Goal: Check status: Check status

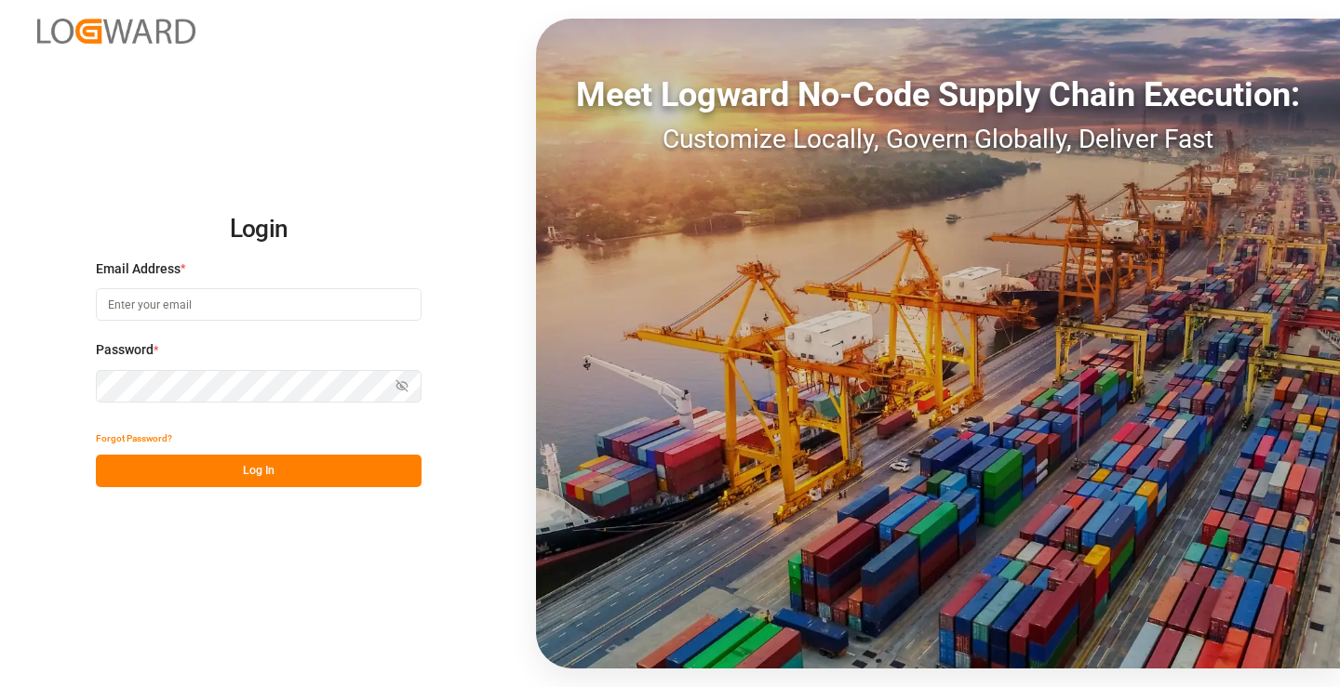
type input "mara-lynn.tan@leschaco.com"
click at [319, 464] on button "Log In" at bounding box center [259, 471] width 326 height 33
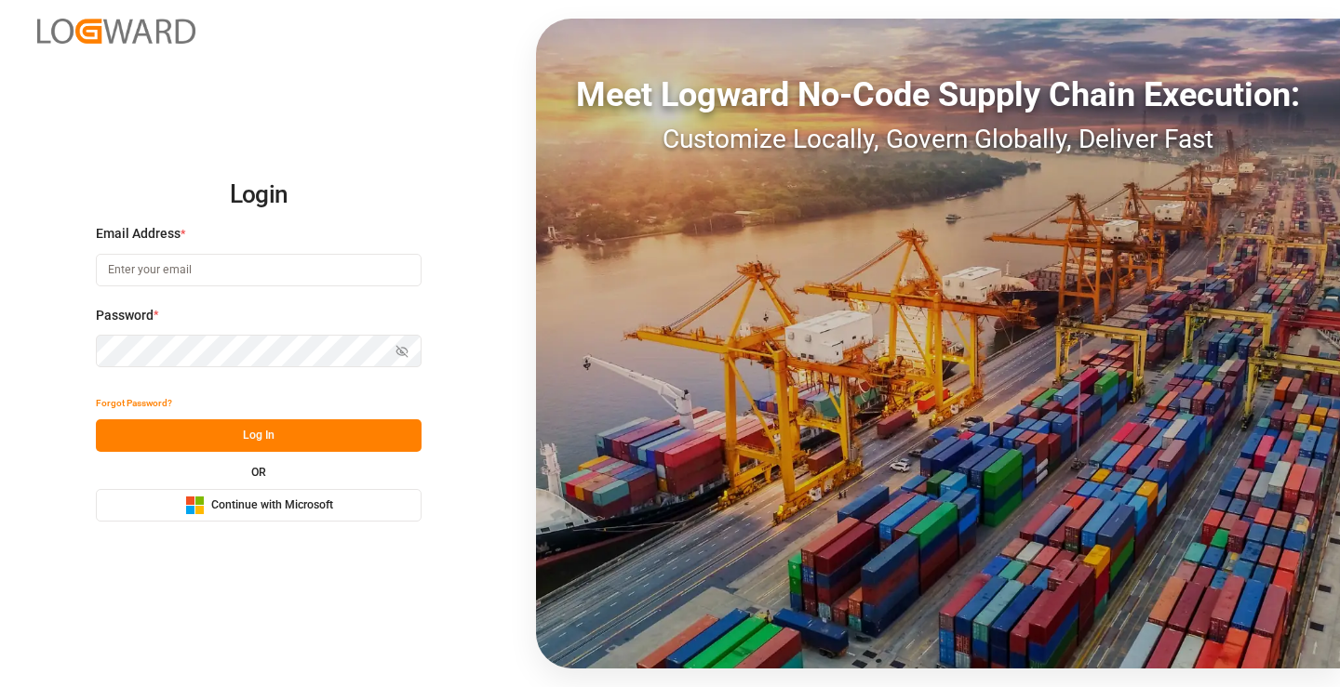
type input "[PERSON_NAME][EMAIL_ADDRESS][DOMAIN_NAME]"
click at [311, 445] on button "Log In" at bounding box center [259, 436] width 326 height 33
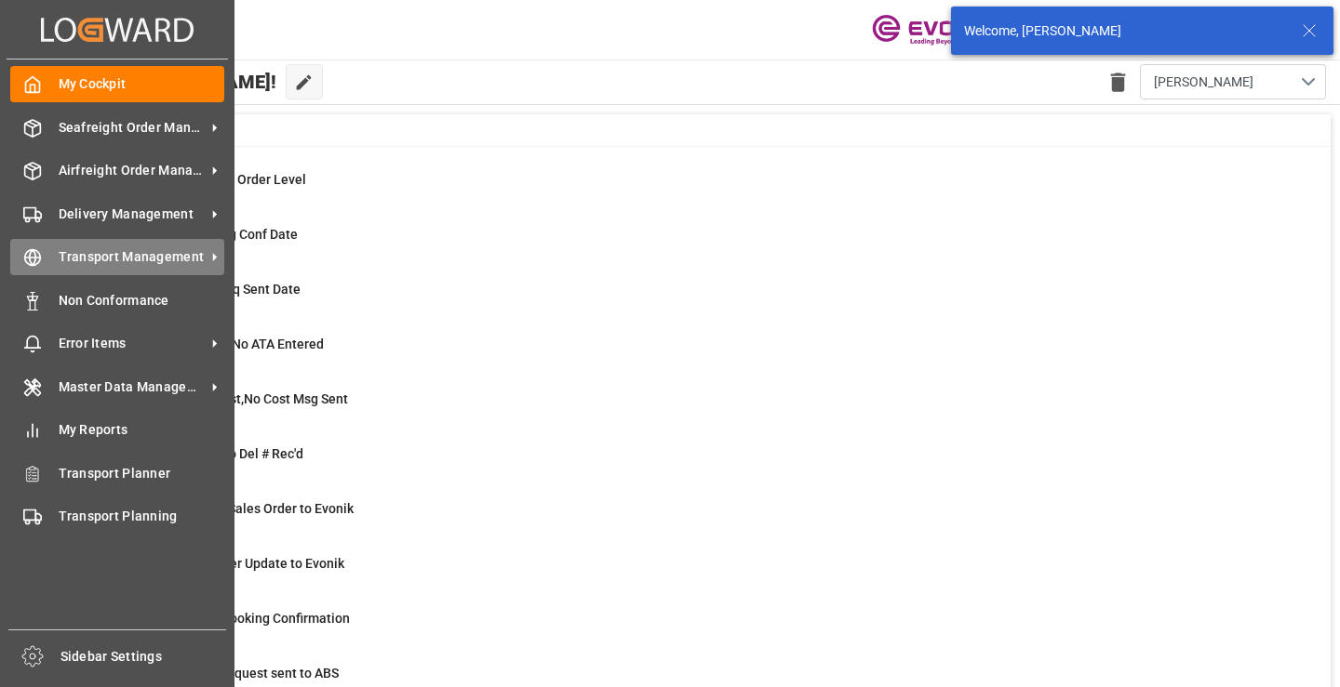
click at [38, 254] on icon at bounding box center [32, 257] width 19 height 19
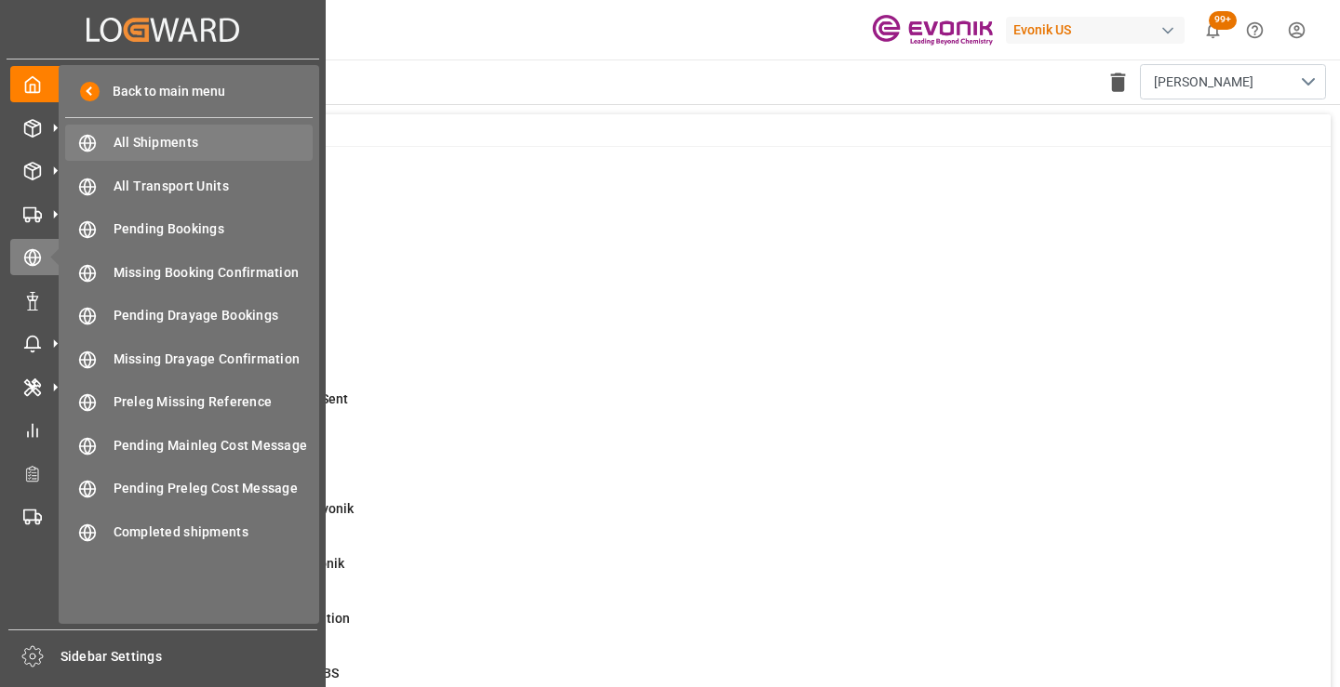
click at [139, 130] on div "All Shipments All Shipments" at bounding box center [188, 143] width 247 height 36
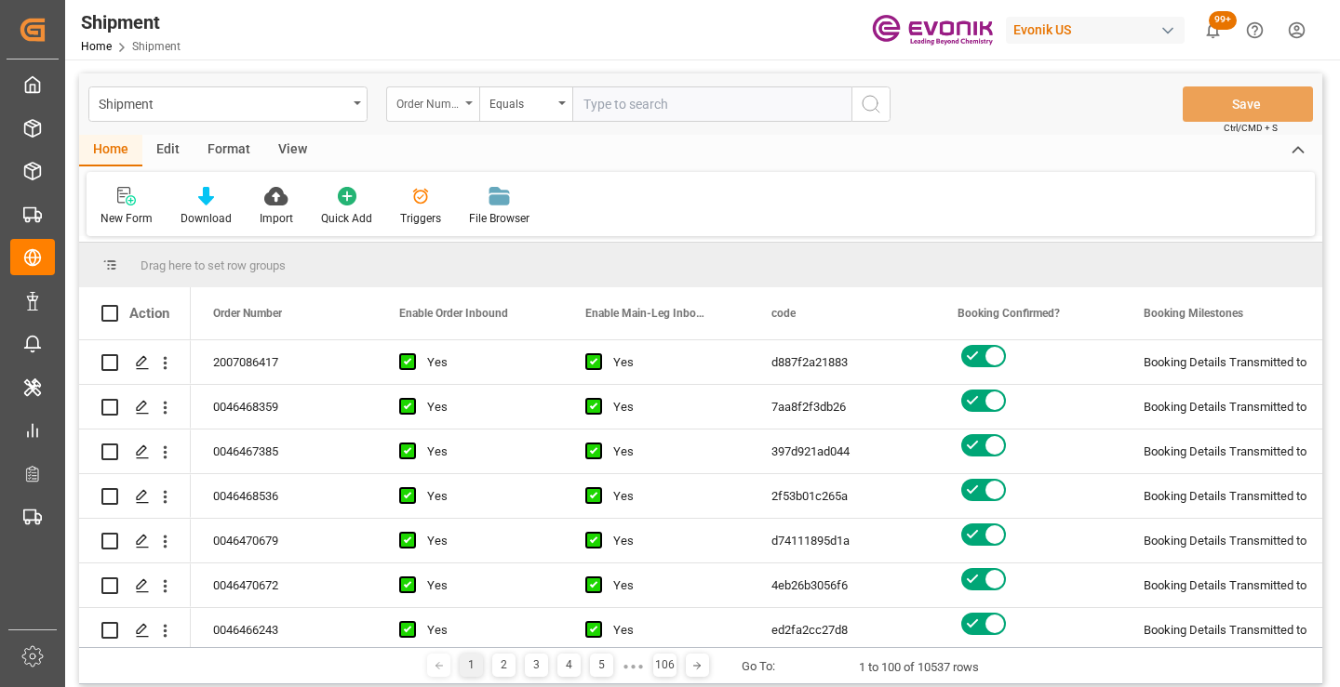
click at [438, 114] on div "Order Number" at bounding box center [432, 104] width 93 height 35
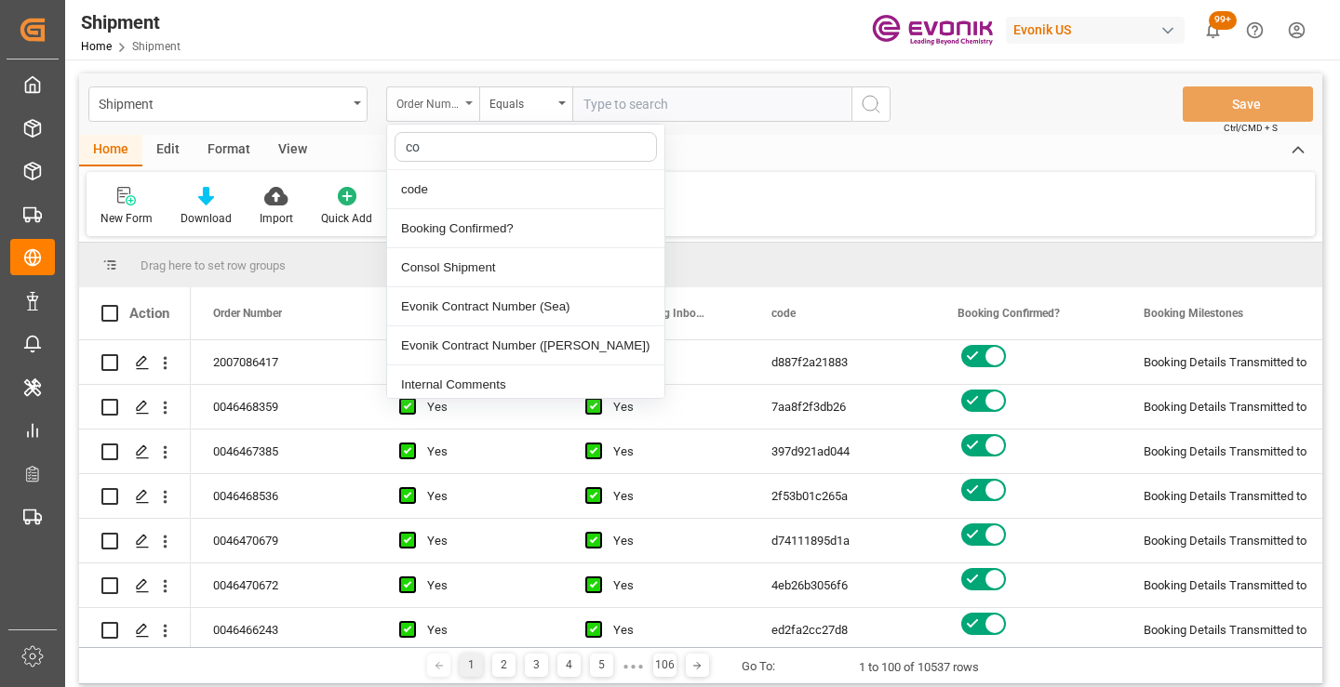
type input "cod"
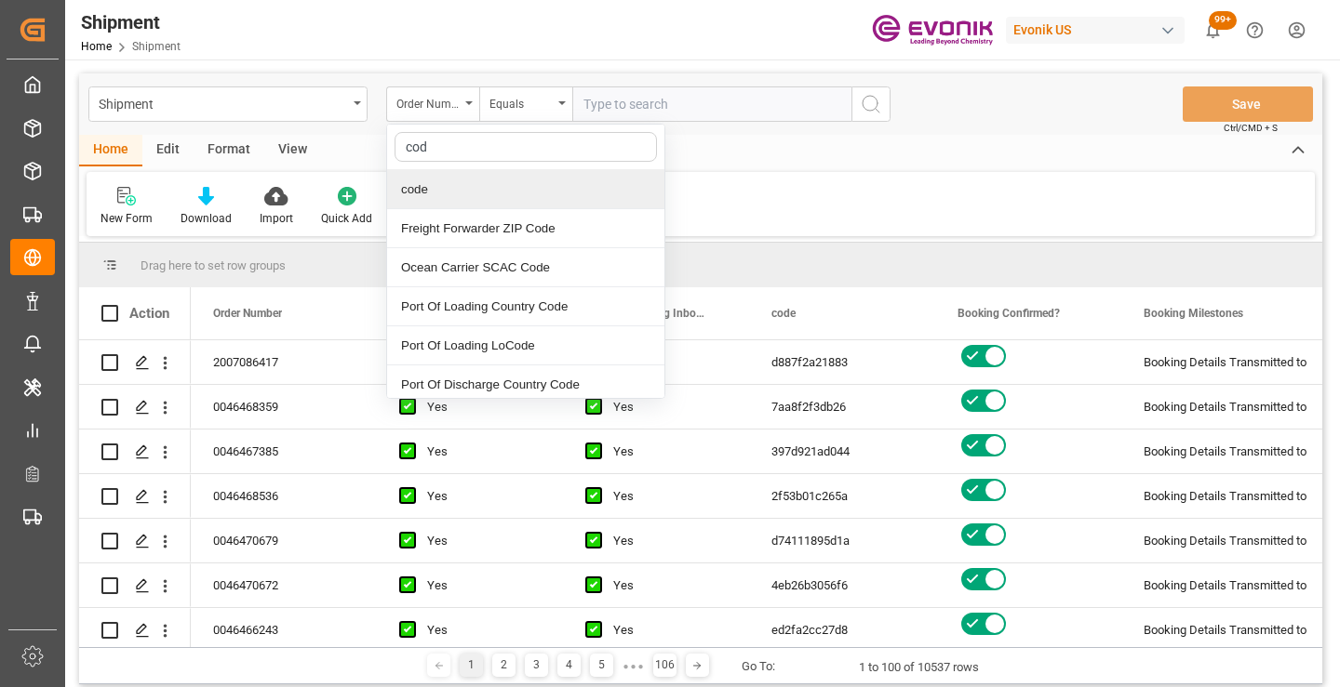
click at [447, 190] on div "code" at bounding box center [525, 189] width 277 height 39
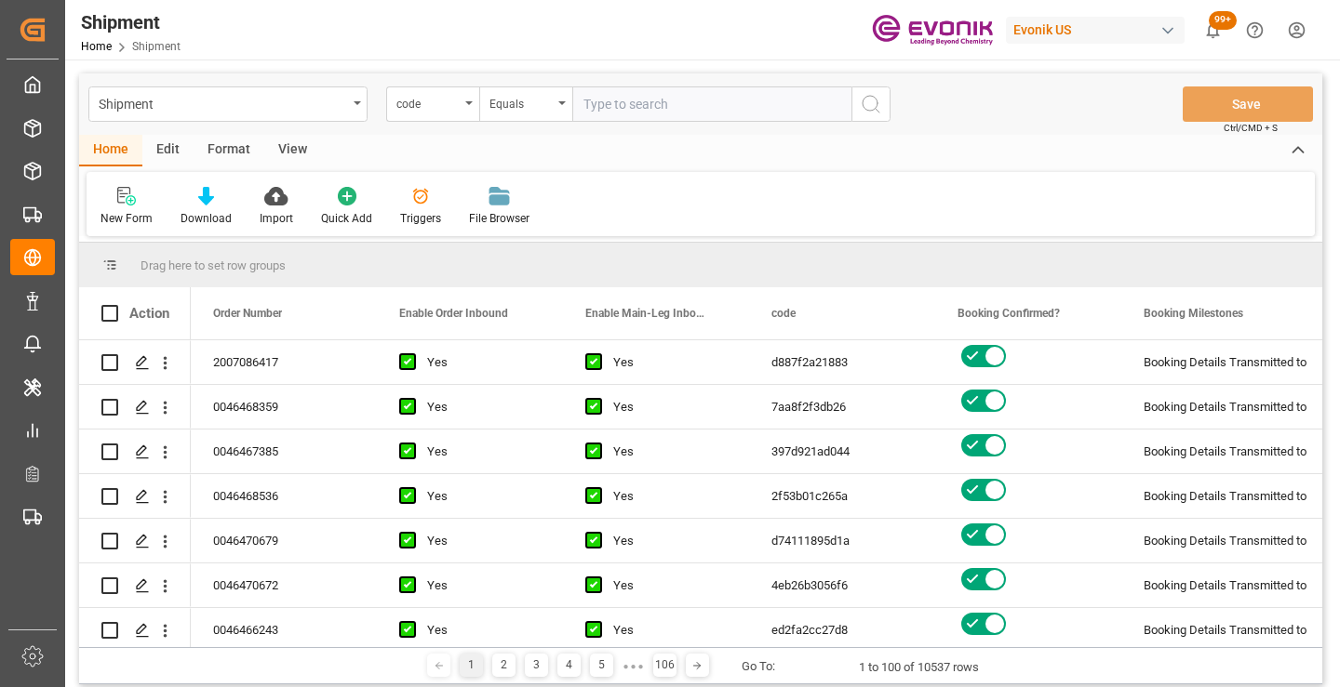
click at [655, 104] on input "text" at bounding box center [711, 104] width 279 height 35
paste input "63ca1dc06464"
type input "63ca1dc06464"
click at [875, 113] on icon "search button" at bounding box center [871, 104] width 22 height 22
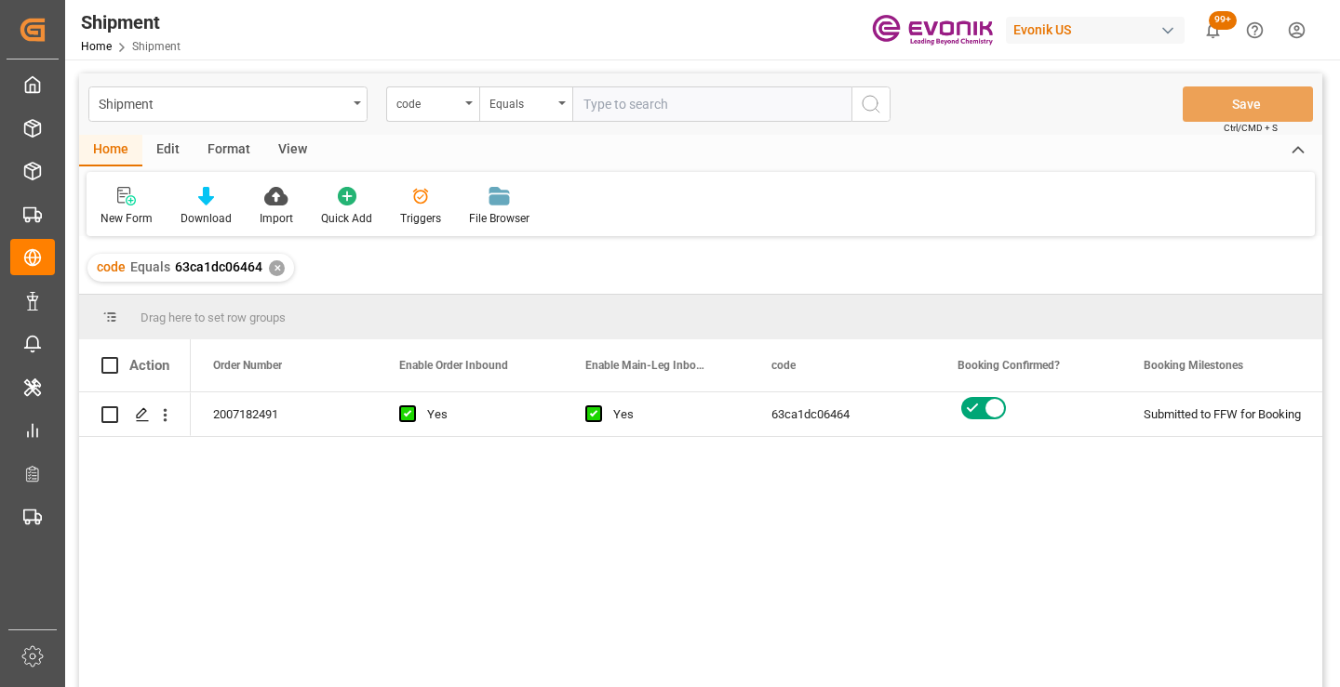
click at [1071, 513] on div "2007182491 Yes Yes 63ca1dc06464 Submitted to FFW for Booking Active No" at bounding box center [756, 546] width 1131 height 307
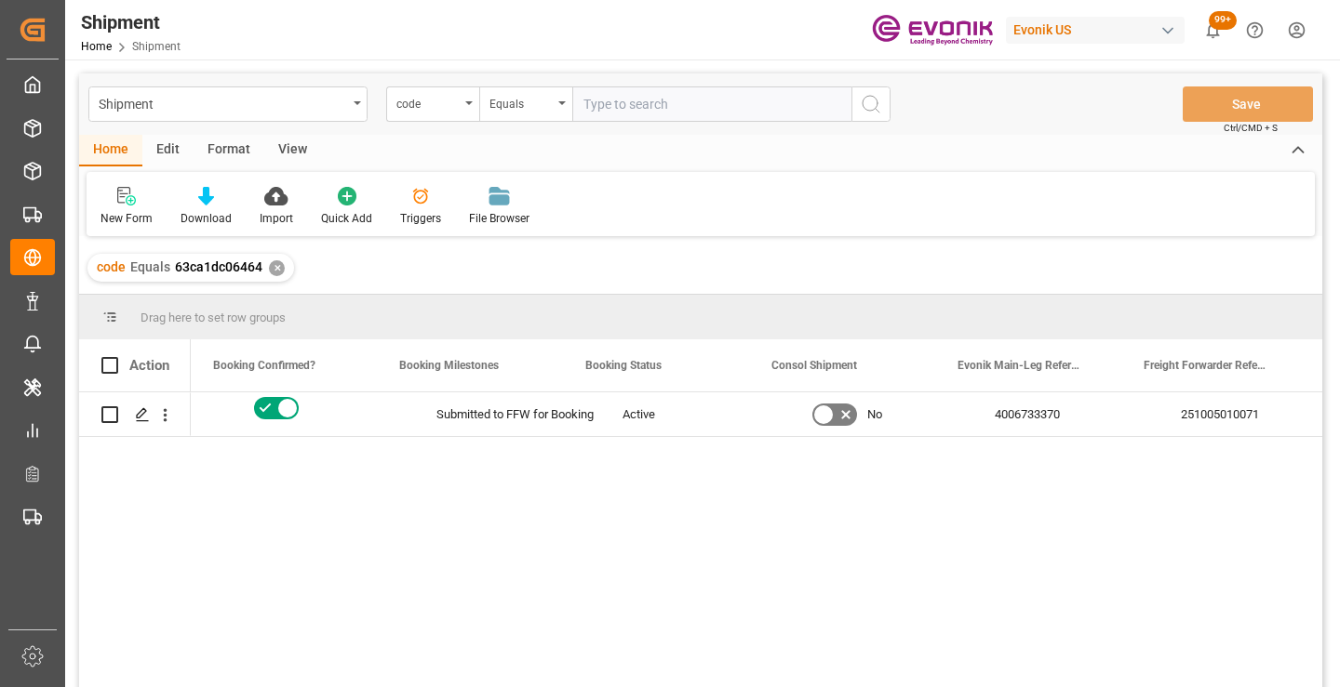
scroll to position [0, 744]
click at [1167, 408] on div "251005010071" at bounding box center [1214, 415] width 186 height 44
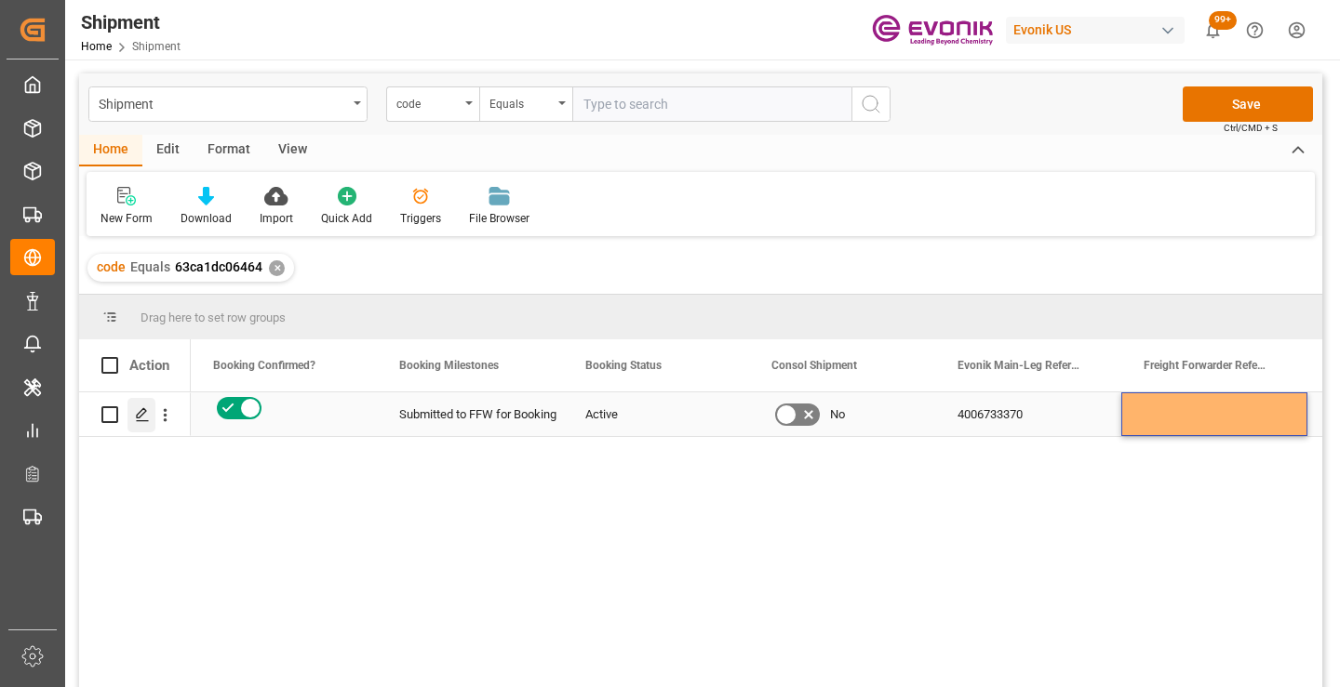
click at [136, 418] on icon "Press SPACE to select this row." at bounding box center [142, 414] width 15 height 15
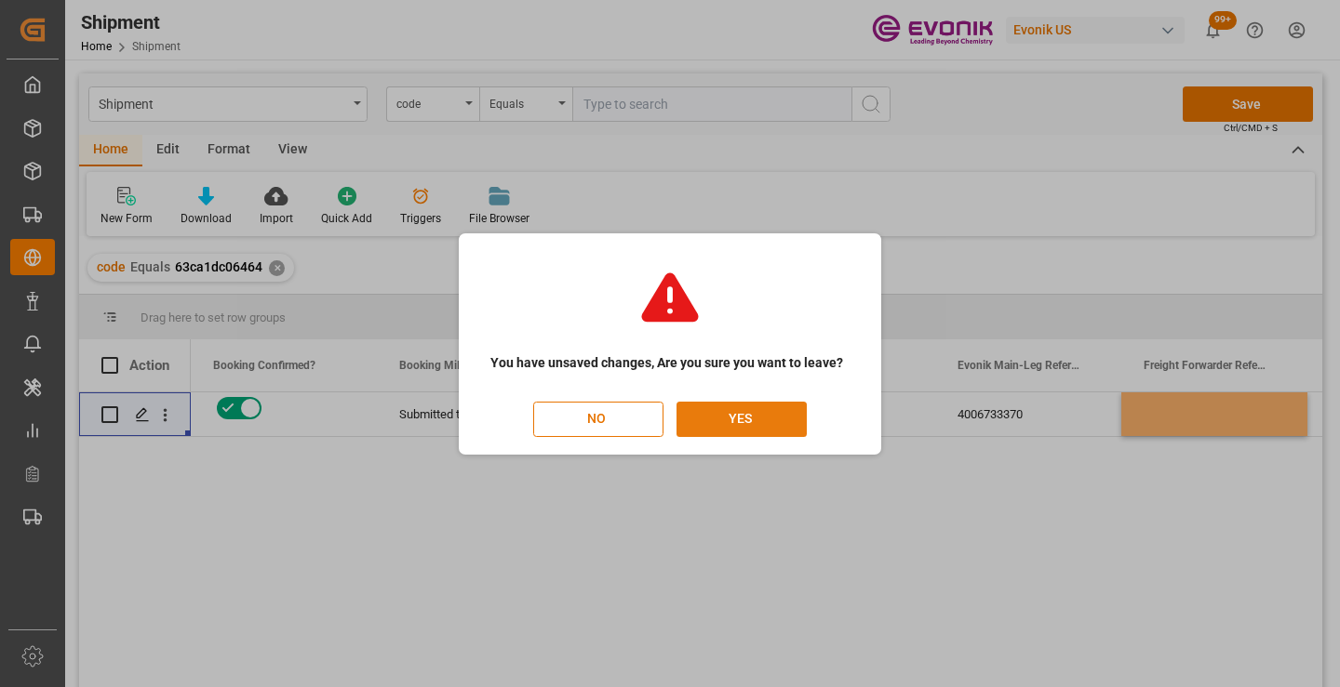
click at [767, 415] on button "YES" at bounding box center [741, 419] width 130 height 35
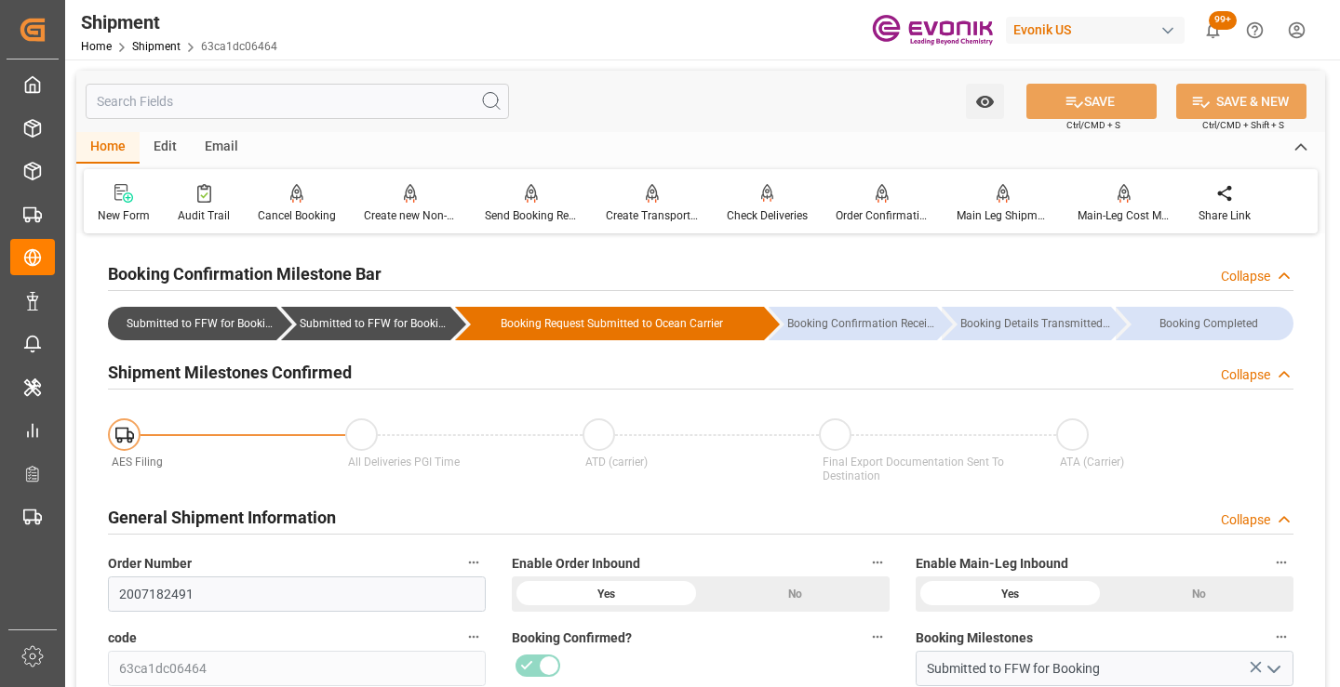
scroll to position [279, 0]
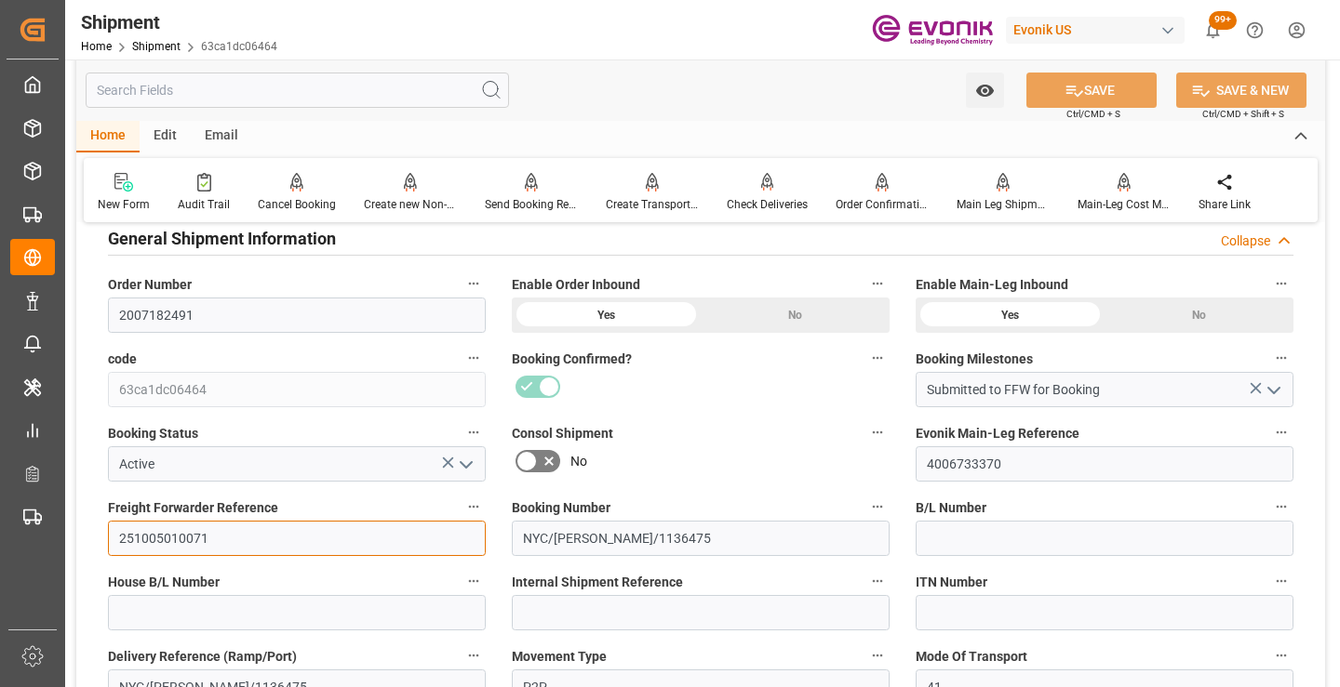
click at [178, 534] on input "251005010071" at bounding box center [297, 538] width 378 height 35
click at [153, 49] on link "Shipment" at bounding box center [156, 46] width 48 height 13
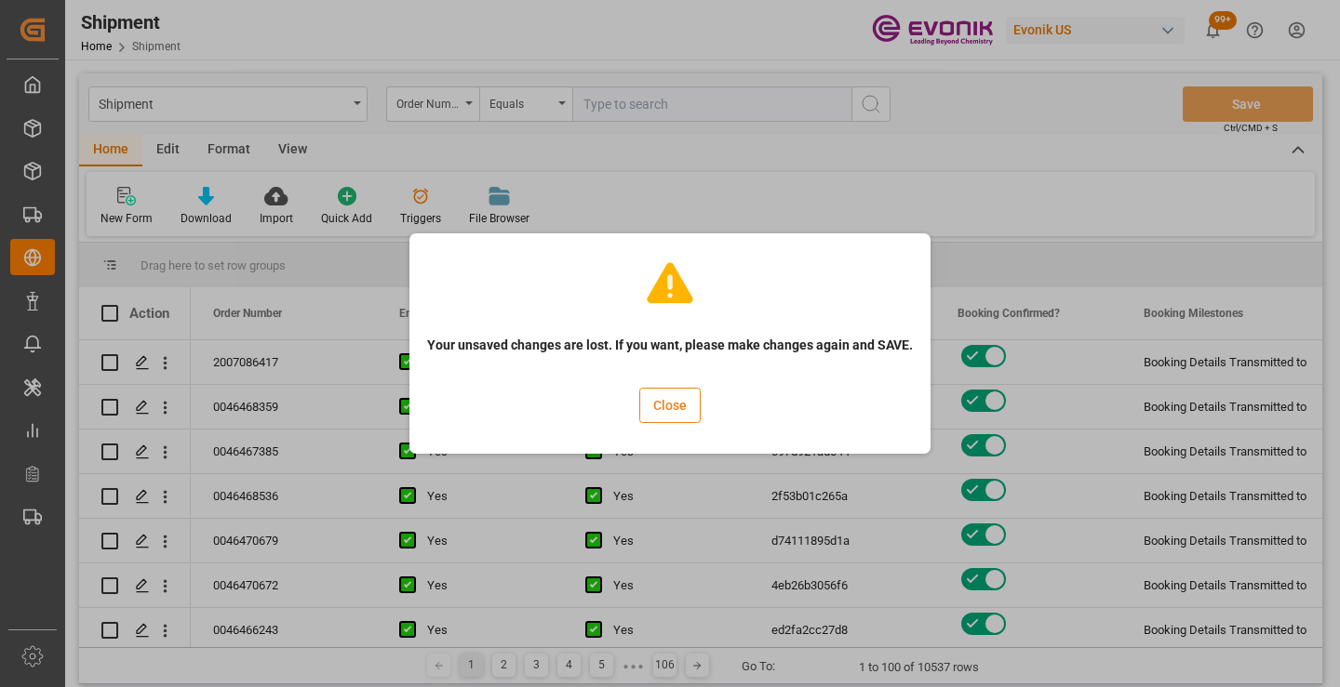
click at [675, 407] on button "Close" at bounding box center [669, 405] width 61 height 35
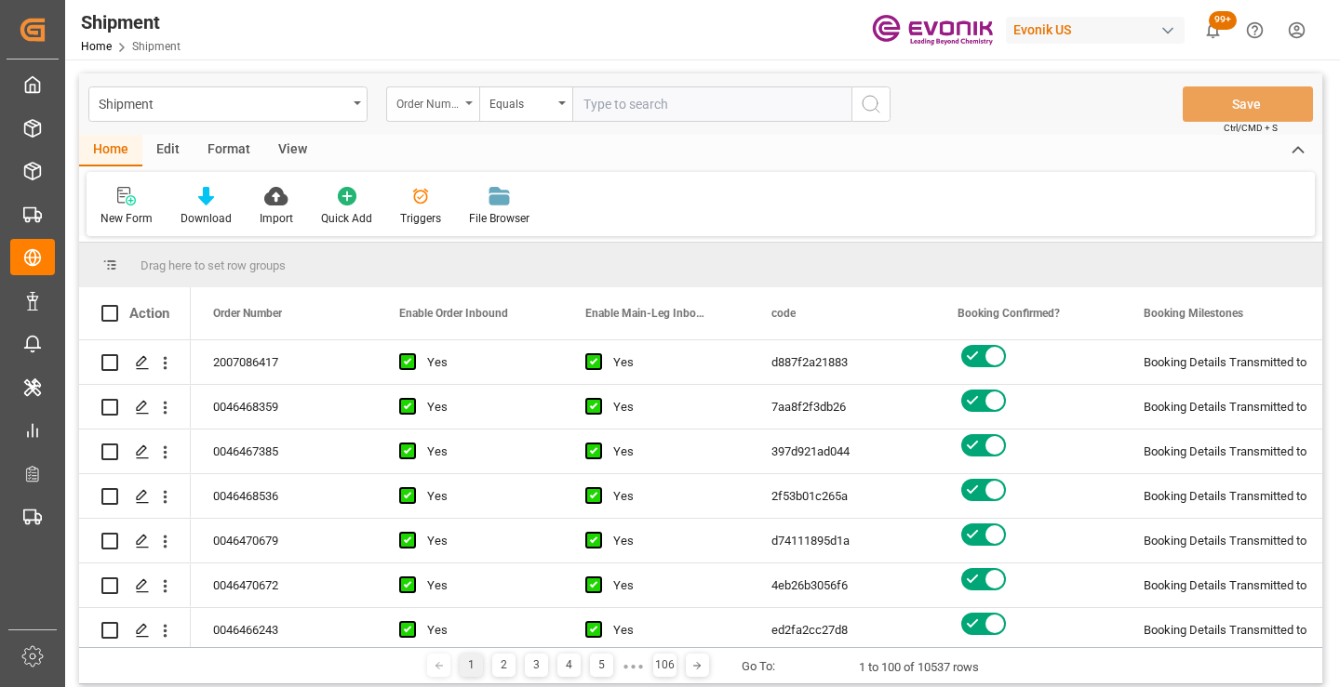
click at [447, 102] on div "Order Number" at bounding box center [427, 101] width 63 height 21
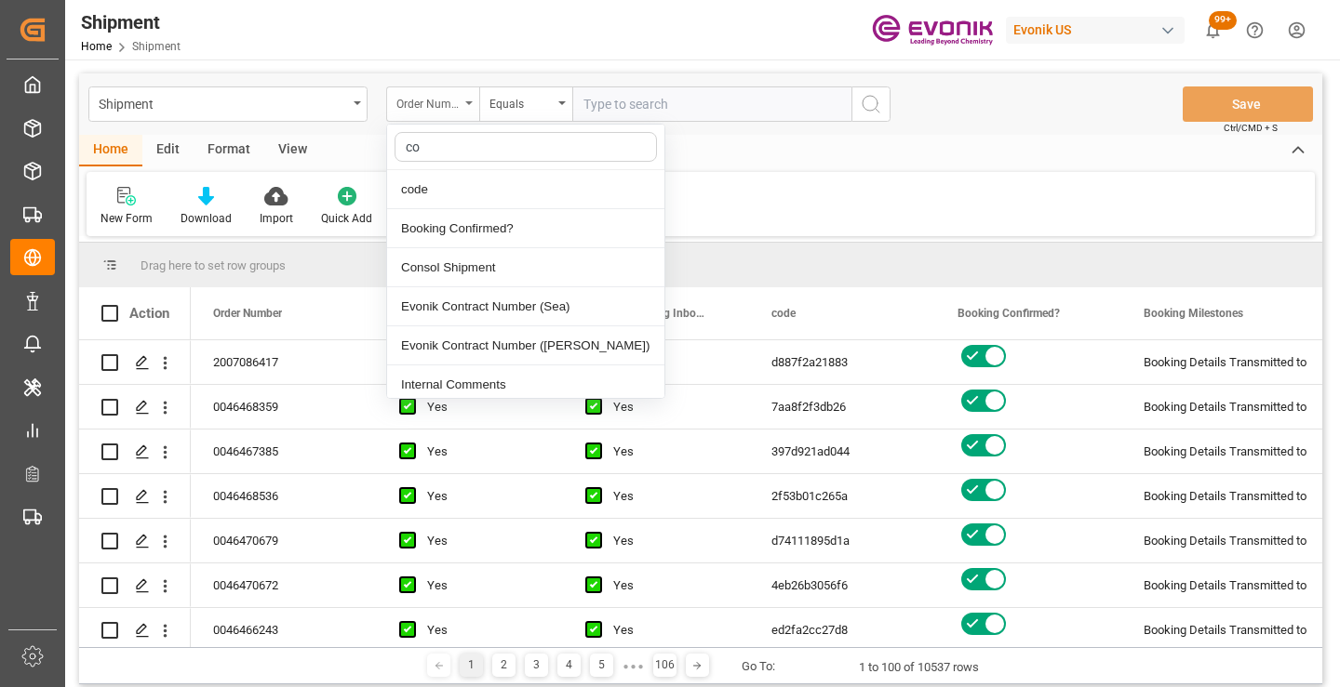
type input "cod"
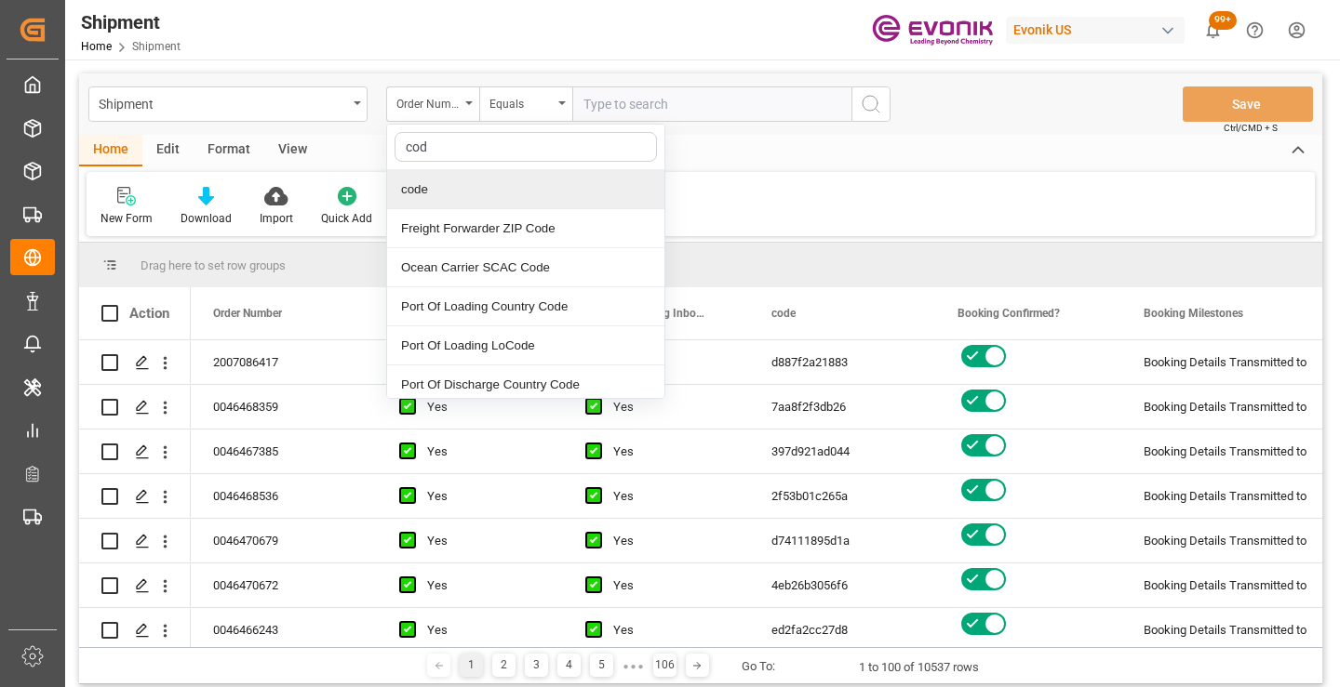
click at [447, 189] on div "code" at bounding box center [525, 189] width 277 height 39
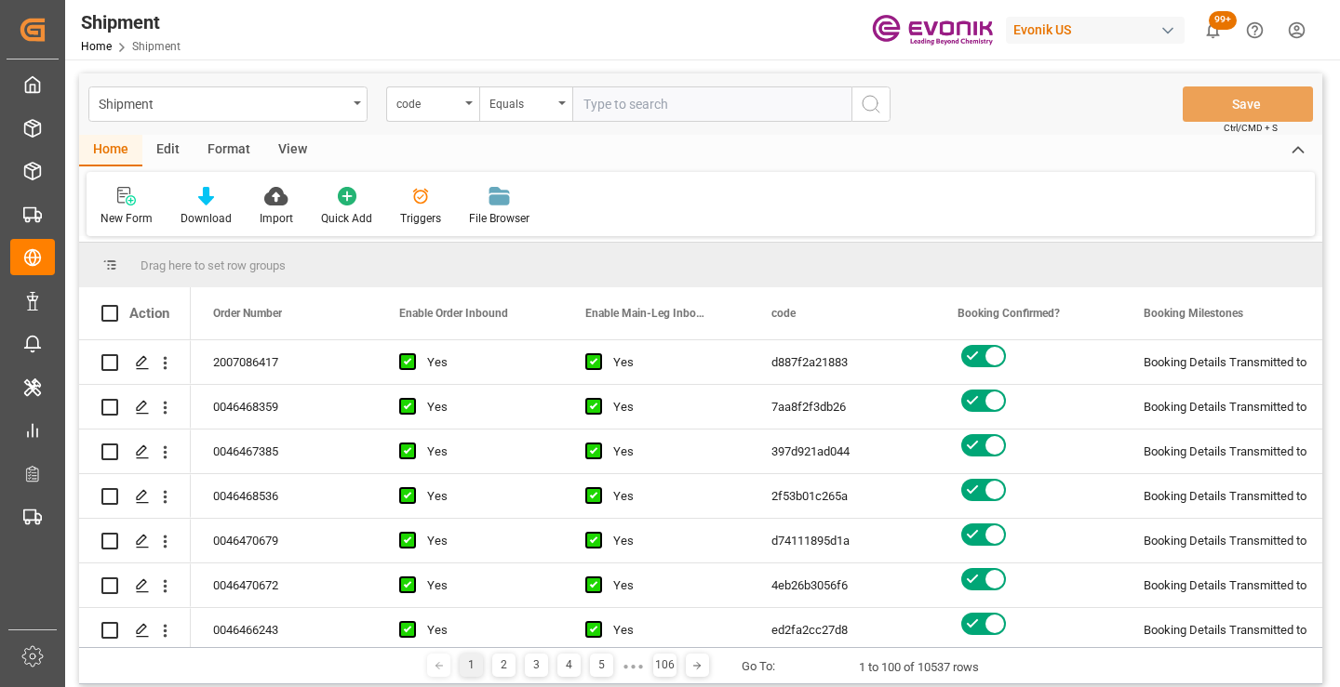
click at [665, 106] on input "text" at bounding box center [711, 104] width 279 height 35
paste input "e7a5819673b0"
type input "e7a5819673b0"
click at [880, 108] on icon "search button" at bounding box center [871, 104] width 22 height 22
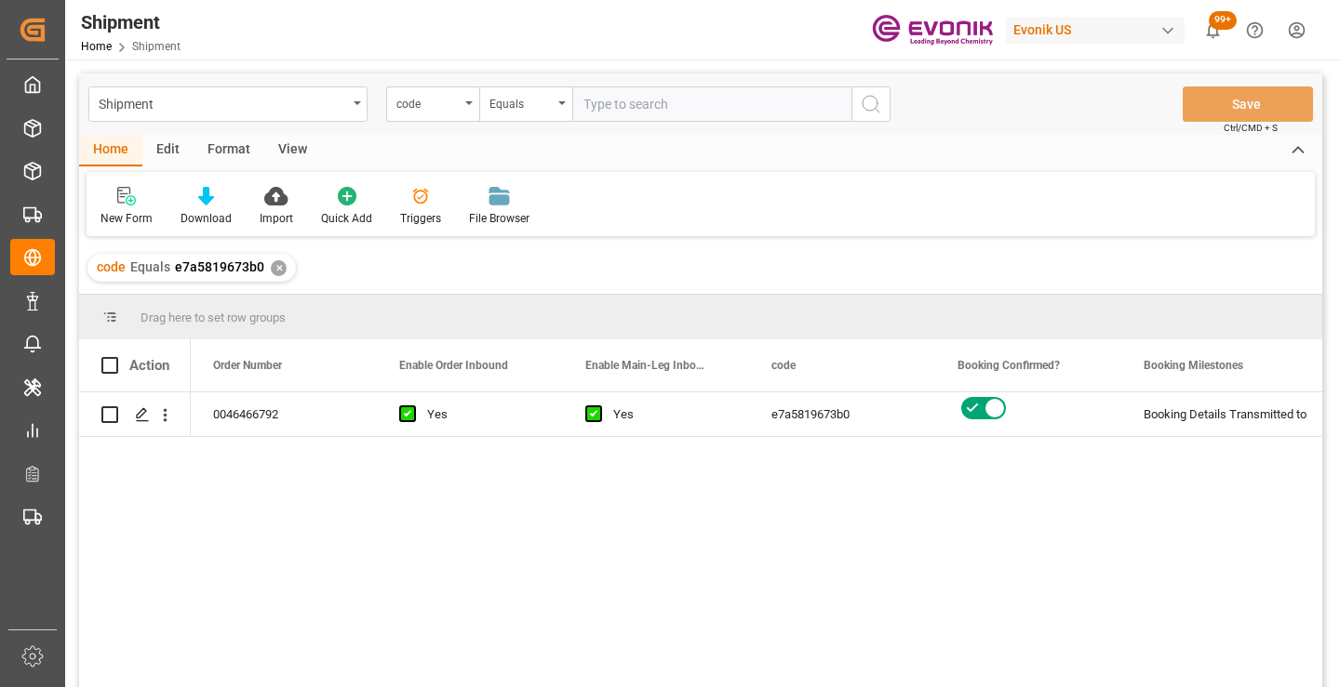
click at [1094, 496] on div "0046466792 Yes Yes e7a5819673b0 Booking Details Transmitted to SAP Active No" at bounding box center [756, 546] width 1131 height 307
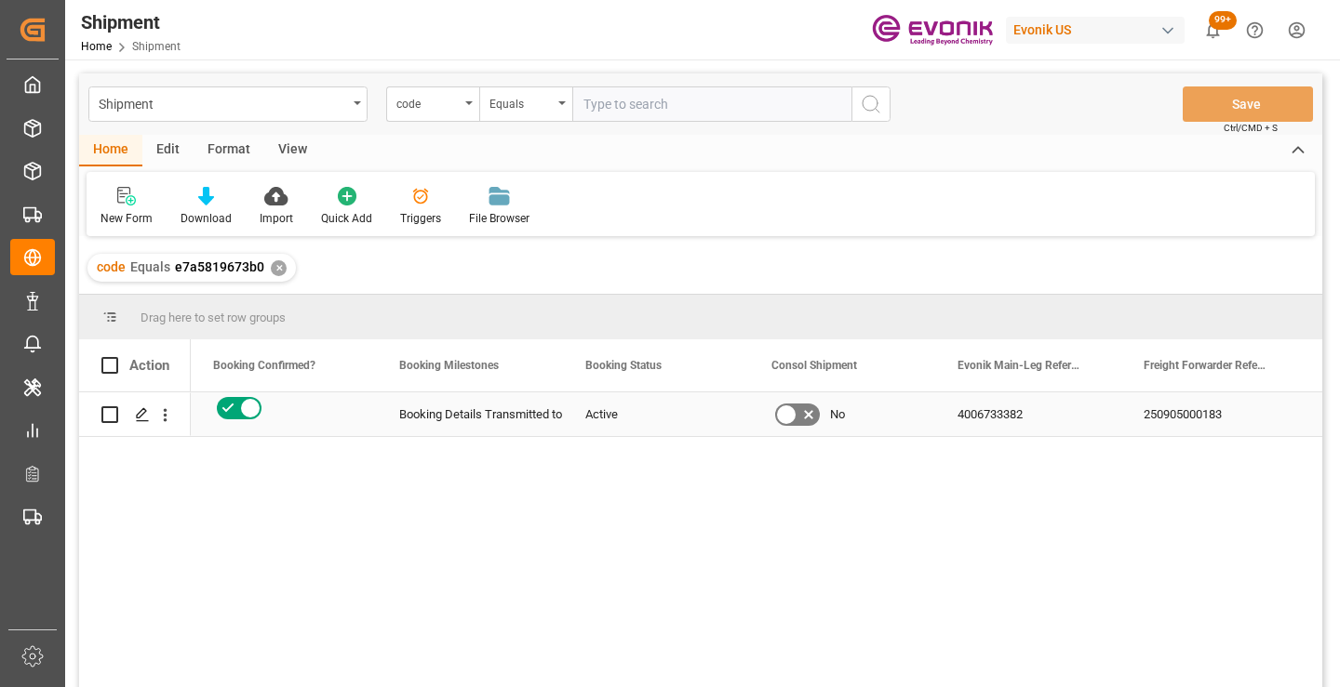
click at [1207, 419] on div "250905000183" at bounding box center [1214, 415] width 186 height 44
click at [274, 269] on div "✕" at bounding box center [279, 268] width 16 height 16
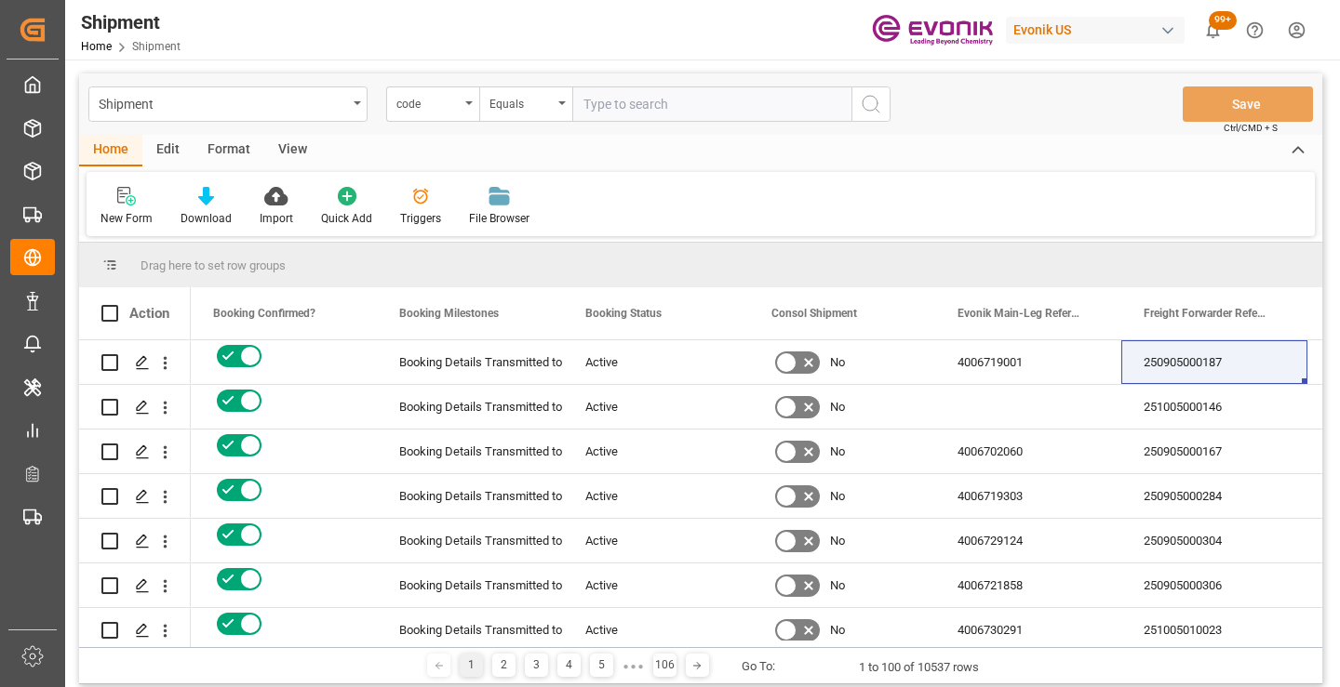
click at [660, 109] on input "text" at bounding box center [711, 104] width 279 height 35
paste input "6a3a2210a421"
type input "6a3a2210a421"
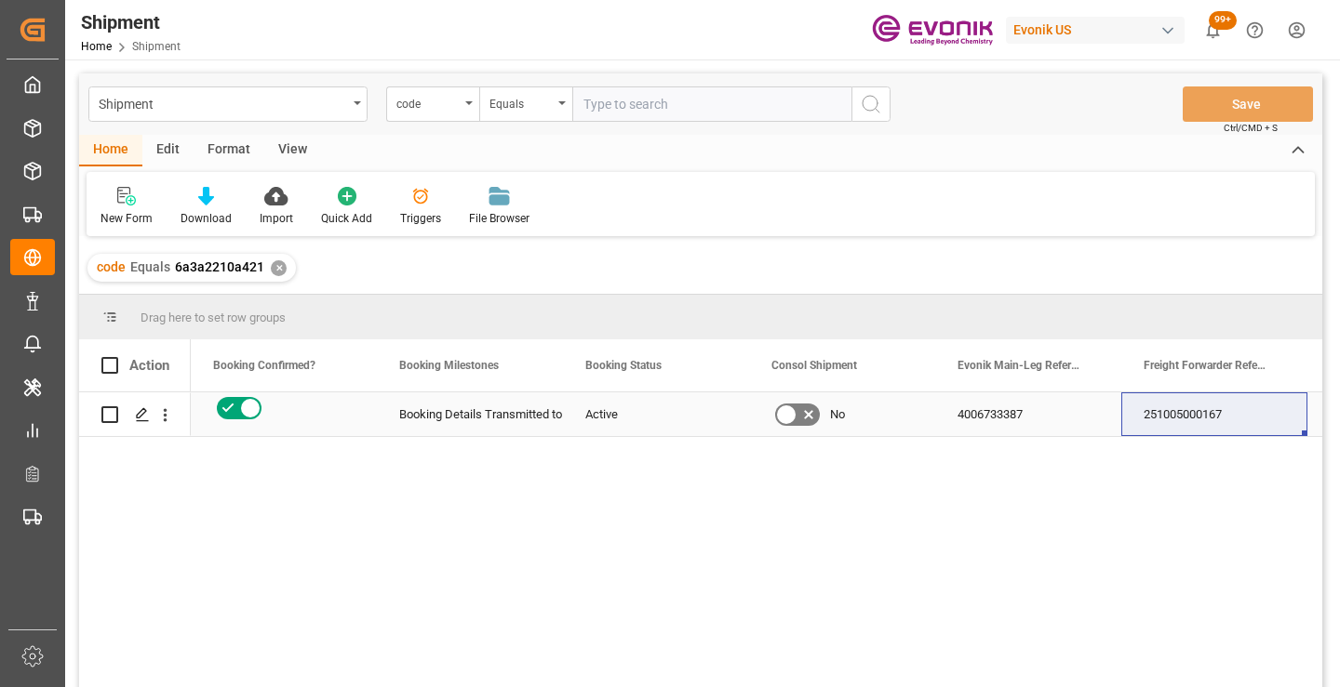
click at [1168, 420] on div "251005000167" at bounding box center [1214, 415] width 186 height 44
click at [276, 268] on div "✕" at bounding box center [279, 268] width 16 height 16
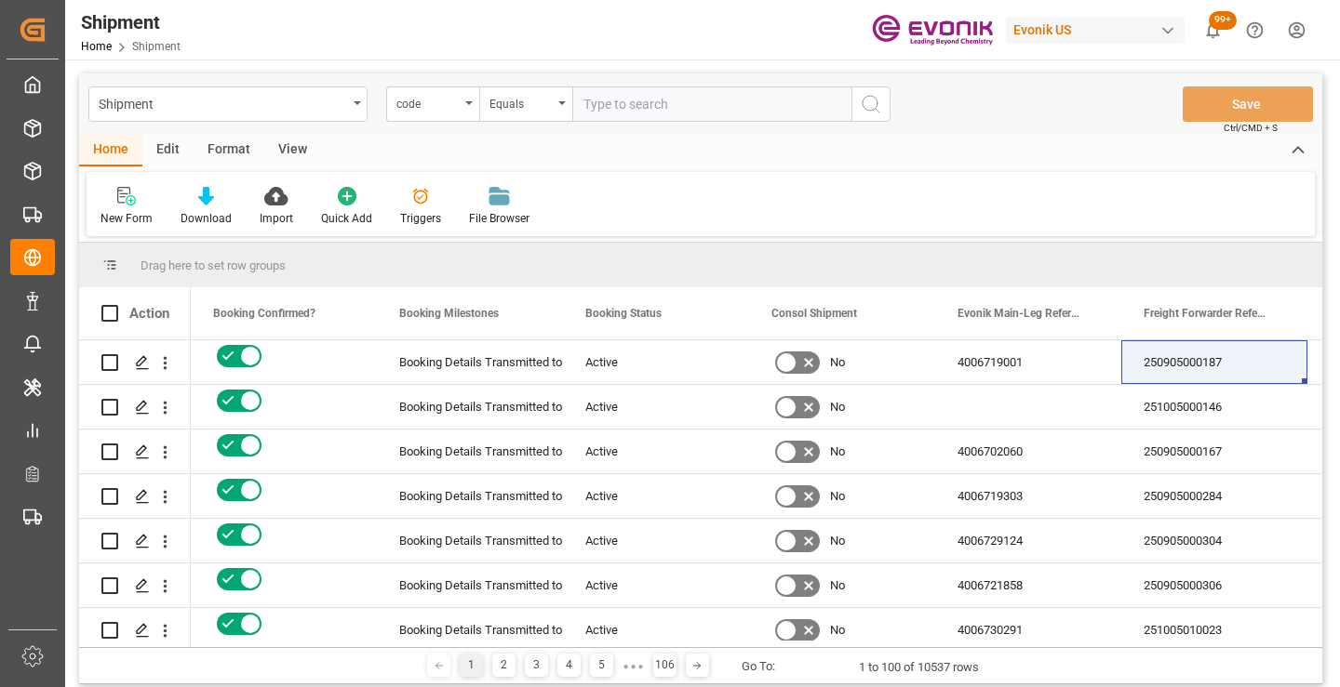
click at [661, 105] on input "text" at bounding box center [711, 104] width 279 height 35
paste input "e4cc7922e4ac"
type input "e4cc7922e4ac"
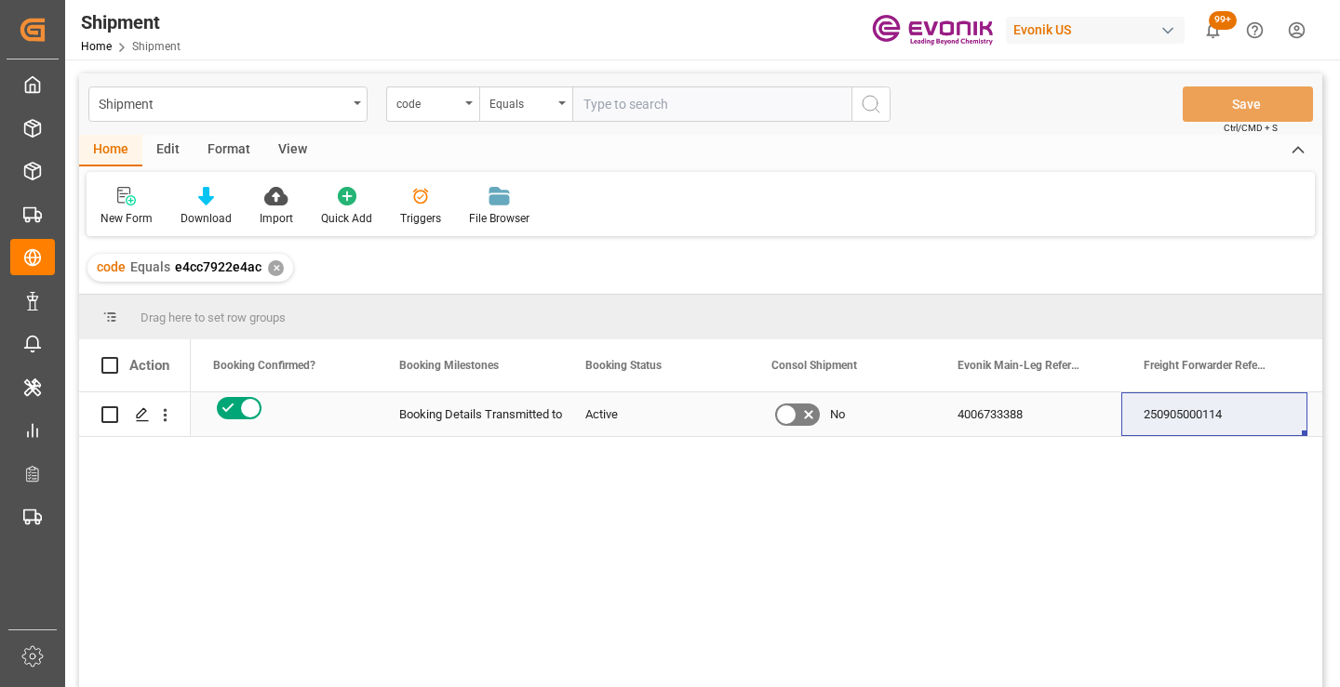
click at [1191, 420] on div "250905000114" at bounding box center [1214, 415] width 186 height 44
click at [273, 274] on div "✕" at bounding box center [276, 268] width 16 height 16
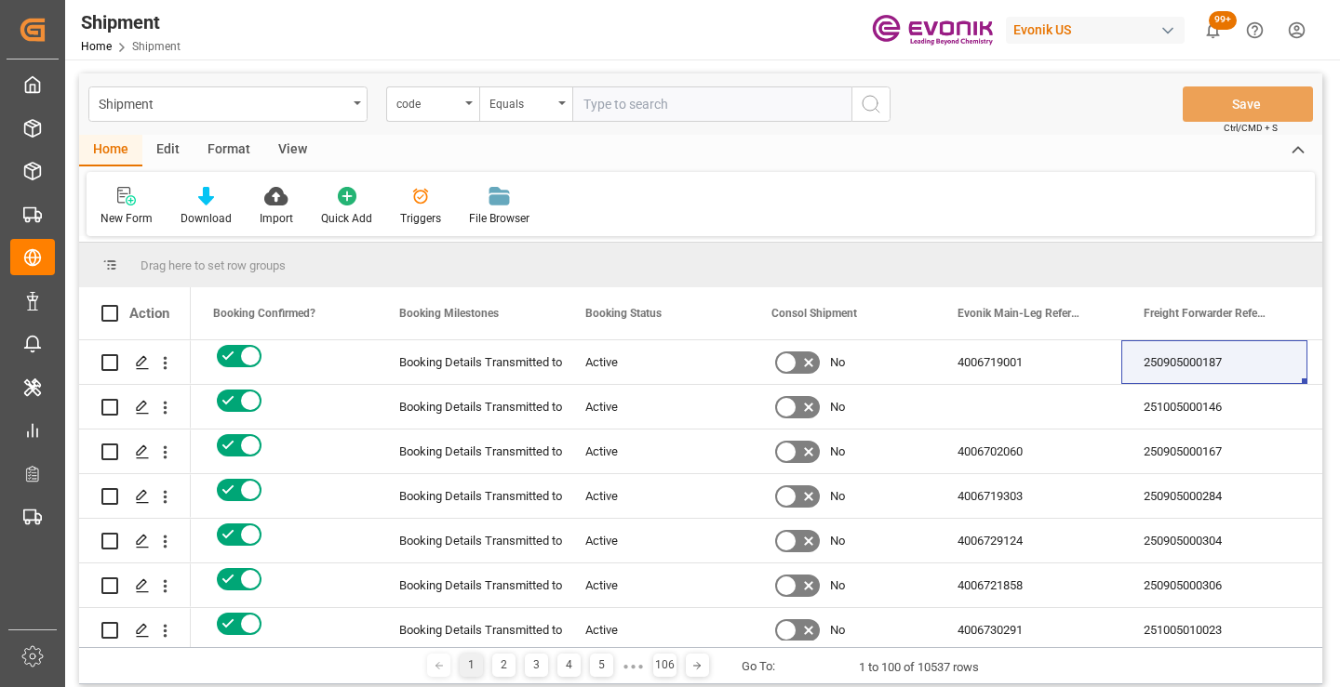
click at [677, 106] on input "text" at bounding box center [711, 104] width 279 height 35
paste input "ec98efef534c"
type input "ec98efef534c"
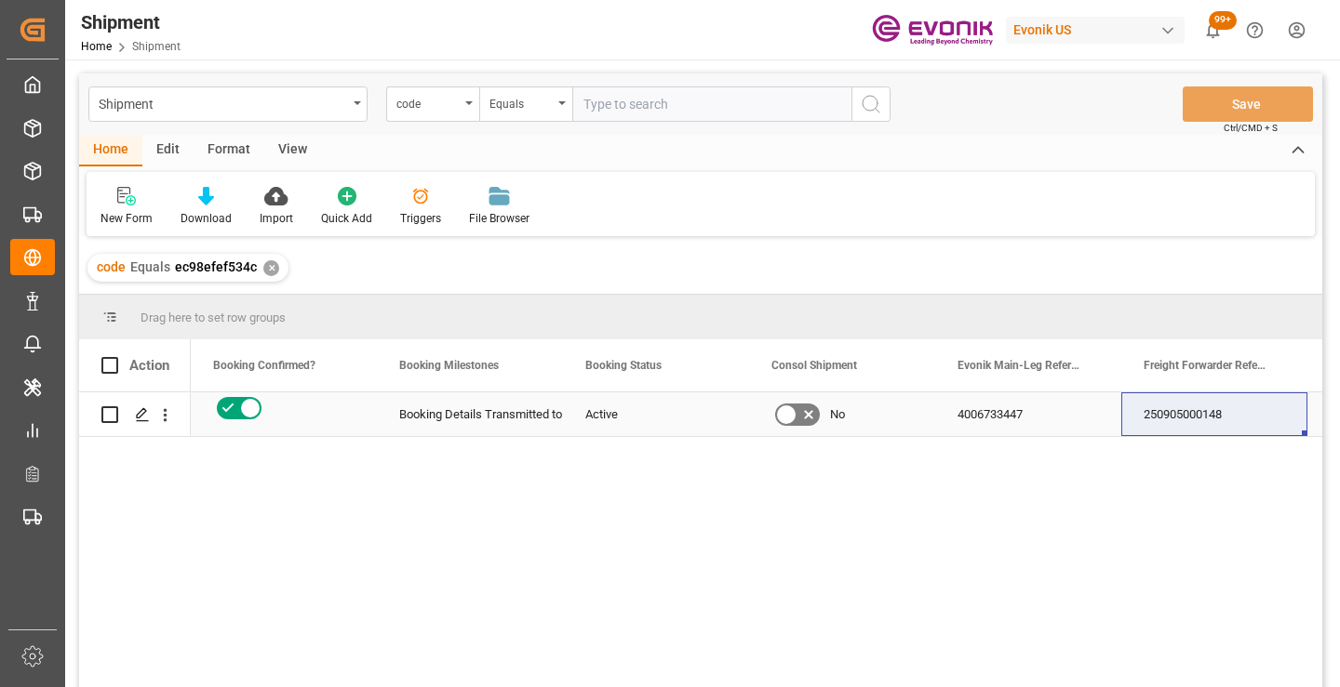
click at [1190, 420] on div "250905000148" at bounding box center [1214, 415] width 186 height 44
click at [269, 271] on div "✕" at bounding box center [271, 268] width 16 height 16
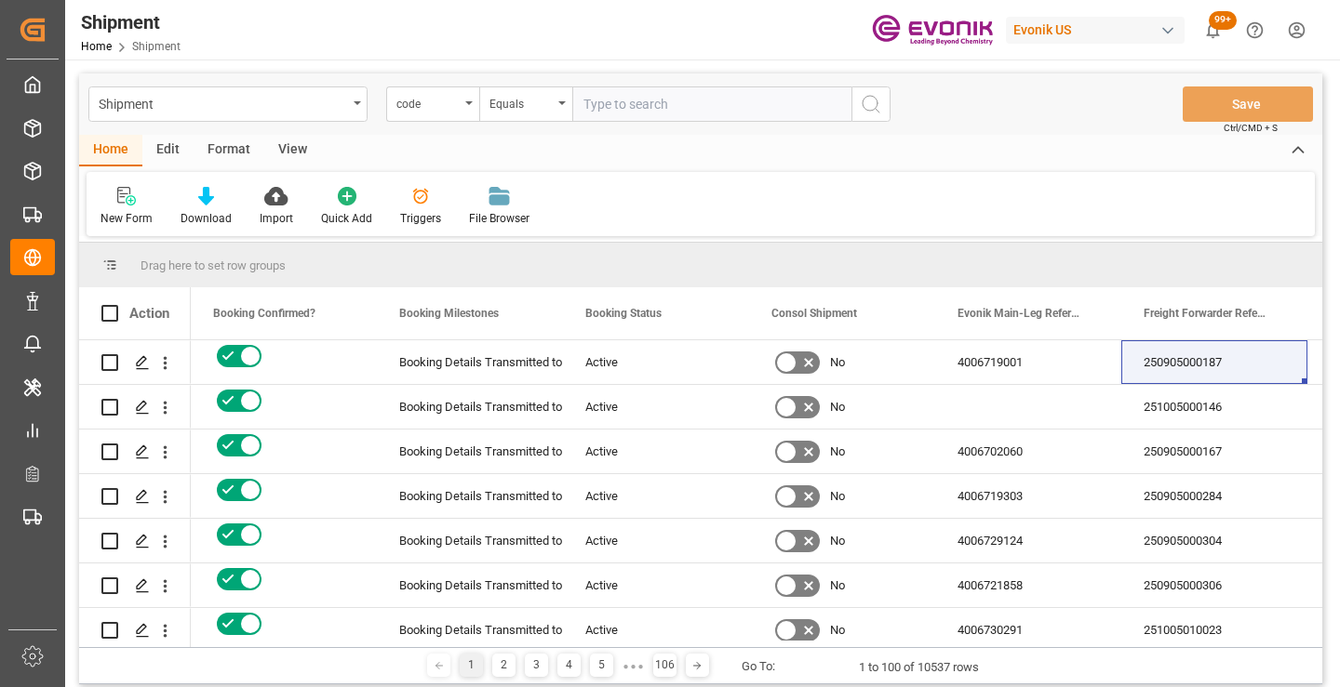
click at [654, 107] on input "text" at bounding box center [711, 104] width 279 height 35
paste input "9a697cd4a085"
type input "9a697cd4a085"
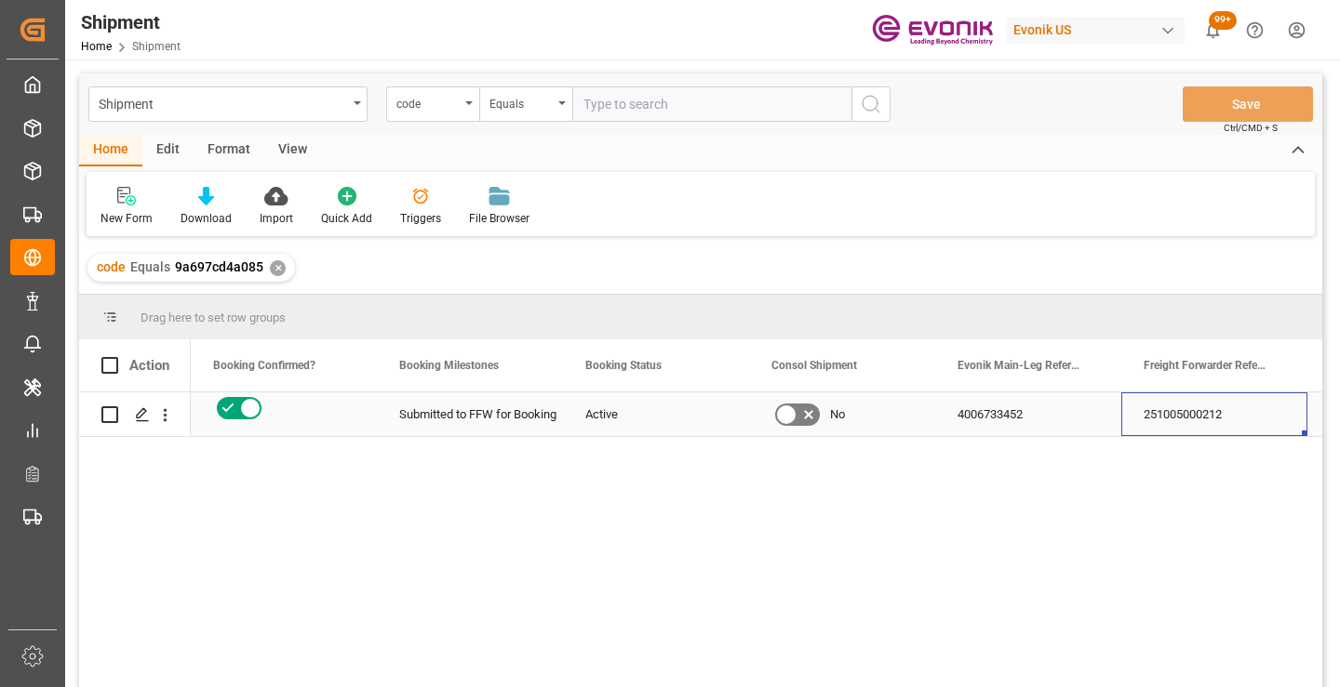
click at [1178, 419] on div "251005000212" at bounding box center [1214, 415] width 186 height 44
click at [275, 273] on div "✕" at bounding box center [278, 268] width 16 height 16
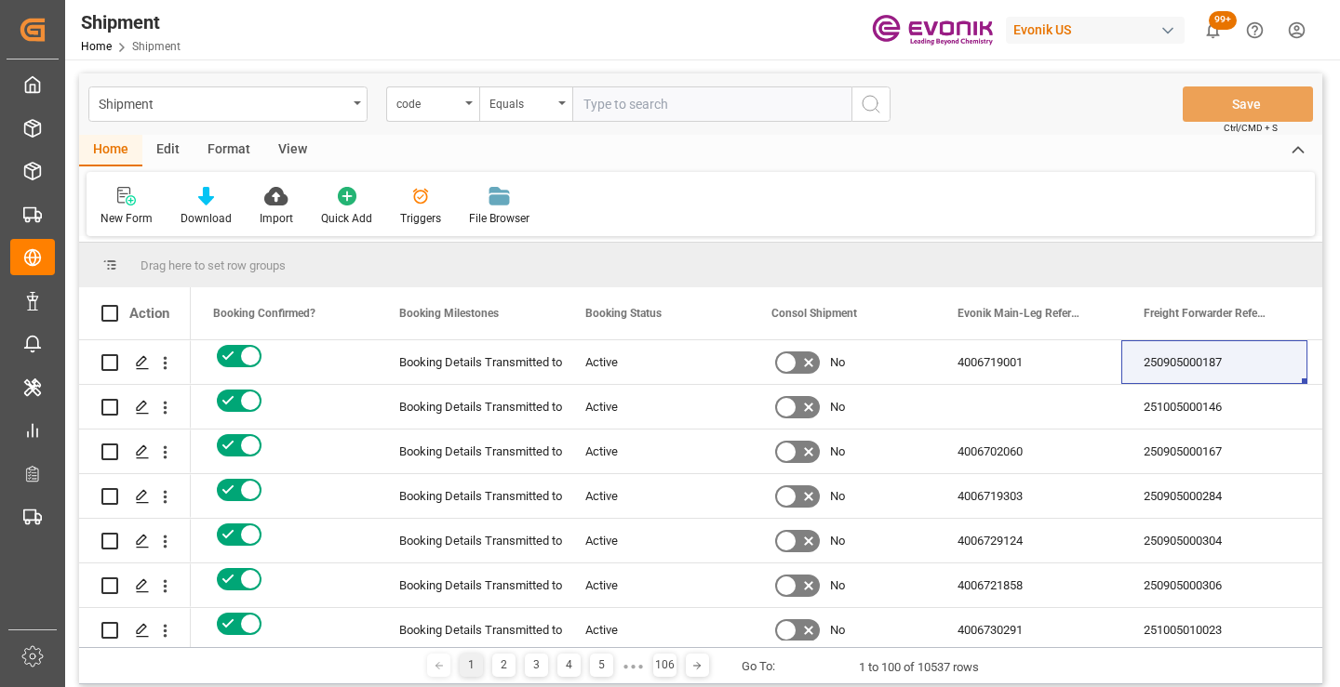
click at [690, 107] on input "text" at bounding box center [711, 104] width 279 height 35
paste input "e2448940f0dd"
type input "e2448940f0dd"
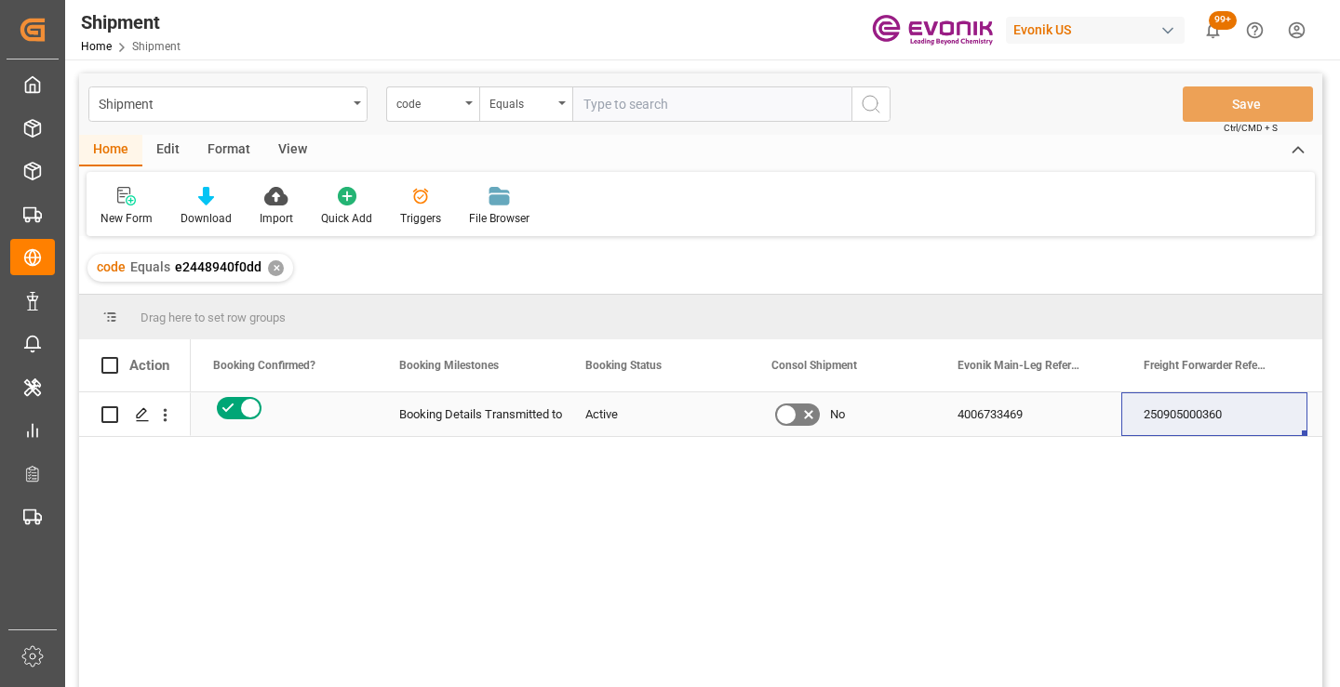
click at [1184, 415] on div "250905000360" at bounding box center [1214, 415] width 186 height 44
click at [270, 268] on div "✕" at bounding box center [276, 268] width 16 height 16
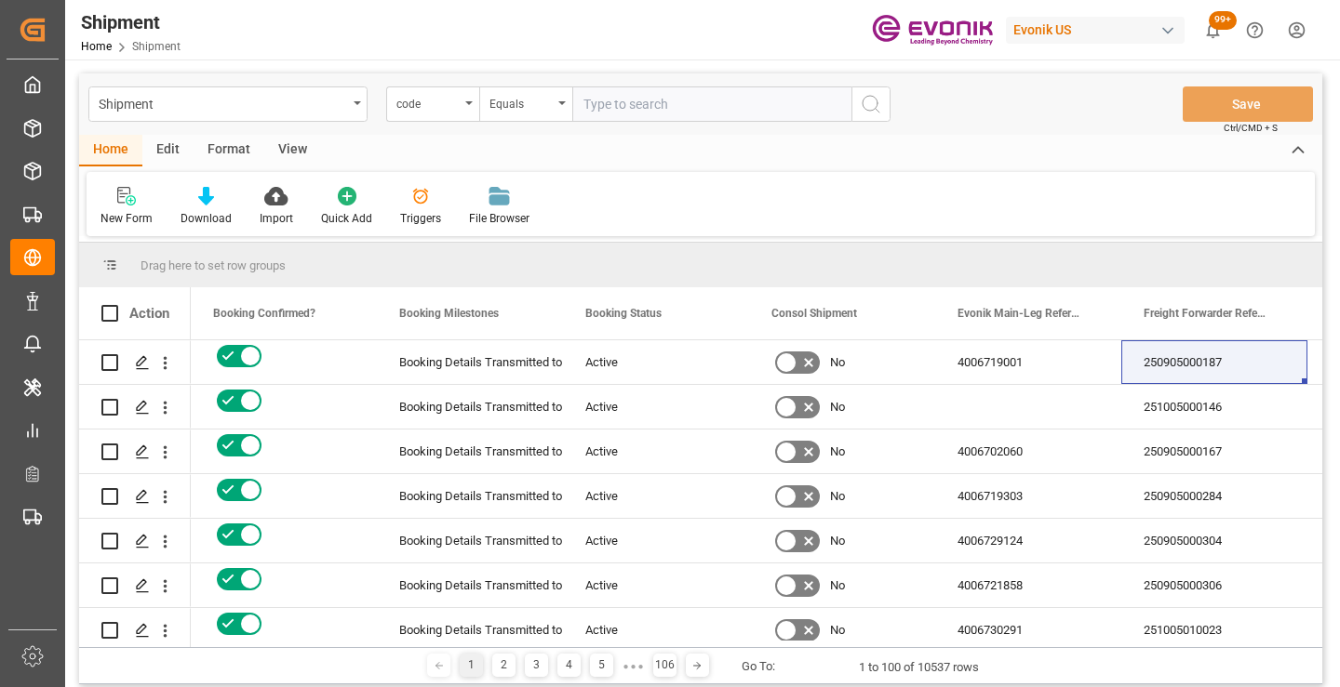
click at [679, 109] on input "text" at bounding box center [711, 104] width 279 height 35
paste input "e2cbb517dd2f"
type input "e2cbb517dd2f"
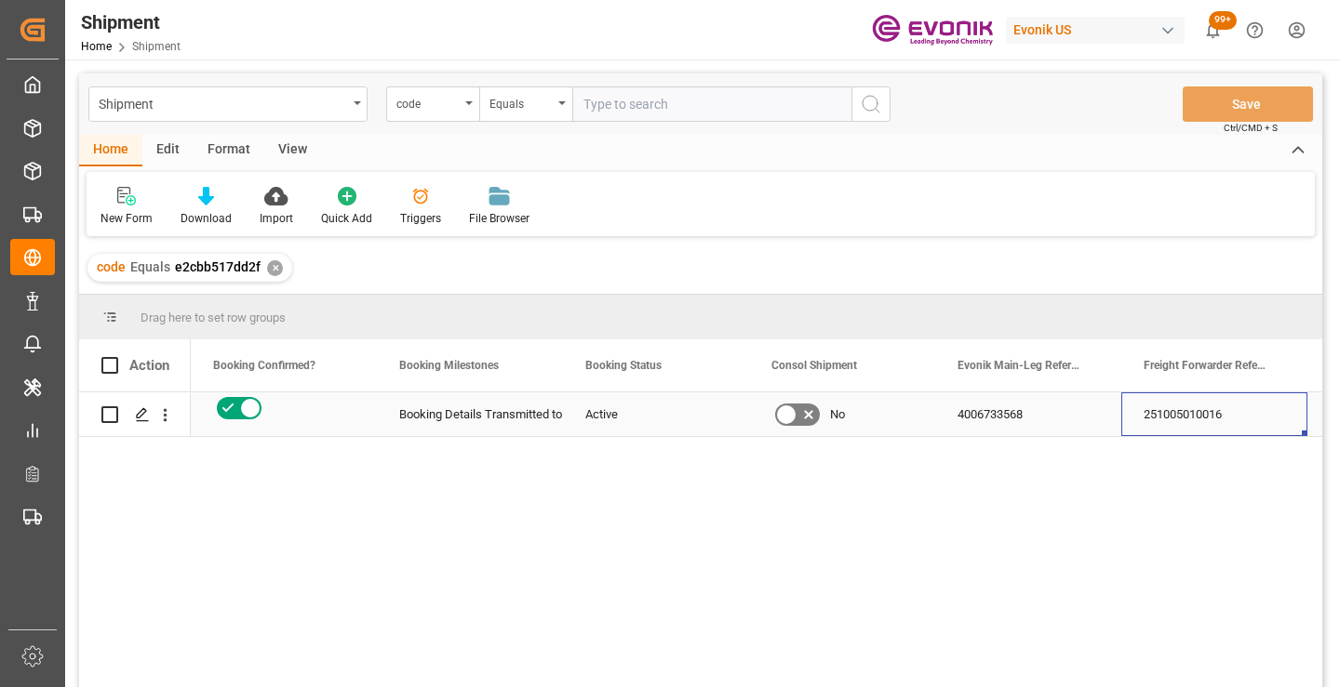
click at [1181, 420] on div "251005010016" at bounding box center [1214, 415] width 186 height 44
click at [277, 272] on div "✕" at bounding box center [275, 268] width 16 height 16
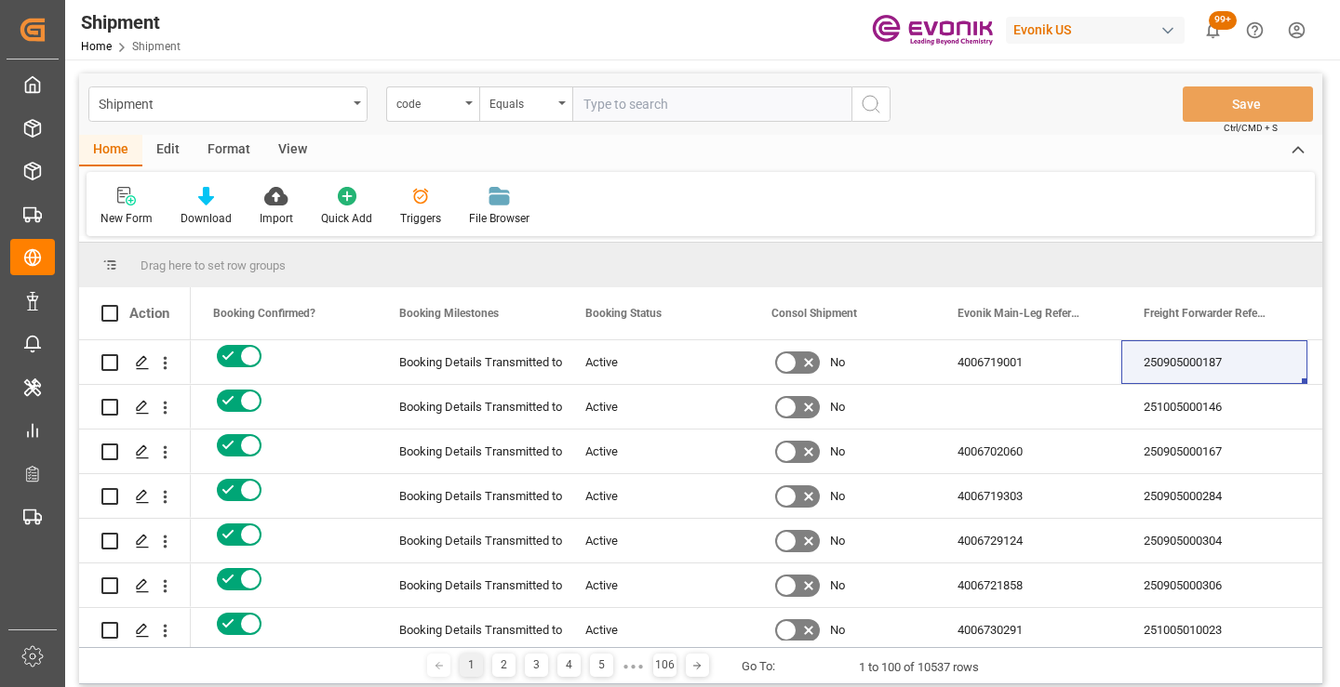
click at [650, 112] on input "text" at bounding box center [711, 104] width 279 height 35
paste input "cb7742ee04b4"
type input "cb7742ee04b4"
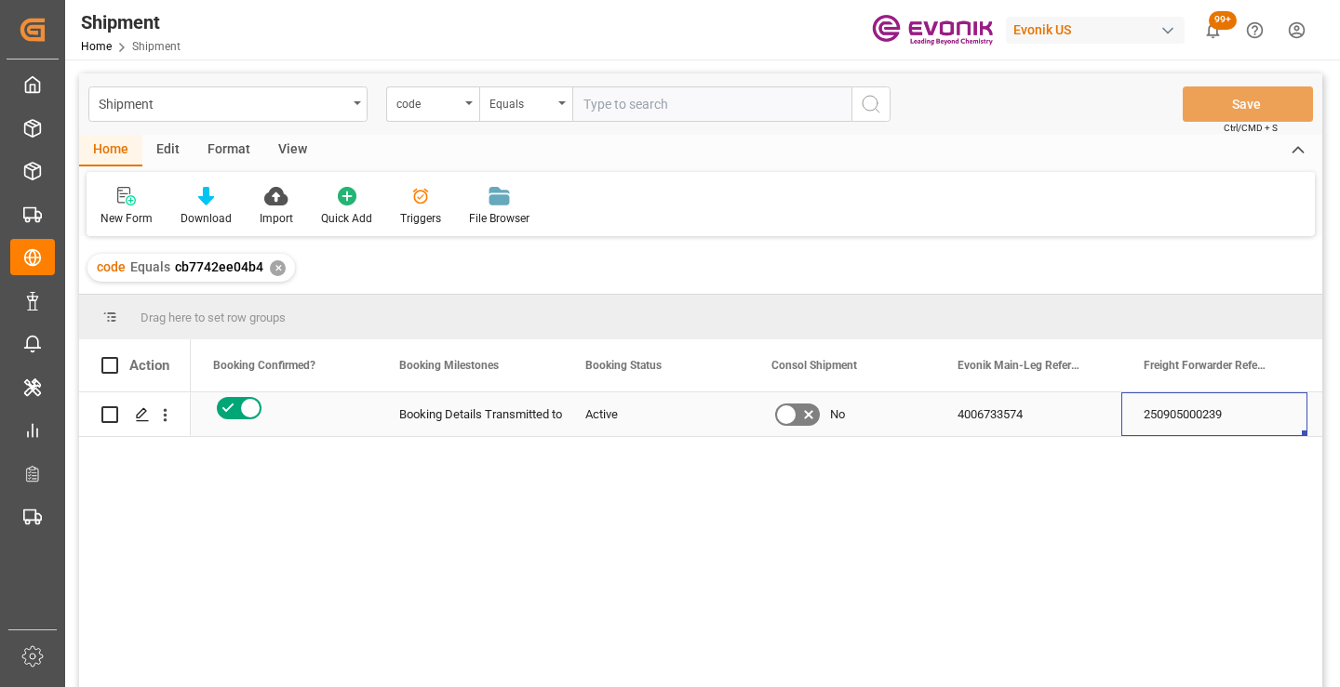
click at [1166, 425] on div "250905000239" at bounding box center [1214, 415] width 186 height 44
click at [270, 270] on div "✕" at bounding box center [278, 268] width 16 height 16
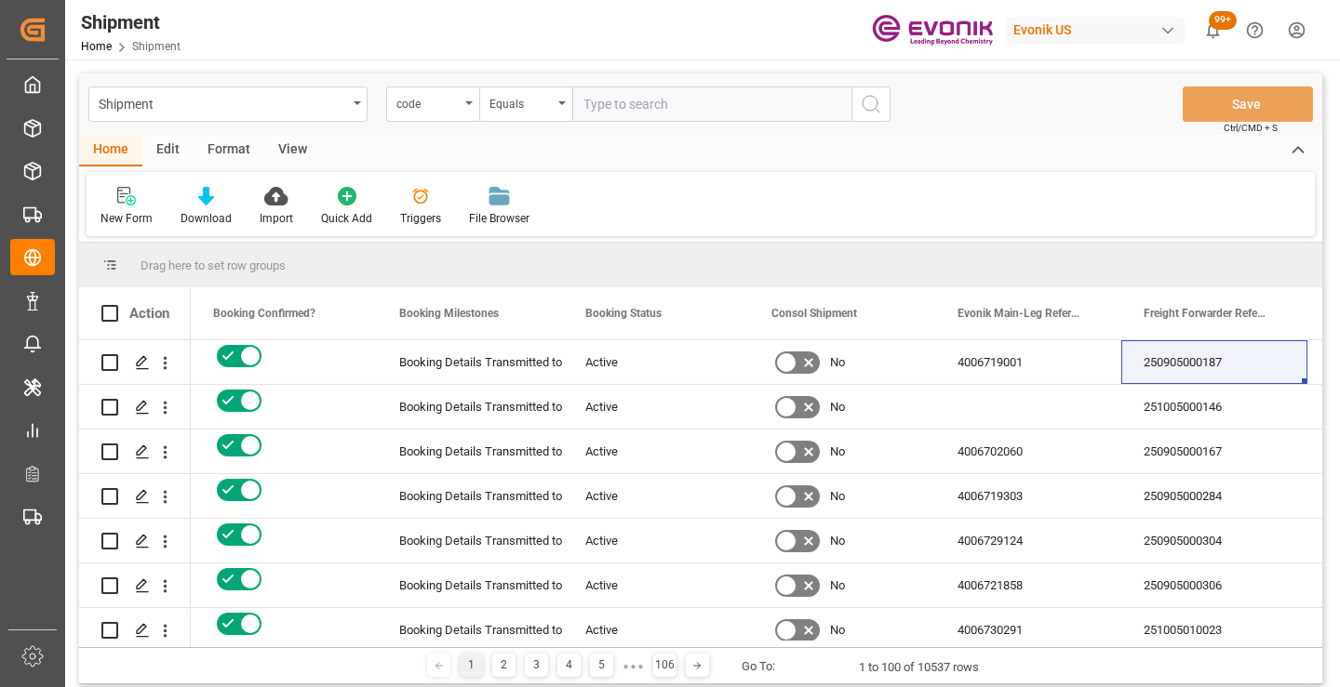
click at [653, 104] on input "text" at bounding box center [711, 104] width 279 height 35
paste input "14607eaae772"
type input "14607eaae772"
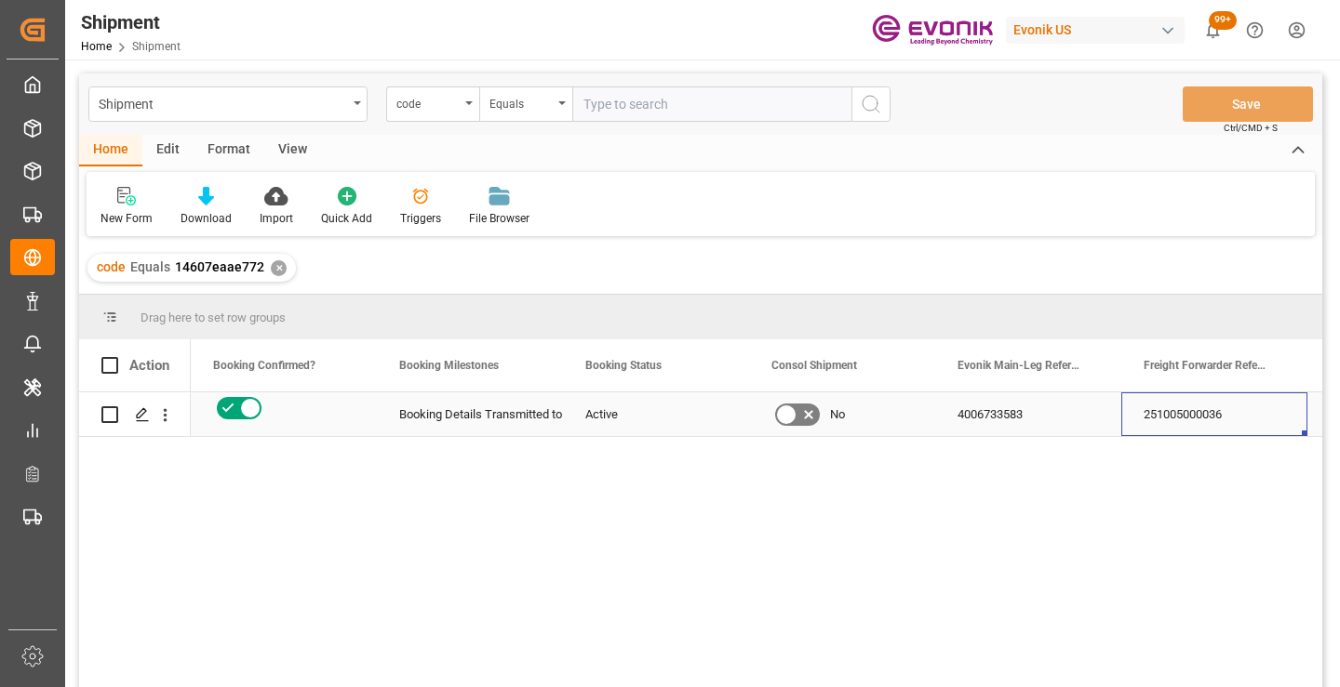
click at [1185, 422] on div "251005000036" at bounding box center [1214, 415] width 186 height 44
click at [275, 267] on div "✕" at bounding box center [279, 268] width 16 height 16
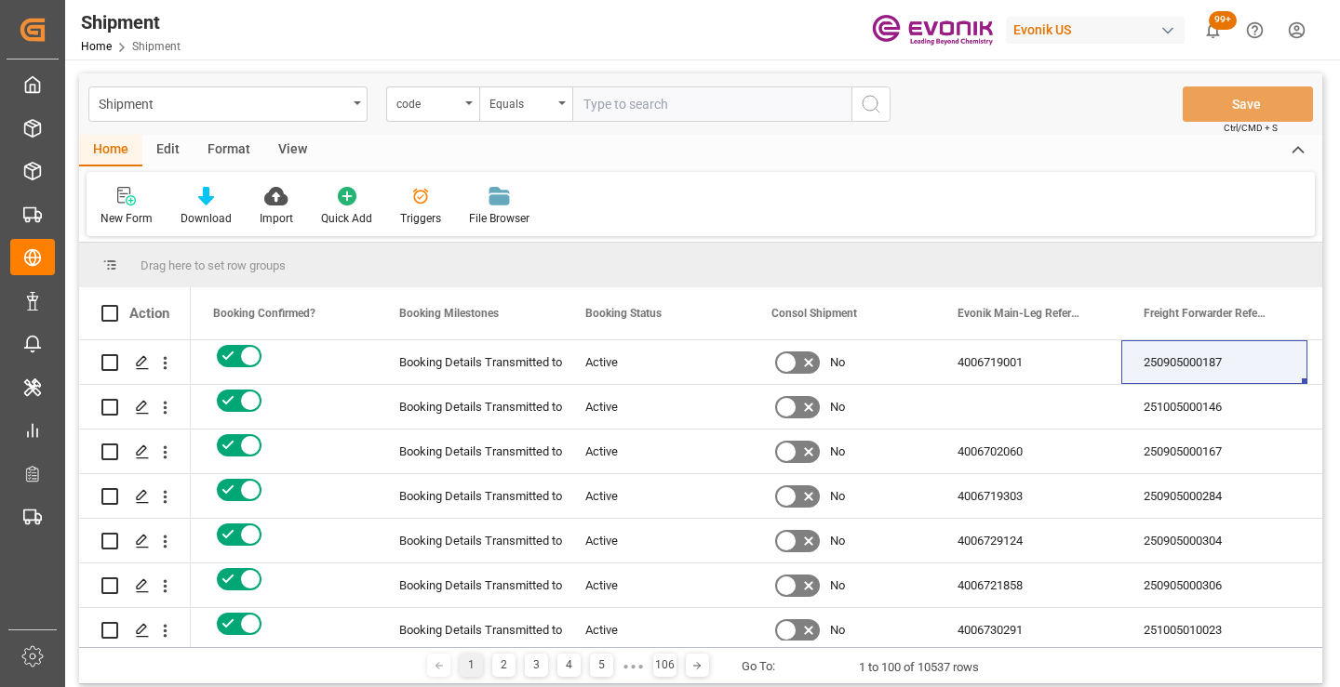
click at [678, 104] on input "text" at bounding box center [711, 104] width 279 height 35
paste input "2dfdec748f27"
type input "2dfdec748f27"
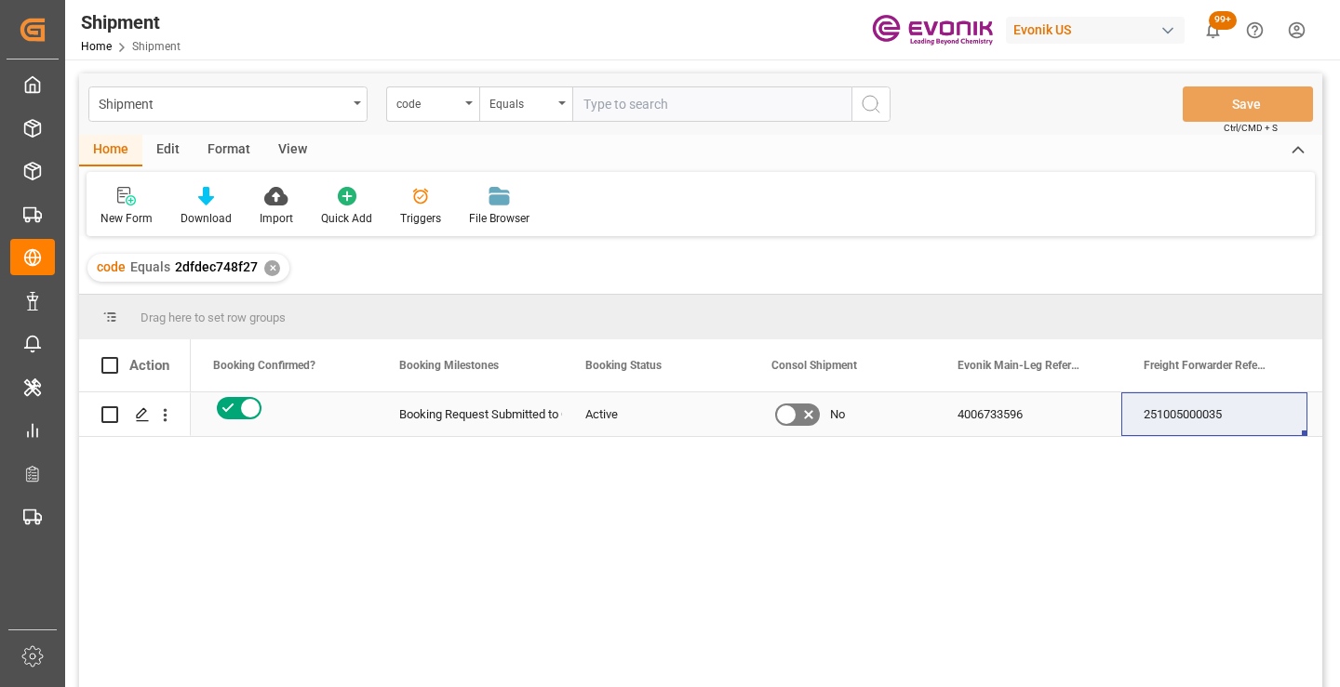
click at [1193, 421] on div "251005000035" at bounding box center [1214, 415] width 186 height 44
click at [272, 266] on div "✕" at bounding box center [272, 268] width 16 height 16
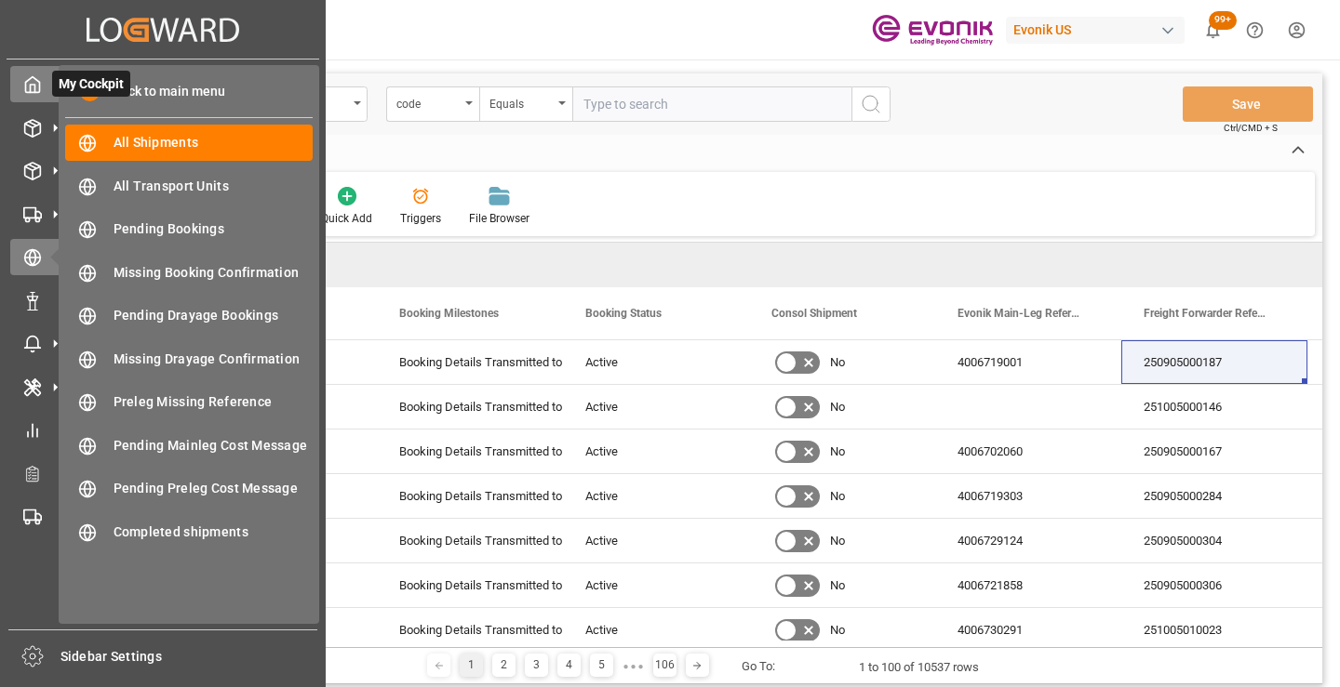
click at [35, 78] on icon at bounding box center [32, 84] width 19 height 19
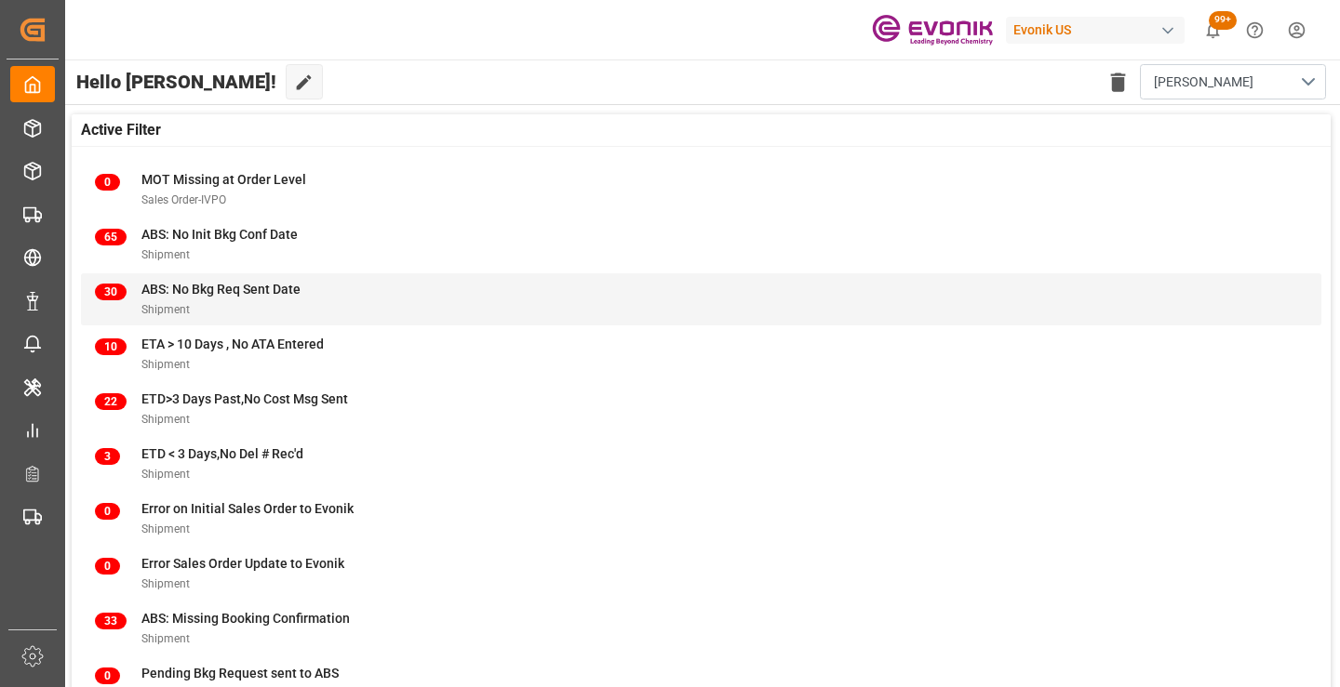
click at [200, 293] on span "ABS: No Bkg Req Sent Date" at bounding box center [220, 289] width 159 height 15
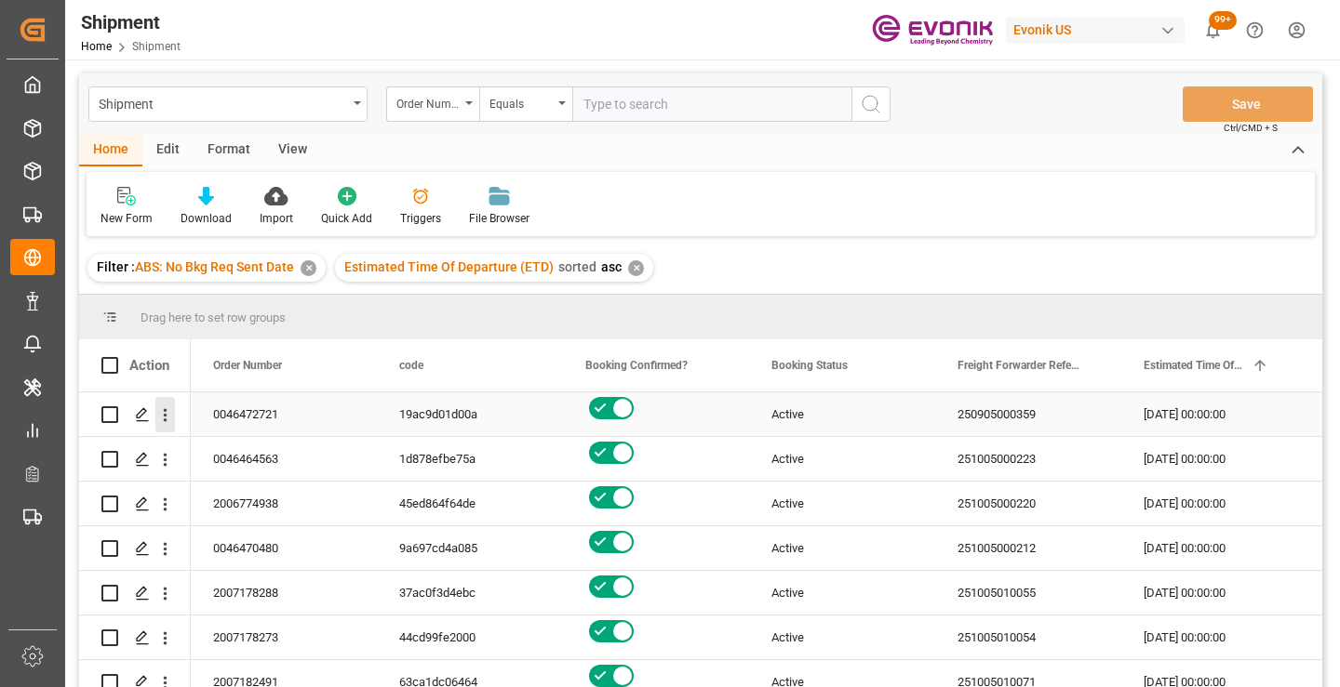
click at [165, 416] on icon "open menu" at bounding box center [166, 415] width 4 height 13
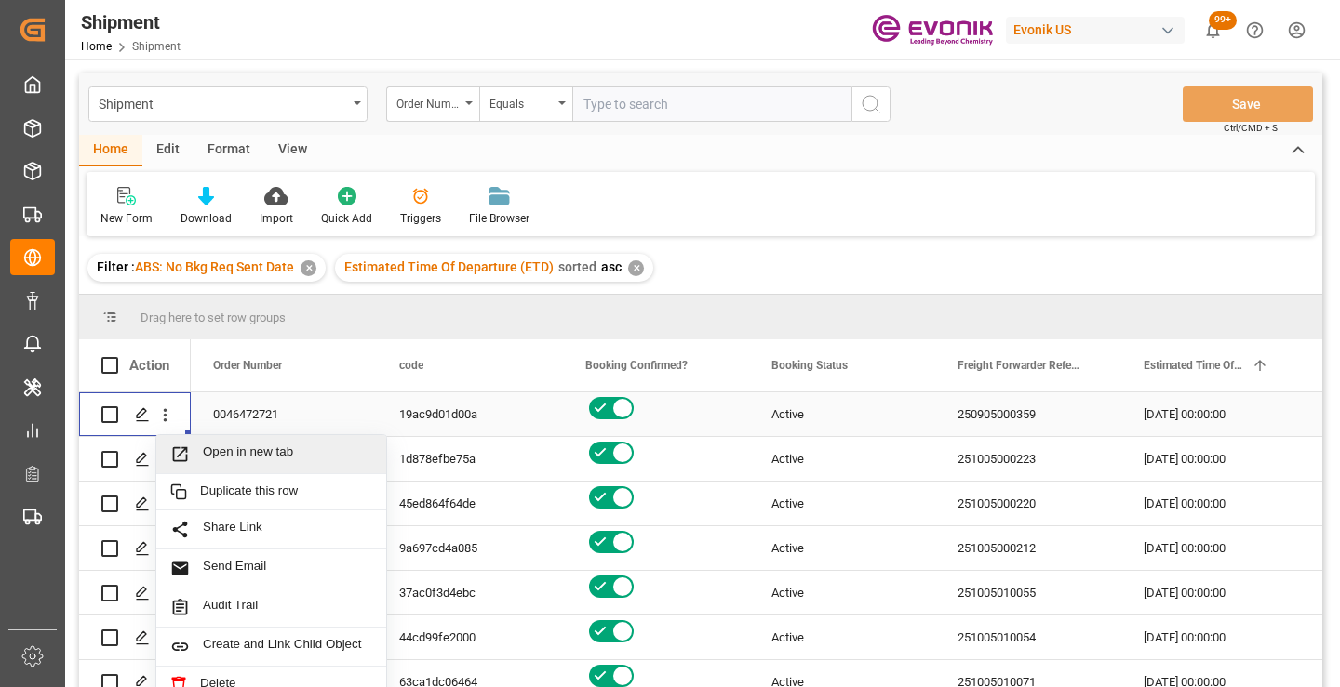
click at [241, 445] on span "Open in new tab" at bounding box center [287, 455] width 169 height 20
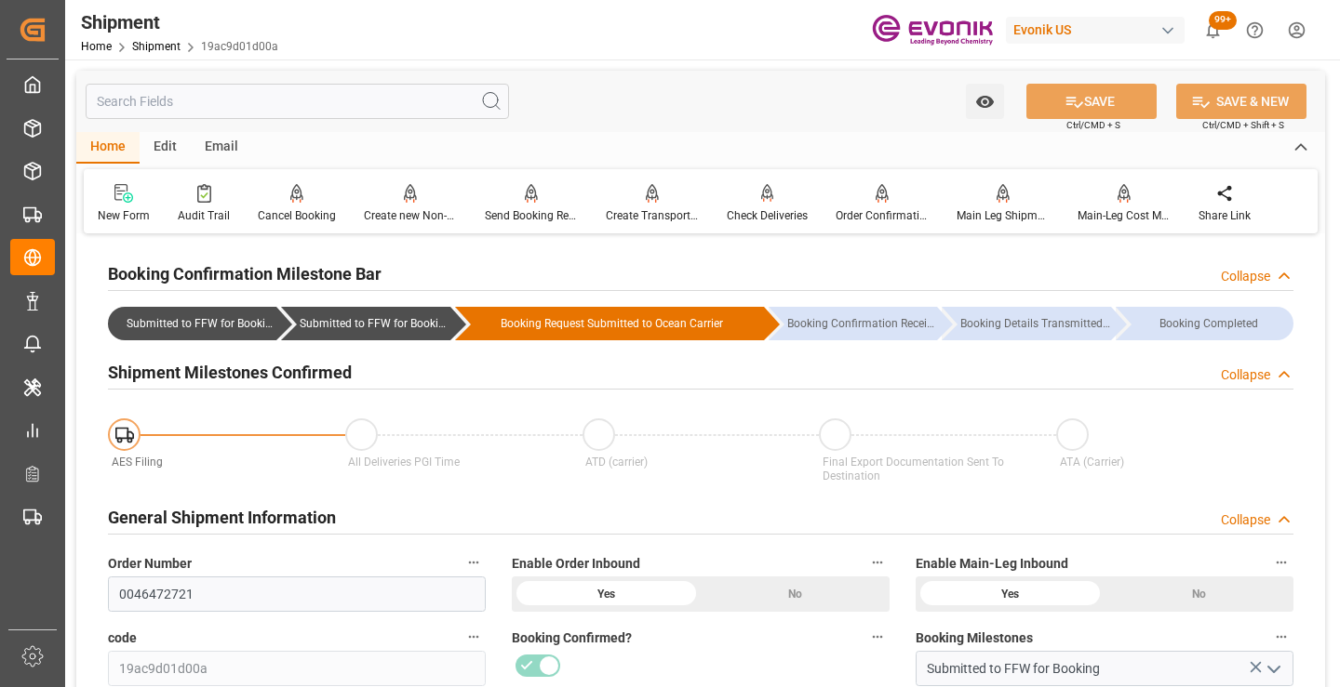
scroll to position [372, 0]
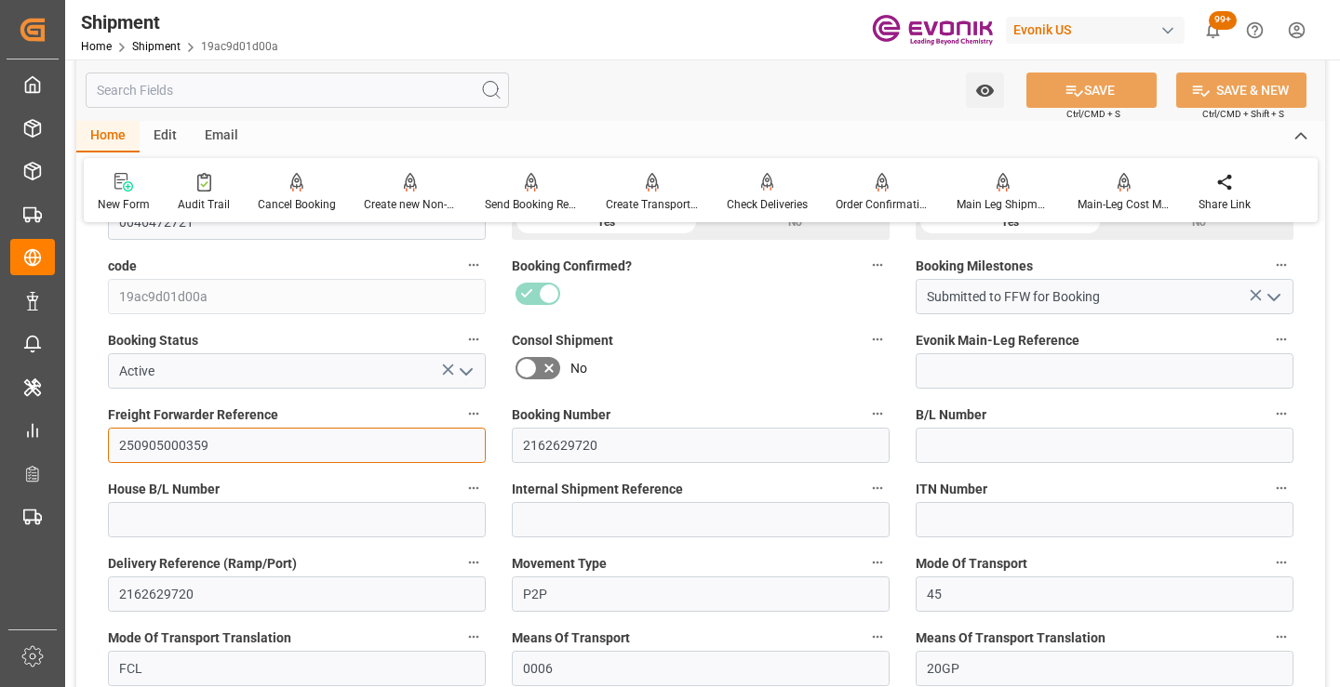
click at [189, 440] on input "250905000359" at bounding box center [297, 445] width 378 height 35
click at [311, 92] on input "text" at bounding box center [297, 90] width 423 height 35
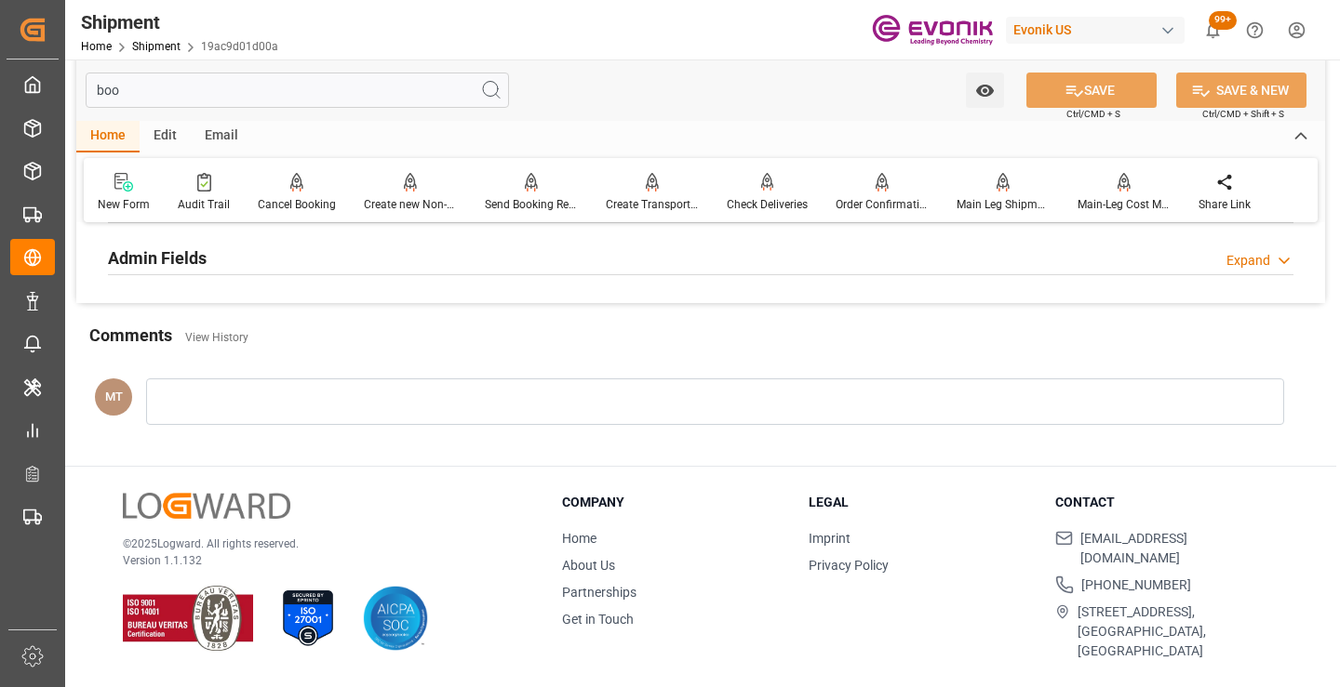
scroll to position [130, 0]
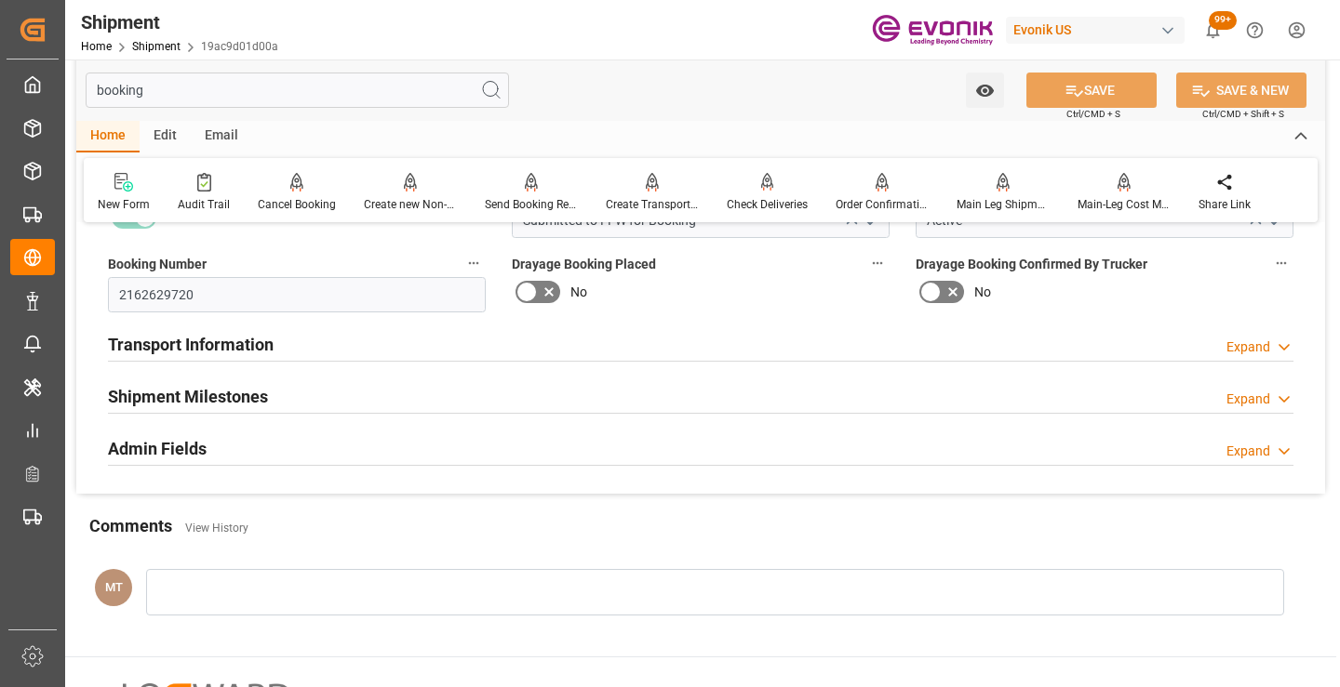
type input "booking"
click at [275, 392] on div "Shipment Milestones Expand" at bounding box center [700, 395] width 1185 height 35
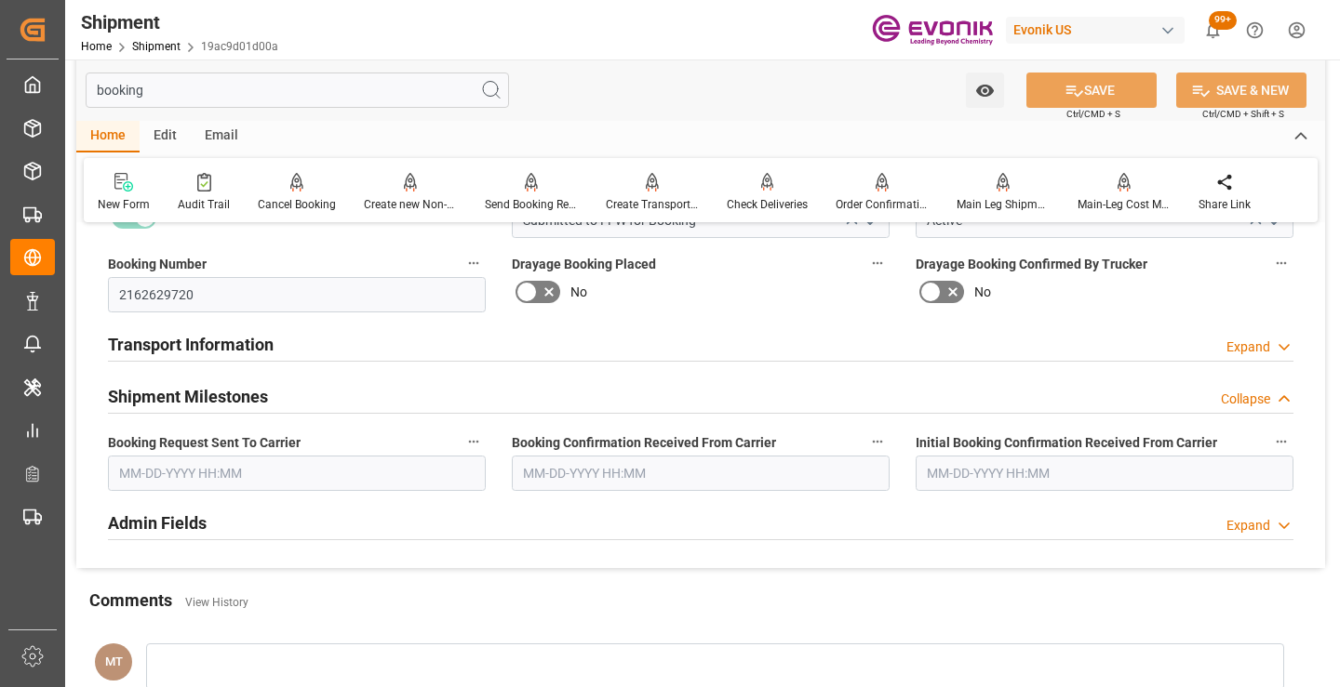
click at [325, 447] on label "Booking Request Sent To Carrier" at bounding box center [297, 443] width 378 height 26
click at [461, 447] on button "Booking Request Sent To Carrier" at bounding box center [473, 442] width 24 height 24
click at [327, 469] on div at bounding box center [670, 343] width 1340 height 687
click at [327, 469] on input "text" at bounding box center [297, 473] width 378 height 35
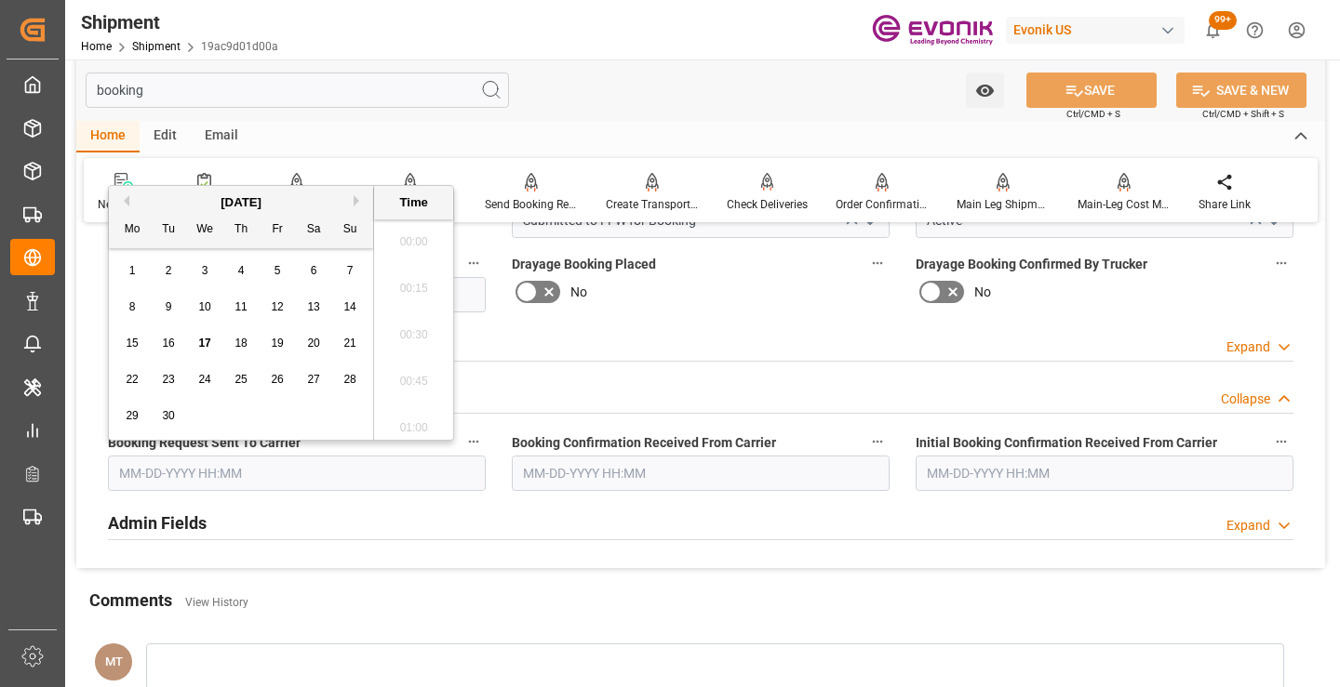
scroll to position [2983, 0]
click at [241, 302] on span "11" at bounding box center [240, 306] width 12 height 13
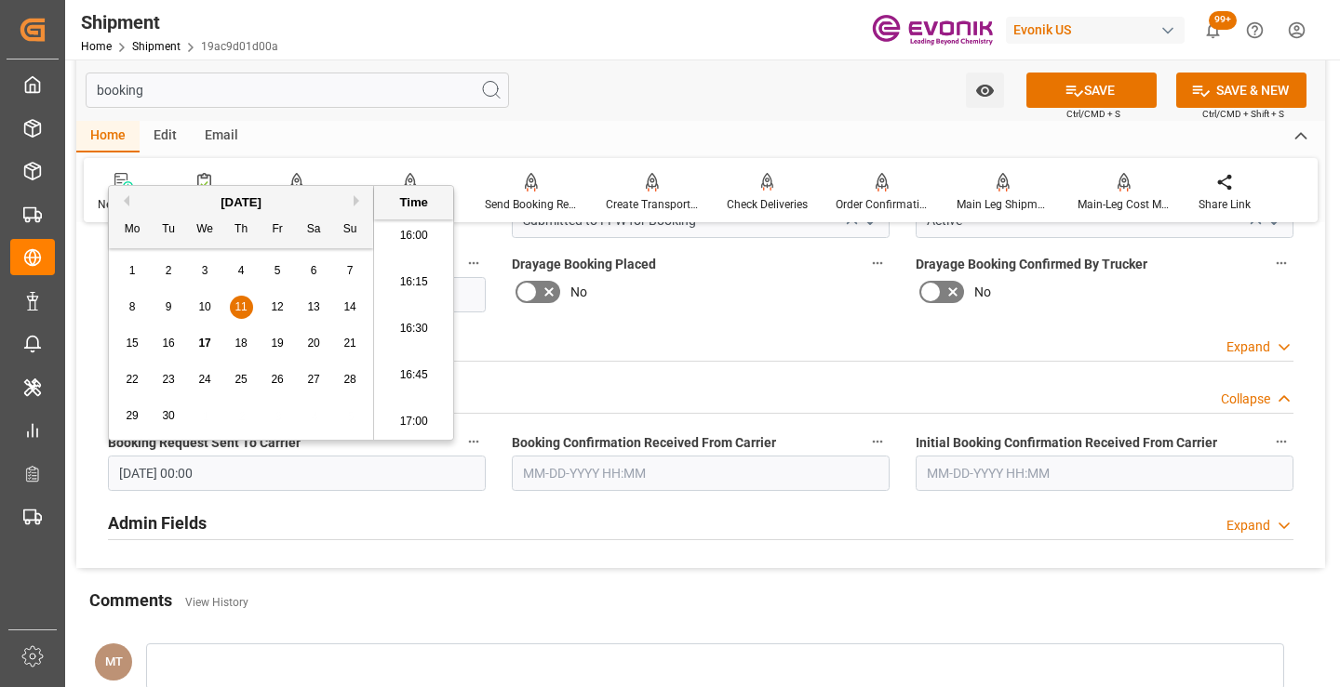
type input "09-11-2025 00:00"
click at [559, 487] on input "text" at bounding box center [701, 473] width 378 height 35
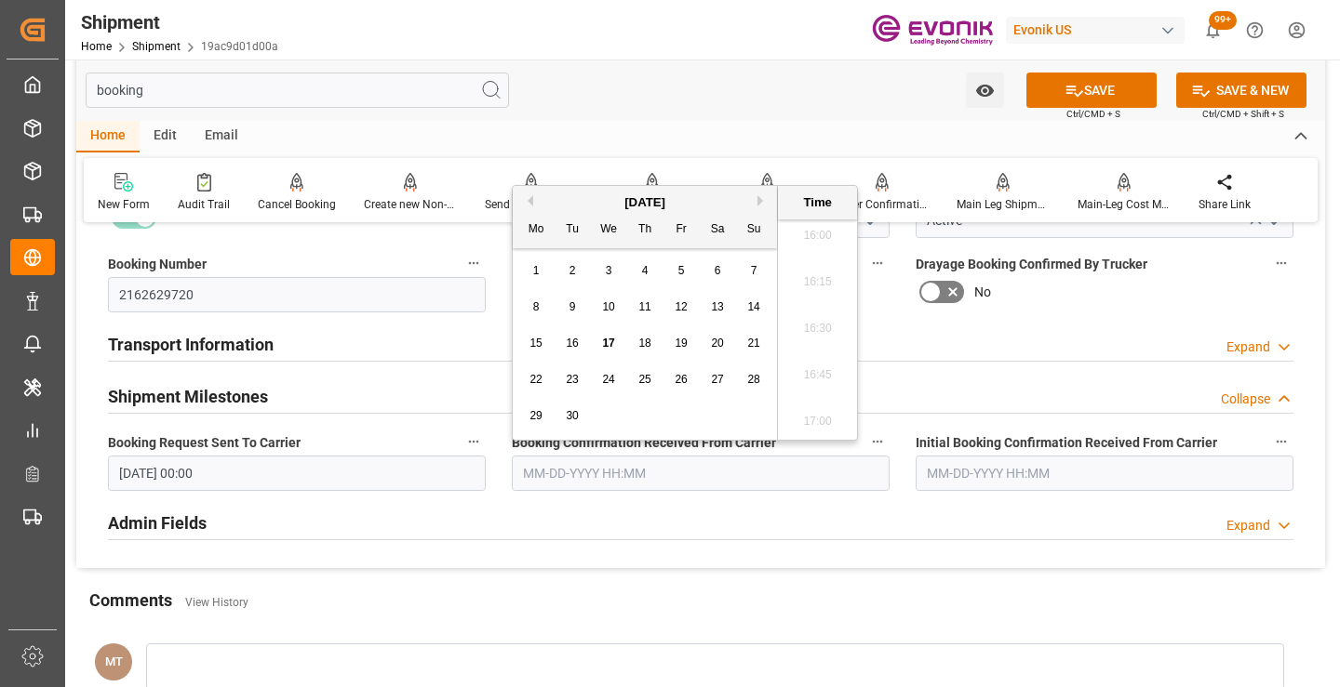
click at [609, 340] on span "17" at bounding box center [608, 343] width 12 height 13
type input "[DATE] 00:00"
click at [1058, 83] on button "SAVE" at bounding box center [1091, 90] width 130 height 35
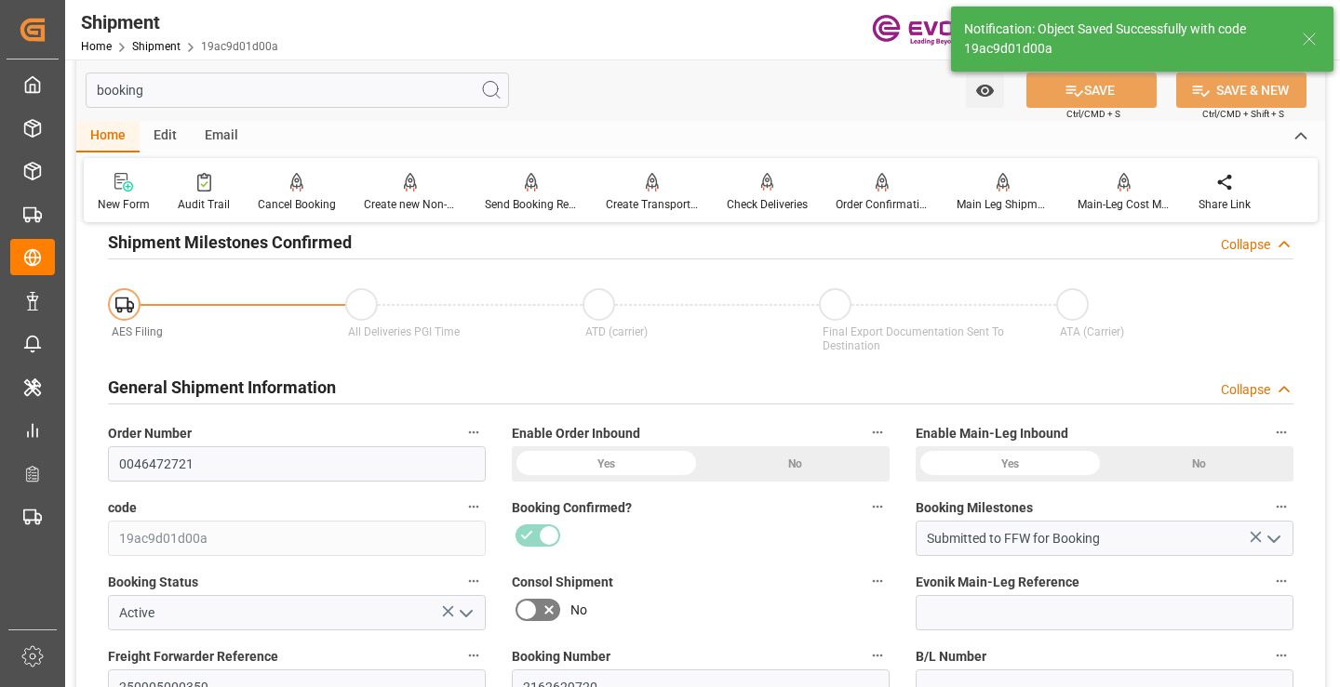
type input "Booking Details Transmitted to SAP"
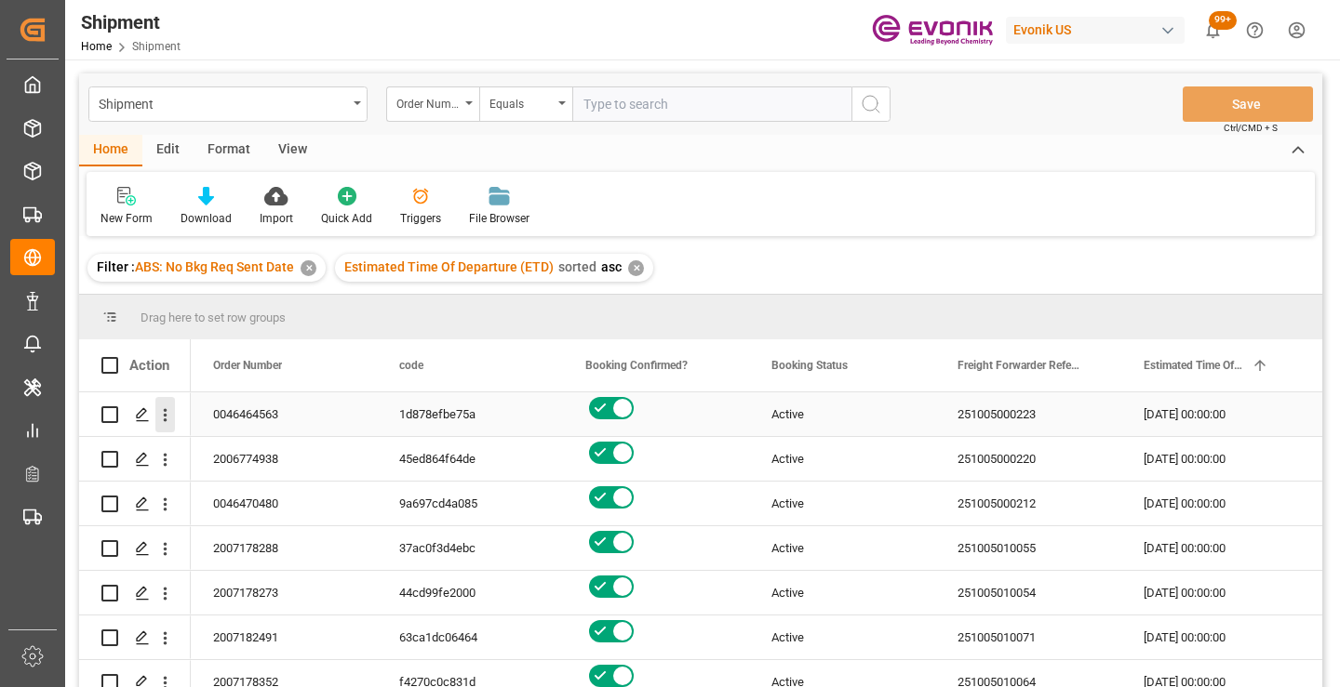
click at [163, 416] on icon "open menu" at bounding box center [165, 416] width 20 height 20
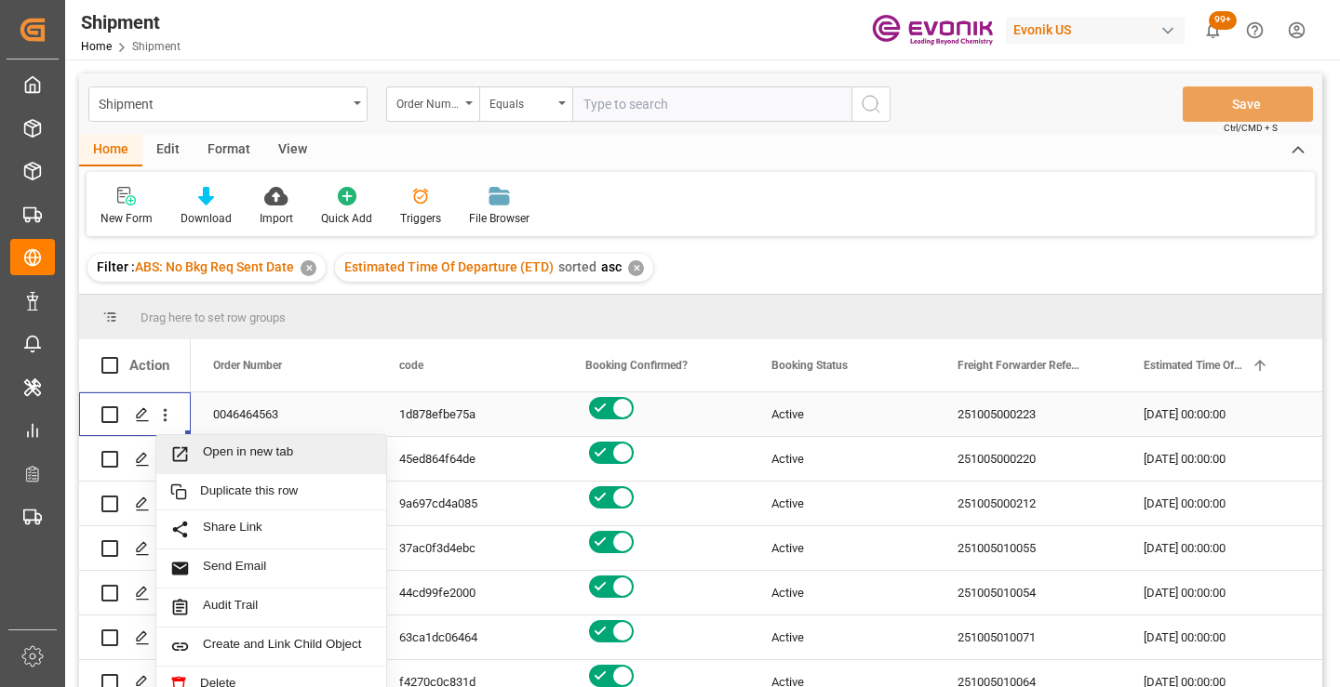
click at [253, 452] on span "Open in new tab" at bounding box center [287, 455] width 169 height 20
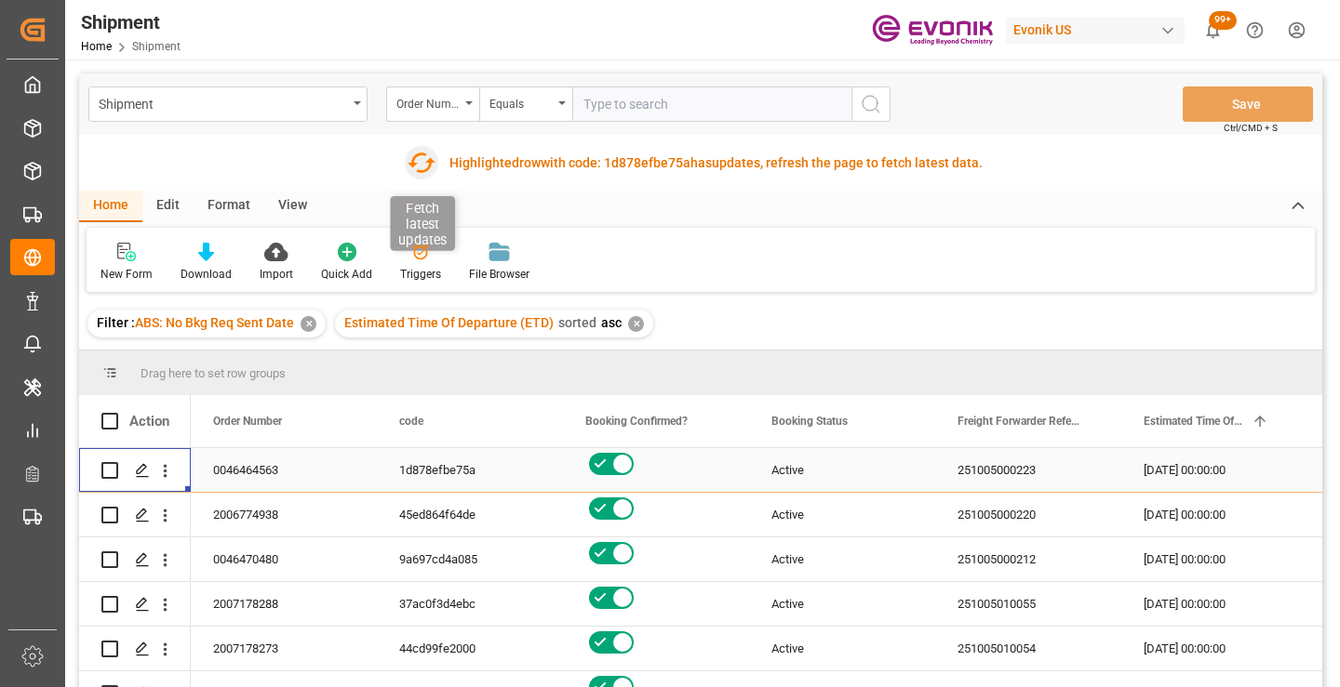
click at [413, 166] on icon "button" at bounding box center [421, 163] width 28 height 20
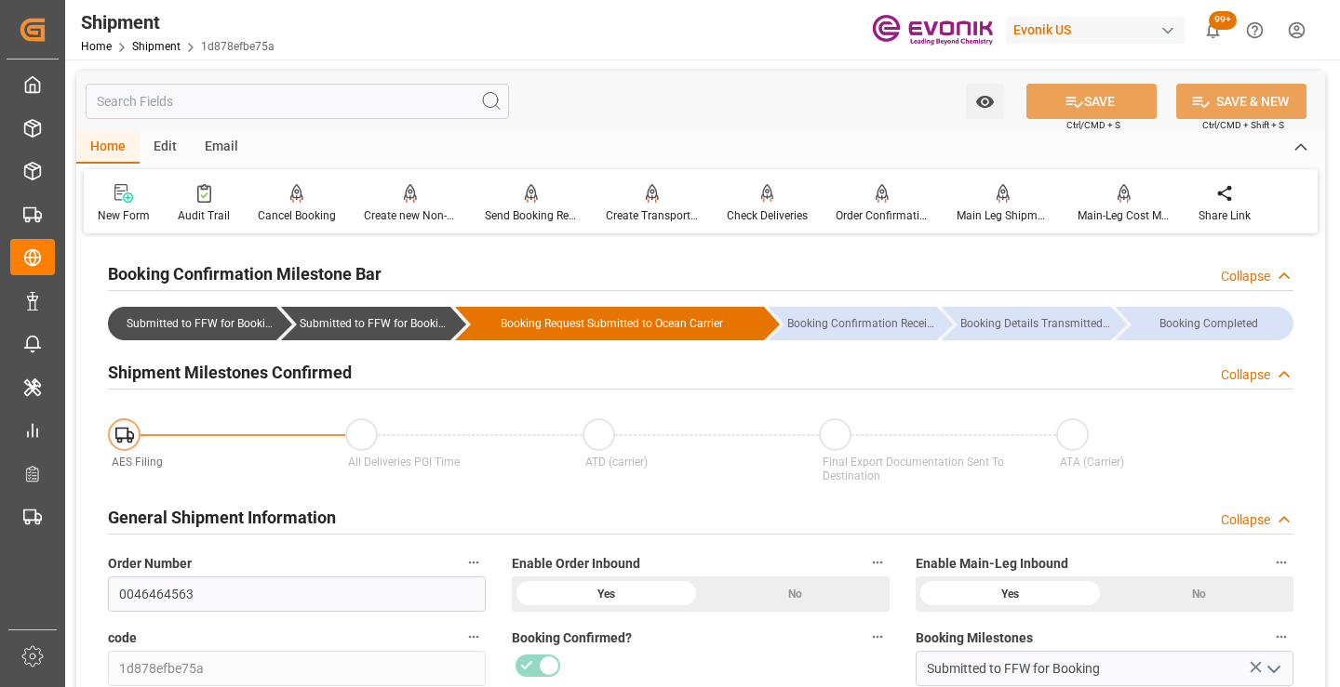
scroll to position [279, 0]
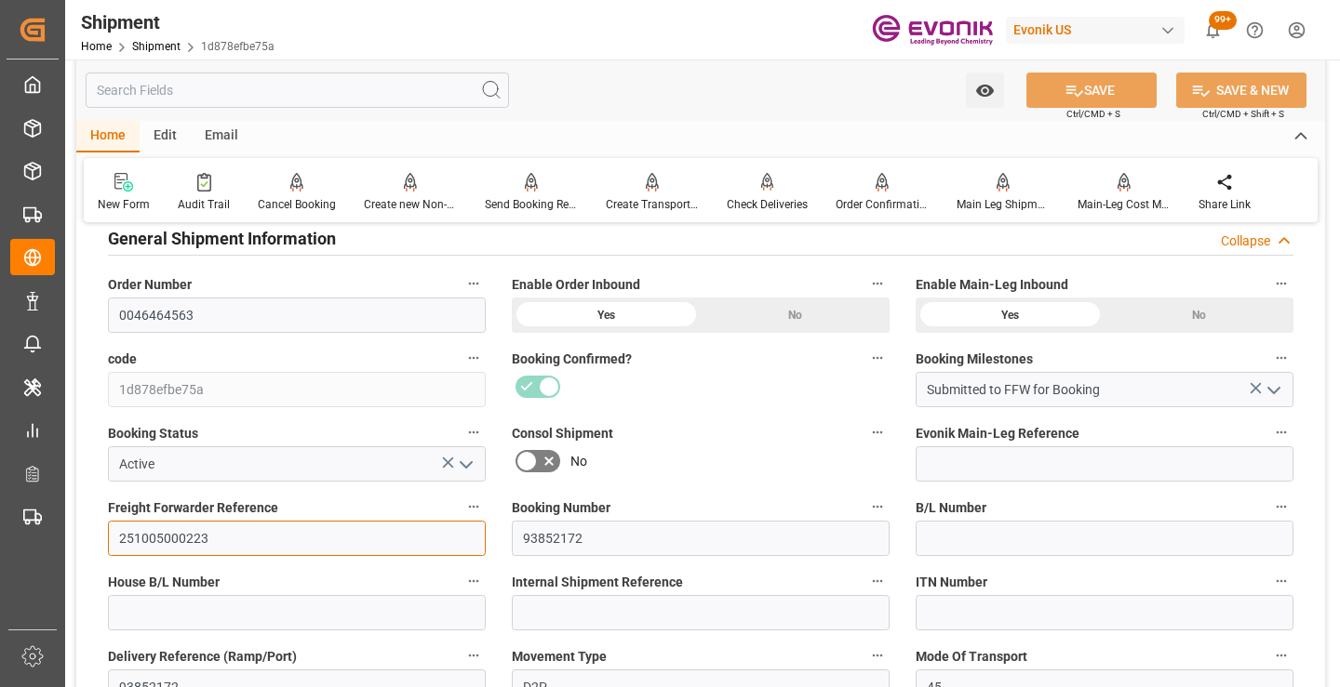
click at [175, 541] on input "251005000223" at bounding box center [297, 538] width 378 height 35
click at [305, 91] on input "text" at bounding box center [297, 90] width 423 height 35
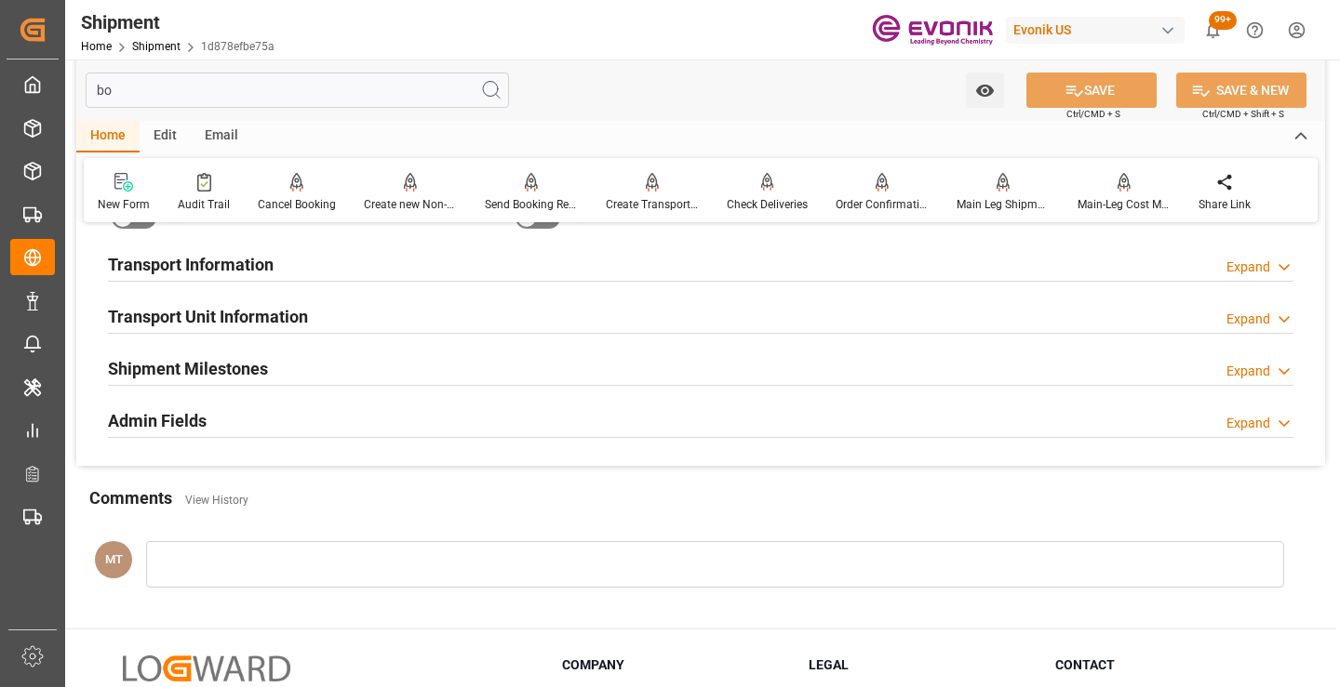
scroll to position [37, 0]
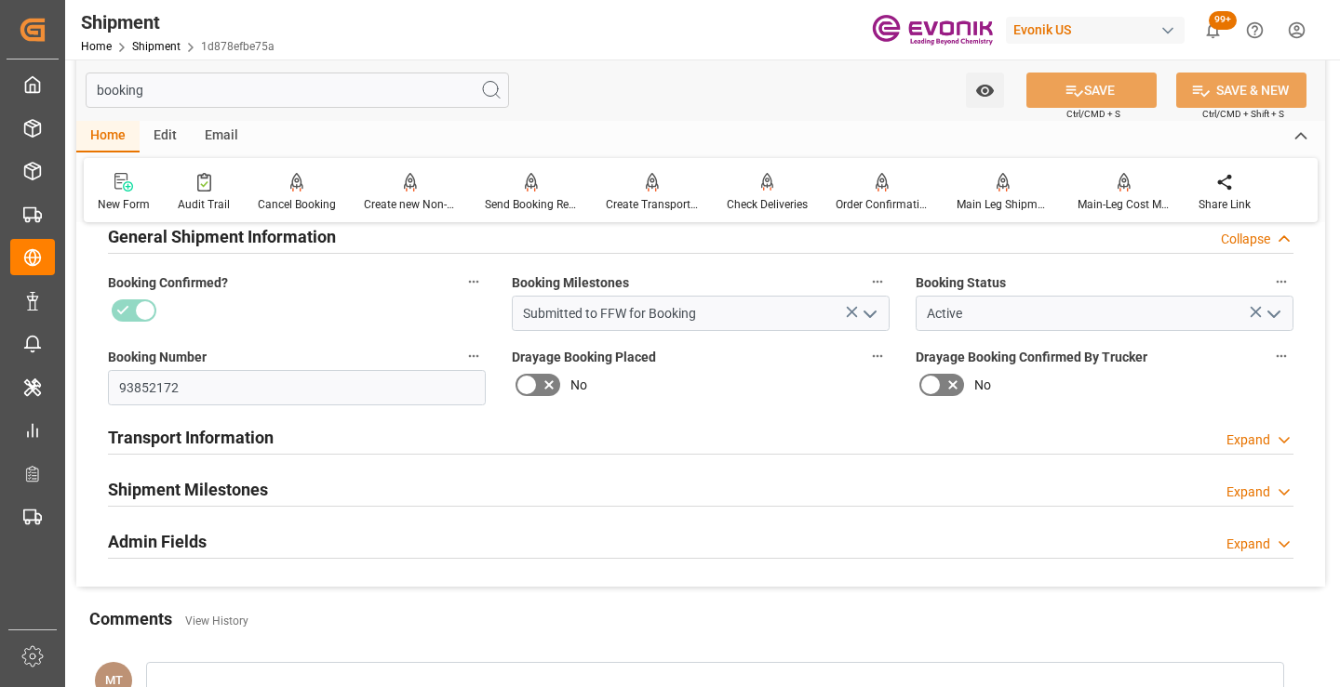
type input "booking"
click at [214, 486] on h2 "Shipment Milestones" at bounding box center [188, 489] width 160 height 25
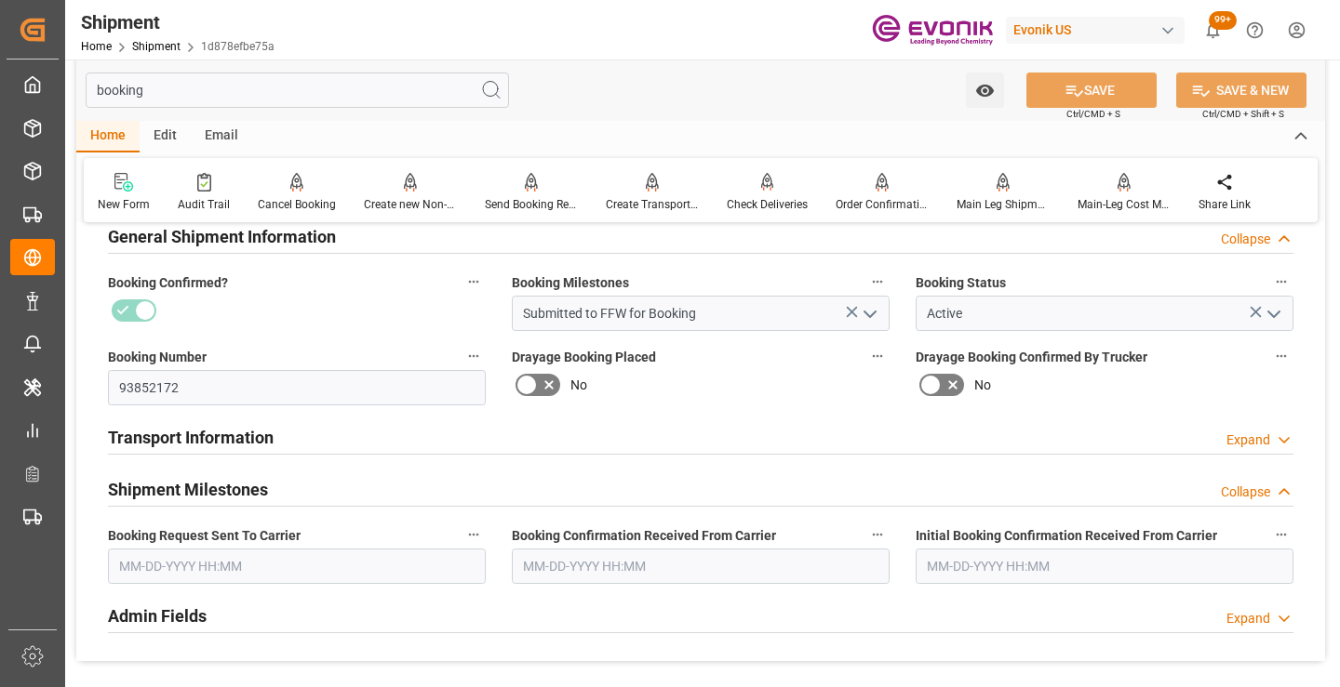
click at [227, 571] on input "text" at bounding box center [297, 566] width 378 height 35
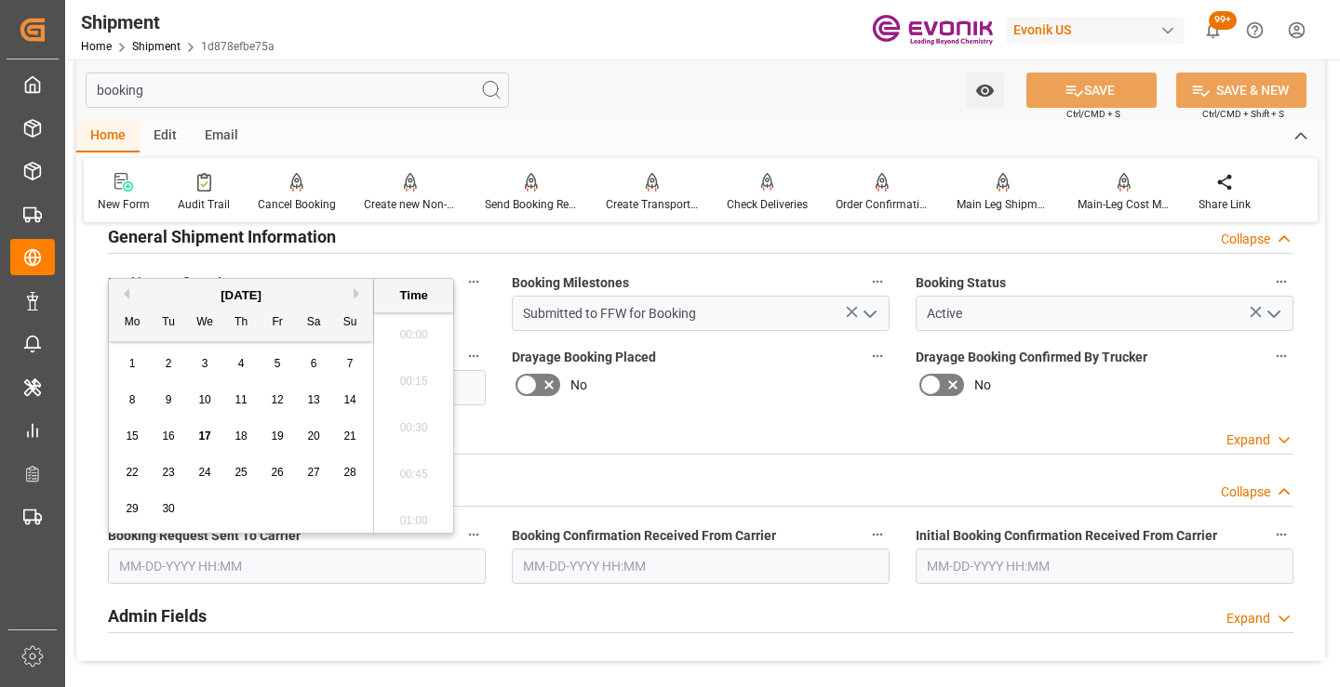
scroll to position [2983, 0]
click at [203, 437] on span "17" at bounding box center [204, 436] width 12 height 13
type input "[DATE] 00:00"
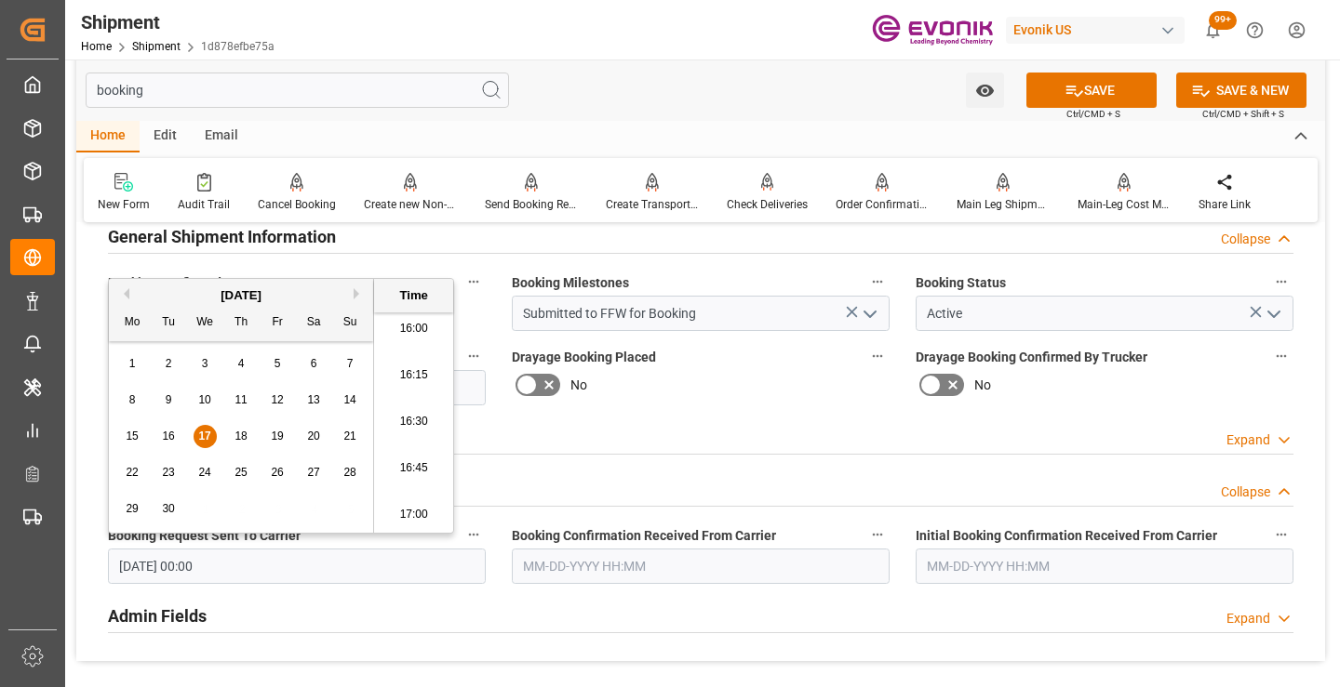
click at [613, 566] on input "text" at bounding box center [701, 566] width 378 height 35
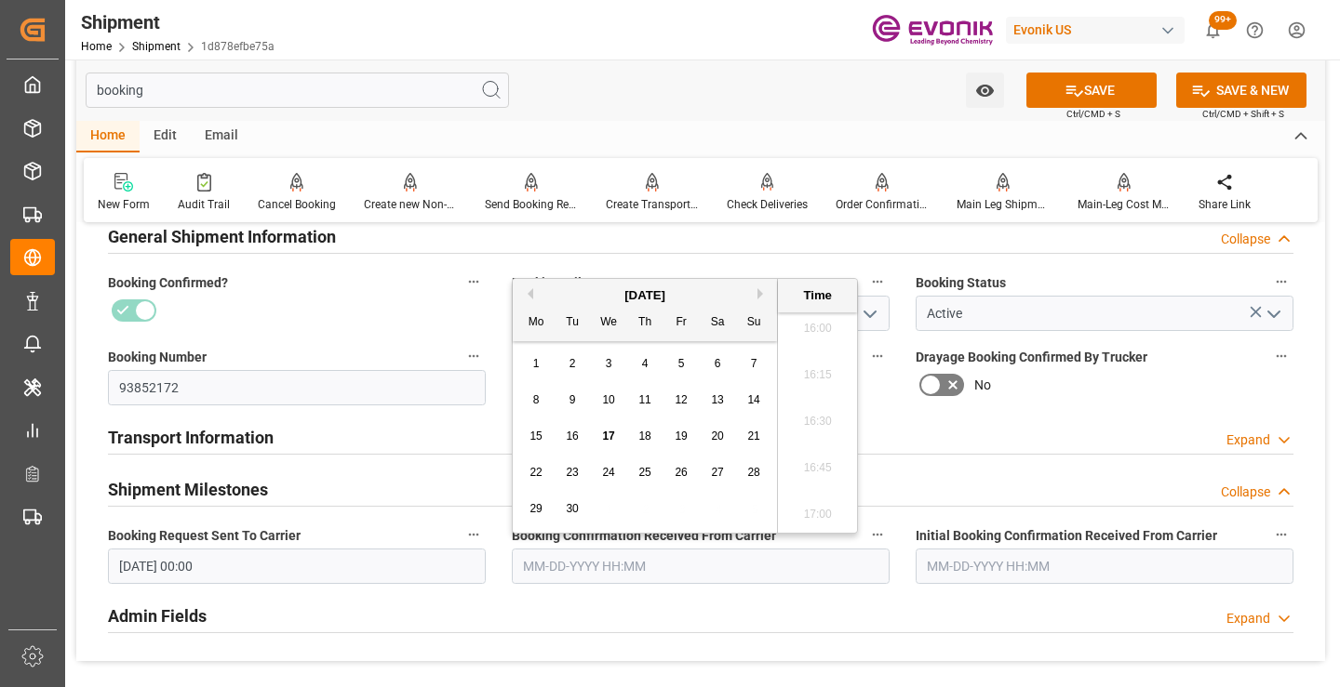
click at [607, 434] on span "17" at bounding box center [608, 436] width 12 height 13
type input "09-17-2025 00:00"
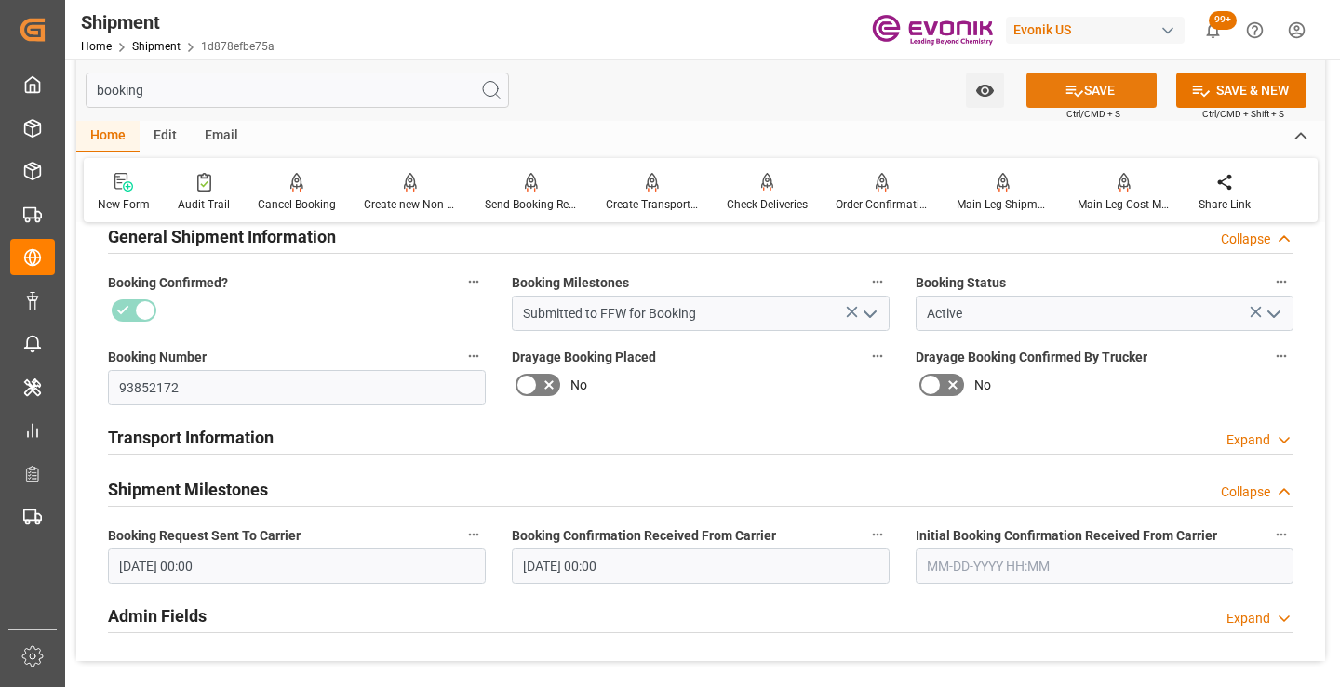
click at [1045, 93] on button "SAVE" at bounding box center [1091, 90] width 130 height 35
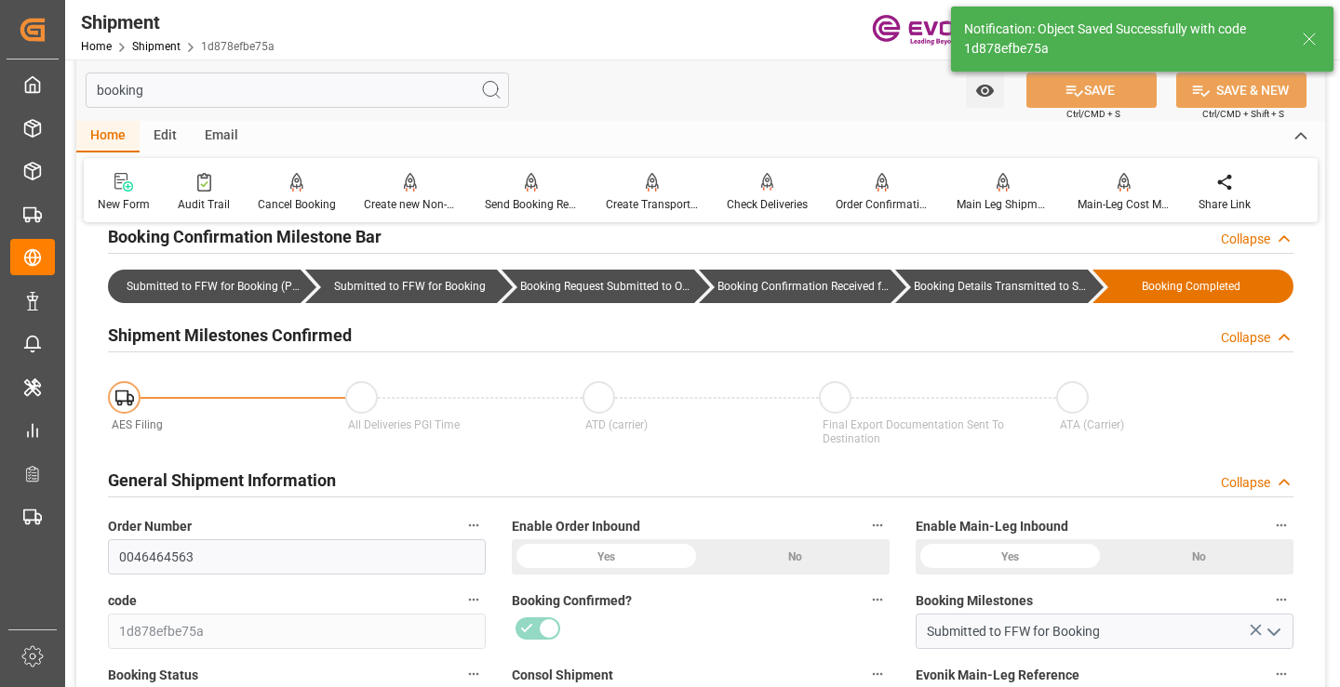
type input "Booking Details Transmitted to SAP"
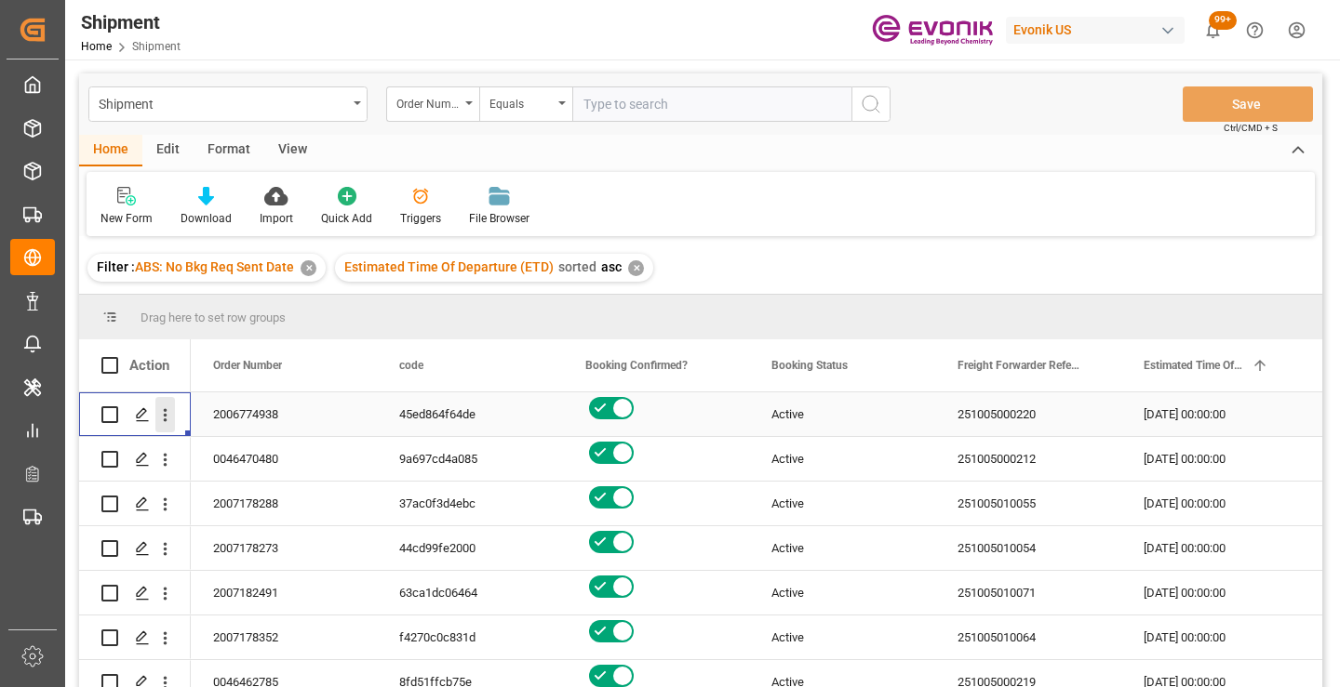
click at [164, 414] on icon "open menu" at bounding box center [165, 416] width 20 height 20
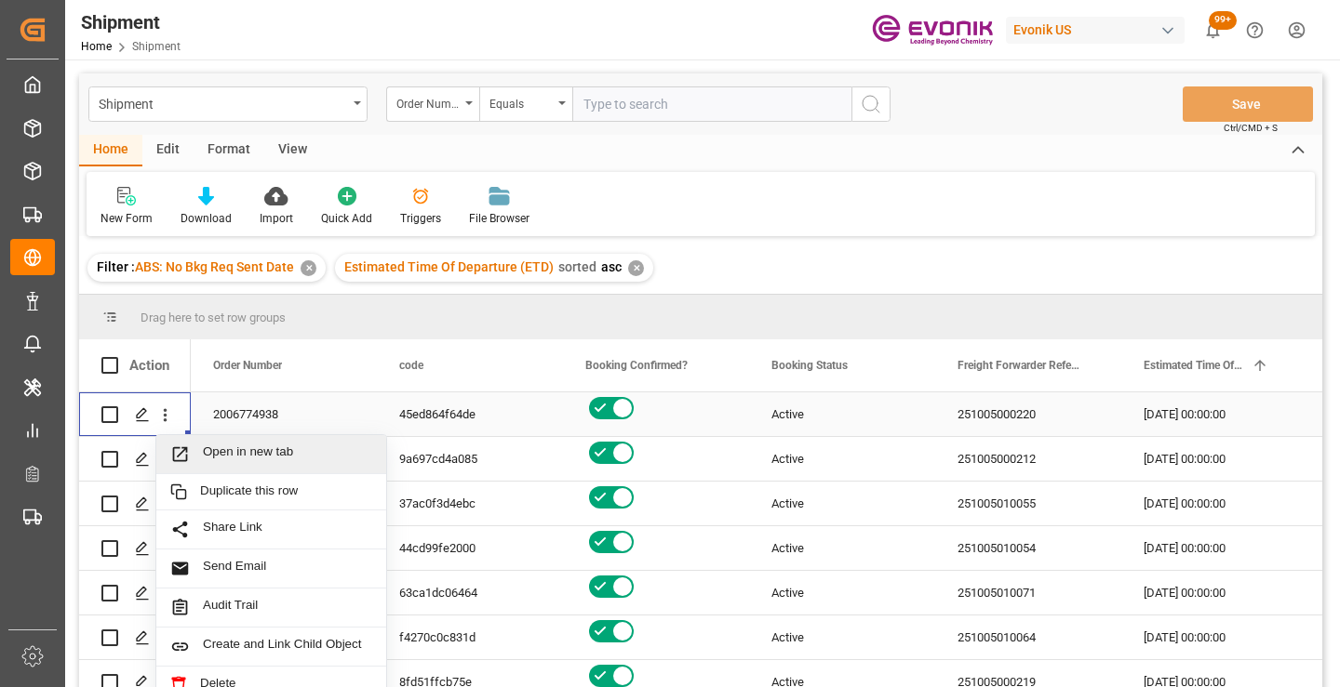
click at [245, 450] on span "Open in new tab" at bounding box center [287, 455] width 169 height 20
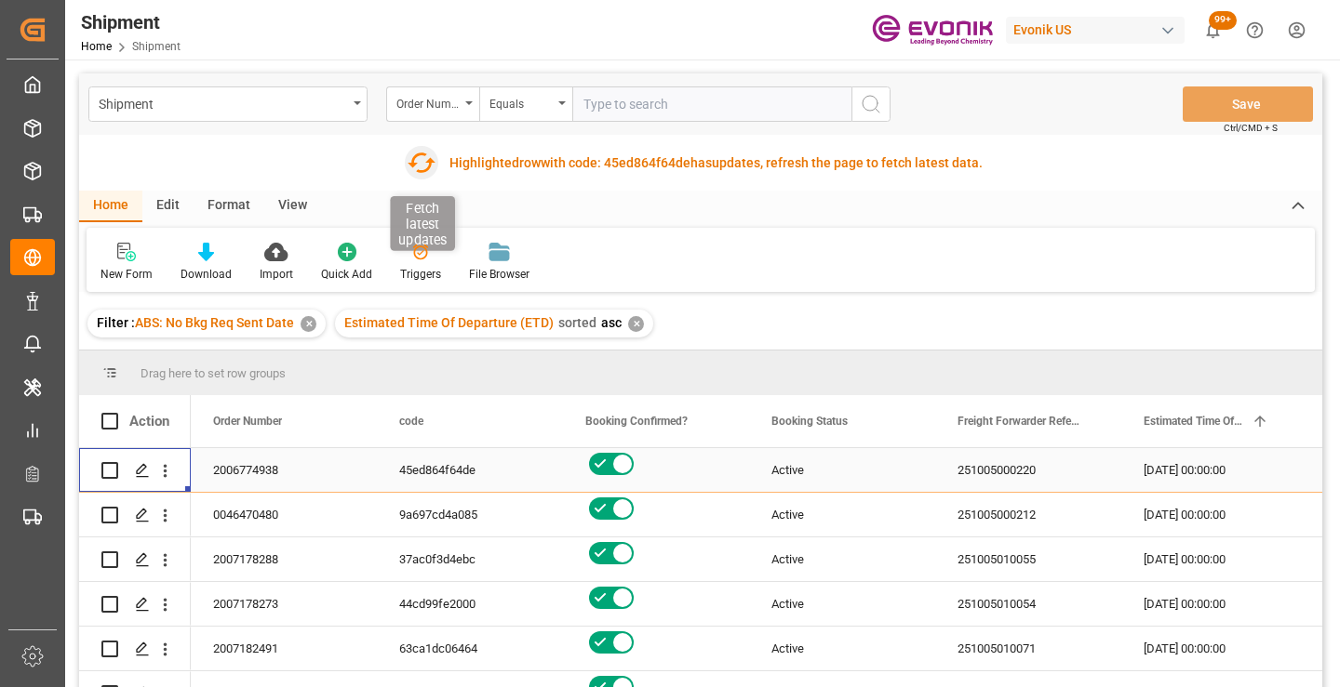
click at [419, 166] on icon "button" at bounding box center [421, 163] width 30 height 30
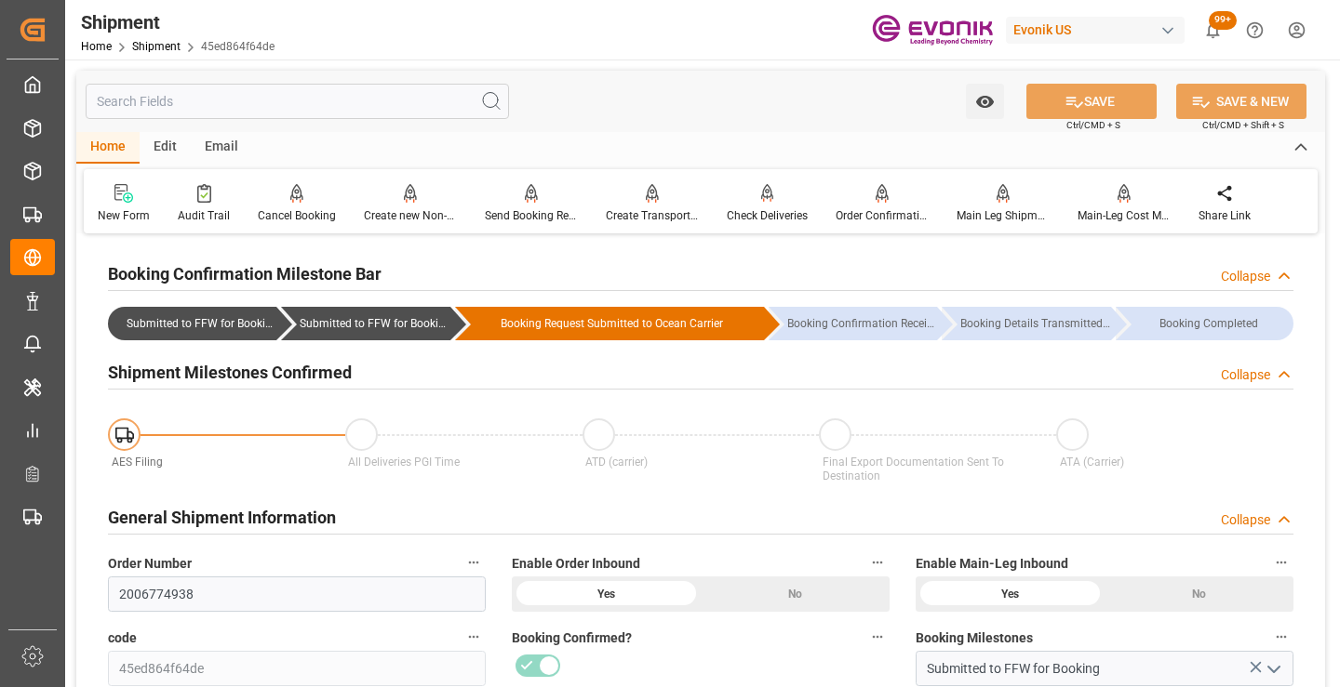
scroll to position [279, 0]
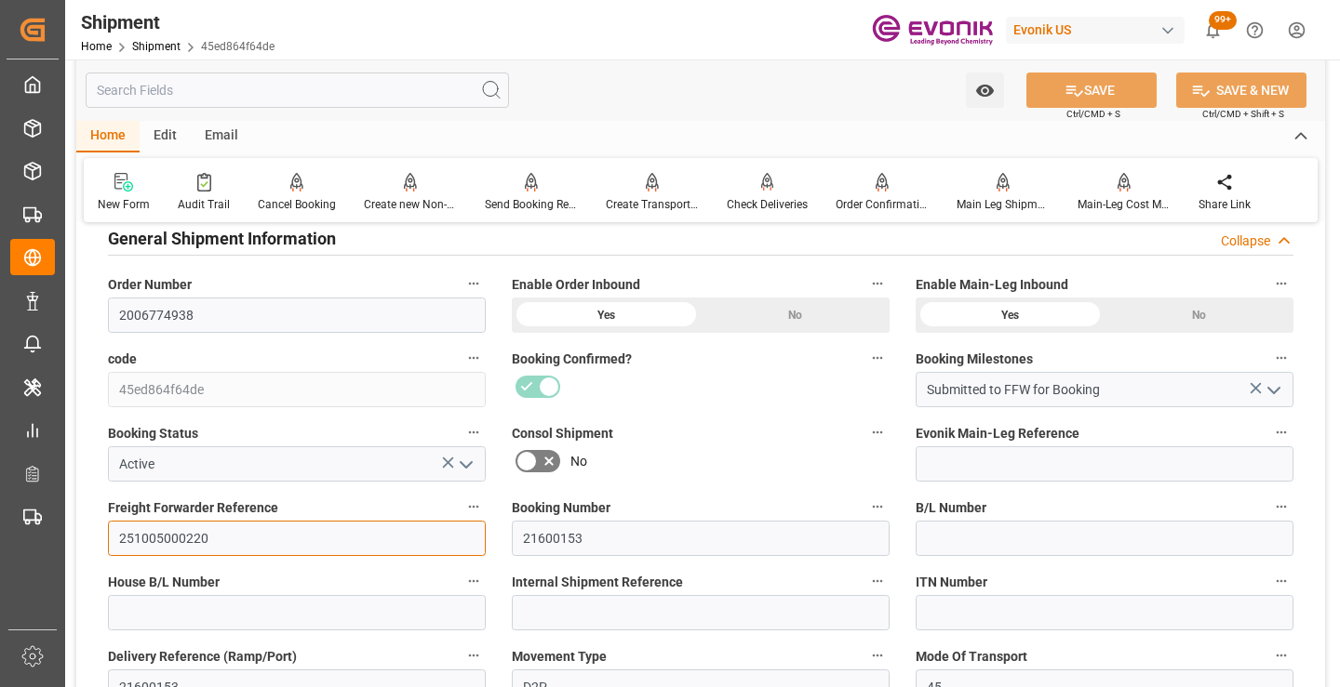
click at [179, 539] on input "251005000220" at bounding box center [297, 538] width 378 height 35
click at [353, 93] on input "text" at bounding box center [297, 90] width 423 height 35
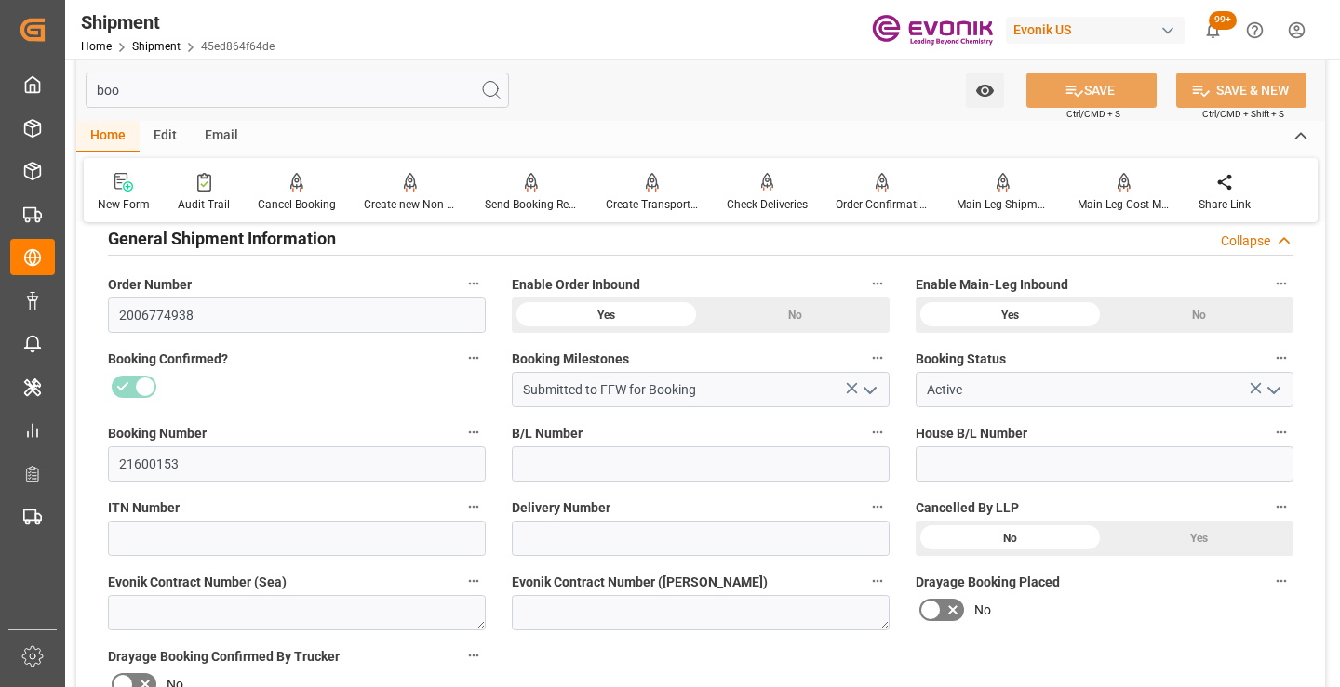
scroll to position [37, 0]
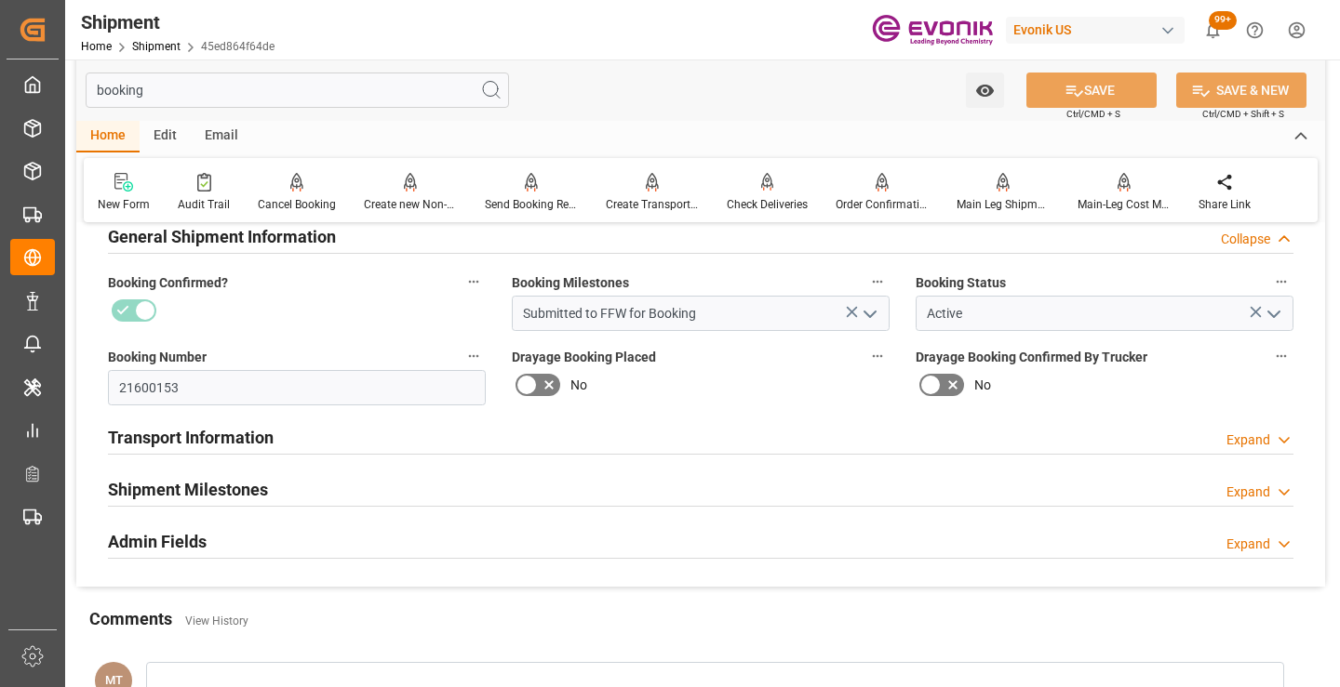
type input "booking"
click at [250, 478] on h2 "Shipment Milestones" at bounding box center [188, 489] width 160 height 25
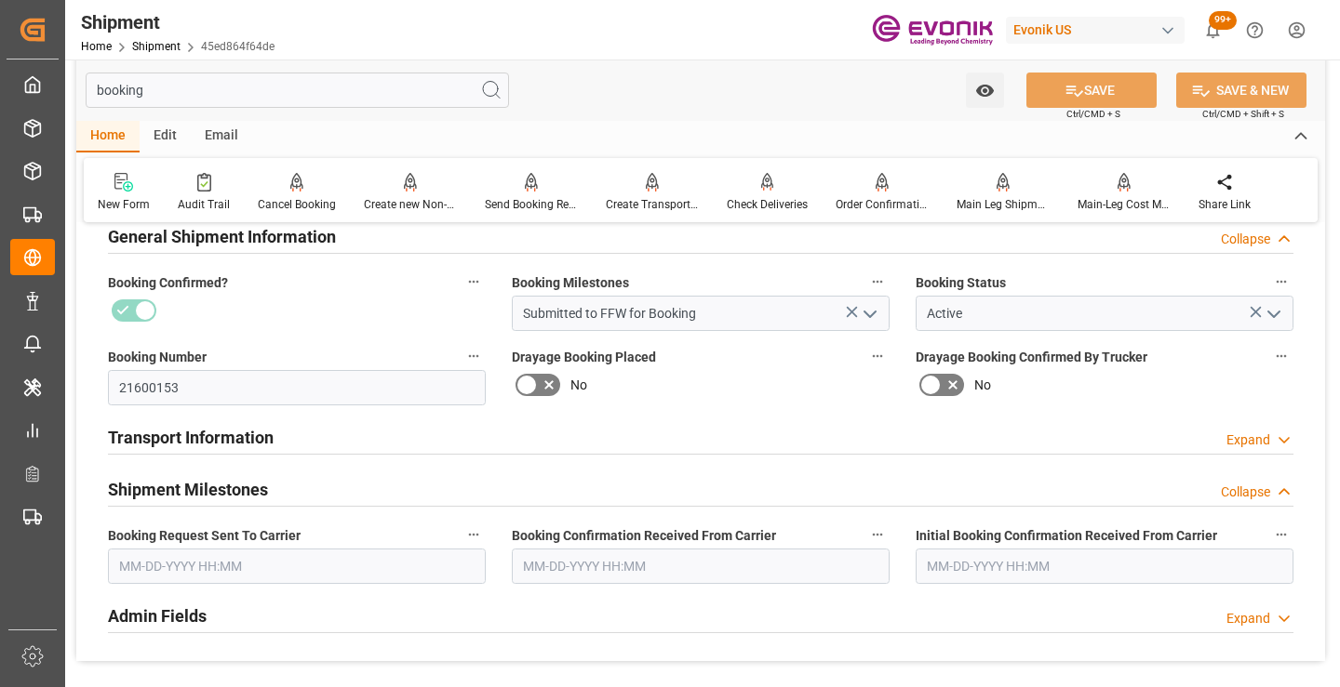
click at [268, 556] on input "text" at bounding box center [297, 566] width 378 height 35
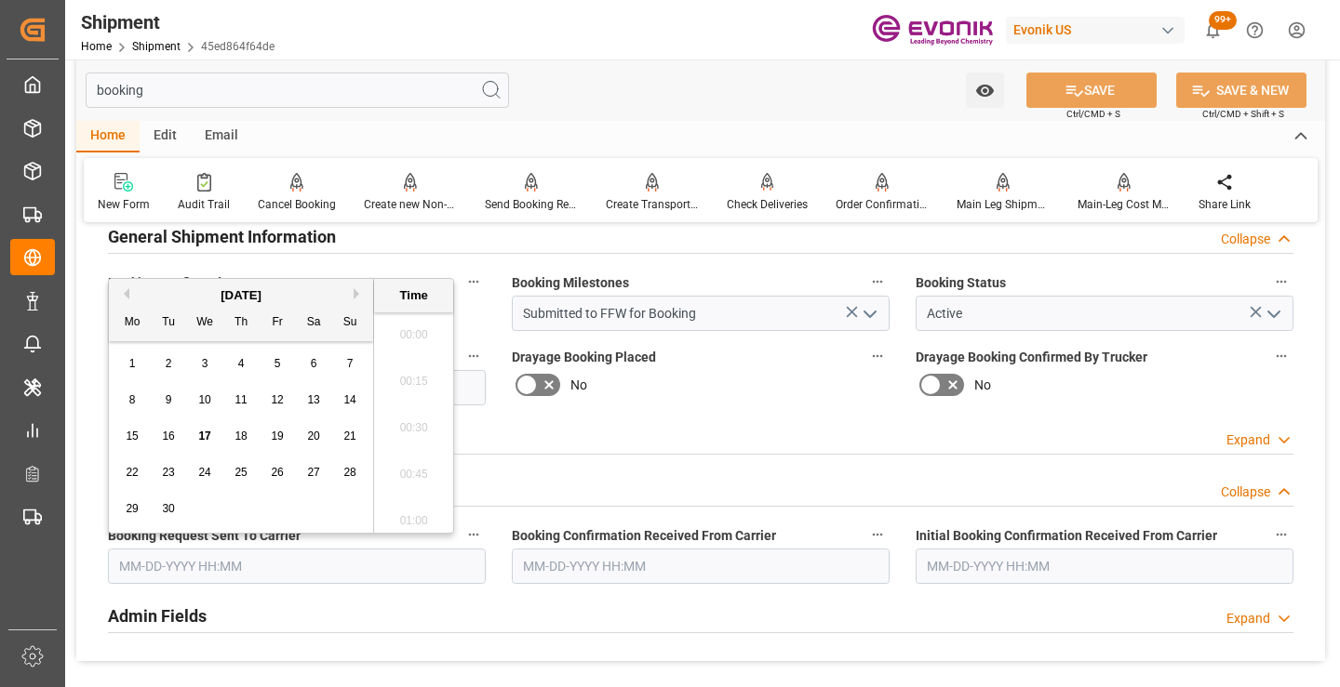
scroll to position [2983, 0]
click at [202, 436] on span "17" at bounding box center [204, 436] width 12 height 13
type input "09-17-2025 00:00"
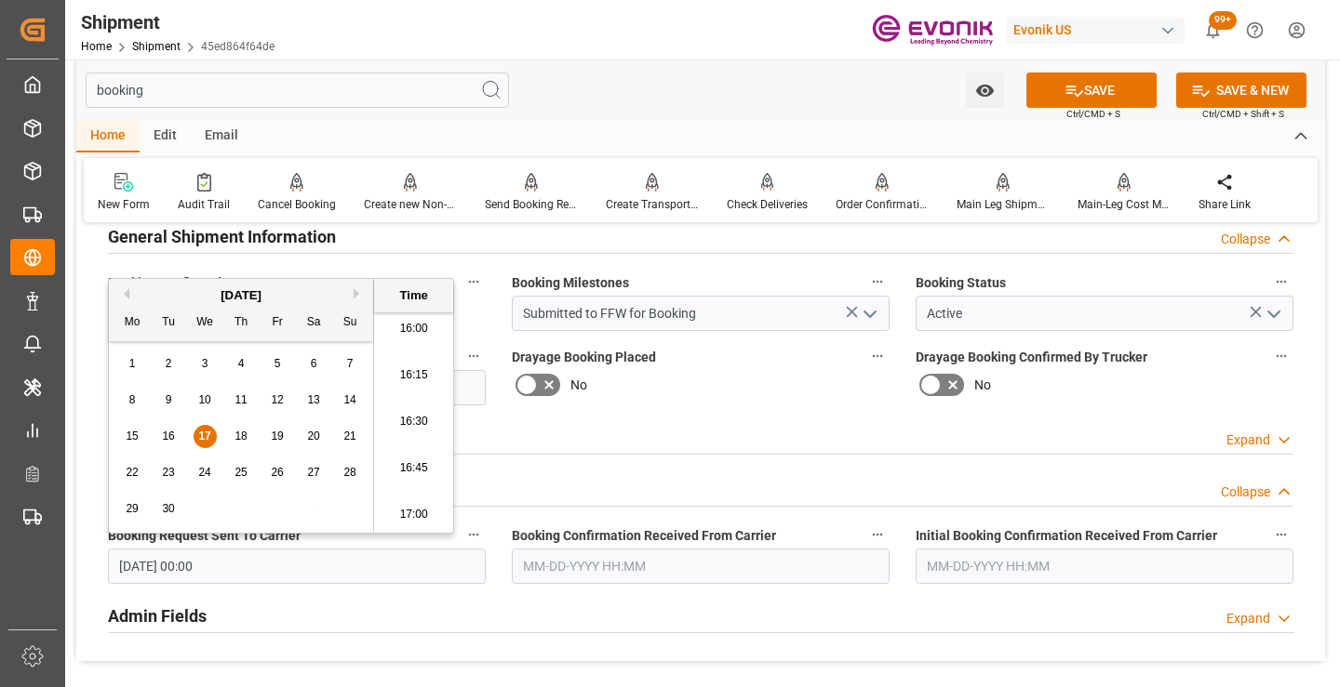
click at [580, 556] on input "text" at bounding box center [701, 566] width 378 height 35
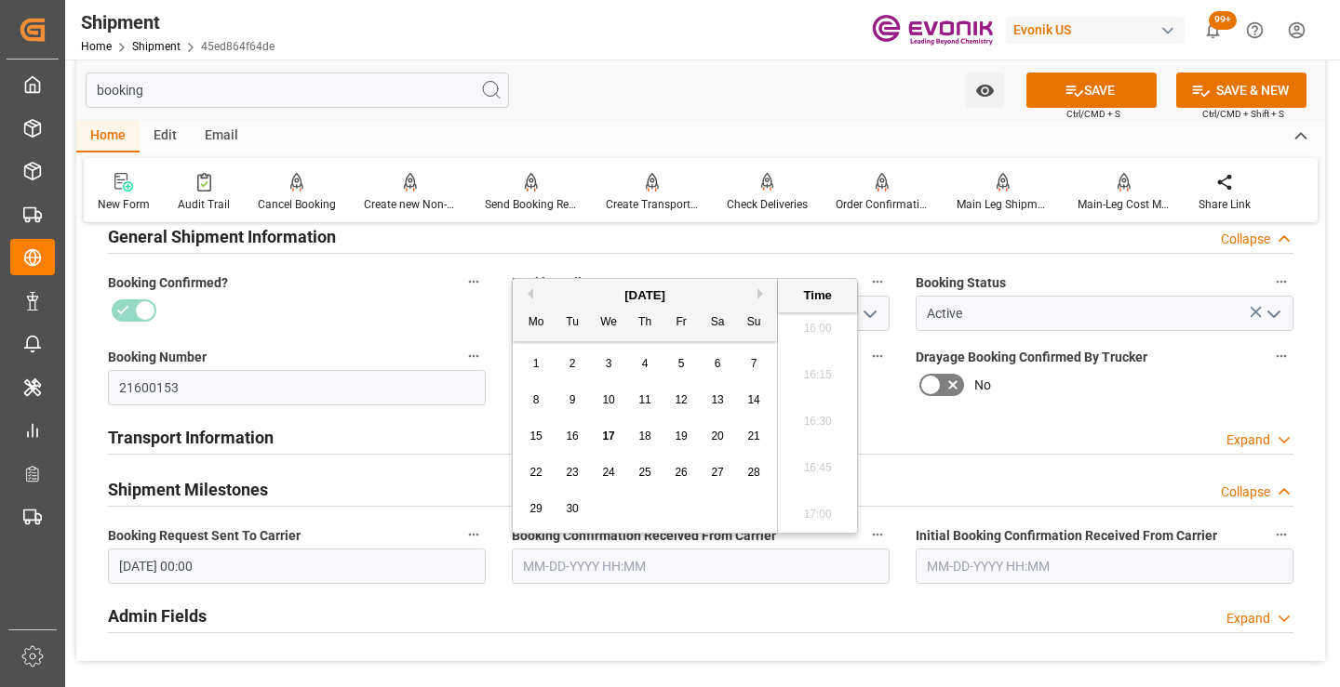
click at [605, 433] on span "17" at bounding box center [608, 436] width 12 height 13
type input "09-17-2025 00:00"
click at [1039, 92] on button "SAVE" at bounding box center [1091, 90] width 130 height 35
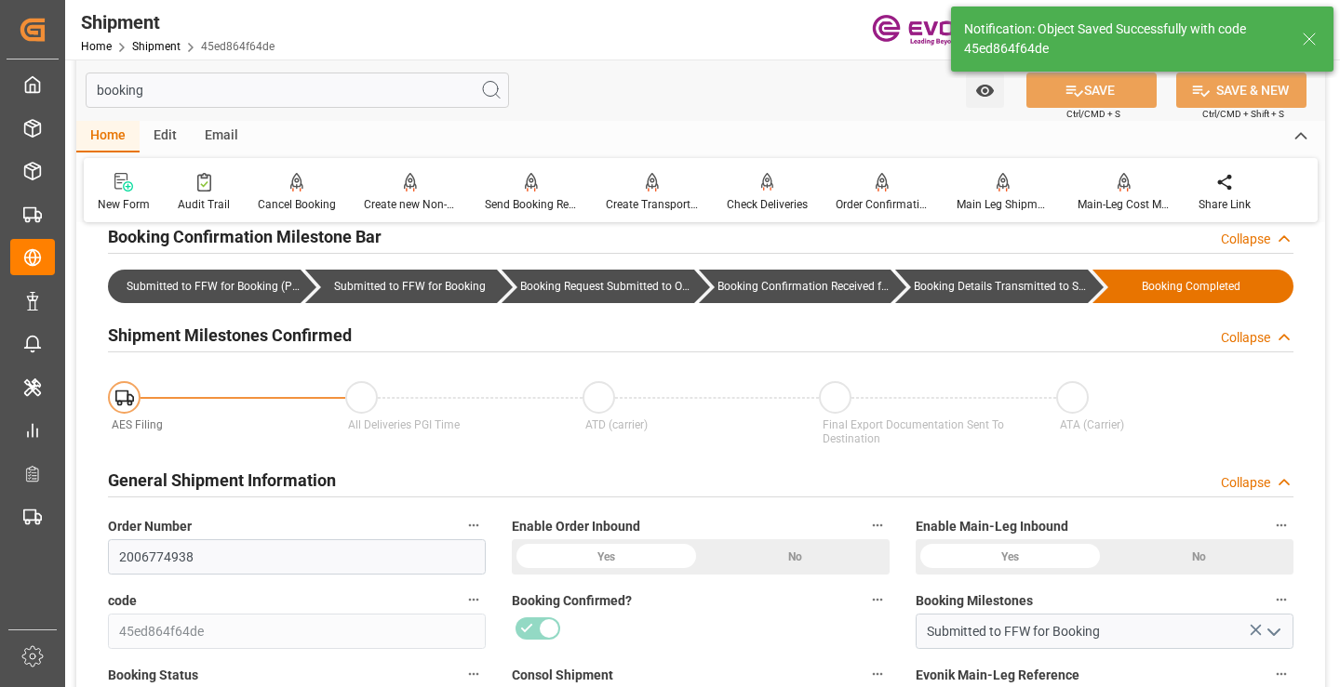
type input "Booking Details Transmitted to SAP"
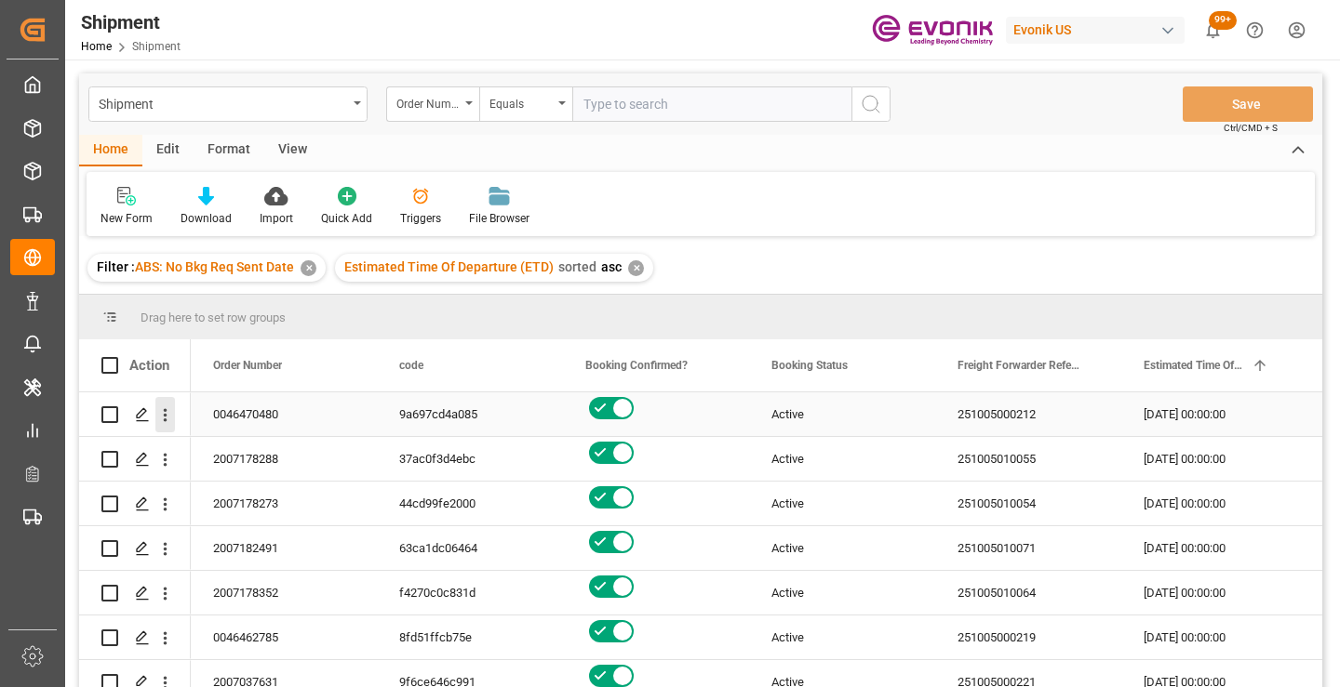
click at [165, 415] on icon "open menu" at bounding box center [166, 415] width 4 height 13
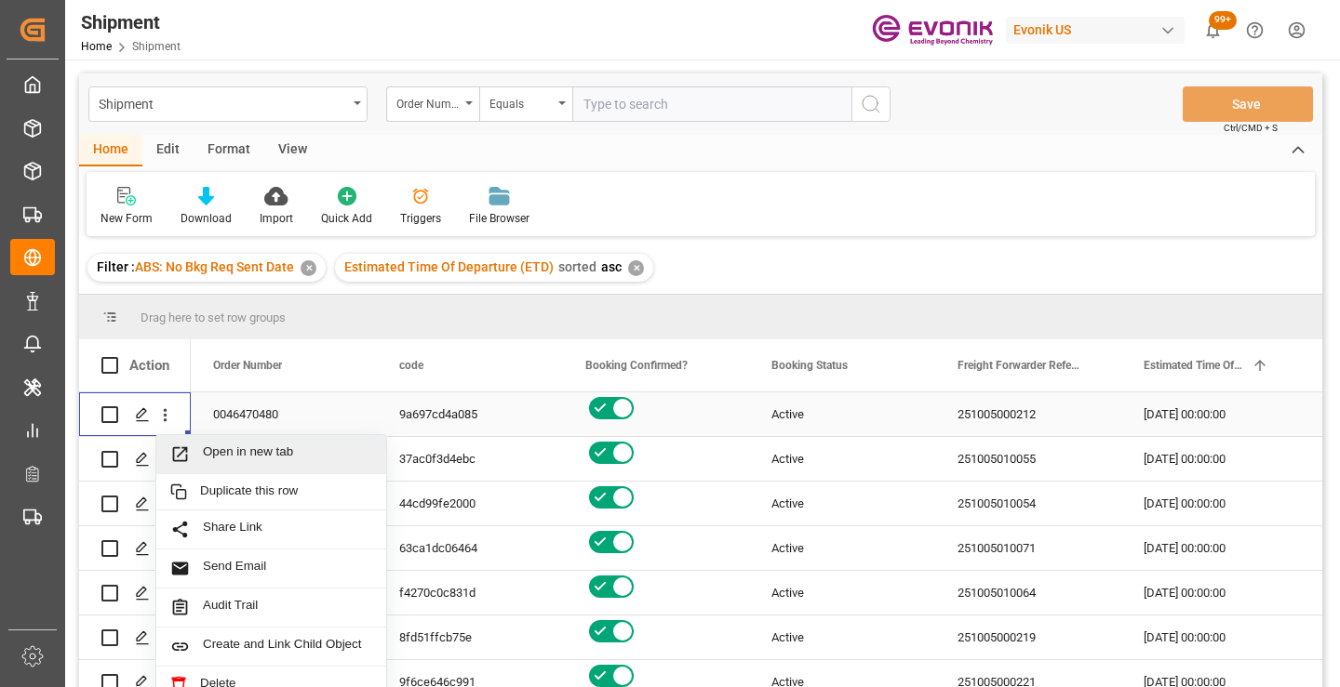
click at [250, 448] on span "Open in new tab" at bounding box center [287, 455] width 169 height 20
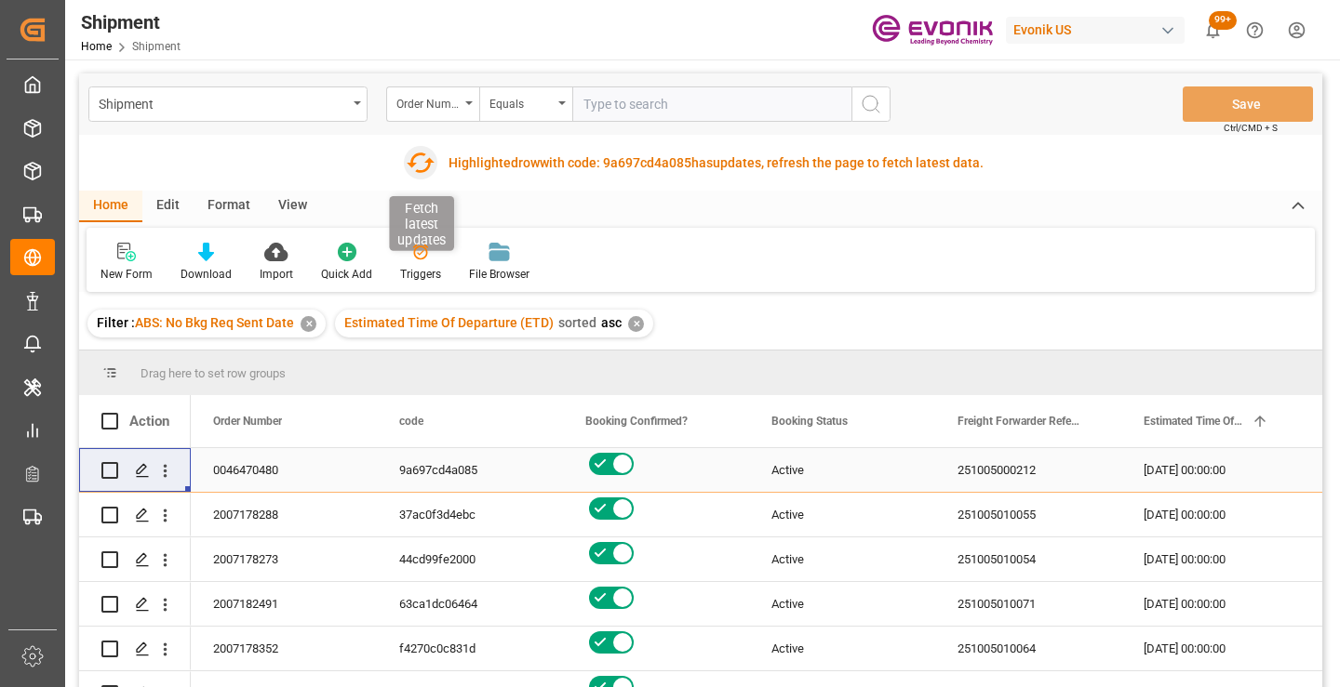
click at [420, 166] on icon "button" at bounding box center [420, 163] width 30 height 30
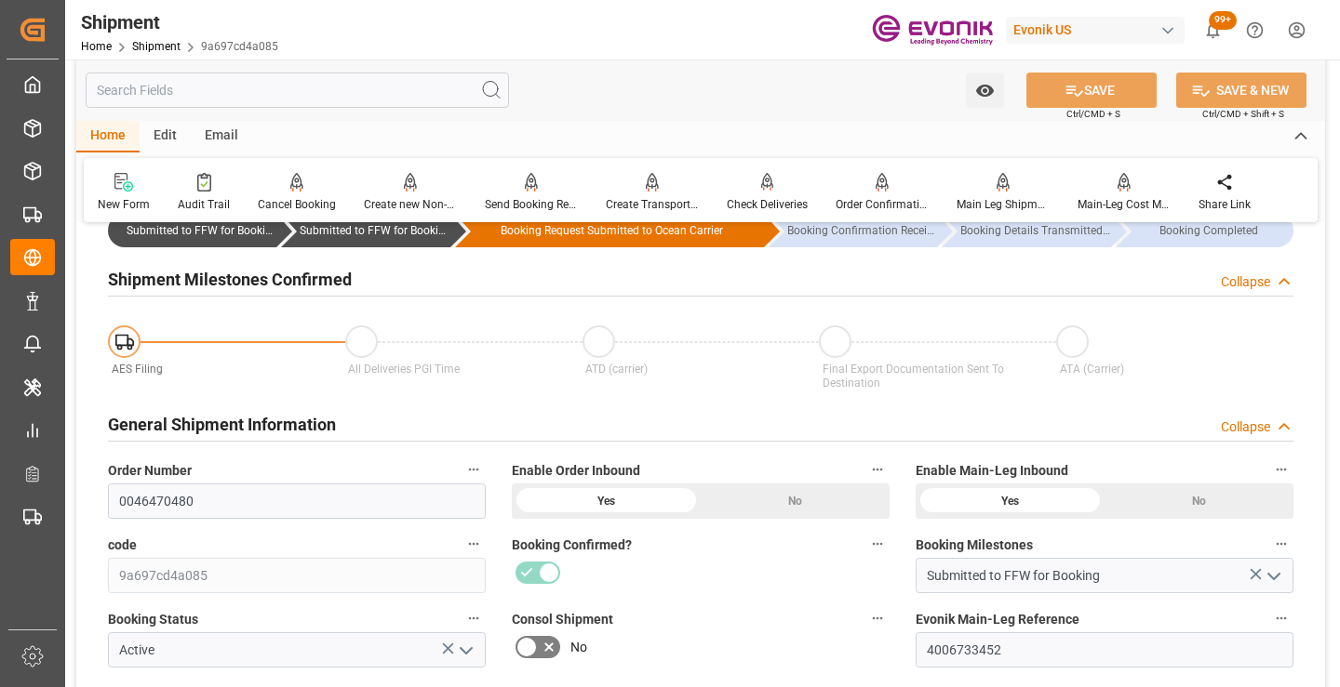
scroll to position [186, 0]
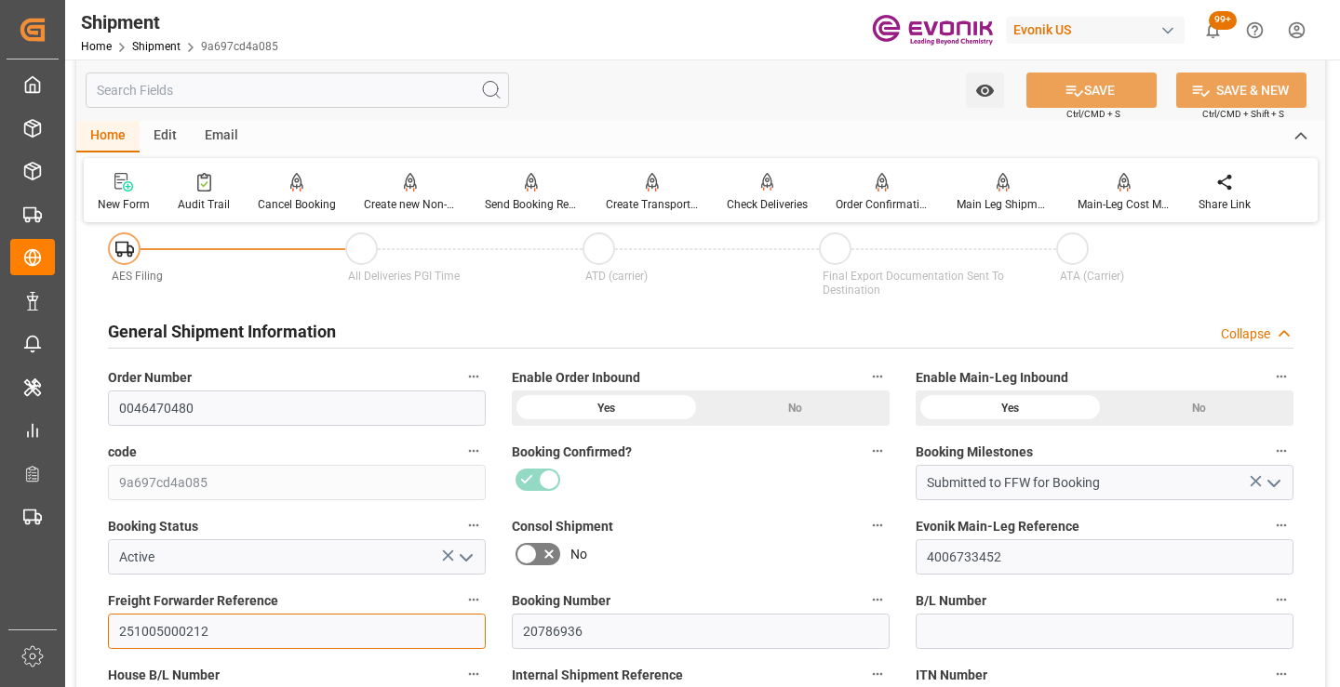
click at [176, 633] on input "251005000212" at bounding box center [297, 631] width 378 height 35
click at [336, 87] on input "text" at bounding box center [297, 90] width 423 height 35
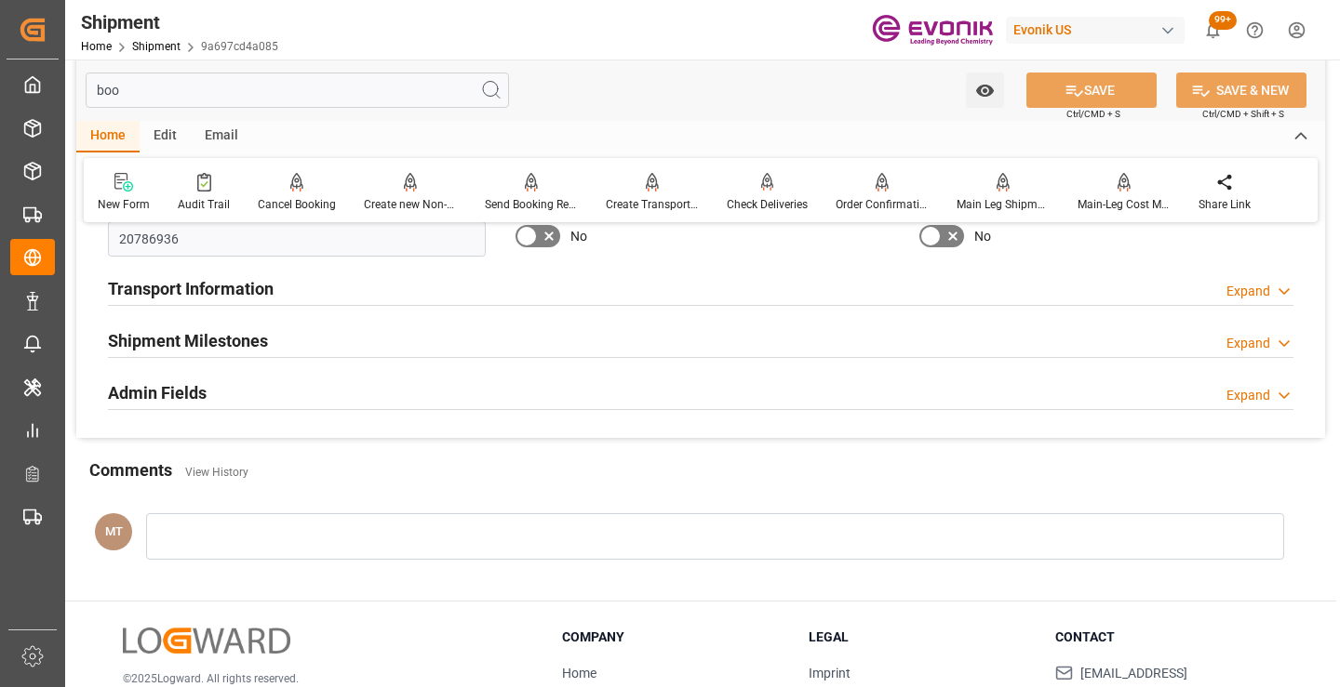
scroll to position [0, 0]
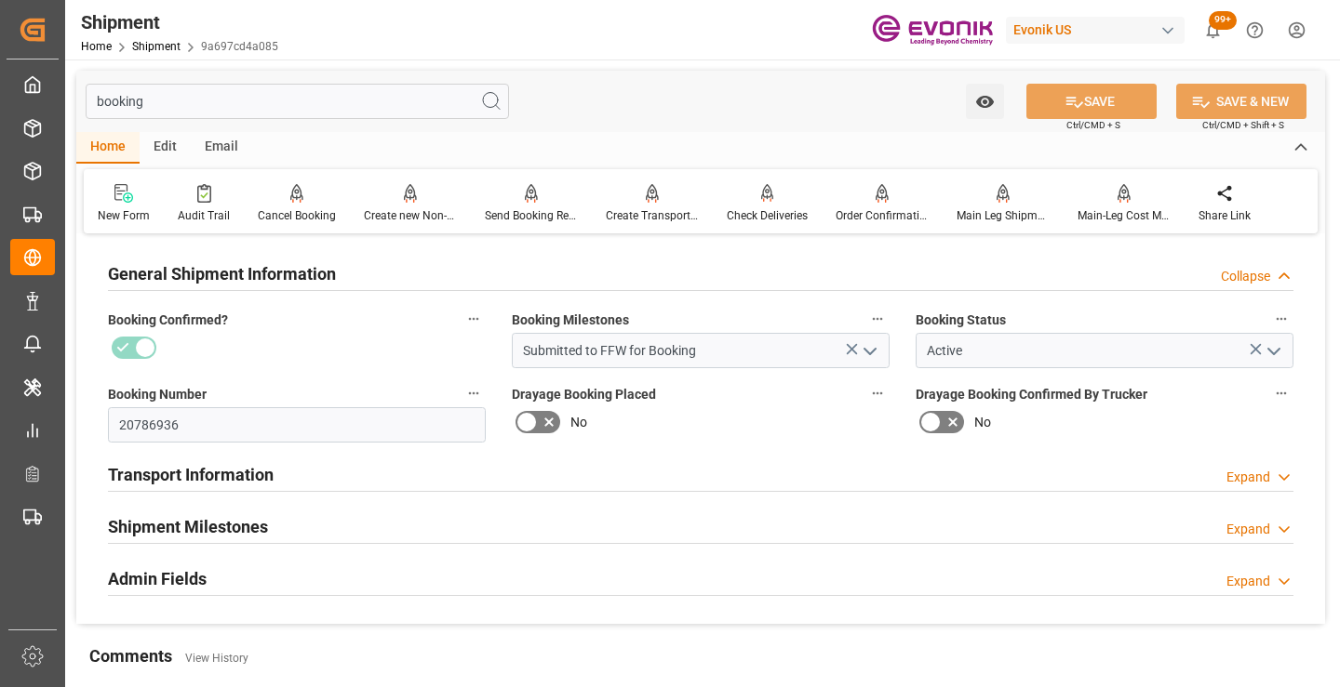
type input "booking"
click at [267, 530] on h2 "Shipment Milestones" at bounding box center [188, 526] width 160 height 25
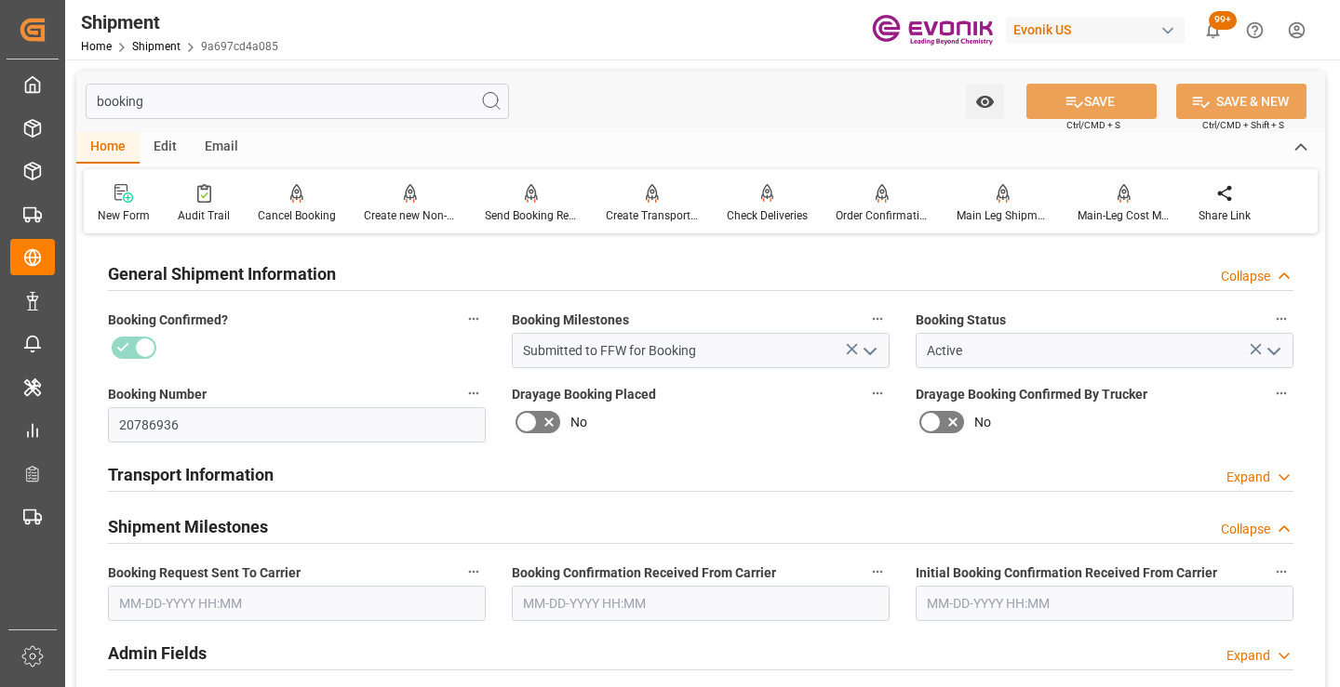
click at [266, 604] on input "text" at bounding box center [297, 603] width 378 height 35
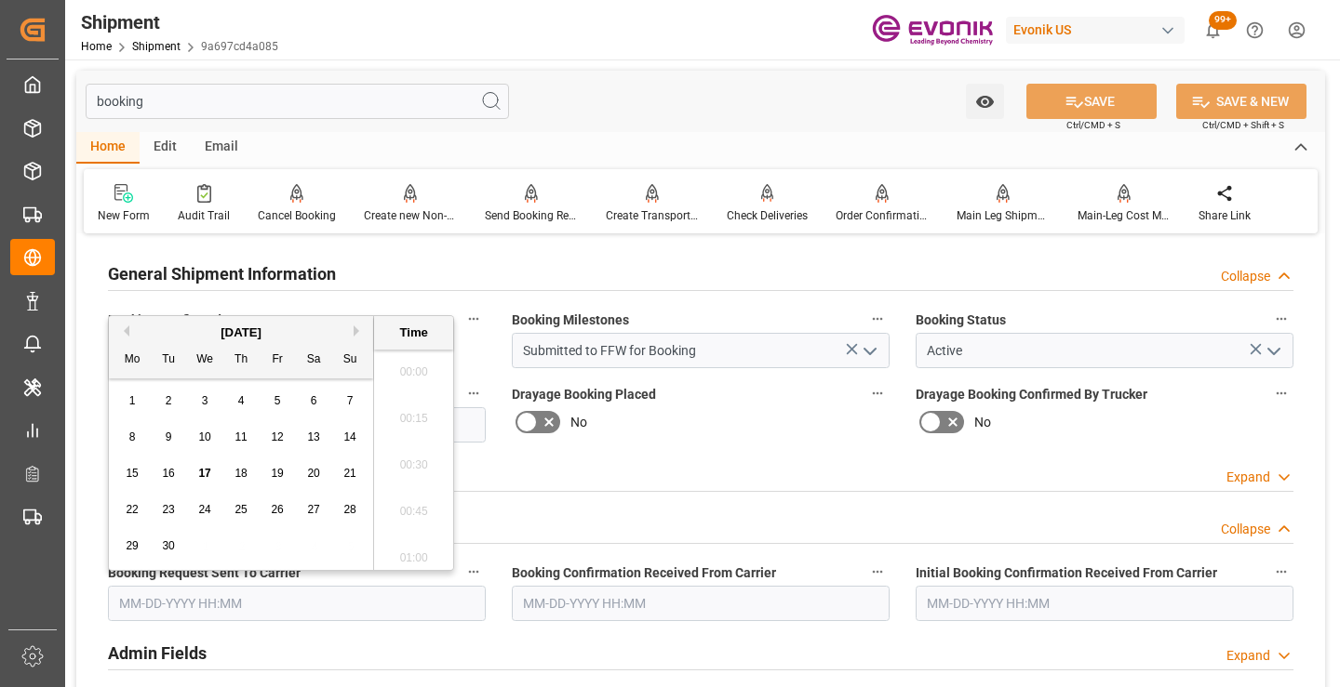
scroll to position [2983, 0]
click at [199, 473] on span "17" at bounding box center [204, 473] width 12 height 13
type input "[DATE] 00:00"
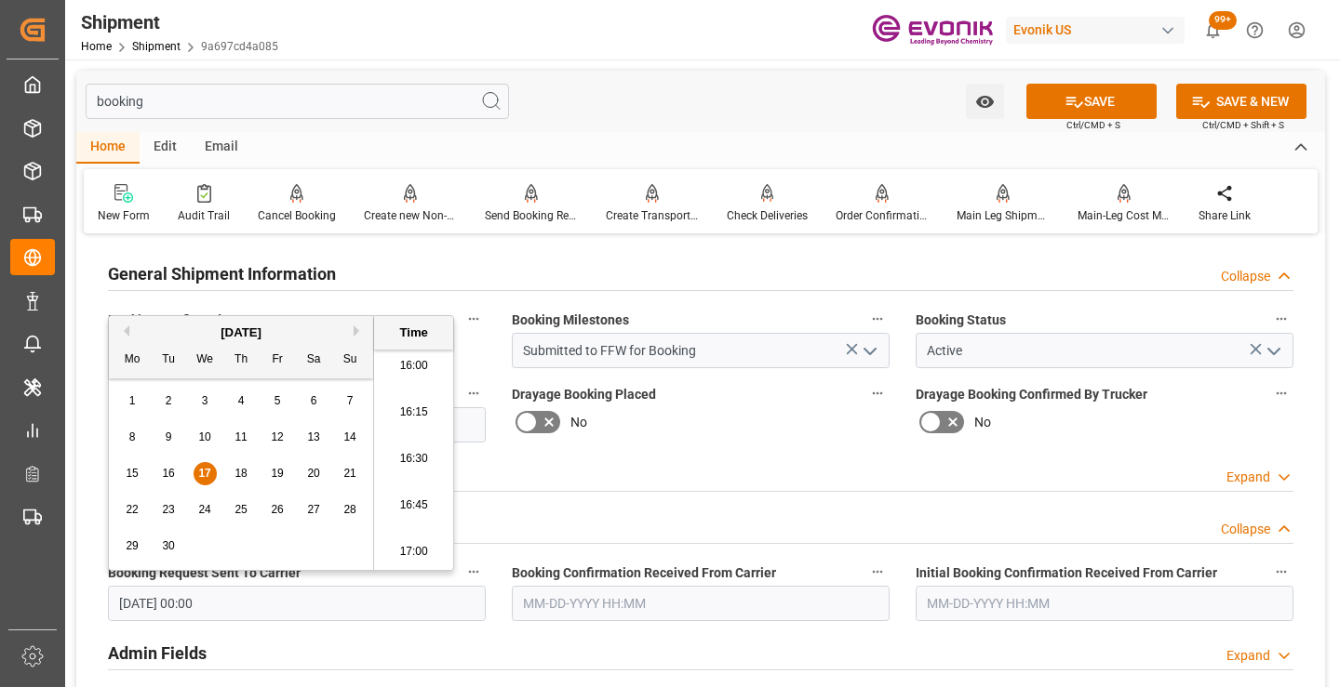
click at [608, 604] on input "text" at bounding box center [701, 603] width 378 height 35
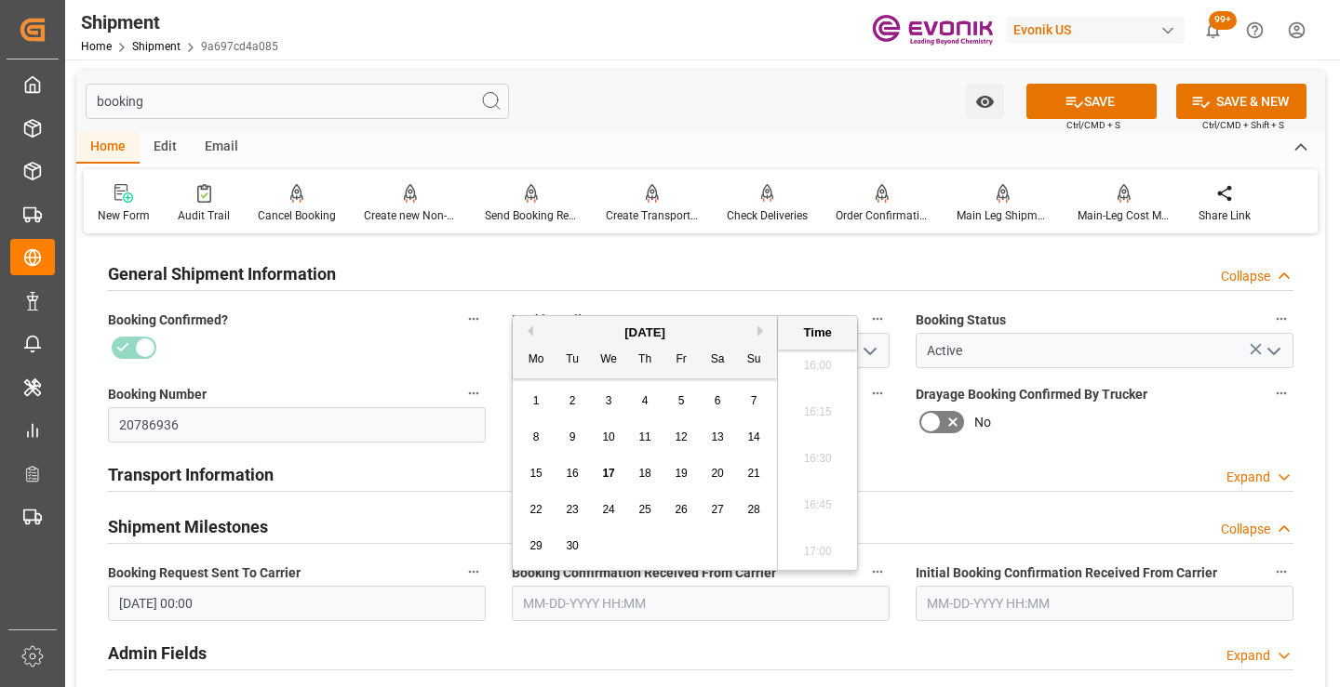
click at [604, 472] on span "17" at bounding box center [608, 473] width 12 height 13
type input "[DATE] 00:00"
click at [1056, 101] on button "SAVE" at bounding box center [1091, 101] width 130 height 35
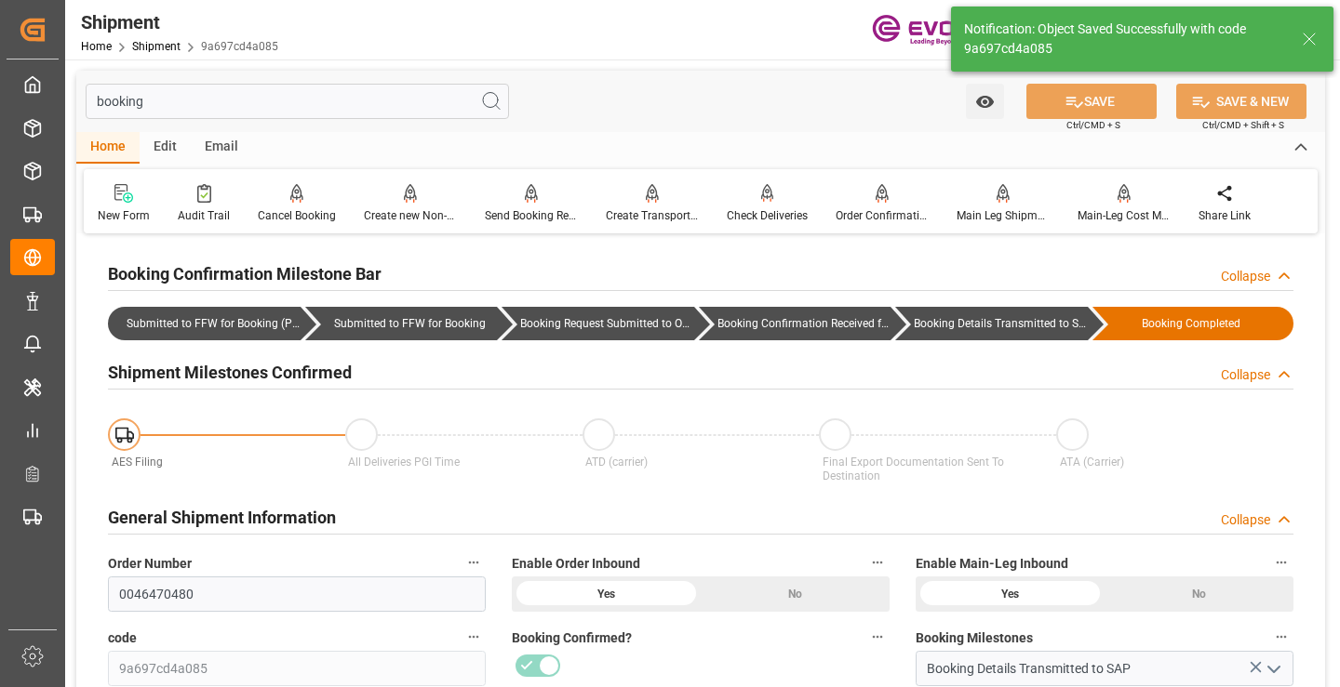
type input "Booking Details Transmitted to SAP"
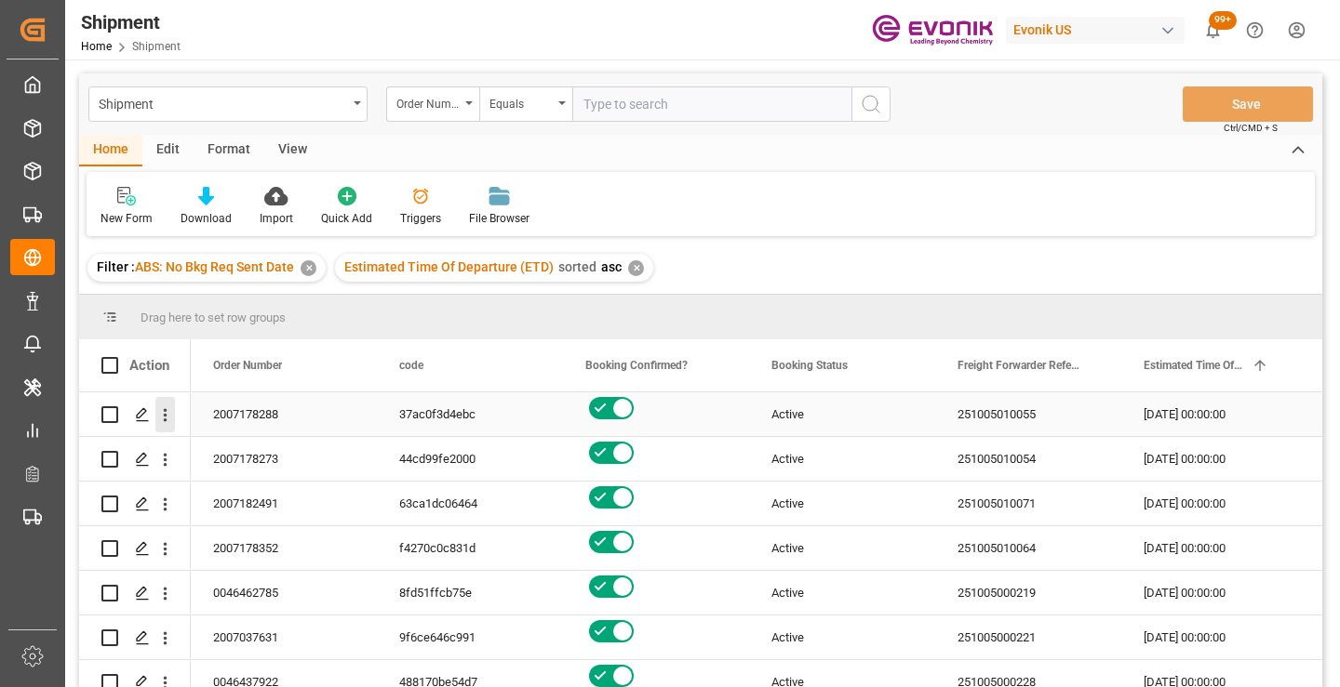
click at [163, 411] on icon "open menu" at bounding box center [165, 416] width 20 height 20
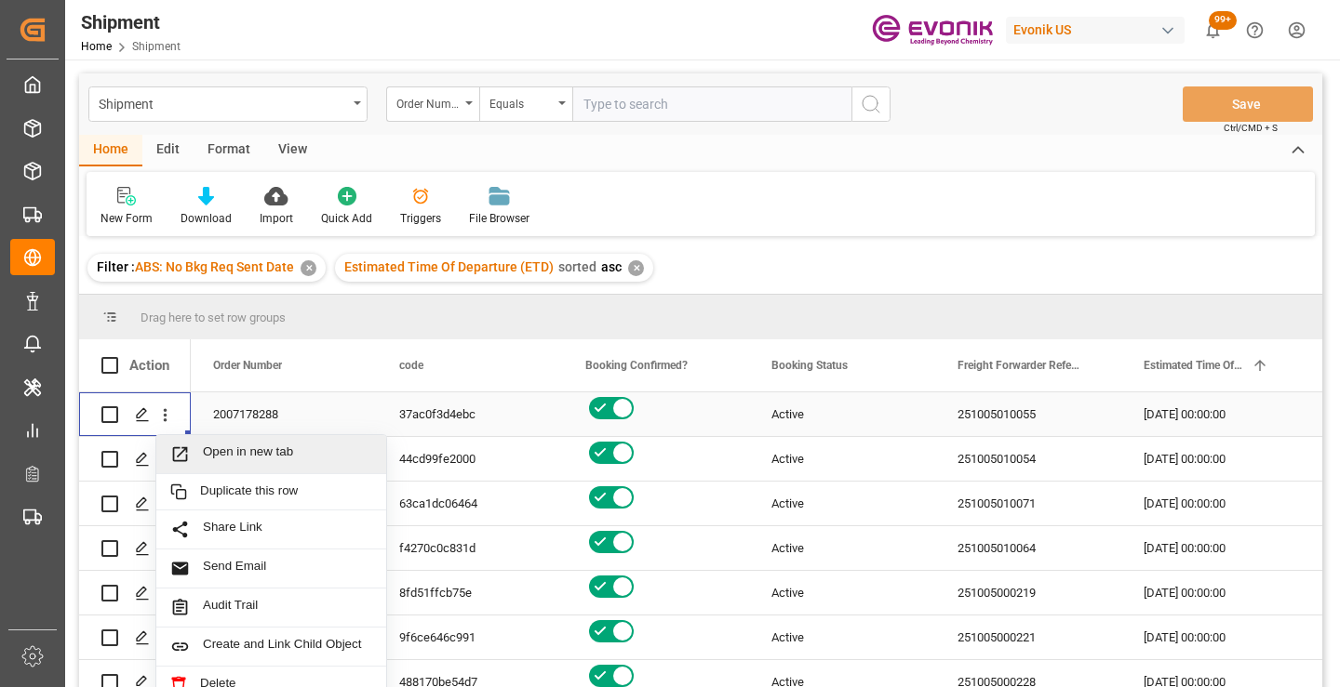
click at [256, 459] on span "Open in new tab" at bounding box center [287, 455] width 169 height 20
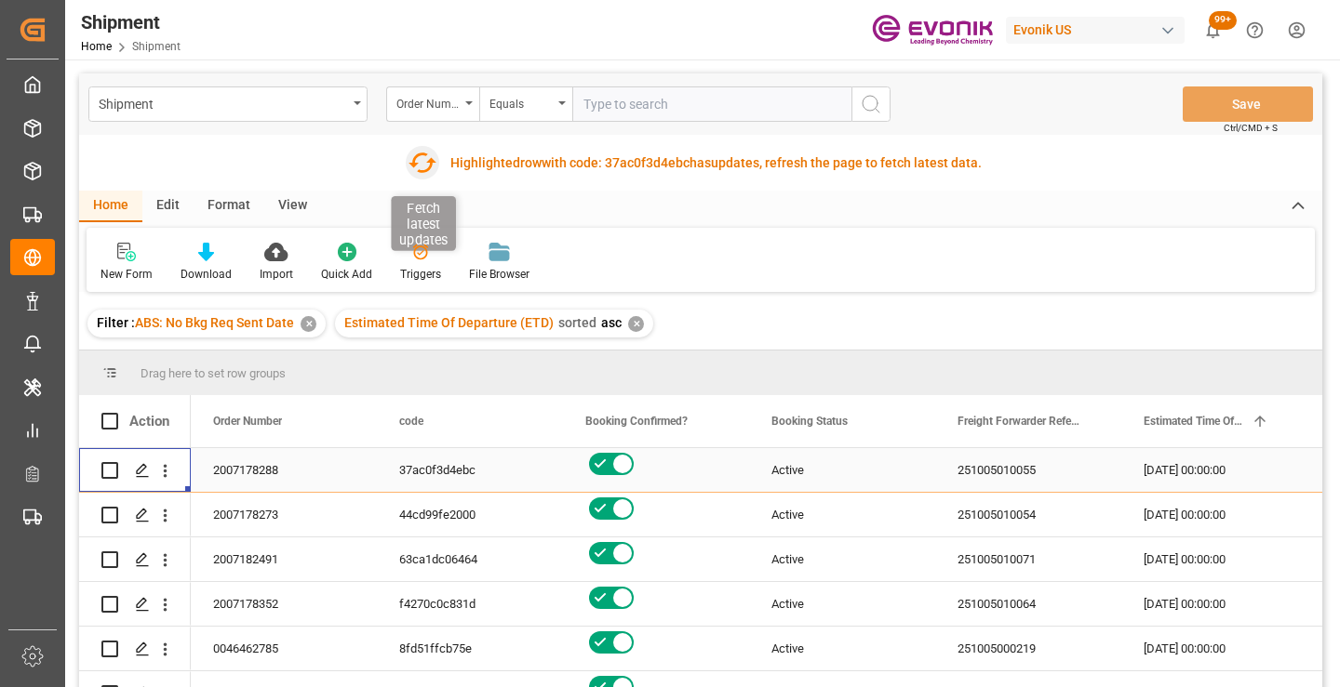
click at [420, 171] on icon "button" at bounding box center [422, 163] width 28 height 20
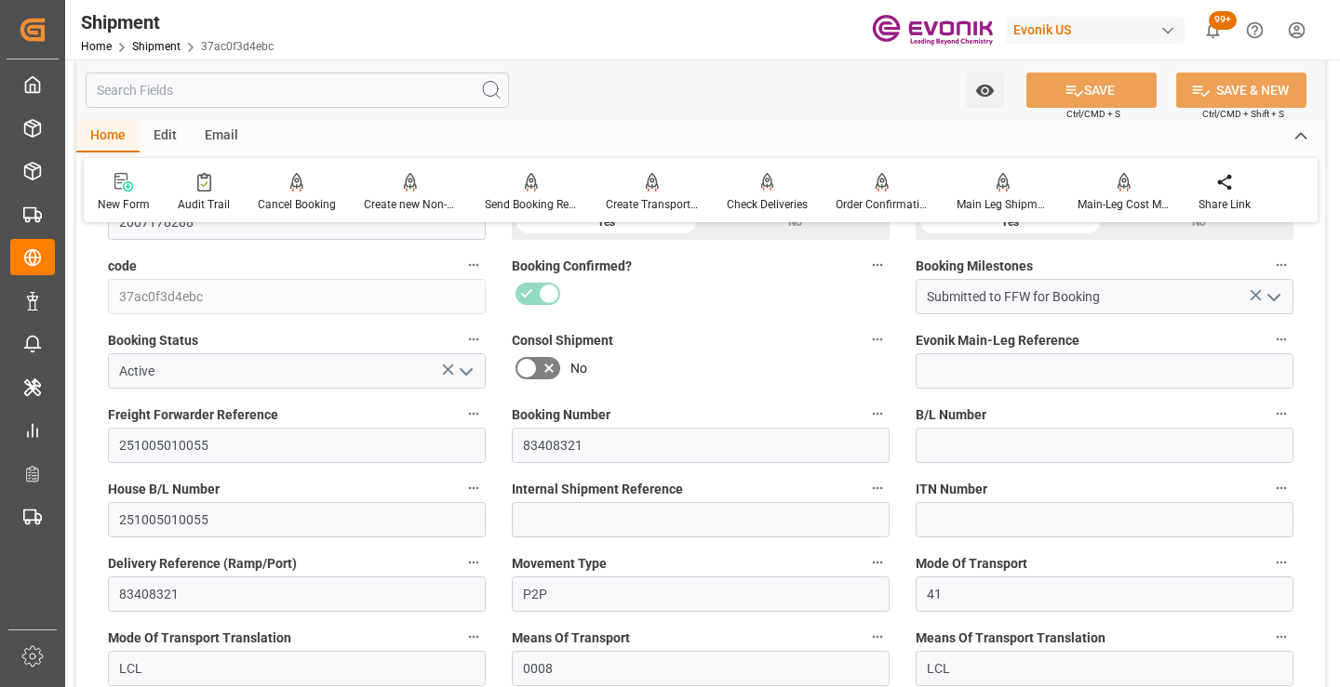
scroll to position [465, 0]
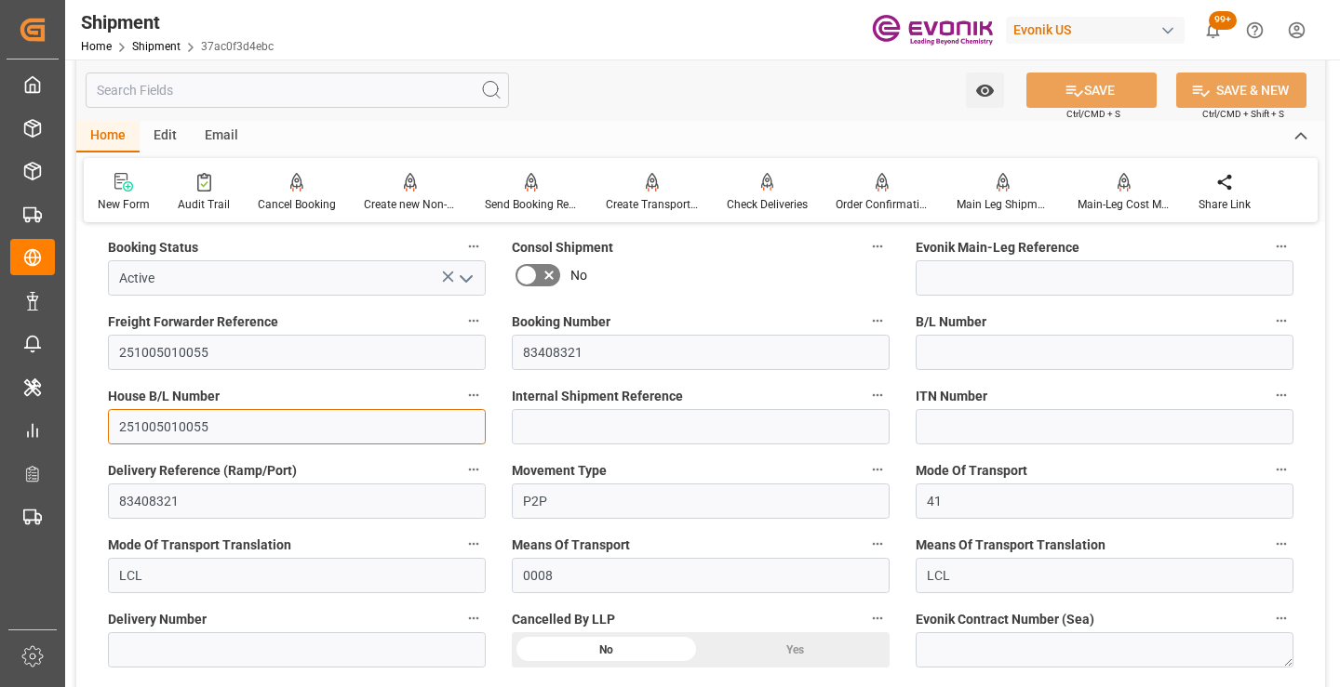
click at [187, 424] on input "251005010055" at bounding box center [297, 426] width 378 height 35
click at [305, 95] on input "text" at bounding box center [297, 90] width 423 height 35
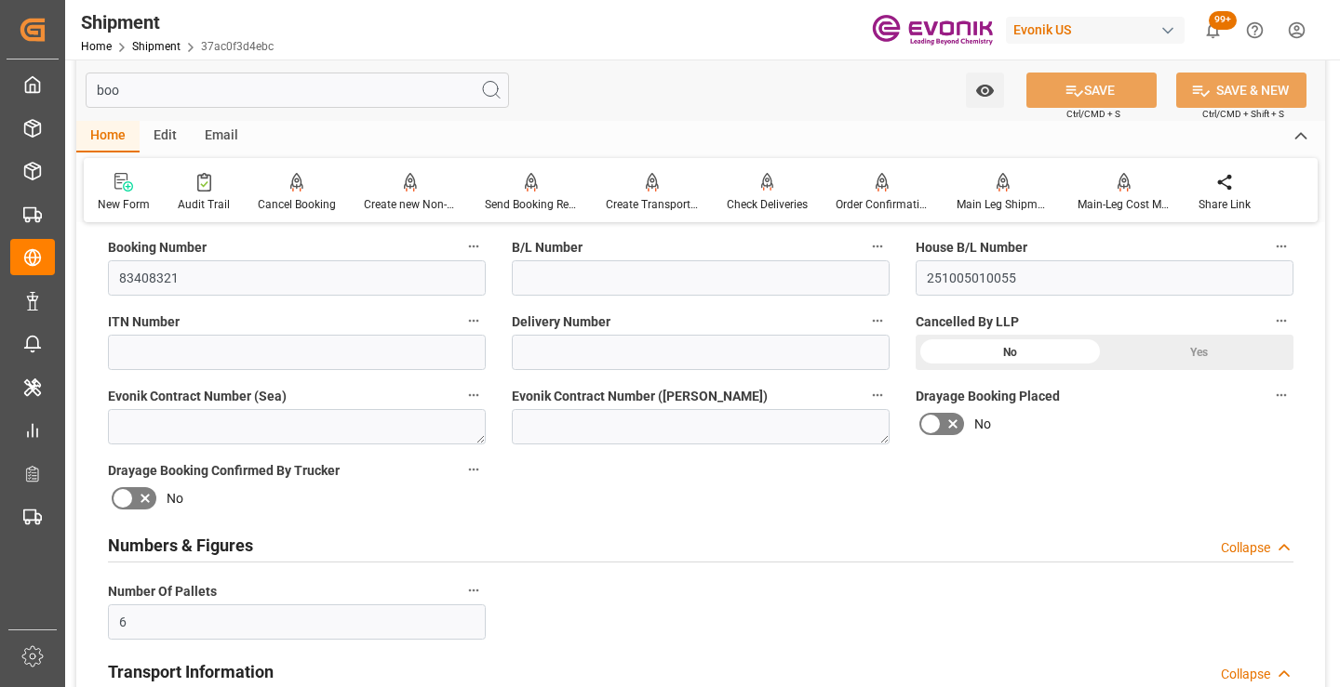
scroll to position [223, 0]
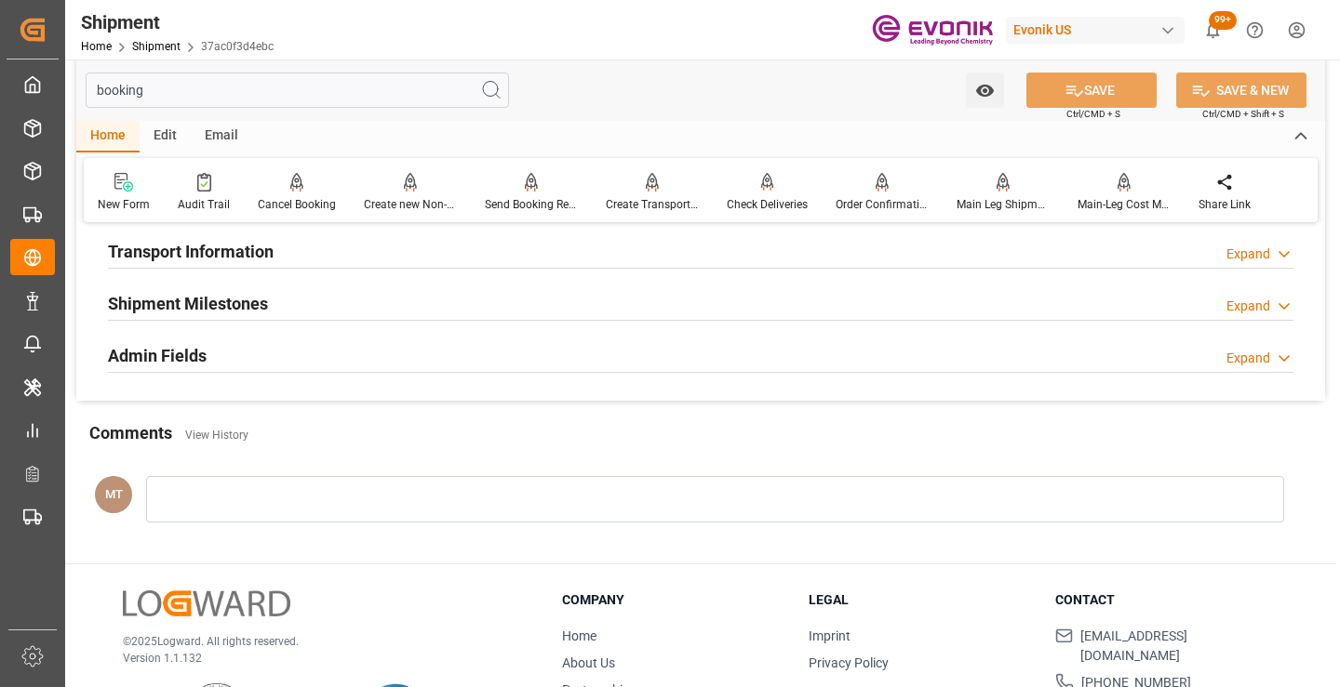
type input "booking"
click at [210, 301] on h2 "Shipment Milestones" at bounding box center [188, 303] width 160 height 25
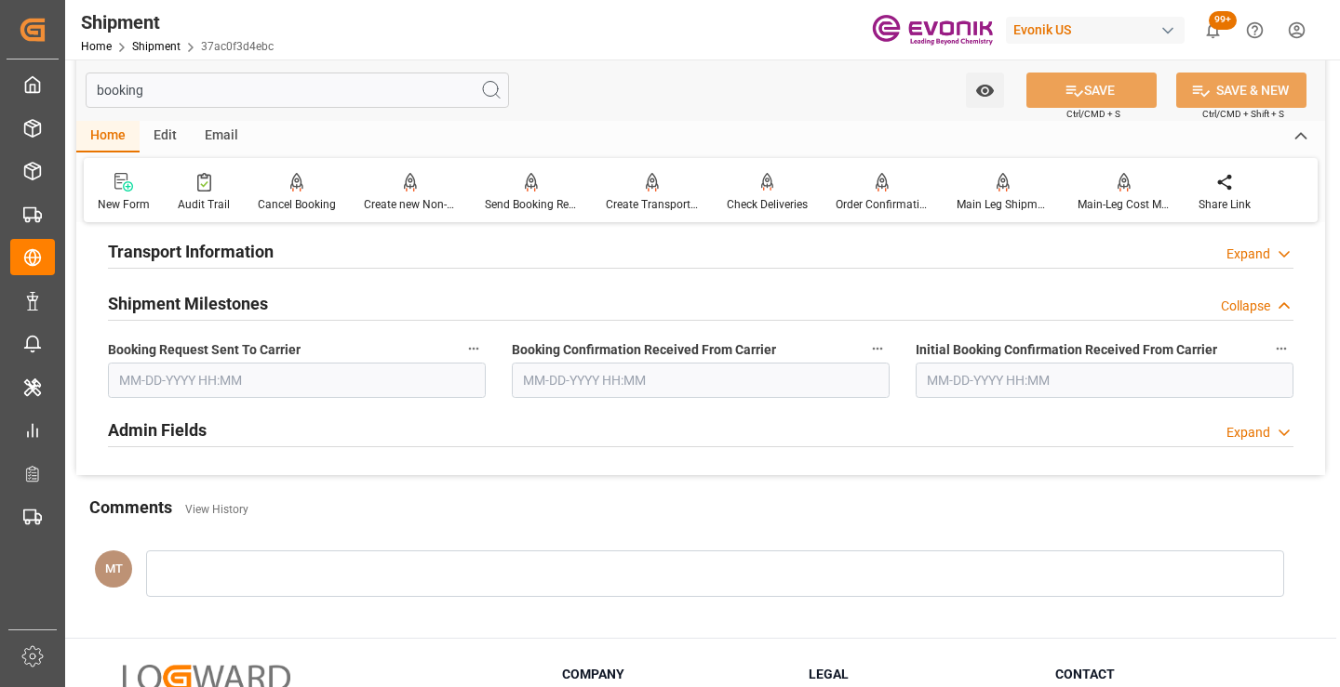
click at [221, 389] on input "text" at bounding box center [297, 380] width 378 height 35
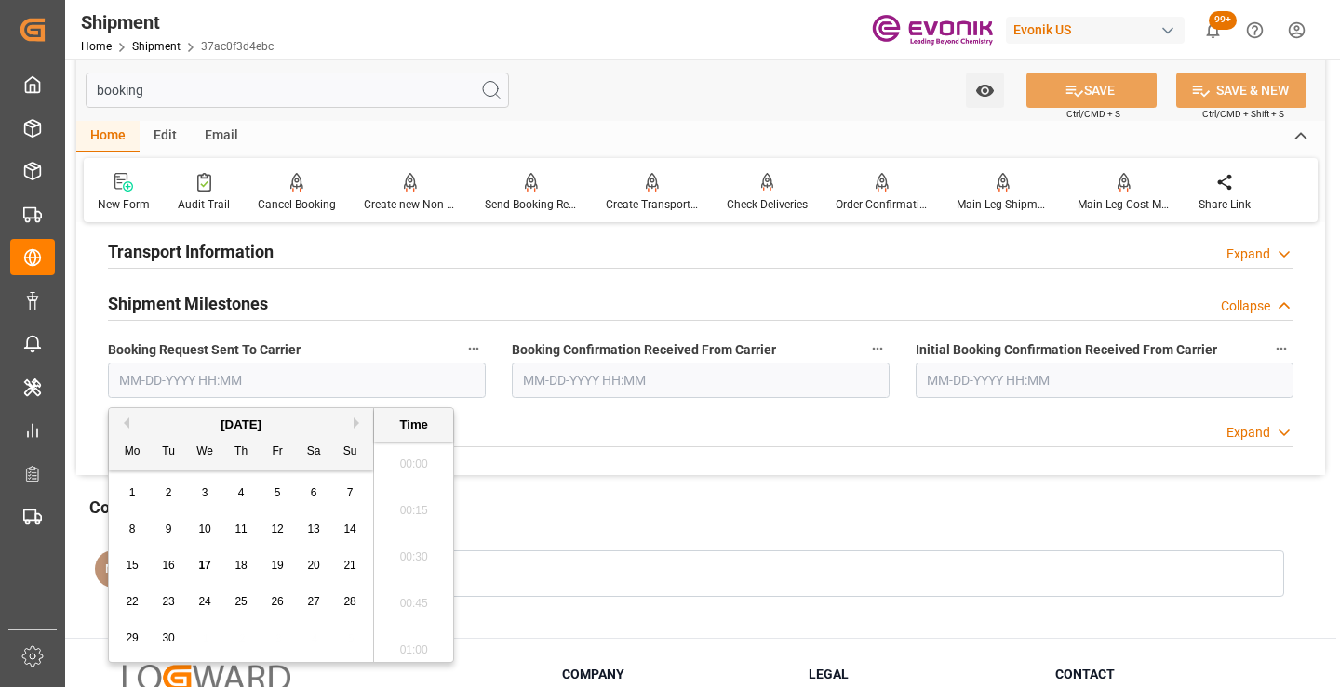
scroll to position [2983, 0]
click at [241, 533] on span "11" at bounding box center [240, 529] width 12 height 13
type input "[DATE] 00:00"
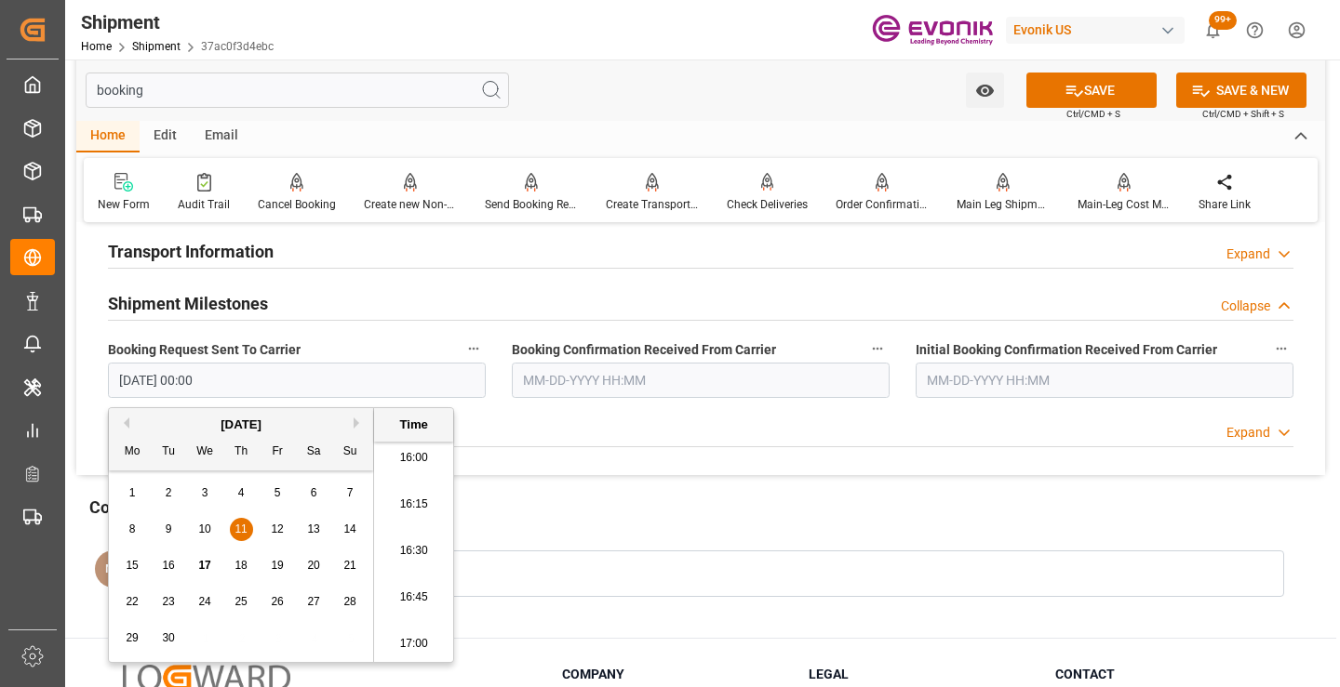
click at [570, 383] on input "text" at bounding box center [701, 380] width 378 height 35
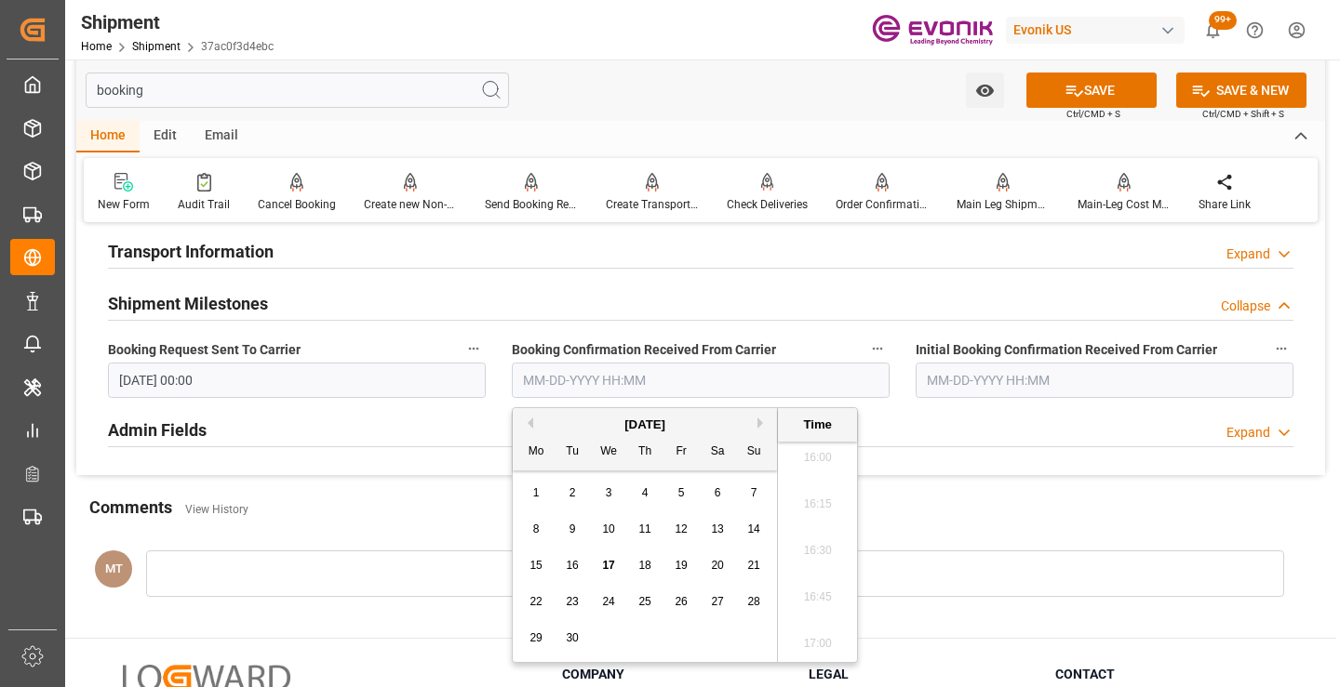
click at [685, 523] on span "12" at bounding box center [680, 529] width 12 height 13
type input "[DATE] 00:00"
click at [1058, 95] on button "SAVE" at bounding box center [1091, 90] width 130 height 35
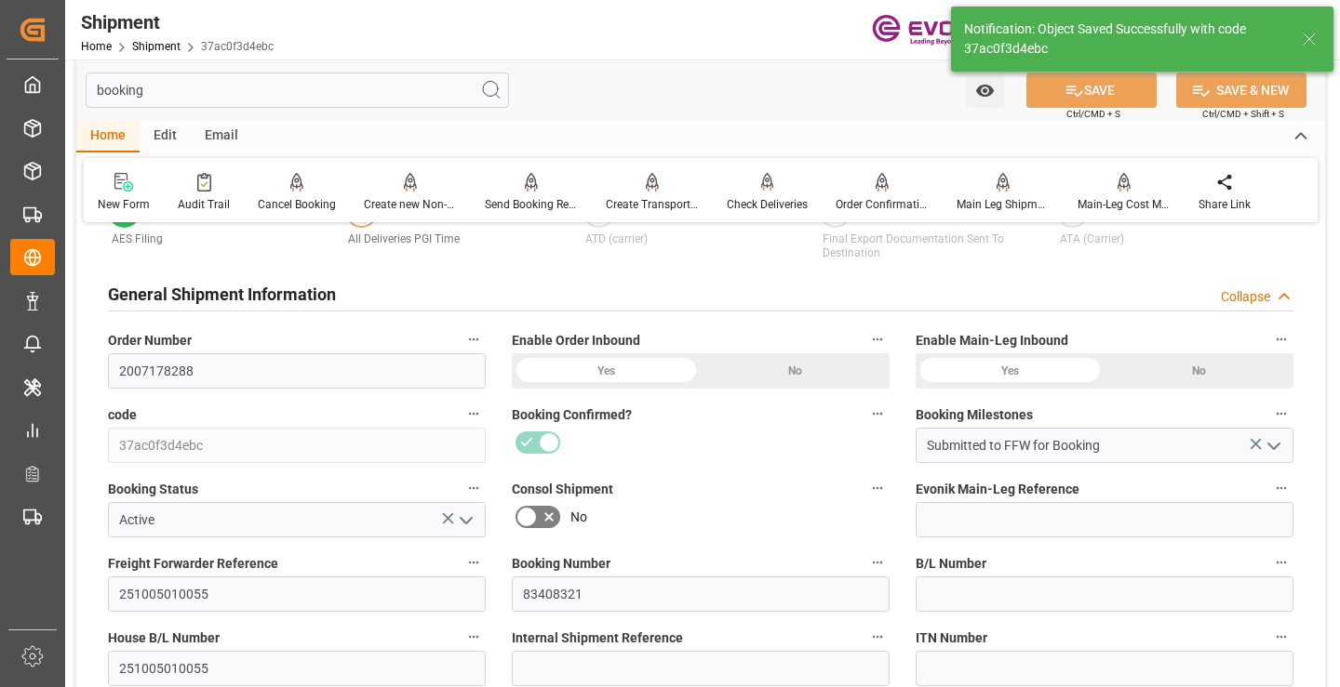
type input "Booking Details Transmitted to SAP"
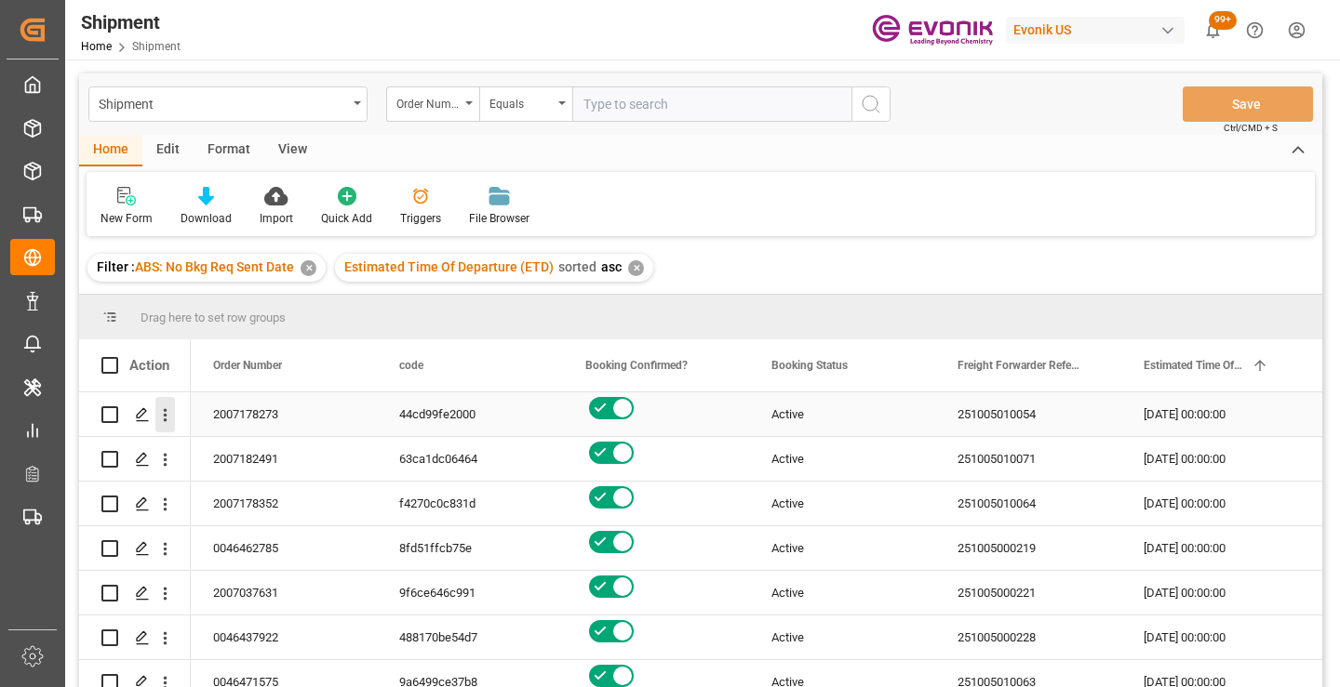
click at [165, 420] on icon "open menu" at bounding box center [166, 415] width 4 height 13
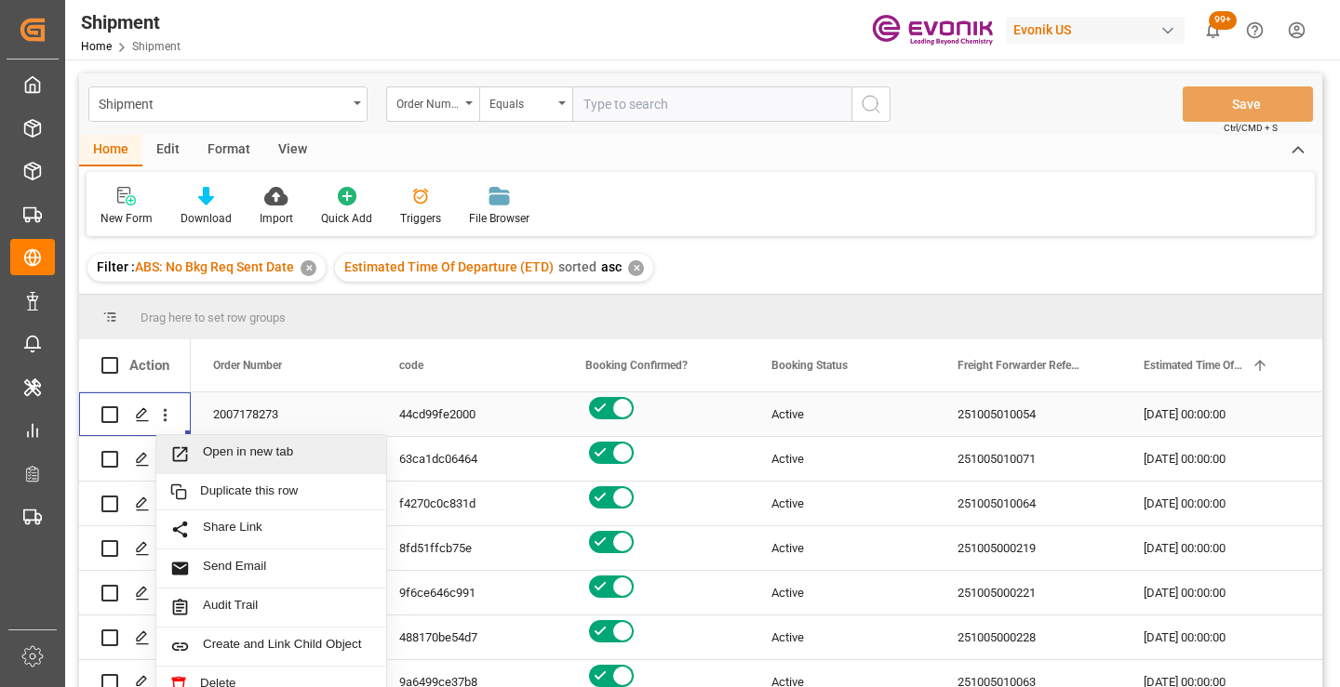
click at [278, 450] on span "Open in new tab" at bounding box center [287, 455] width 169 height 20
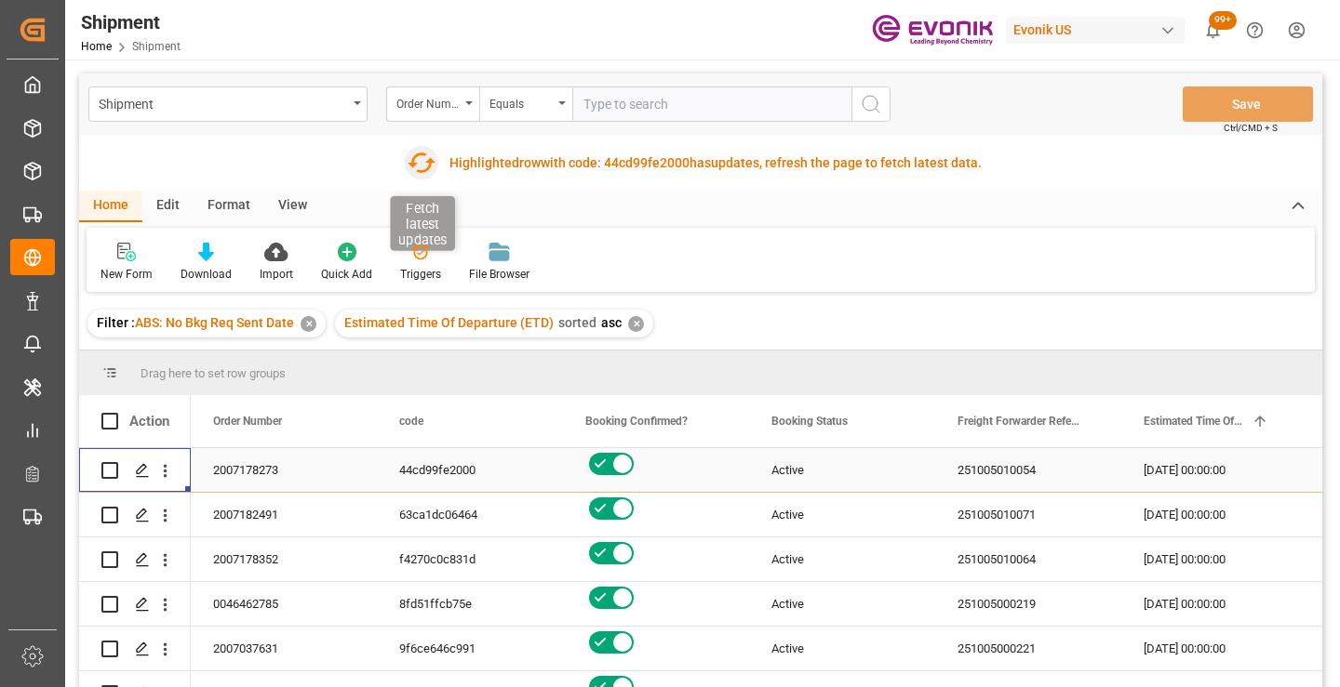
click at [419, 159] on icon "button" at bounding box center [422, 163] width 30 height 30
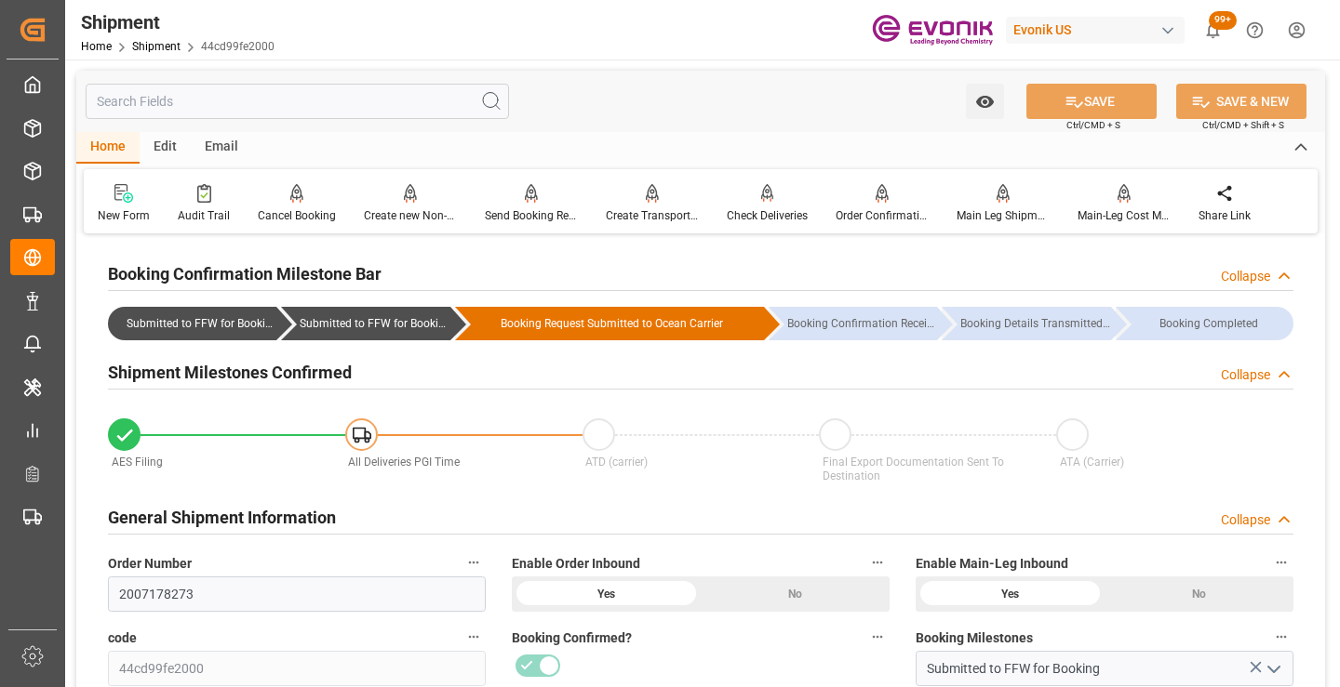
scroll to position [279, 0]
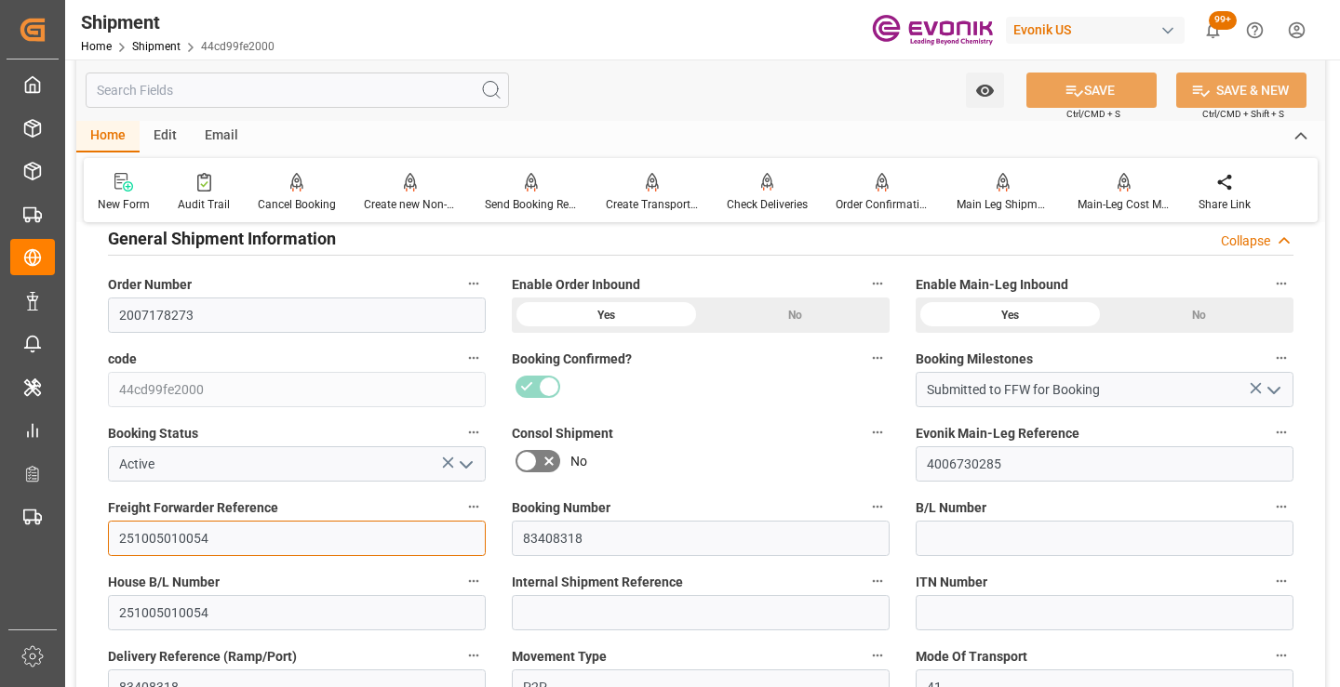
click at [175, 538] on input "251005010054" at bounding box center [297, 538] width 378 height 35
click at [283, 87] on input "text" at bounding box center [297, 90] width 423 height 35
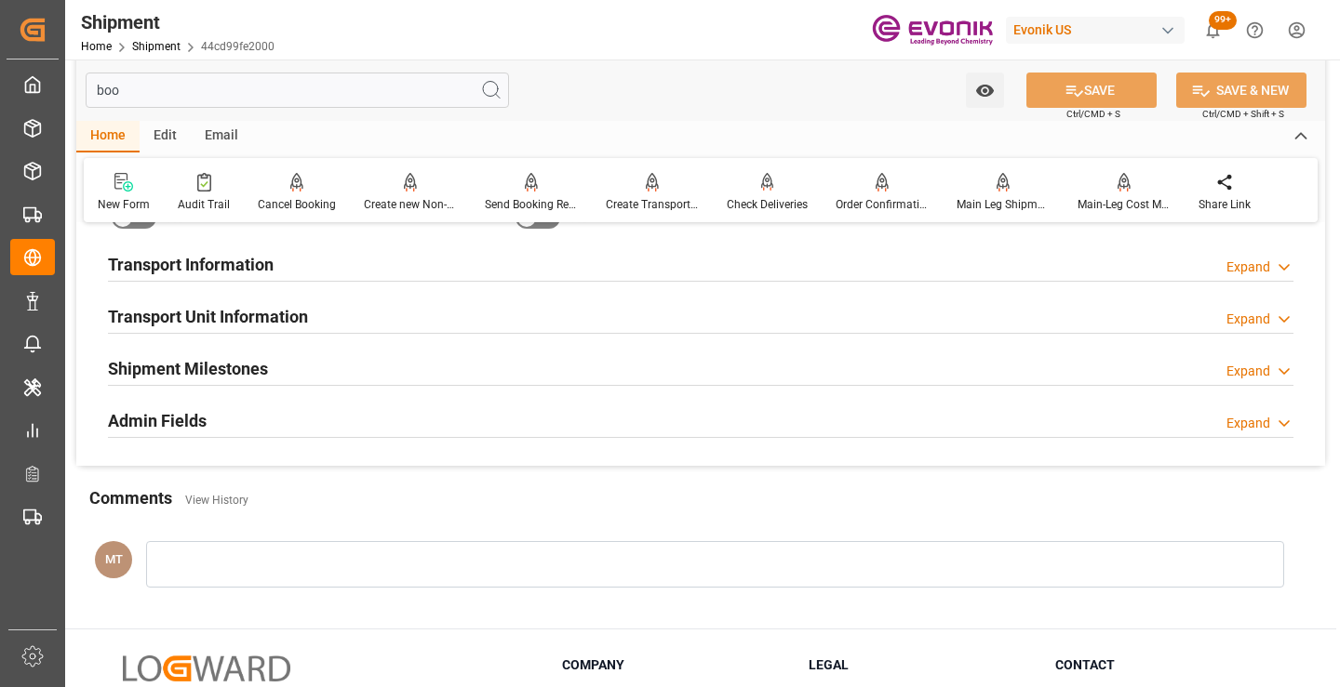
scroll to position [37, 0]
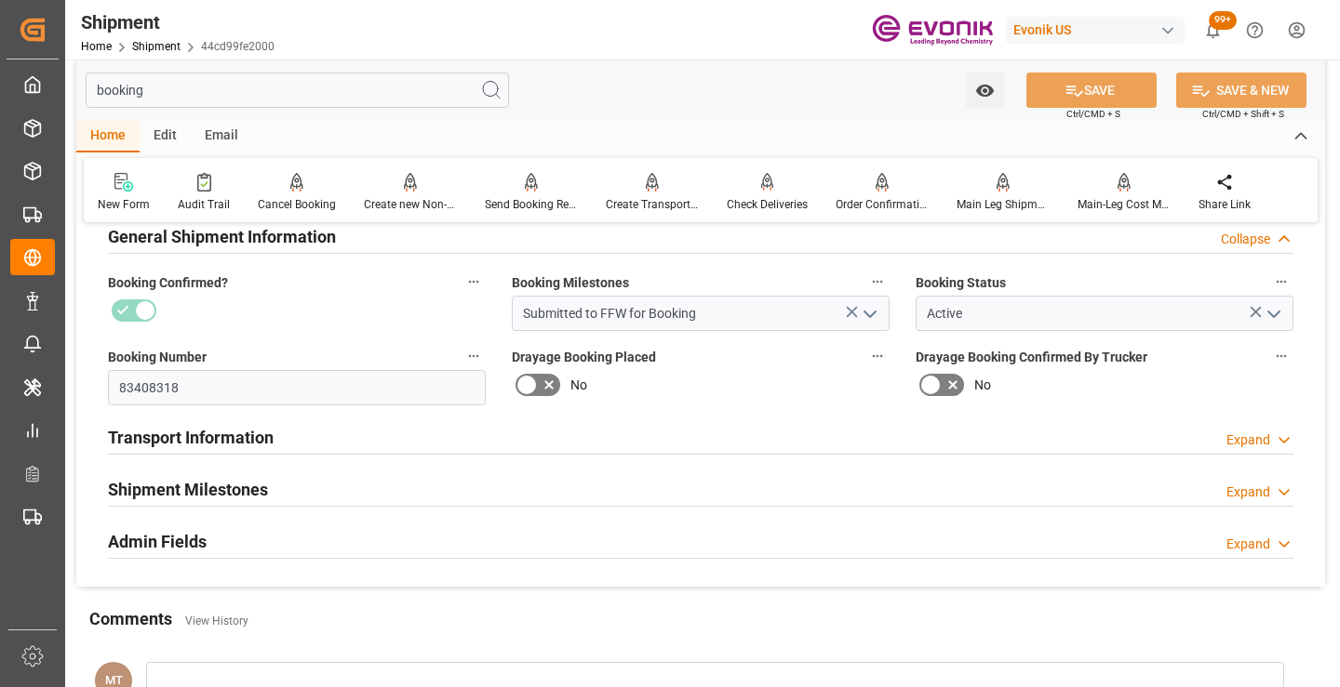
type input "booking"
click at [201, 498] on h2 "Shipment Milestones" at bounding box center [188, 489] width 160 height 25
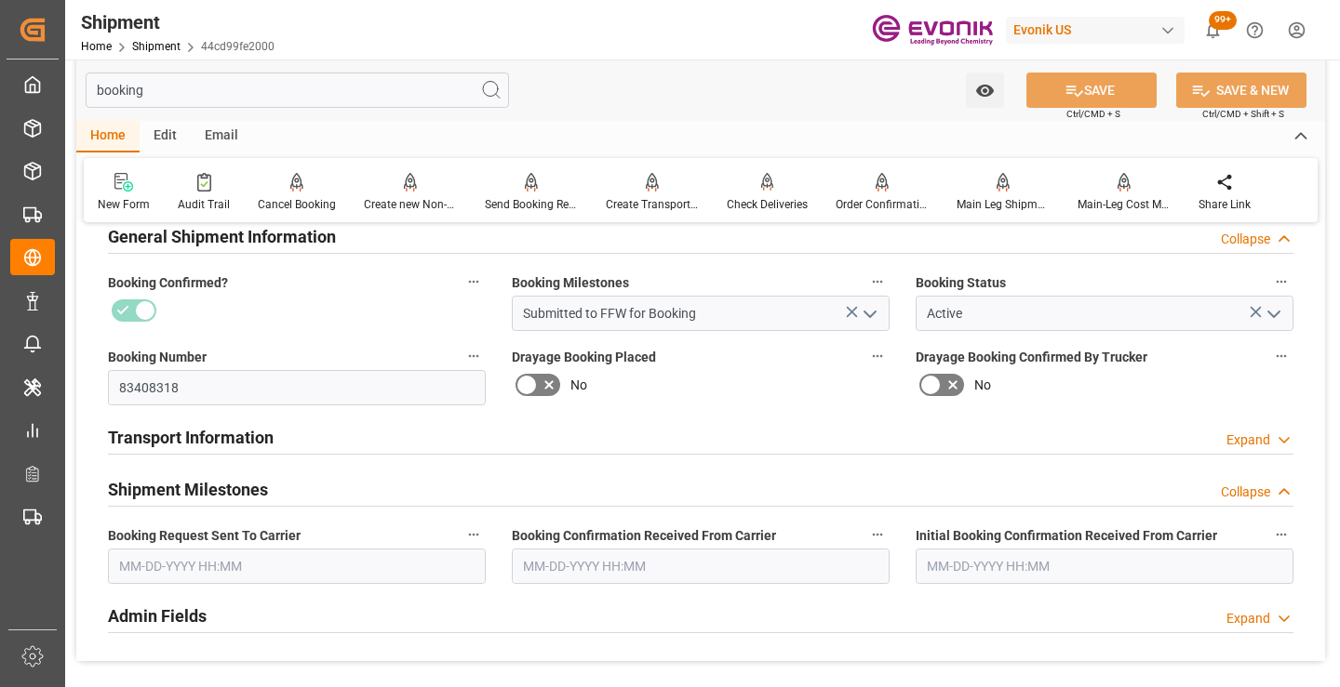
click at [195, 577] on input "text" at bounding box center [297, 566] width 378 height 35
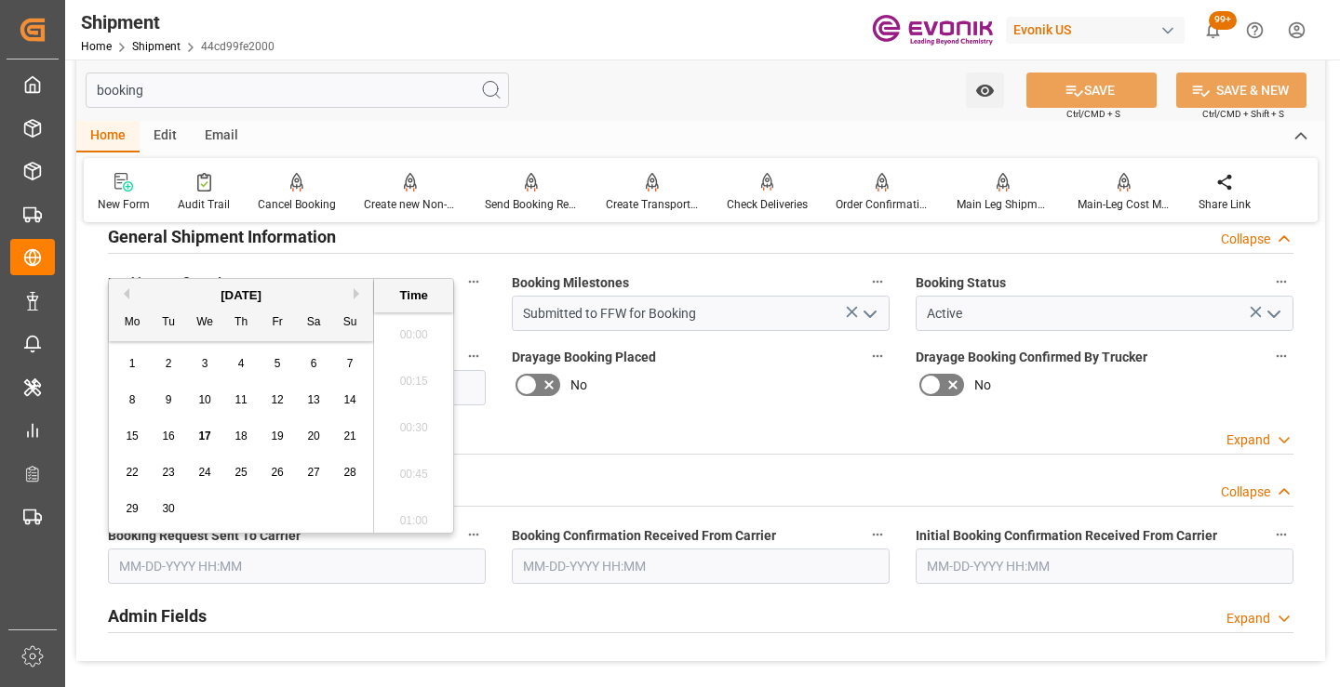
scroll to position [2983, 0]
click at [237, 397] on span "11" at bounding box center [240, 399] width 12 height 13
type input "09-11-2025 00:00"
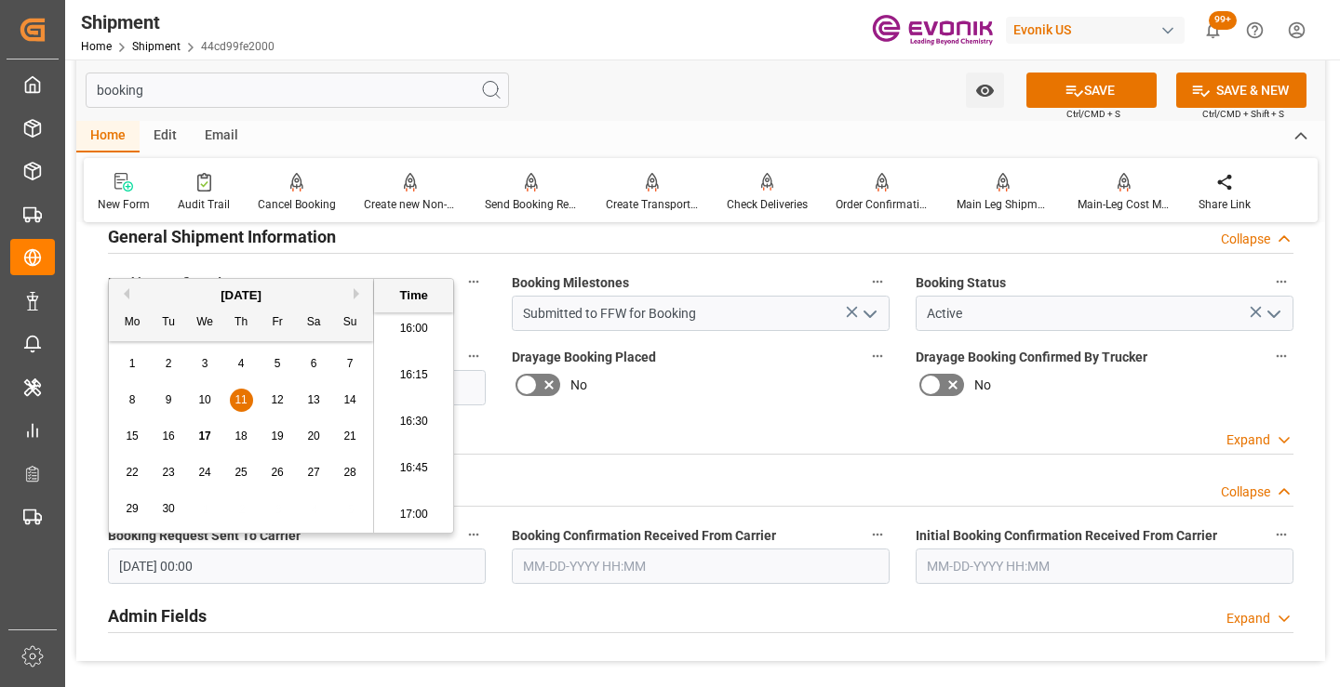
click at [562, 561] on input "text" at bounding box center [701, 566] width 378 height 35
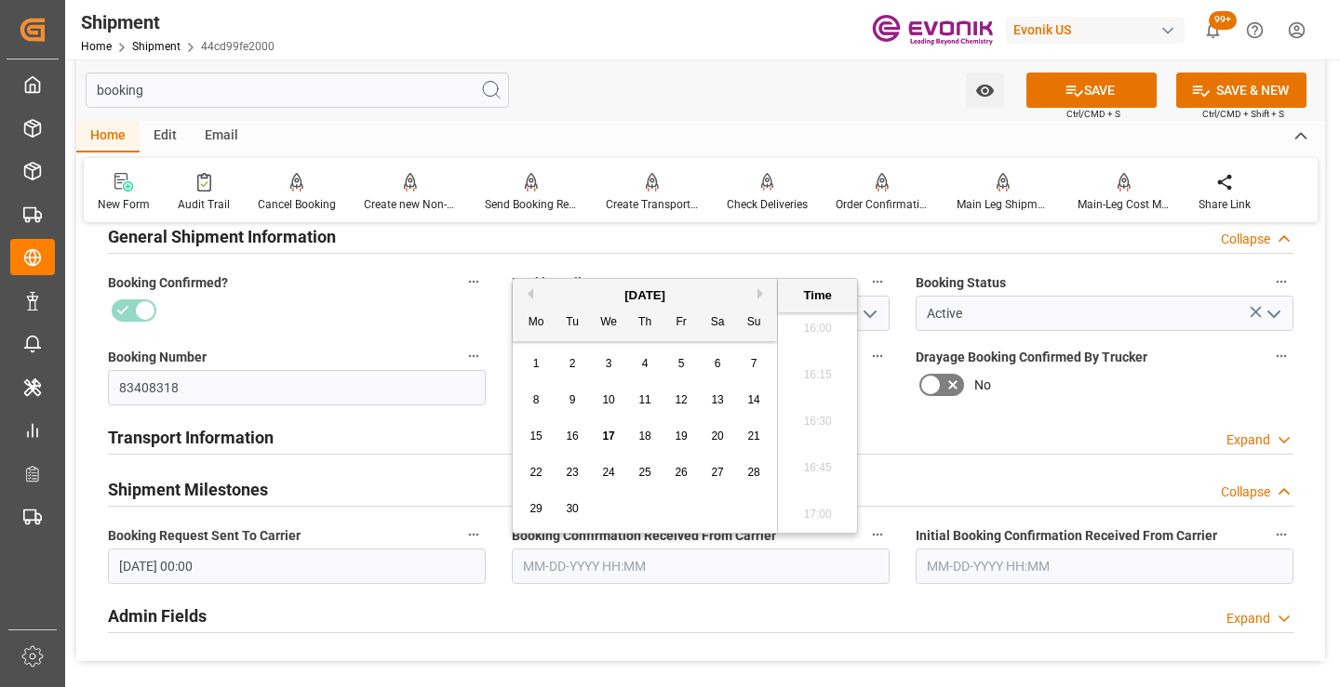
click at [684, 400] on span "12" at bounding box center [680, 399] width 12 height 13
type input "09-12-2025 00:00"
click at [1091, 96] on button "SAVE" at bounding box center [1091, 90] width 130 height 35
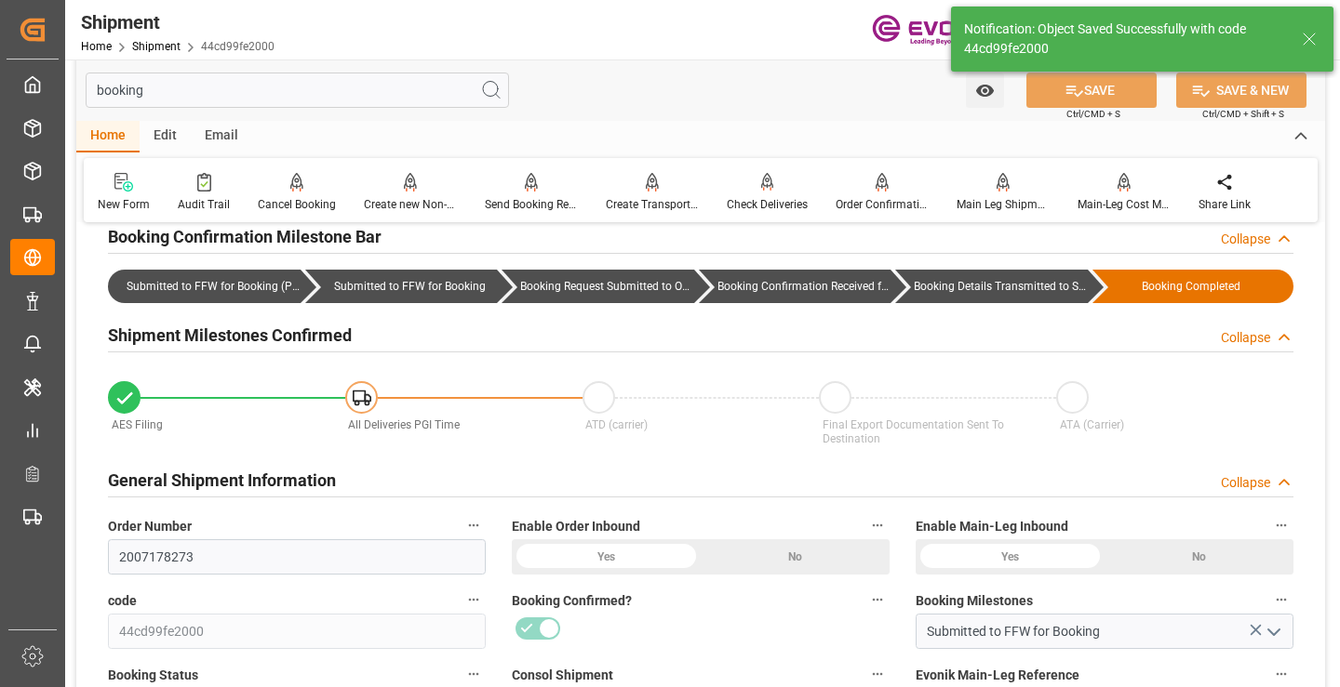
type input "Booking Details Transmitted to SAP"
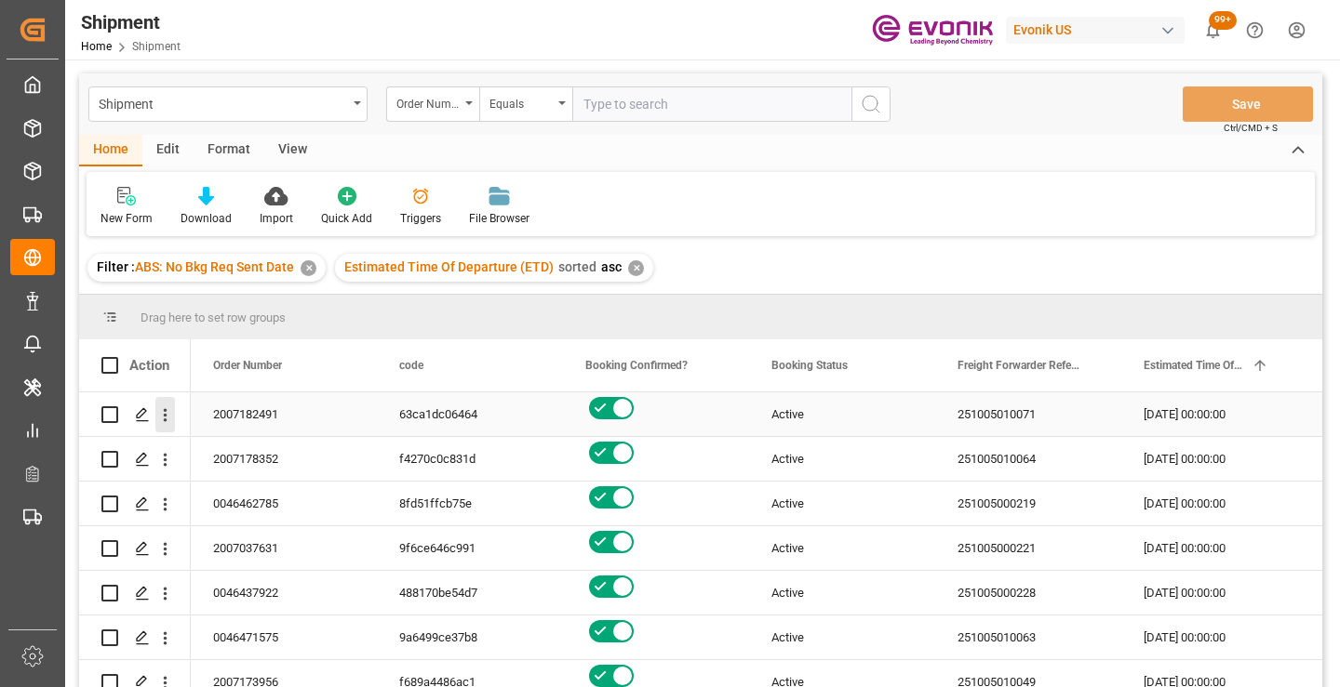
click at [167, 419] on icon "open menu" at bounding box center [165, 416] width 20 height 20
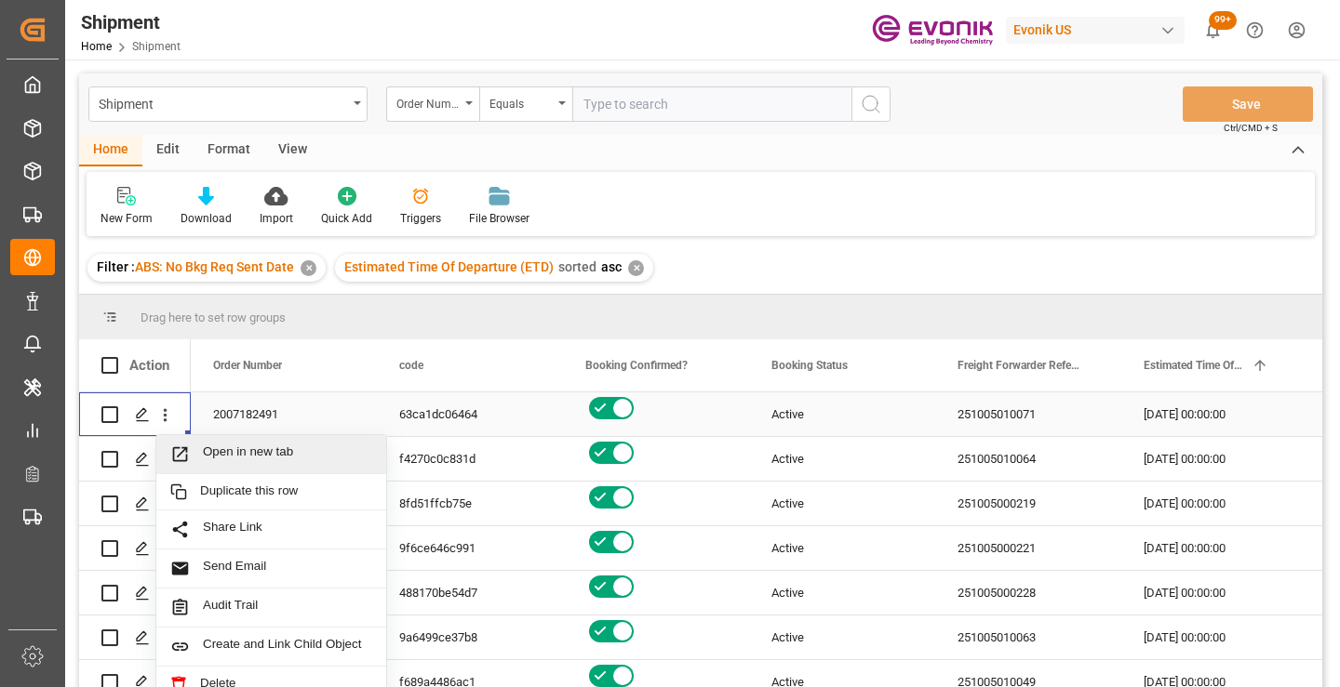
click at [230, 456] on span "Open in new tab" at bounding box center [287, 455] width 169 height 20
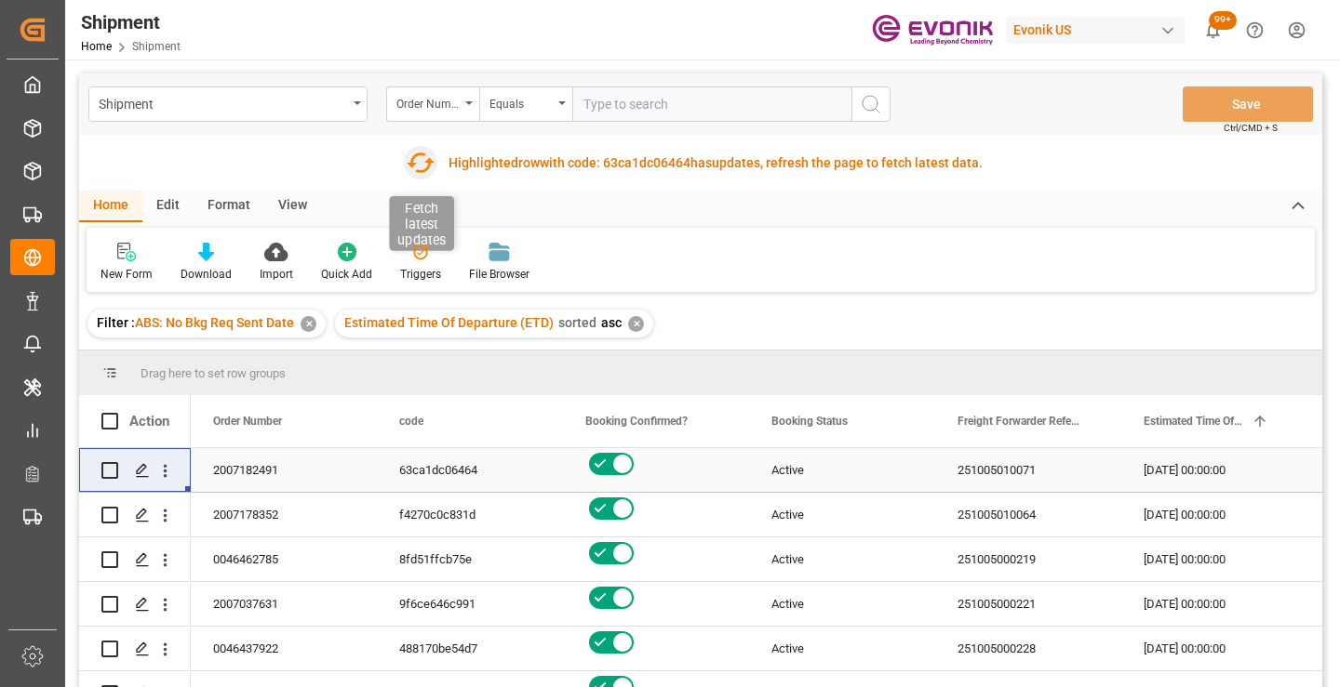
click at [419, 162] on icon "button" at bounding box center [421, 163] width 30 height 30
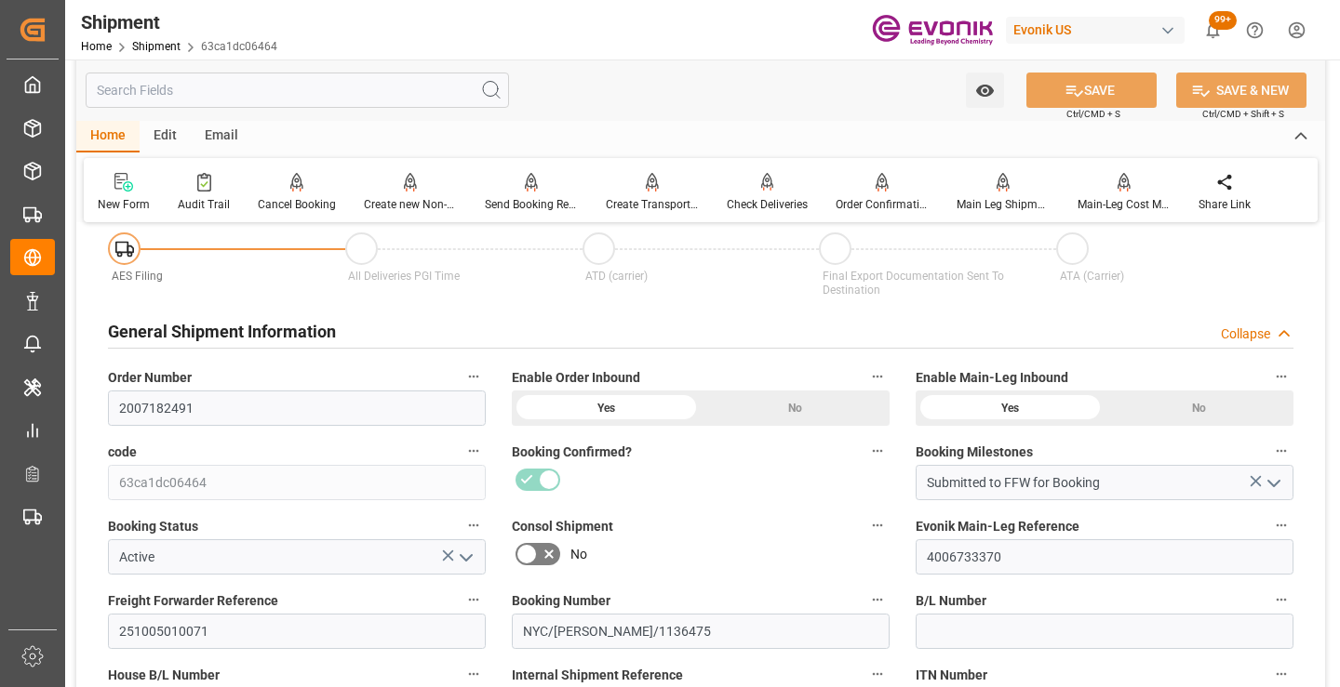
scroll to position [372, 0]
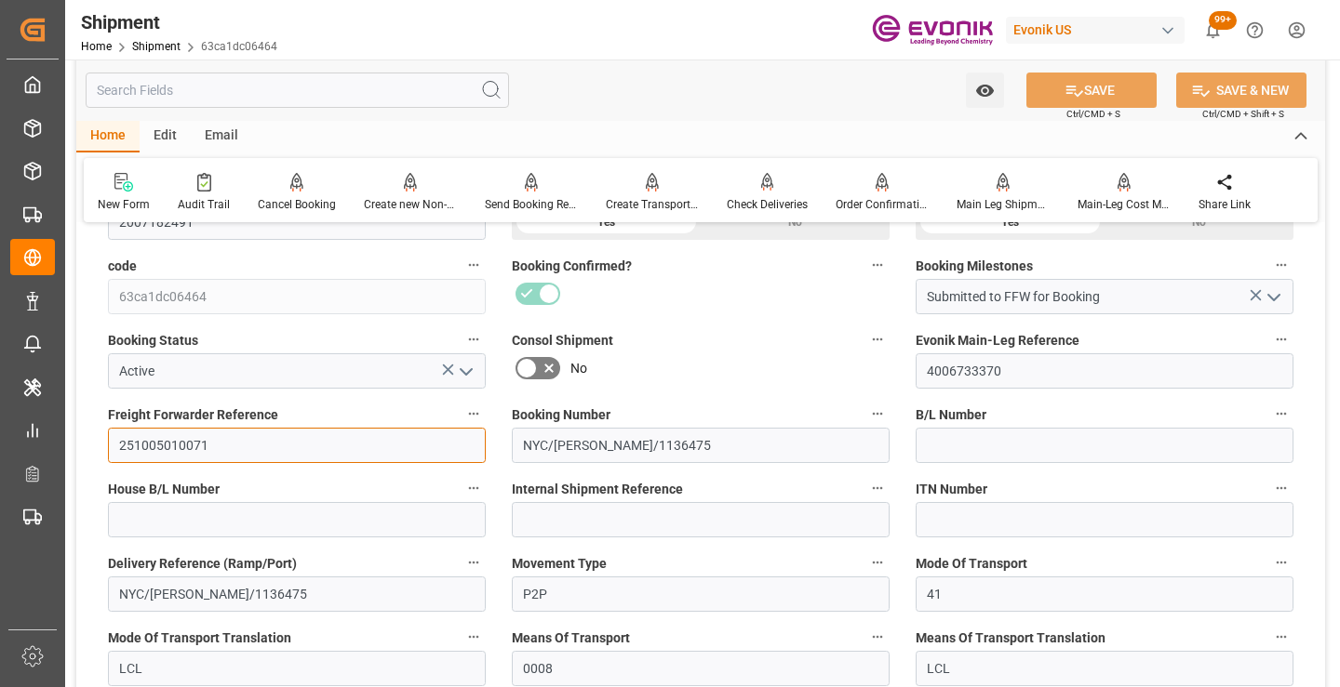
click at [157, 446] on input "251005010071" at bounding box center [297, 445] width 378 height 35
click at [280, 93] on input "text" at bounding box center [297, 90] width 423 height 35
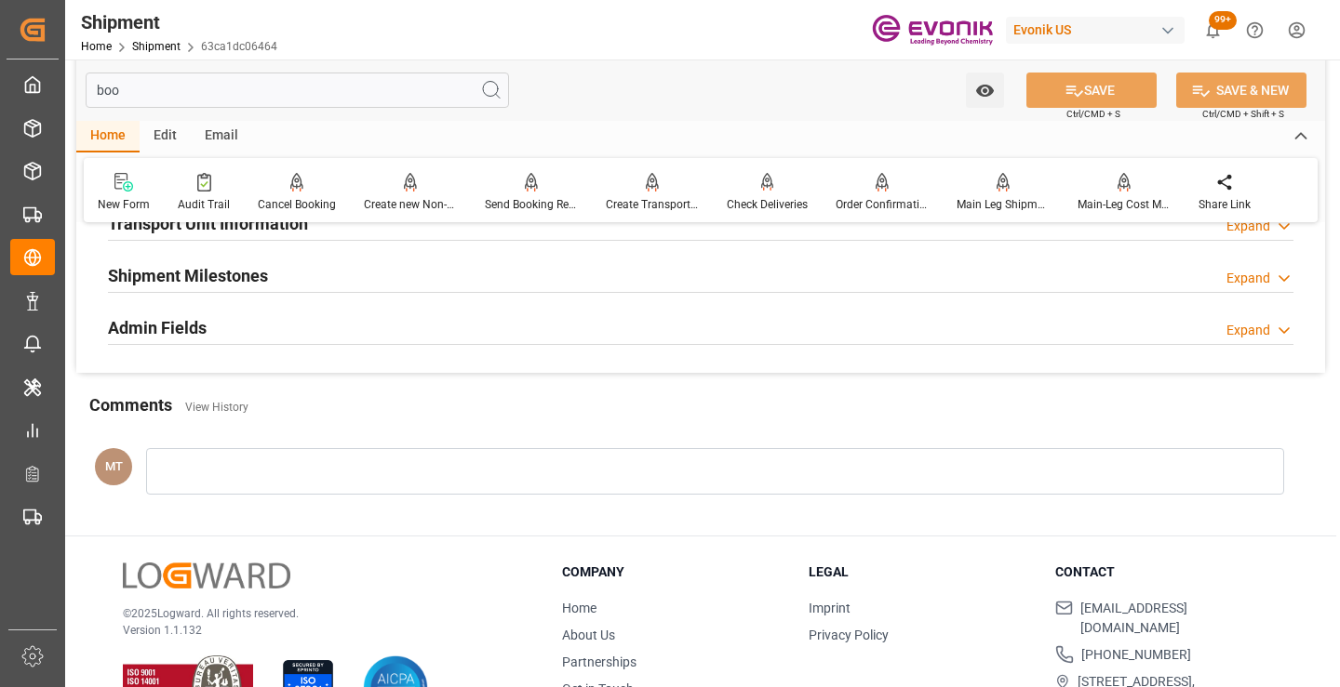
scroll to position [130, 0]
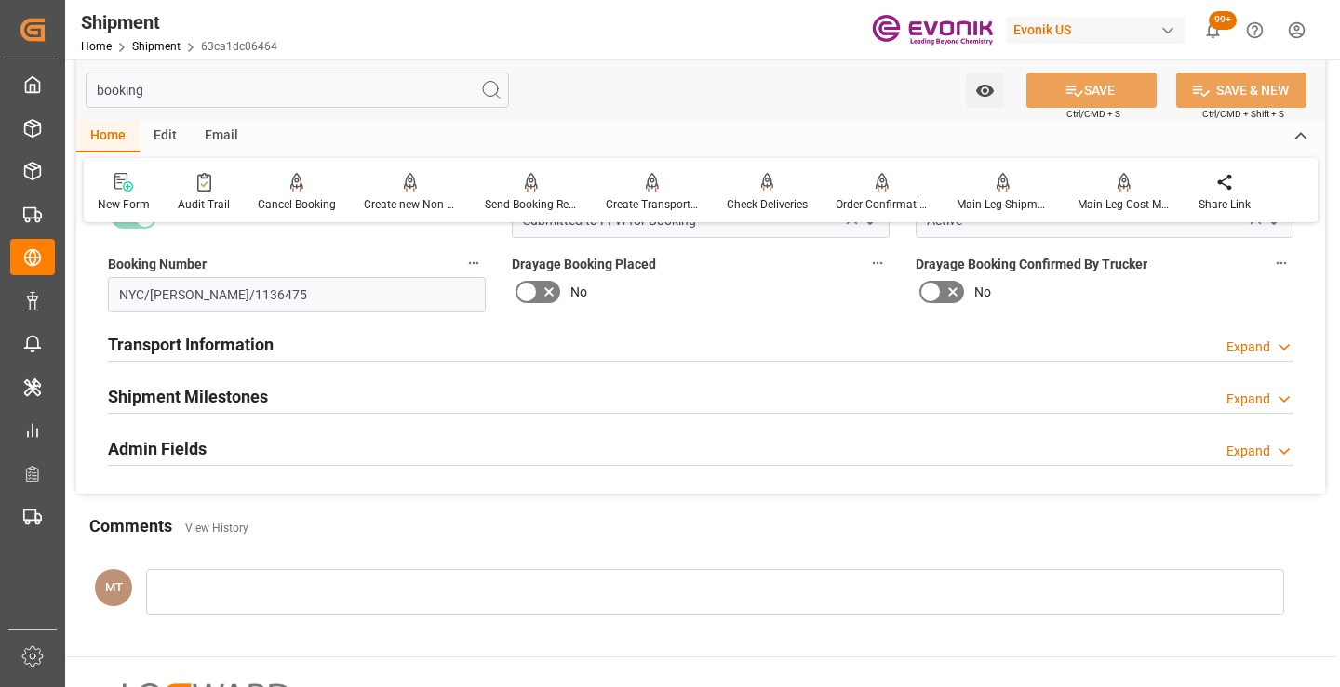
type input "booking"
click at [209, 393] on h2 "Shipment Milestones" at bounding box center [188, 396] width 160 height 25
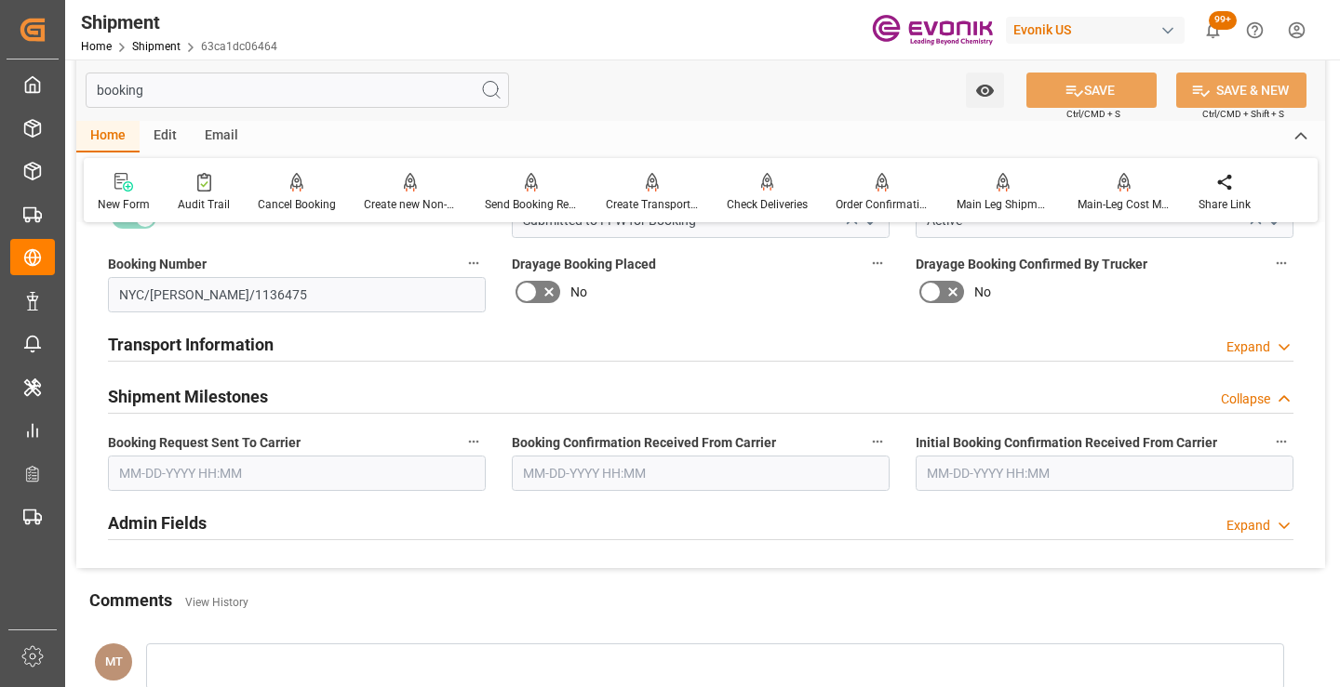
click at [221, 476] on input "text" at bounding box center [297, 473] width 378 height 35
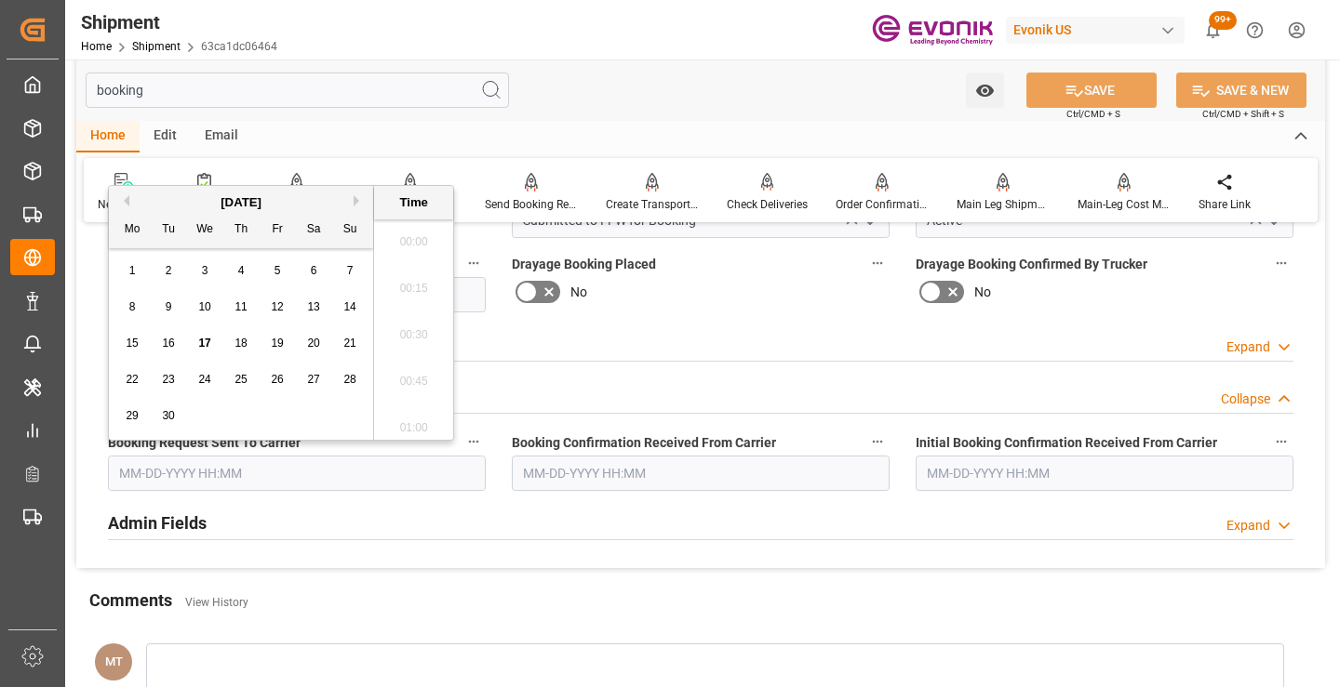
scroll to position [2983, 0]
click at [198, 344] on span "17" at bounding box center [204, 343] width 12 height 13
type input "[DATE] 00:00"
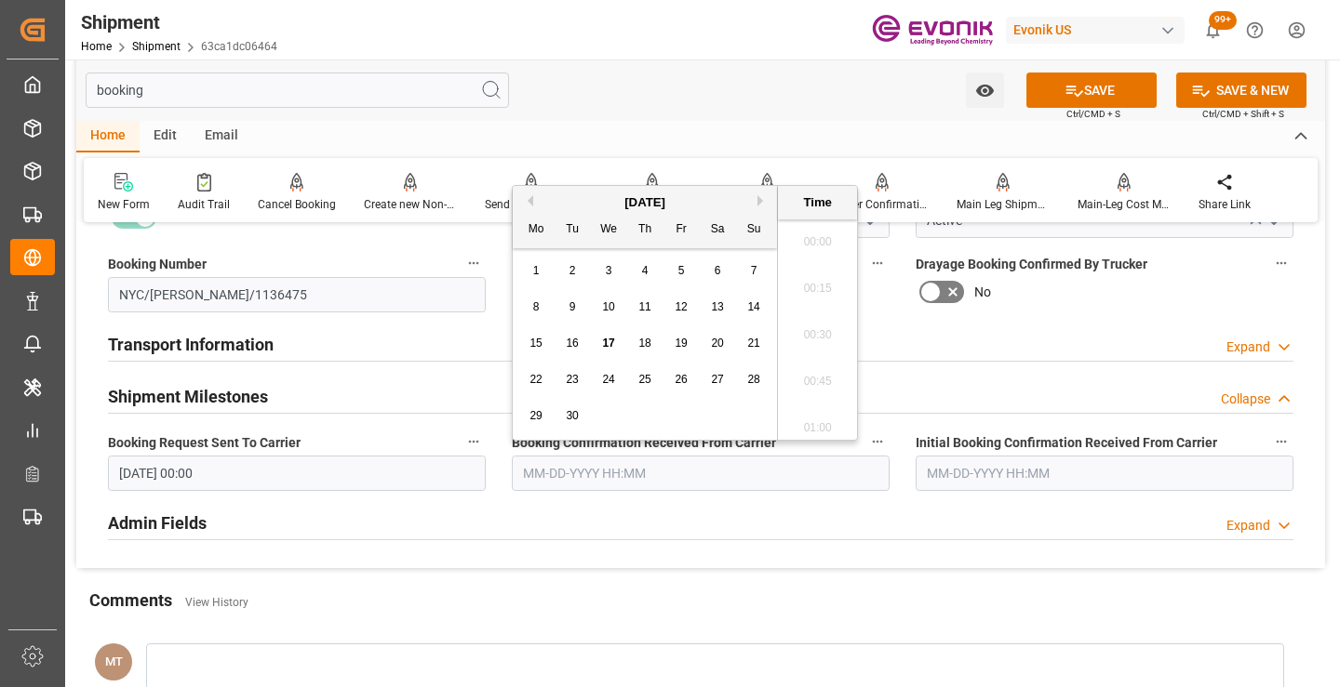
click at [554, 484] on input "text" at bounding box center [701, 473] width 378 height 35
click at [605, 345] on span "17" at bounding box center [608, 343] width 12 height 13
type input "[DATE] 00:00"
click at [1095, 88] on button "SAVE" at bounding box center [1091, 90] width 130 height 35
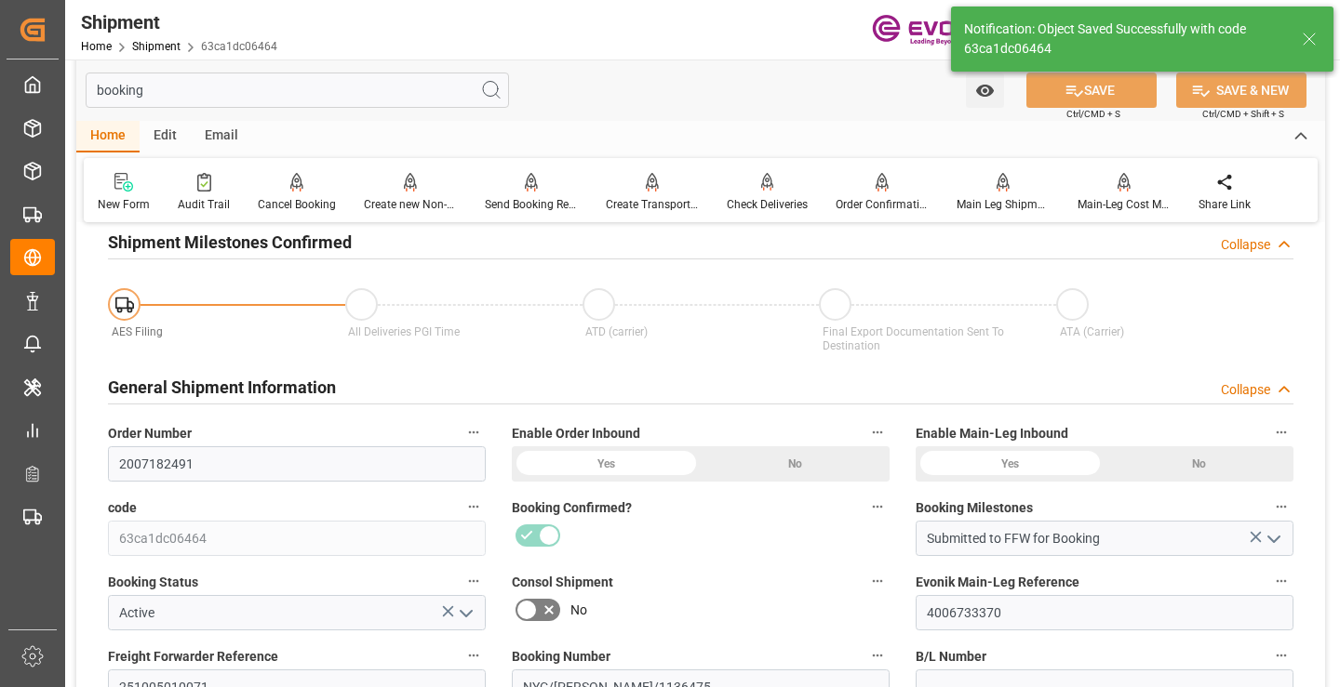
type input "Booking Details Transmitted to SAP"
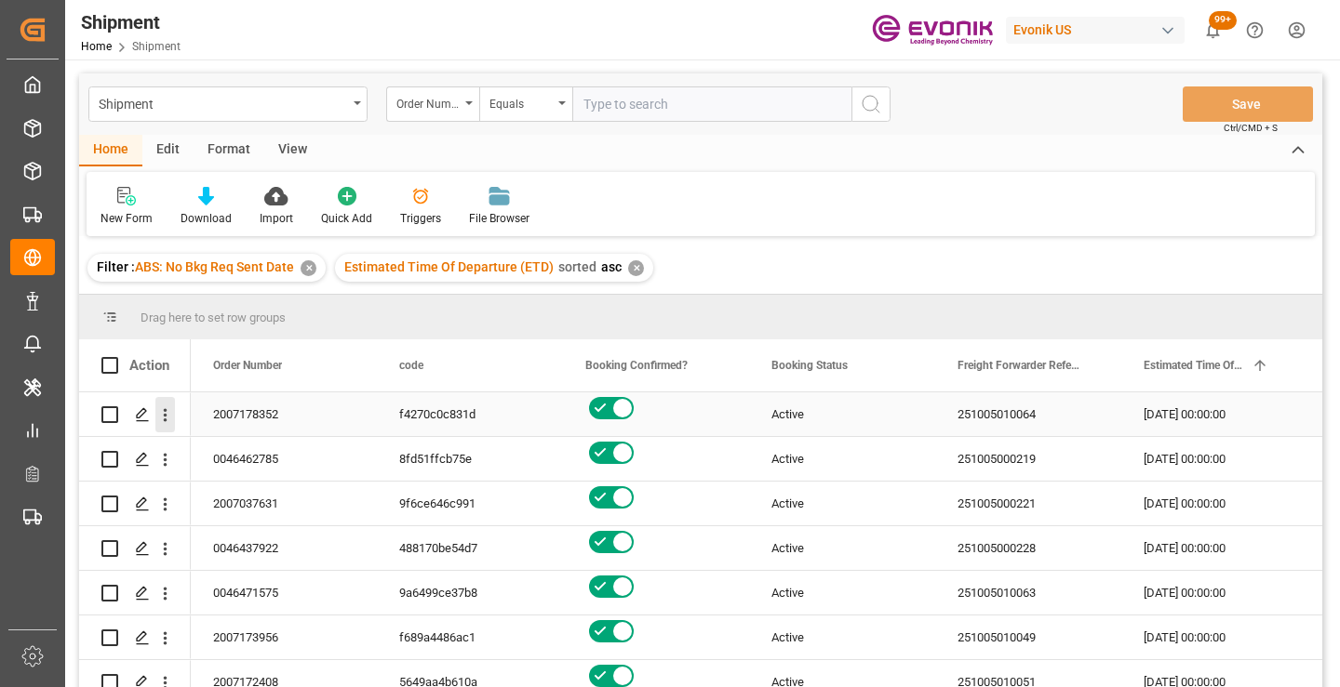
click at [161, 417] on icon "open menu" at bounding box center [165, 416] width 20 height 20
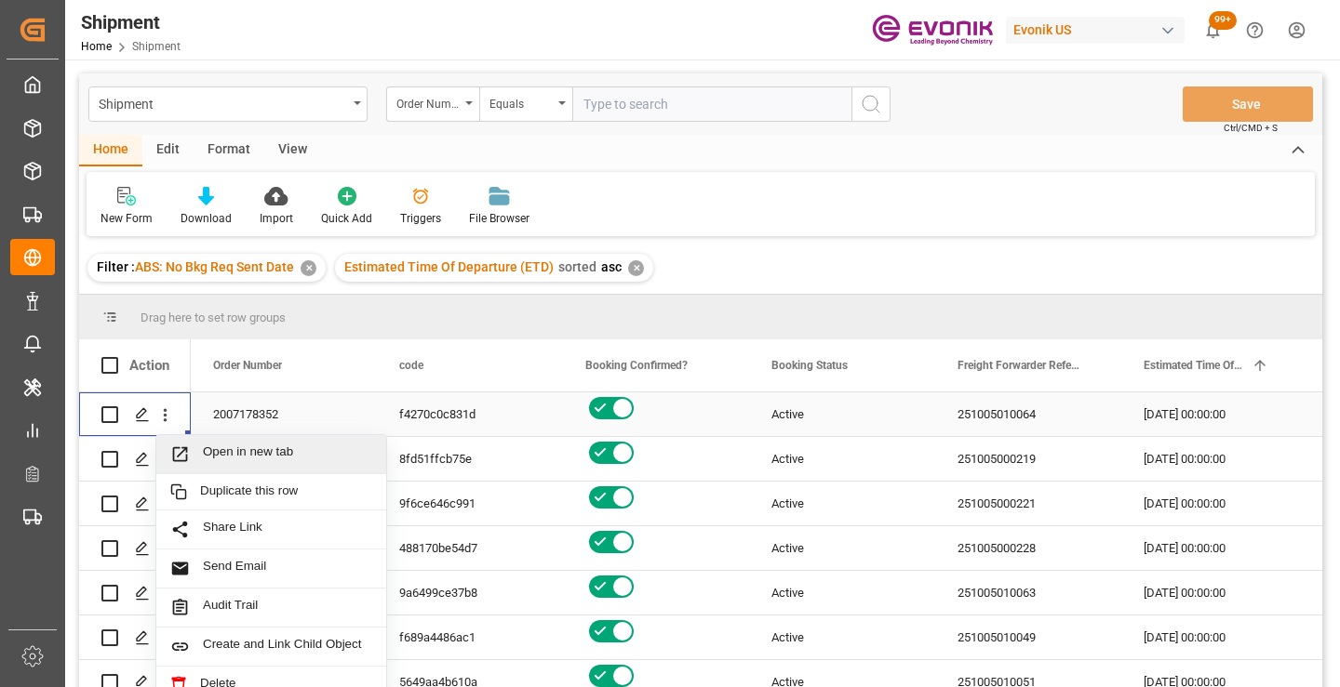
click at [226, 457] on span "Open in new tab" at bounding box center [287, 455] width 169 height 20
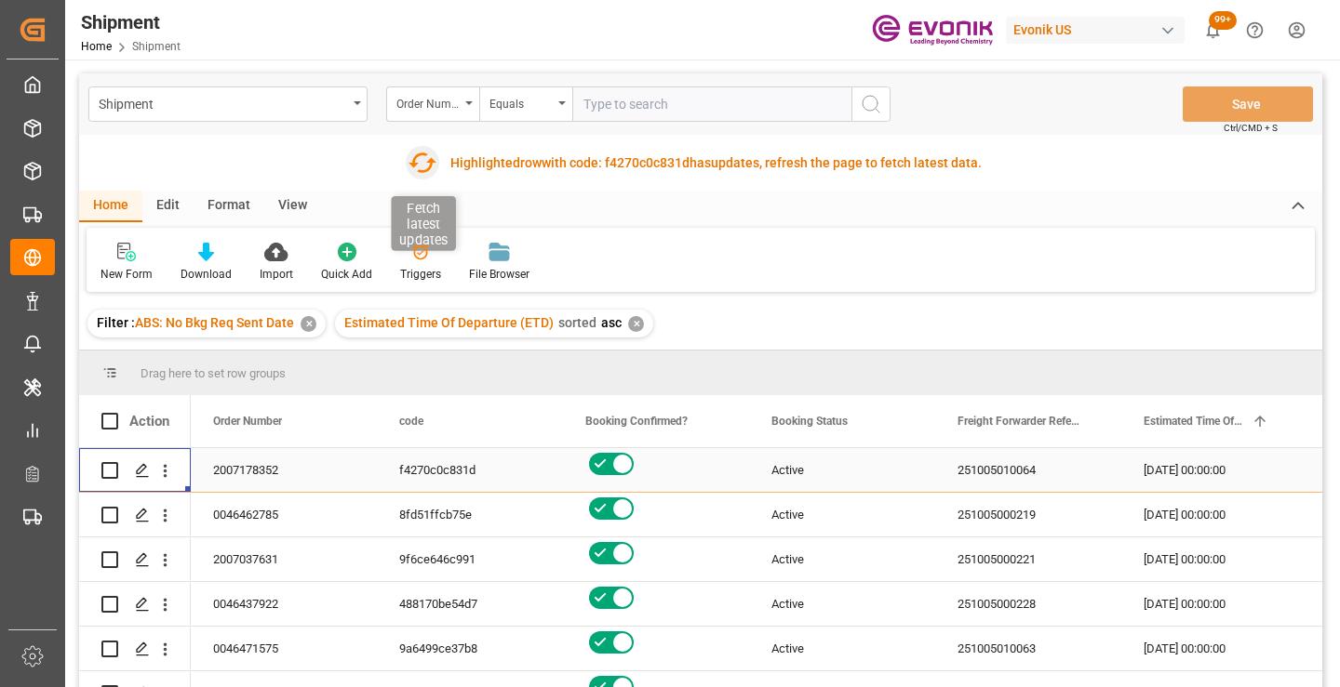
click at [425, 163] on icon "button" at bounding box center [422, 163] width 28 height 20
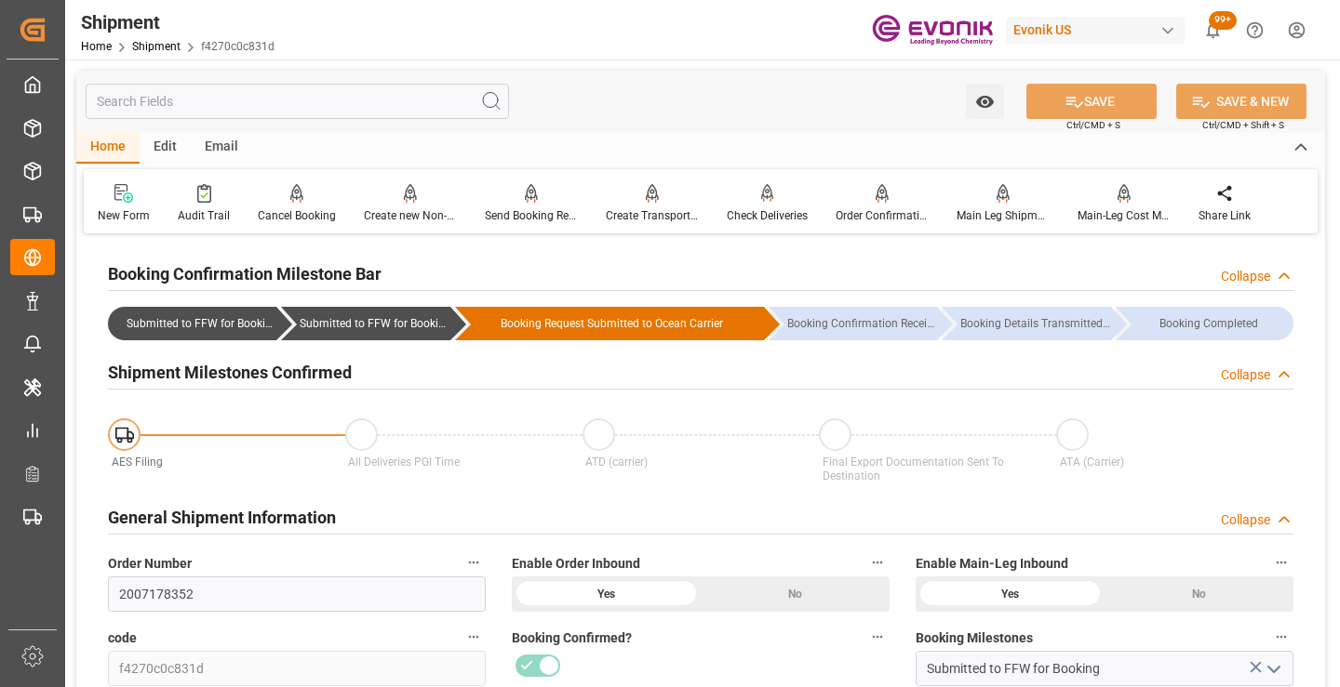
scroll to position [558, 0]
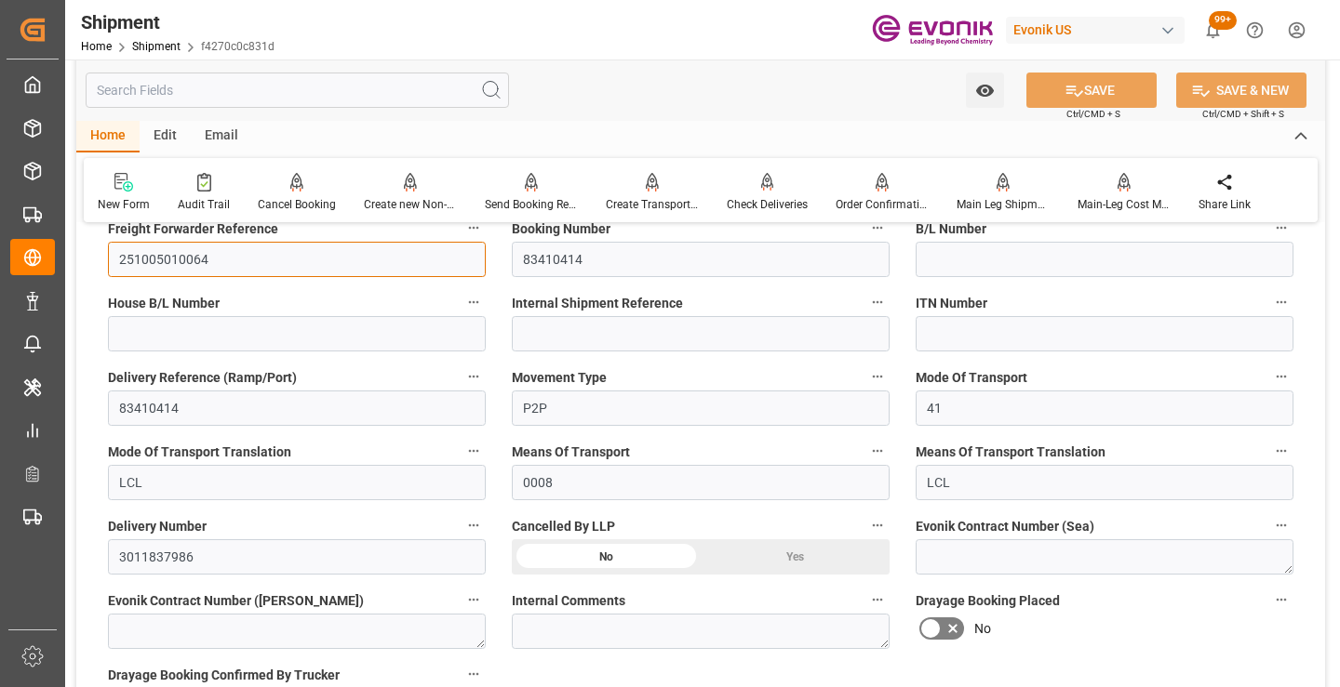
click at [181, 260] on input "251005010064" at bounding box center [297, 259] width 378 height 35
click at [375, 89] on input "text" at bounding box center [297, 90] width 423 height 35
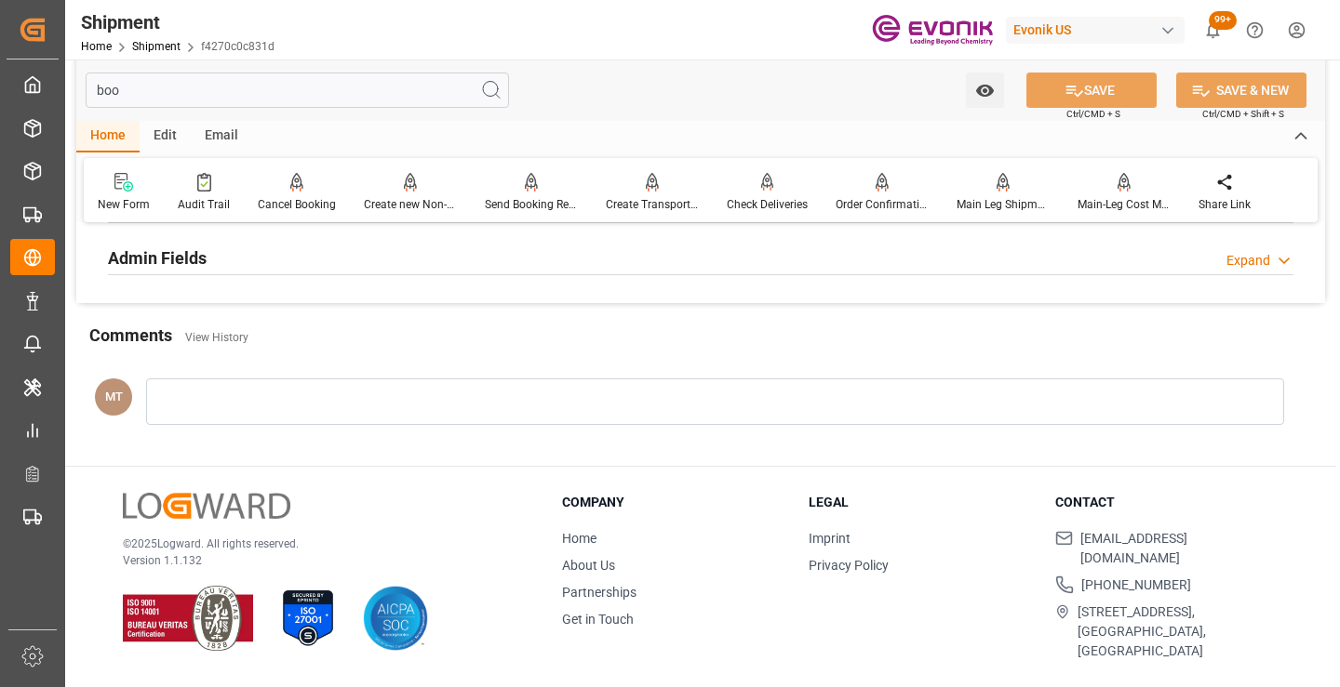
scroll to position [242, 0]
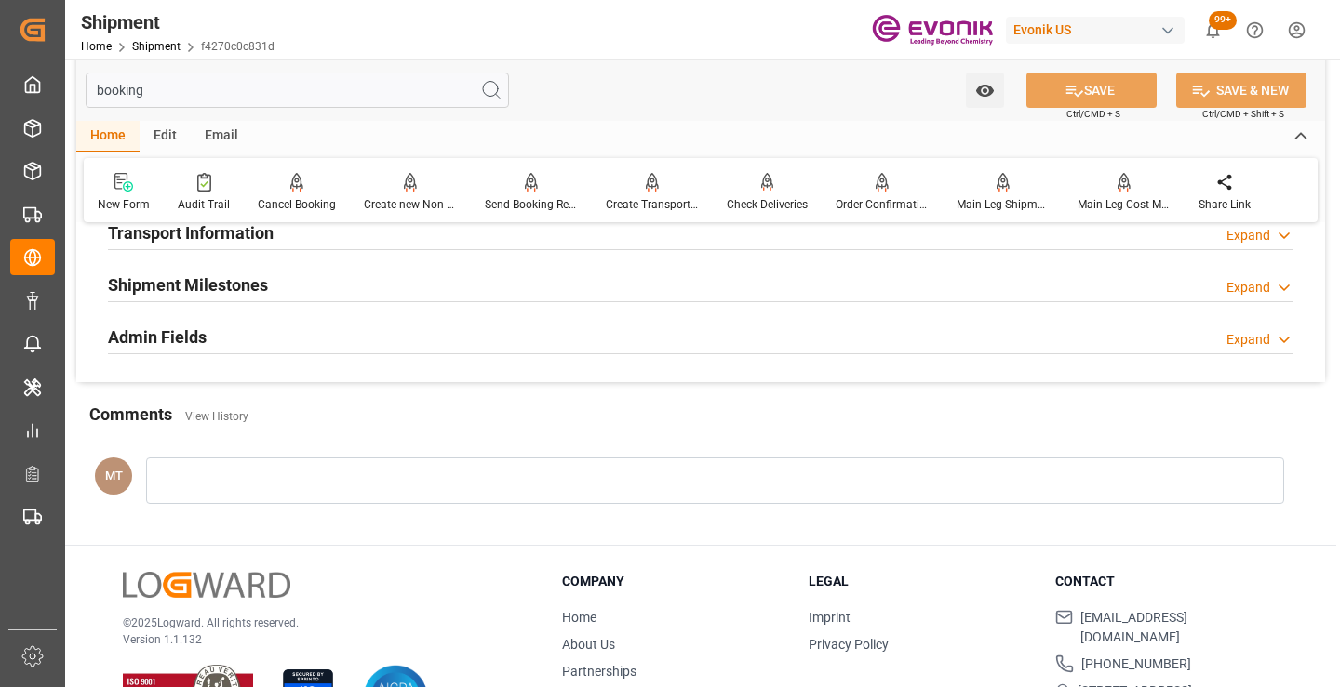
type input "booking"
click at [327, 286] on div "Shipment Milestones Expand" at bounding box center [700, 283] width 1185 height 35
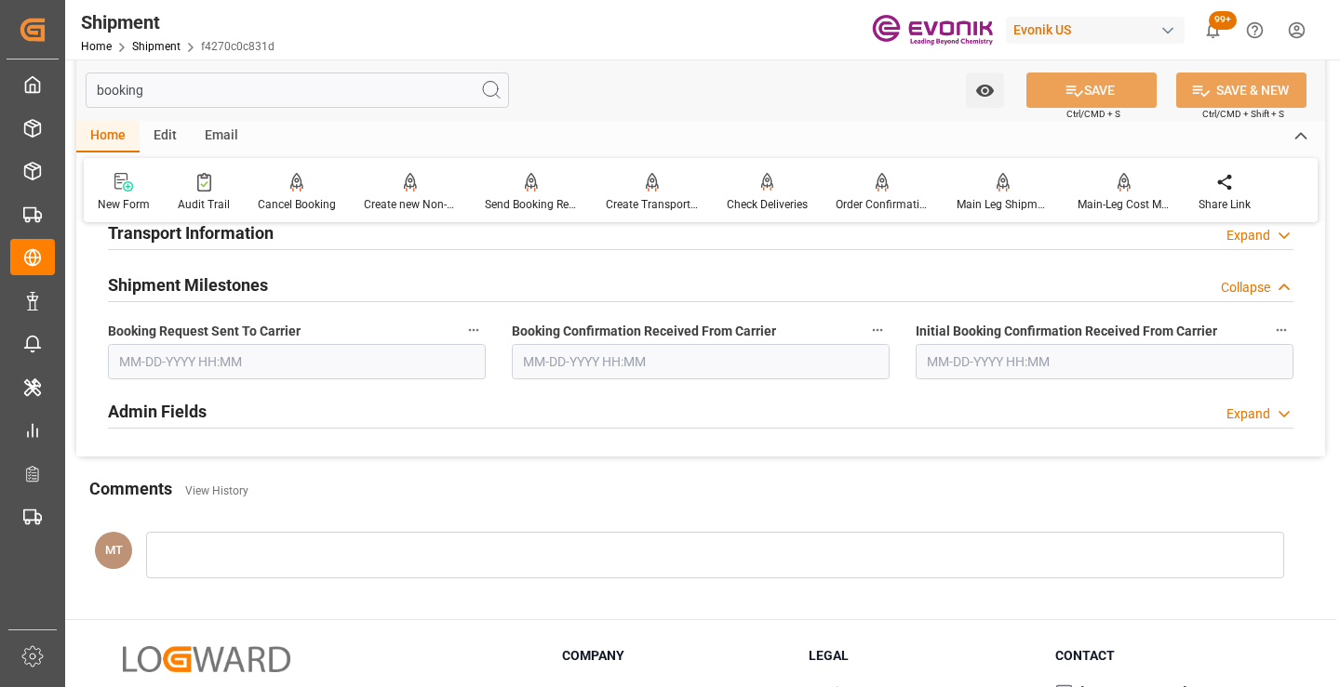
click at [263, 367] on input "text" at bounding box center [297, 361] width 378 height 35
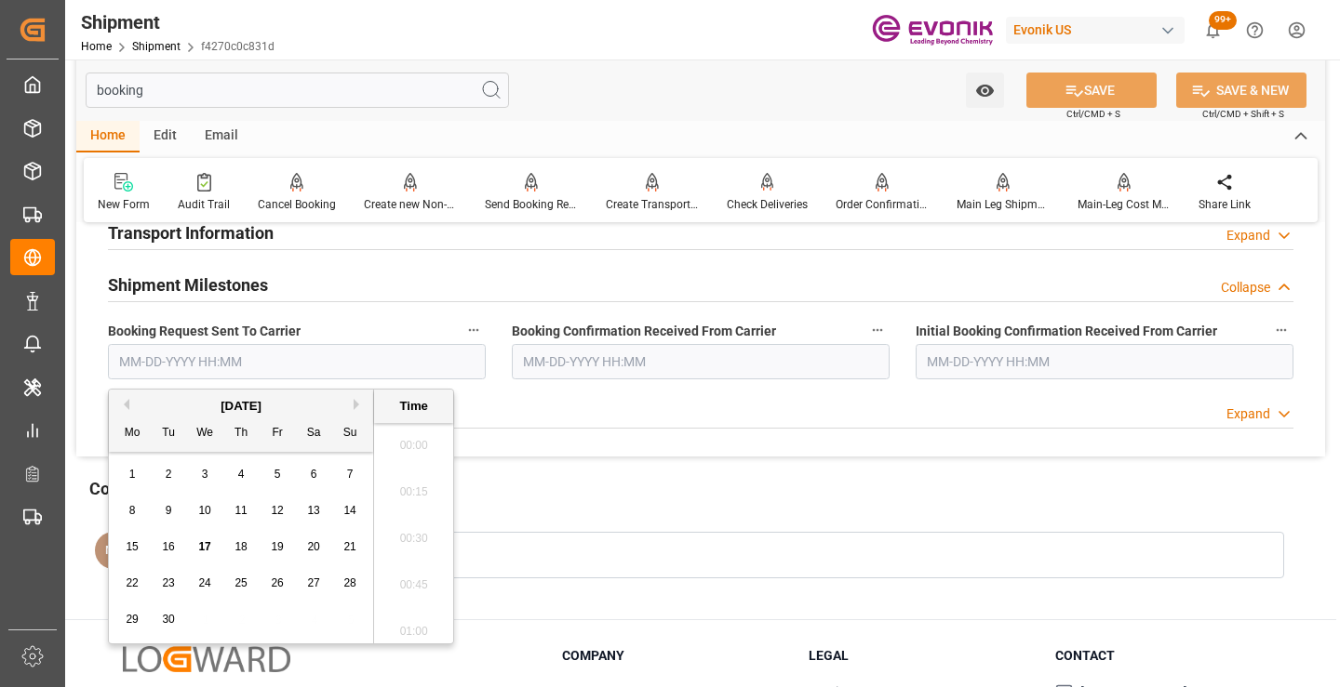
scroll to position [2983, 0]
click at [127, 542] on span "15" at bounding box center [132, 546] width 12 height 13
type input "09-15-2025 00:00"
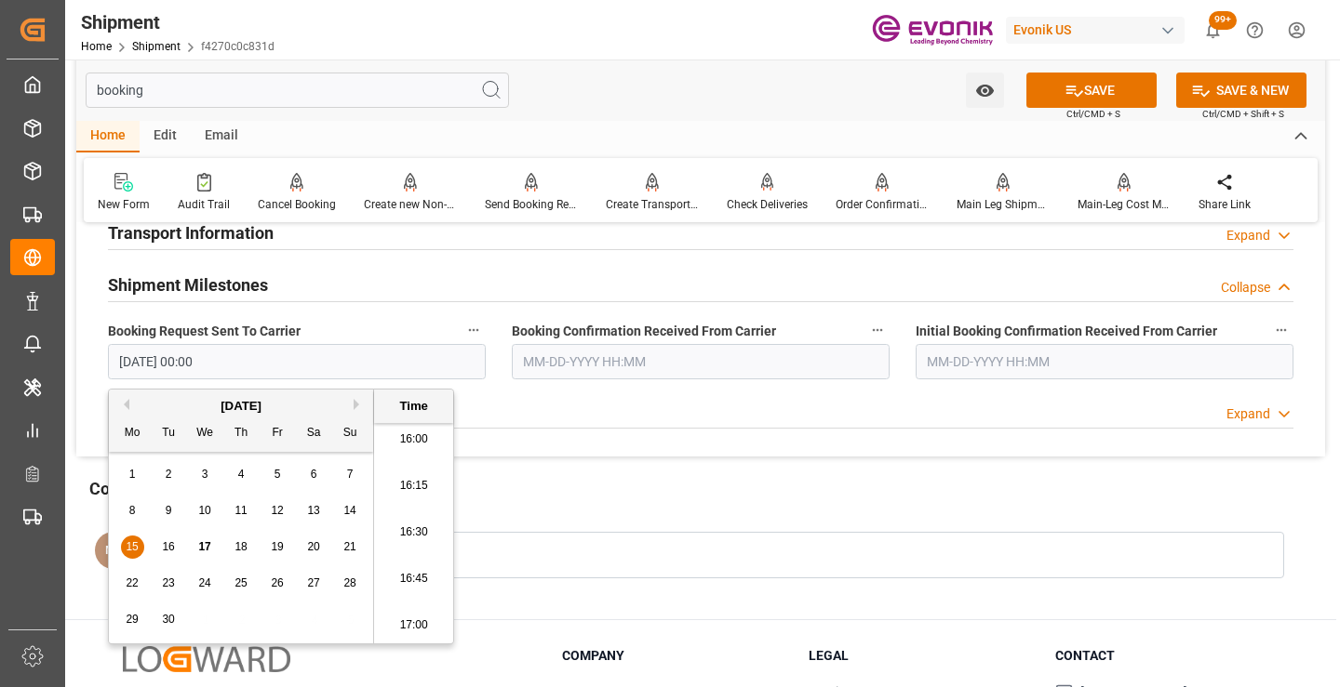
click at [565, 367] on input "text" at bounding box center [701, 361] width 378 height 35
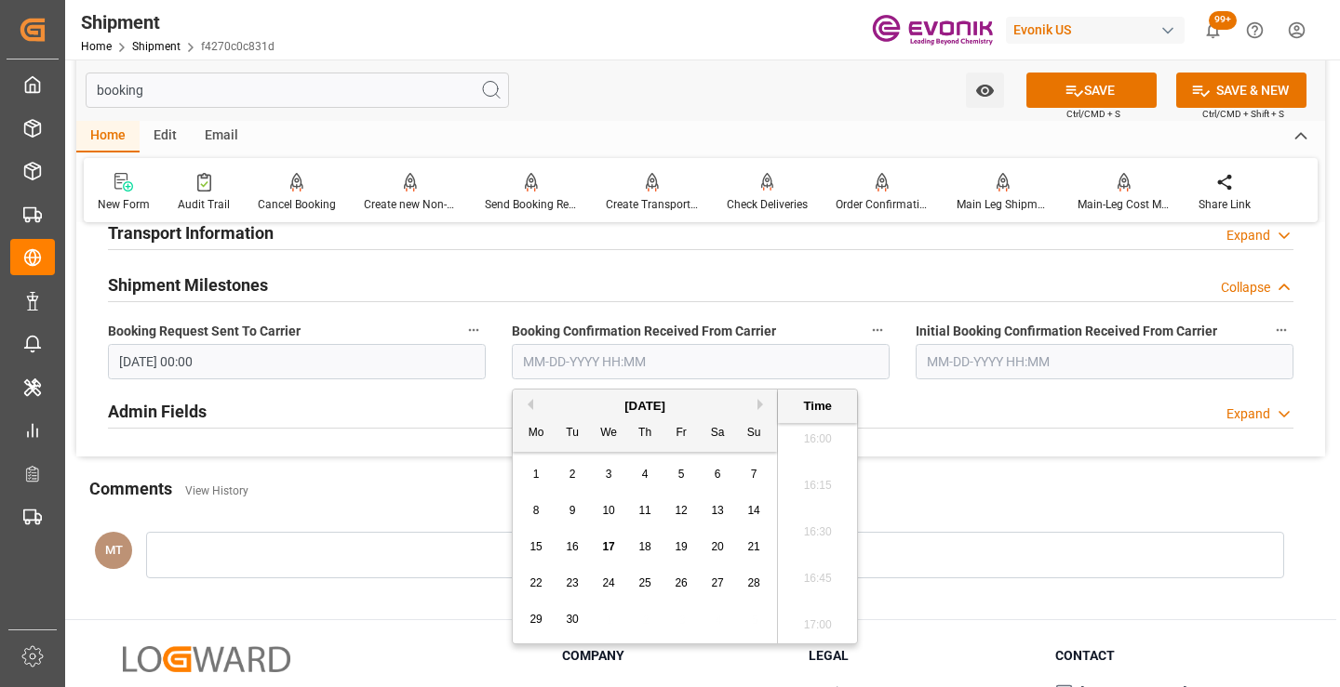
click at [535, 552] on span "15" at bounding box center [535, 546] width 12 height 13
type input "09-15-2025 00:00"
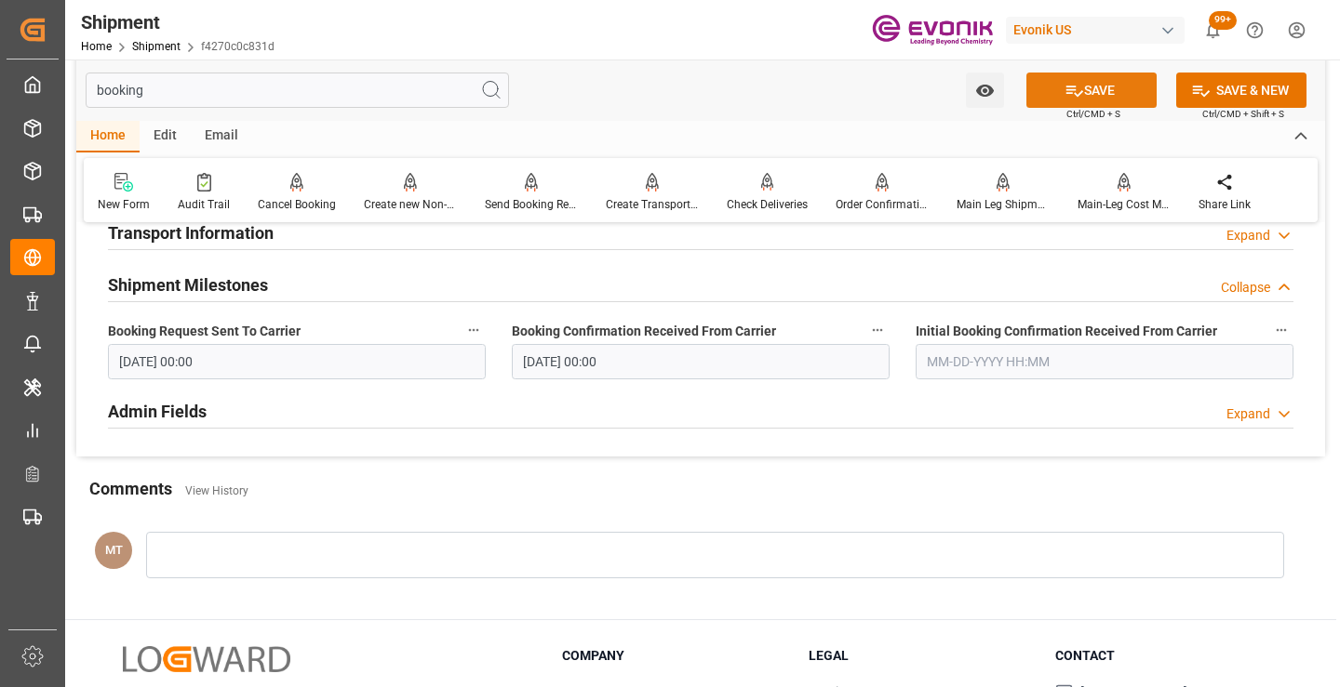
click at [1096, 94] on button "SAVE" at bounding box center [1091, 90] width 130 height 35
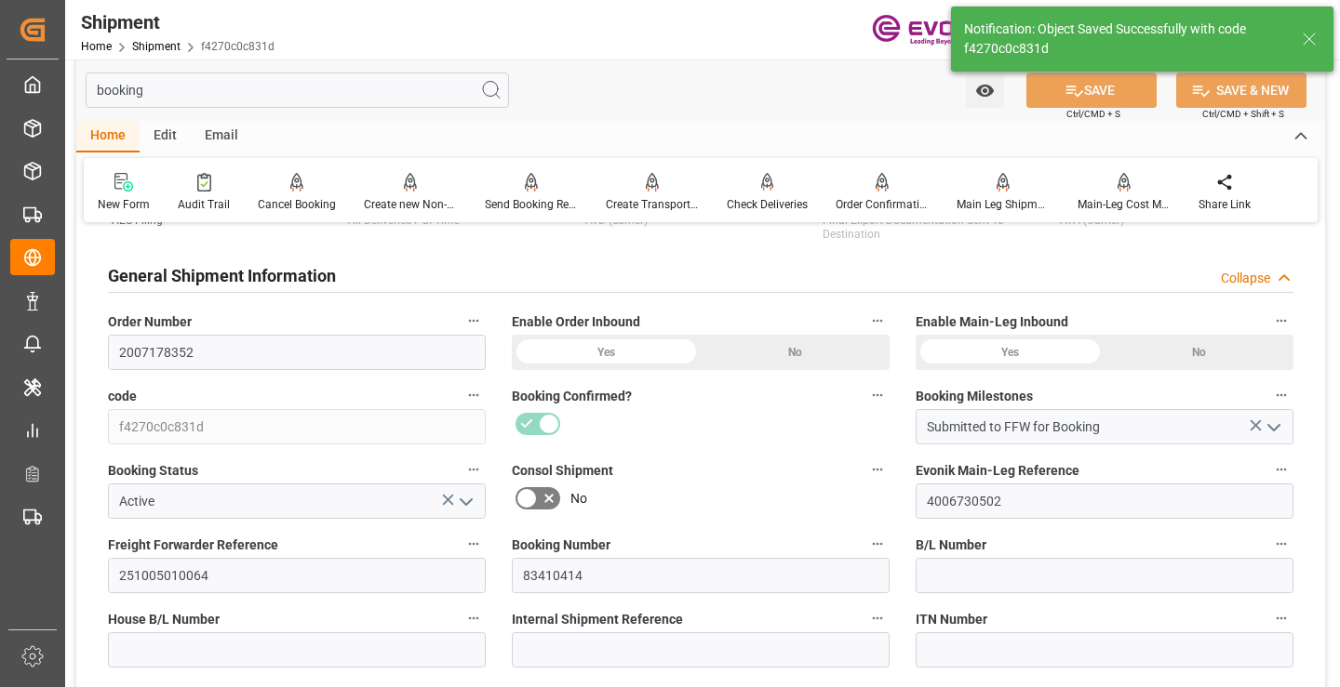
type input "Booking Details Transmitted to SAP"
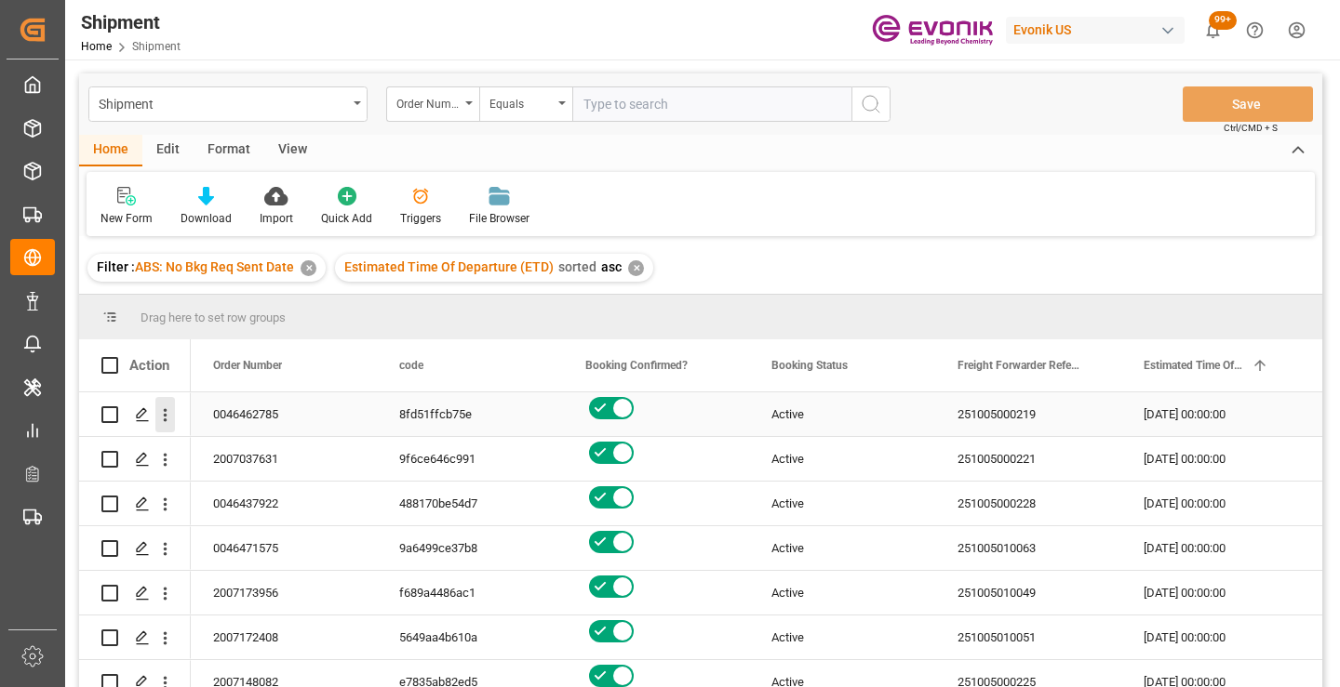
click at [163, 409] on icon "open menu" at bounding box center [165, 416] width 20 height 20
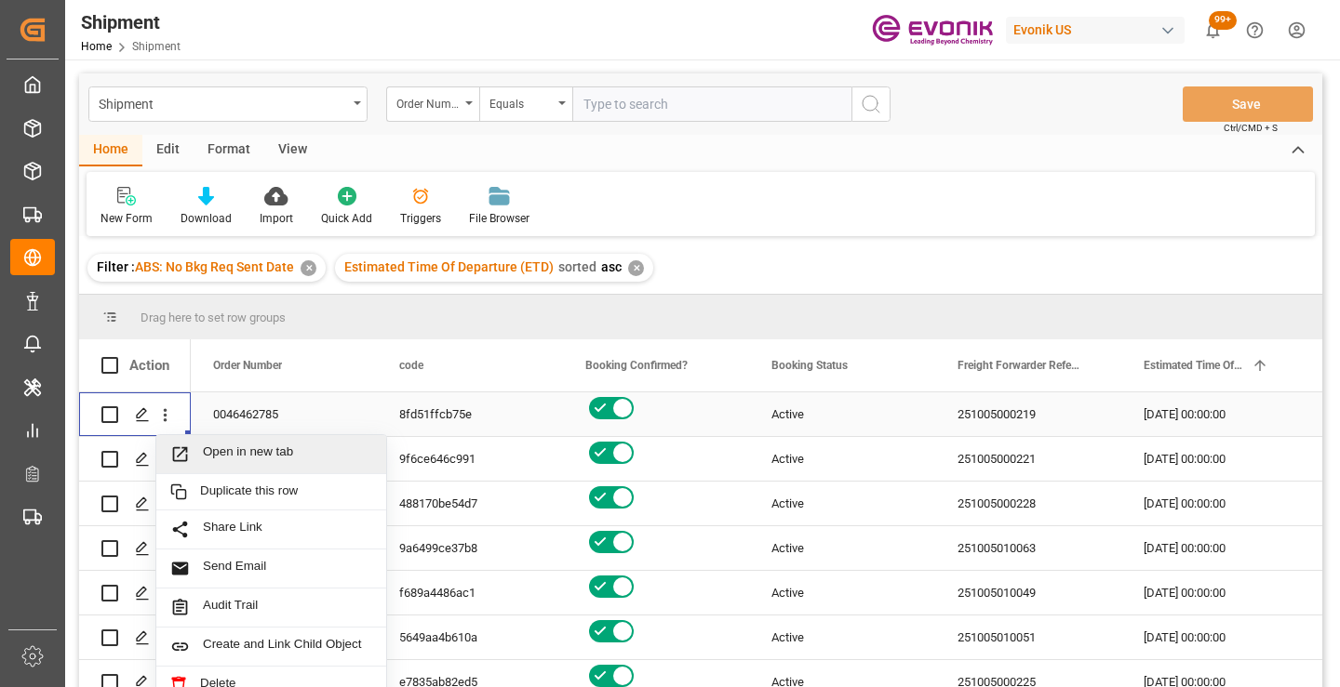
click at [232, 450] on span "Open in new tab" at bounding box center [287, 455] width 169 height 20
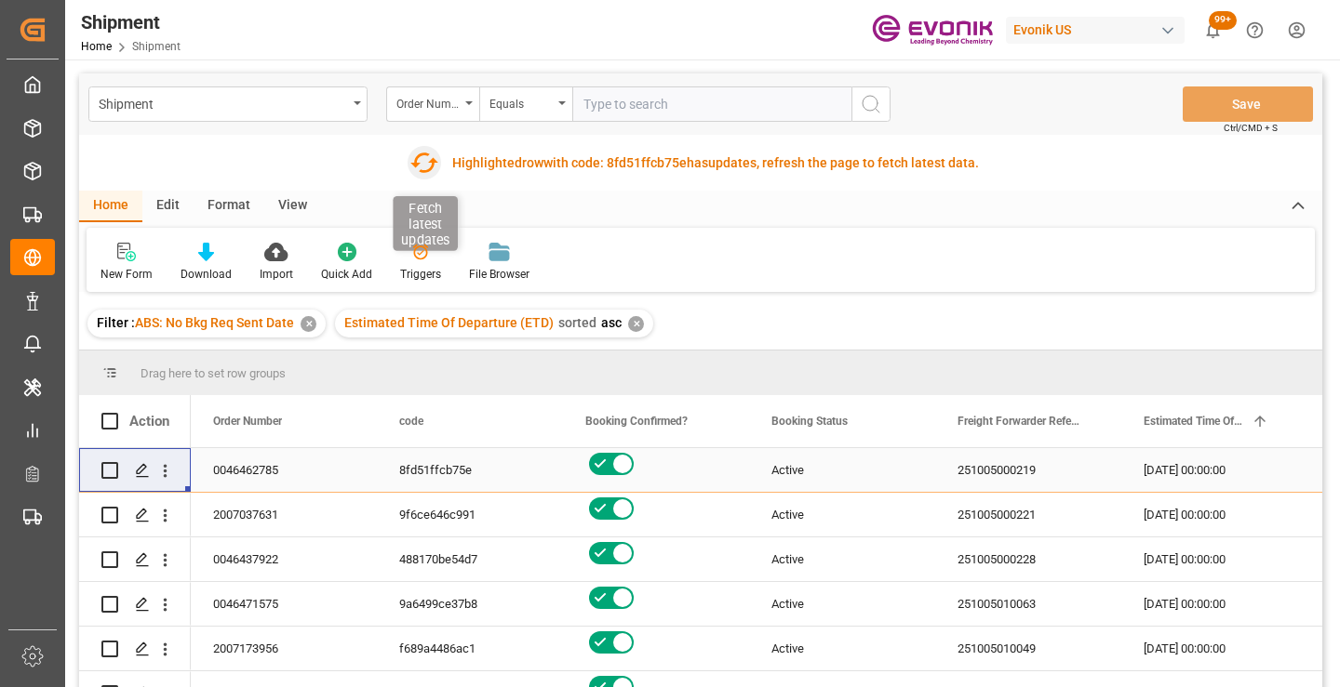
click at [421, 166] on icon "button" at bounding box center [424, 163] width 30 height 30
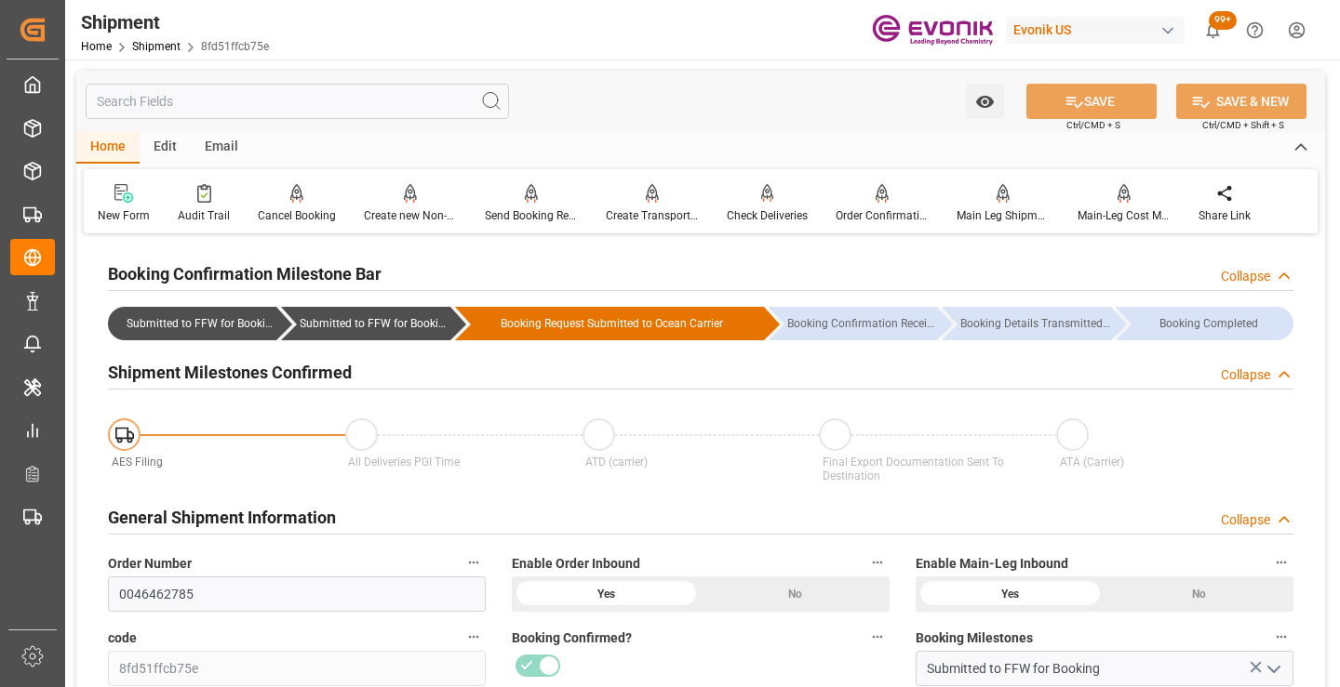
scroll to position [186, 0]
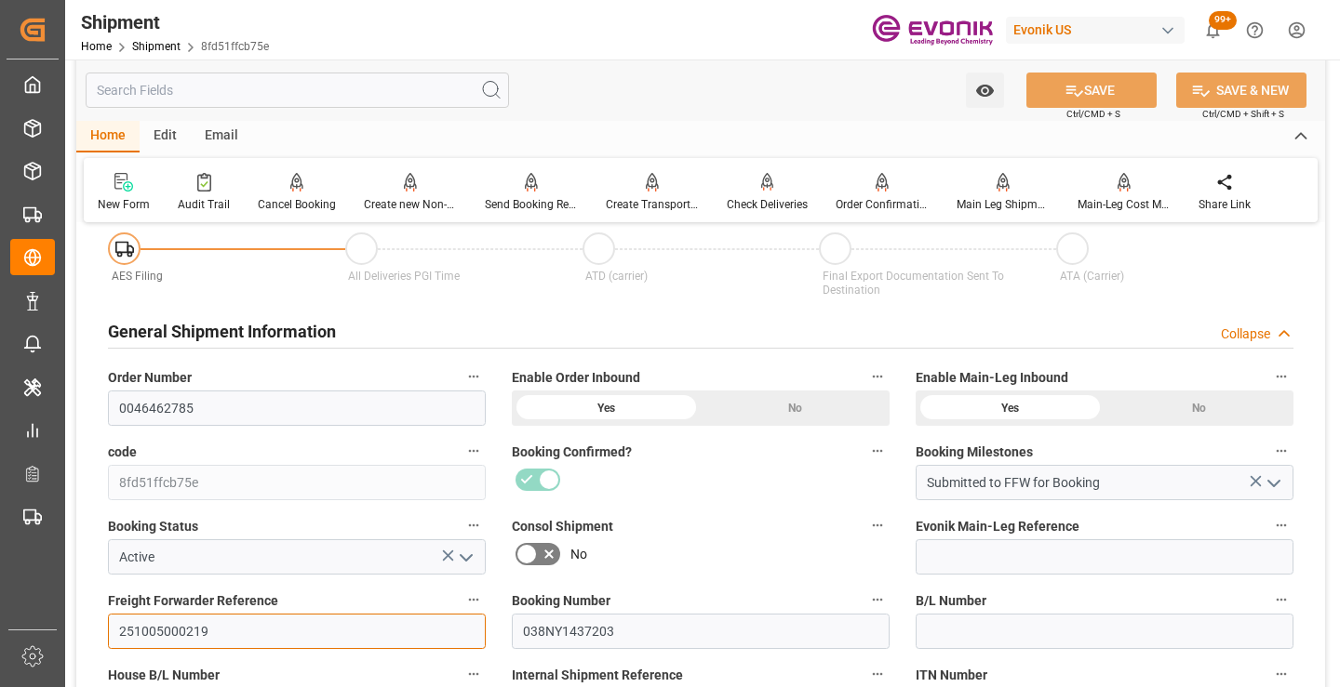
click at [161, 632] on input "251005000219" at bounding box center [297, 631] width 378 height 35
click at [314, 87] on input "text" at bounding box center [297, 90] width 423 height 35
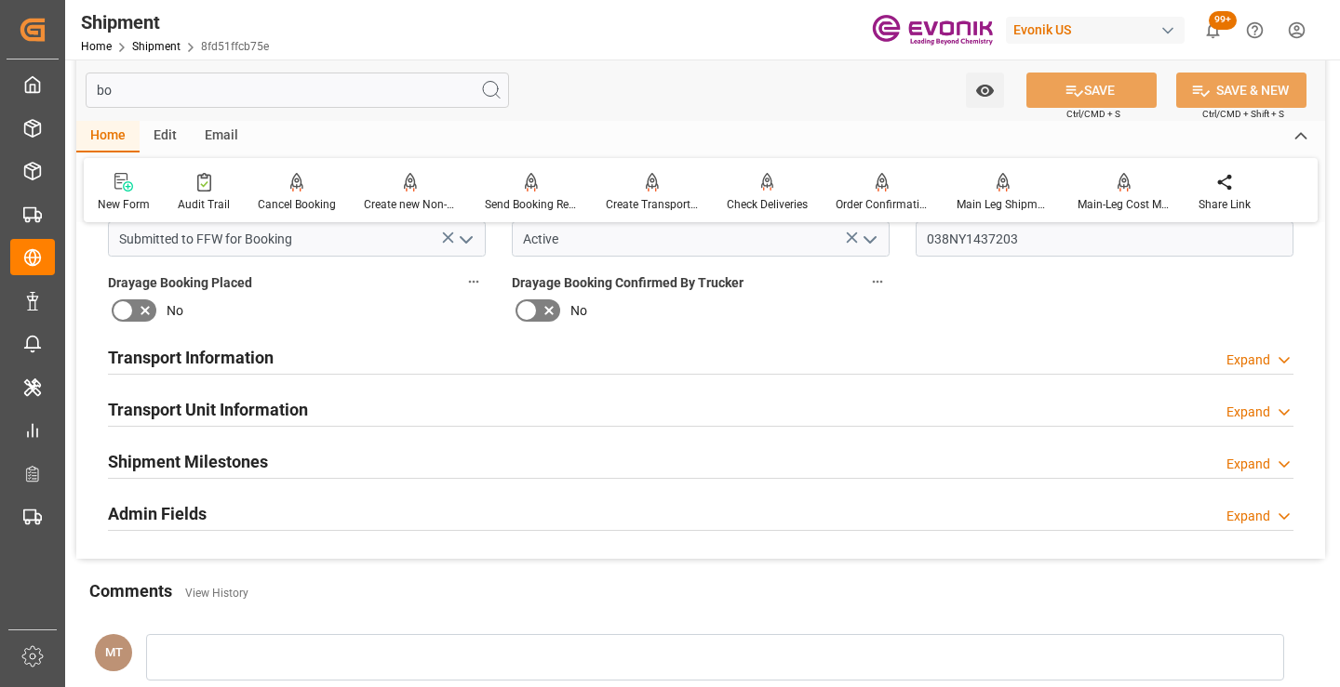
scroll to position [0, 0]
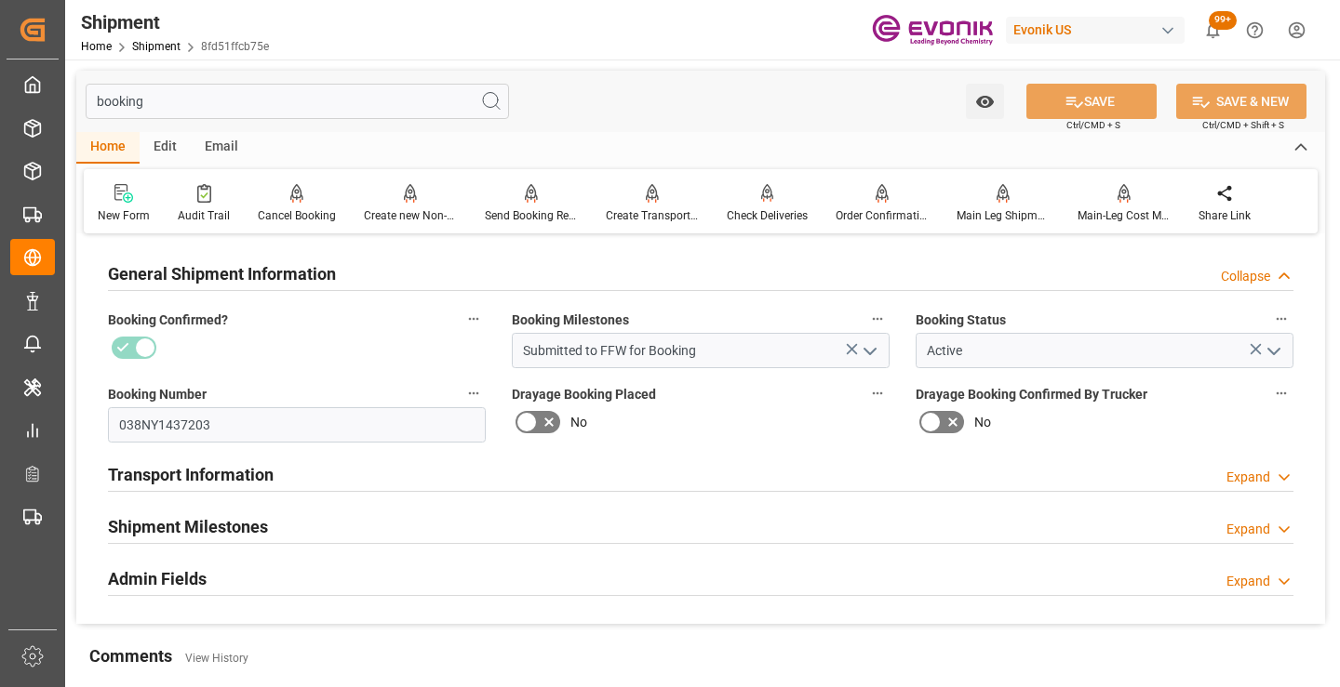
type input "booking"
click at [261, 532] on h2 "Shipment Milestones" at bounding box center [188, 526] width 160 height 25
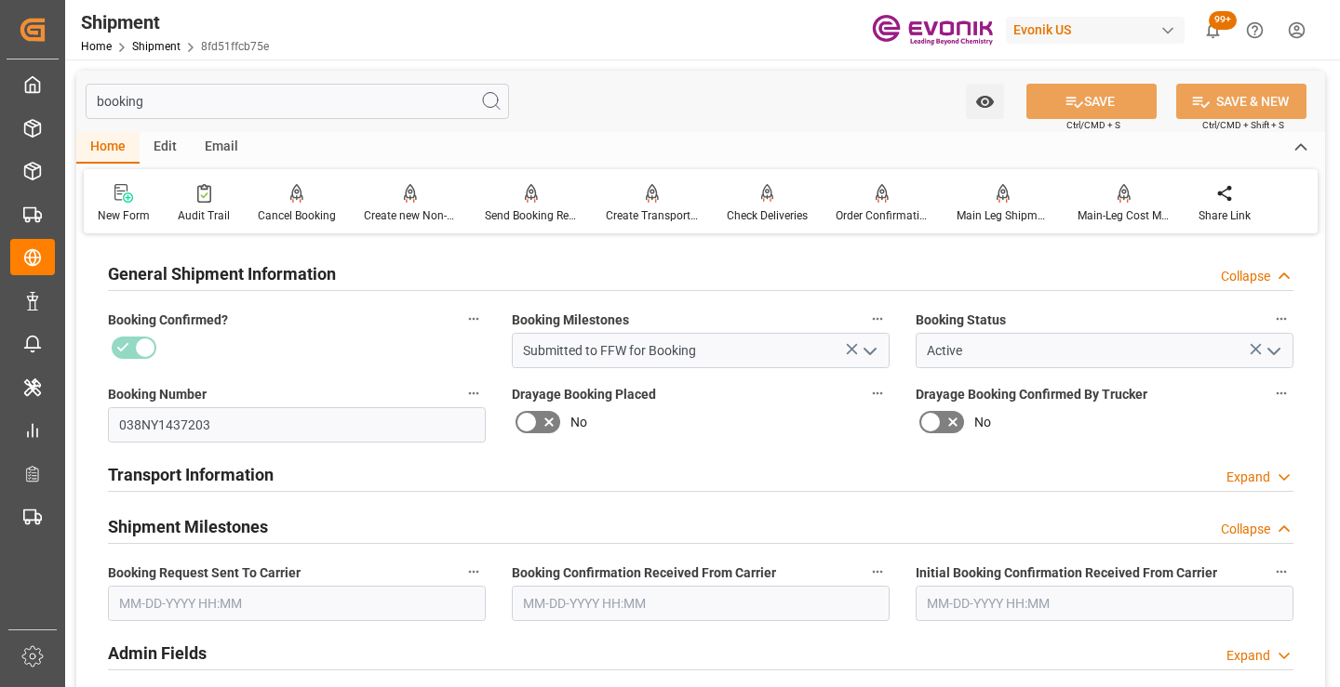
click at [252, 601] on input "text" at bounding box center [297, 603] width 378 height 35
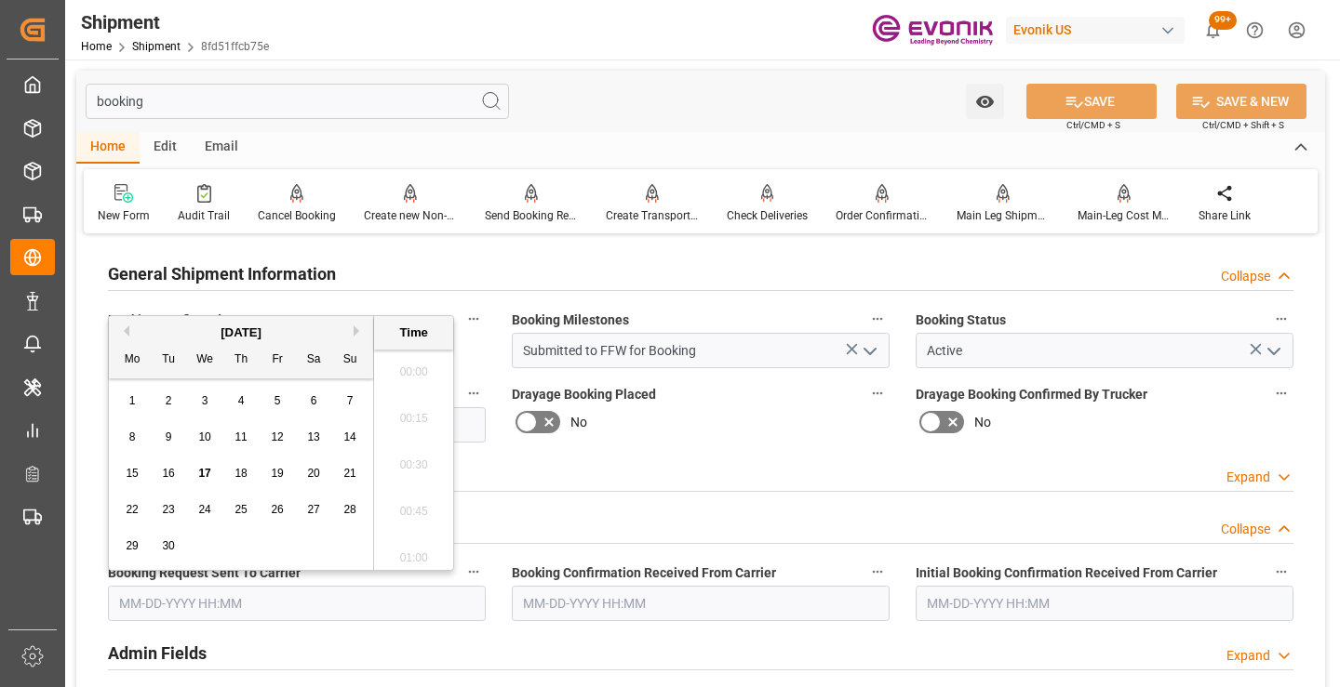
scroll to position [2983, 0]
click at [210, 471] on span "17" at bounding box center [204, 473] width 12 height 13
type input "[DATE] 00:00"
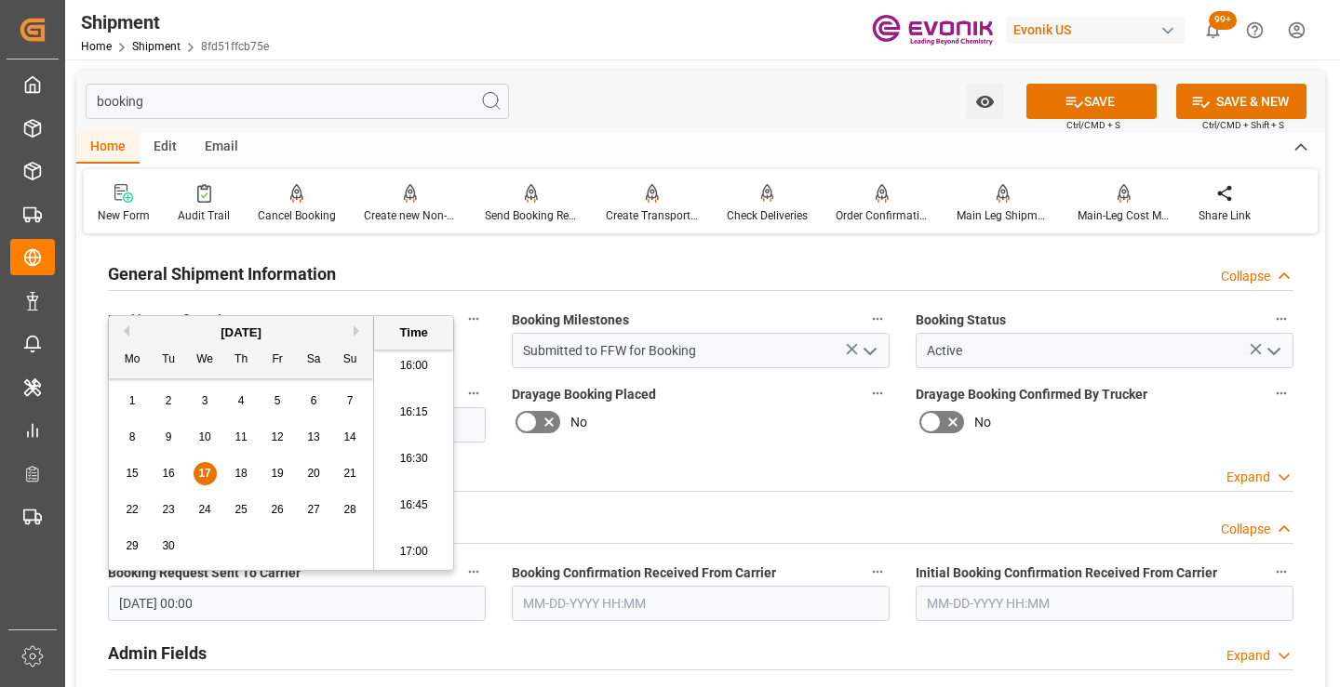
click at [583, 594] on input "text" at bounding box center [701, 603] width 378 height 35
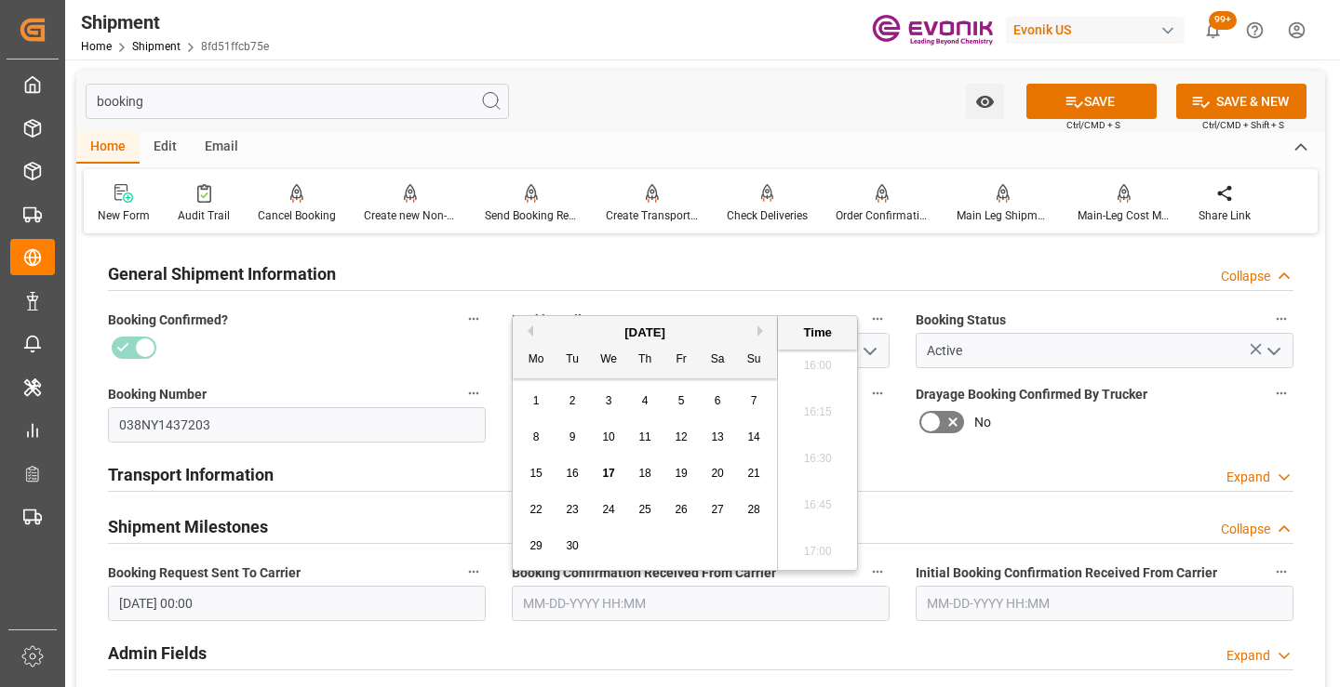
click at [607, 466] on div "17" at bounding box center [608, 474] width 23 height 22
type input "09-17-2025 00:00"
click at [1050, 98] on button "SAVE" at bounding box center [1091, 101] width 130 height 35
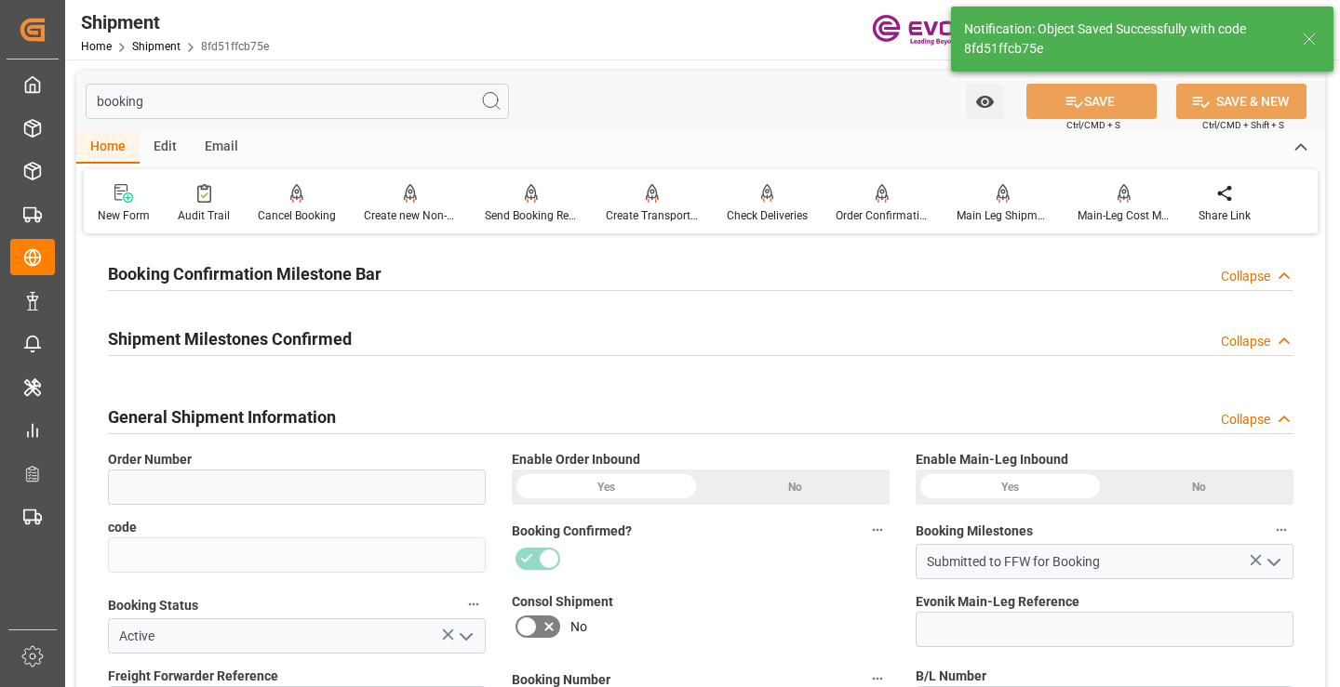
type input "0046462785"
type input "8fd51ffcb75e"
type input "251005000219"
type input "038NY1437203"
type input "D2P"
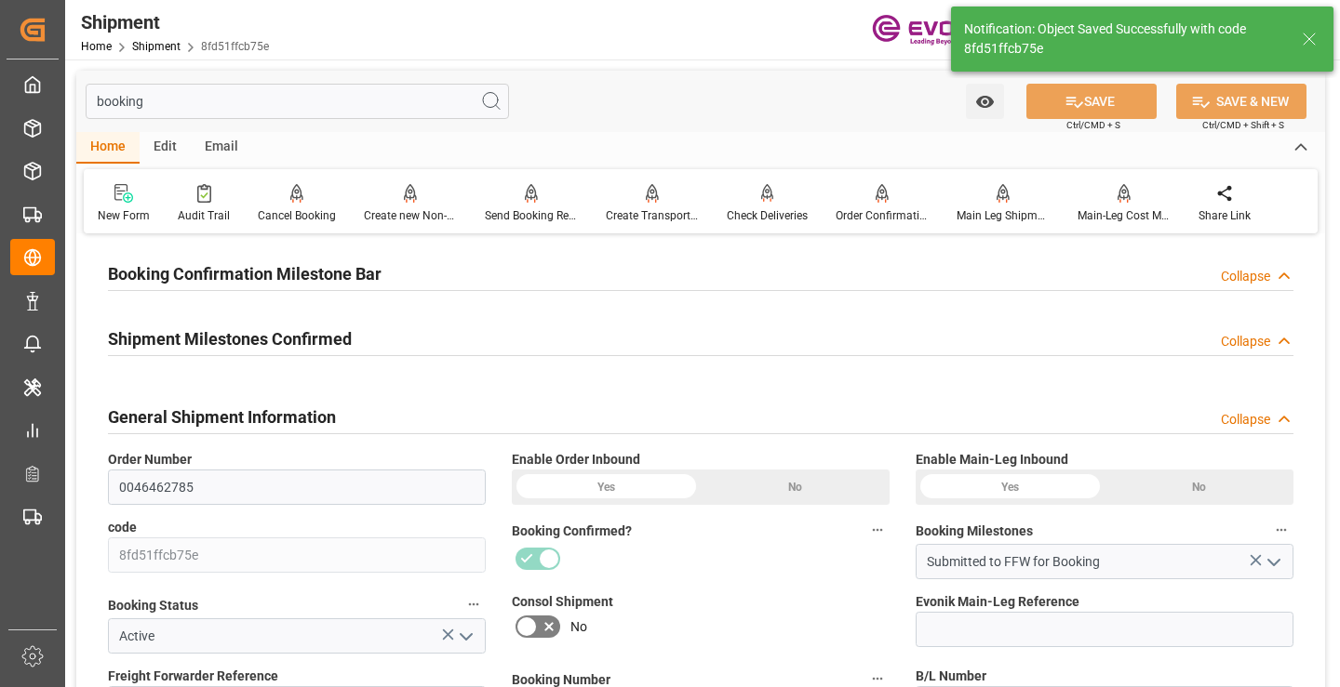
type input "45"
type input "FCL"
type input "0006"
type input "20GP"
type input "Booking Details Transmitted to SAP"
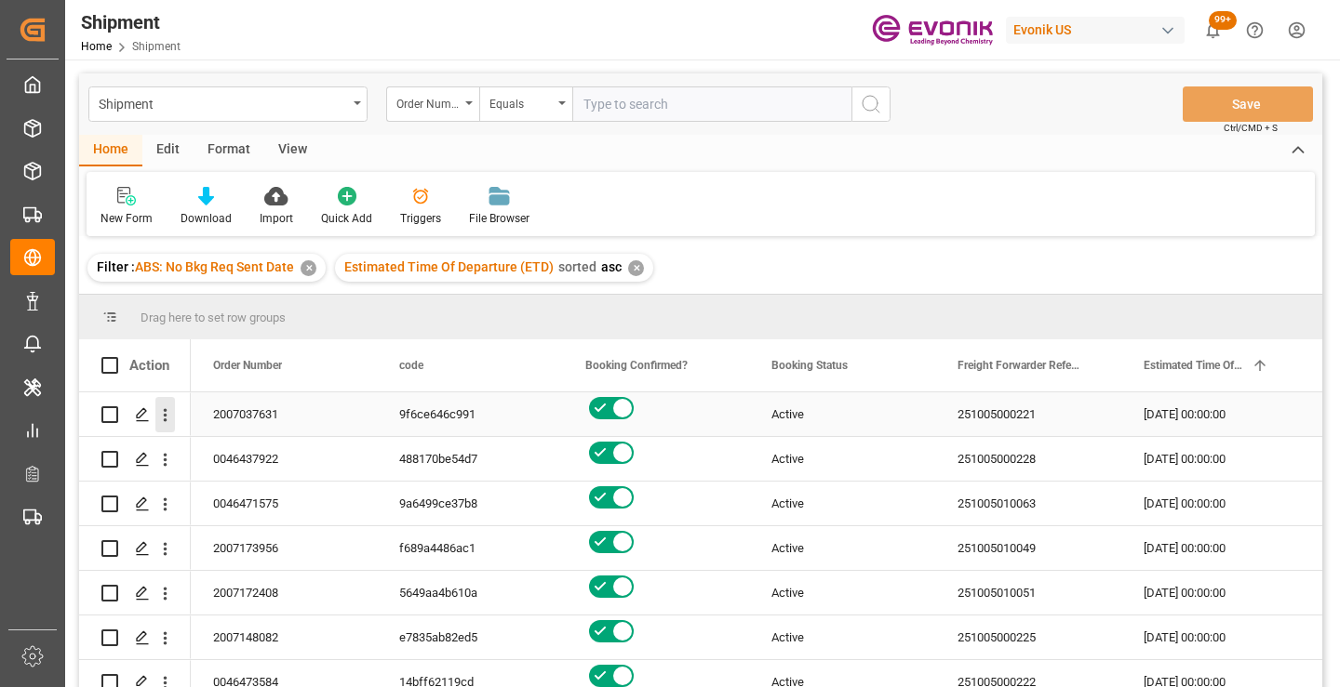
click at [166, 417] on icon "open menu" at bounding box center [166, 415] width 4 height 13
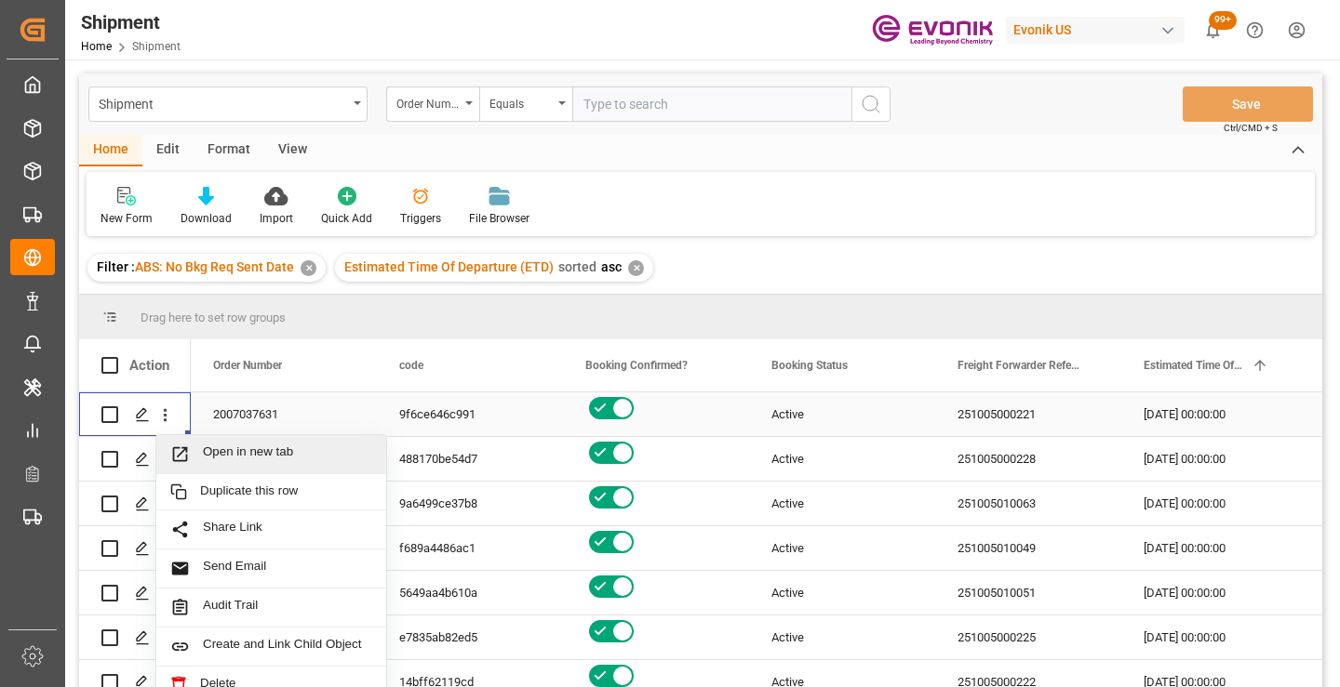
click at [246, 456] on span "Open in new tab" at bounding box center [287, 455] width 169 height 20
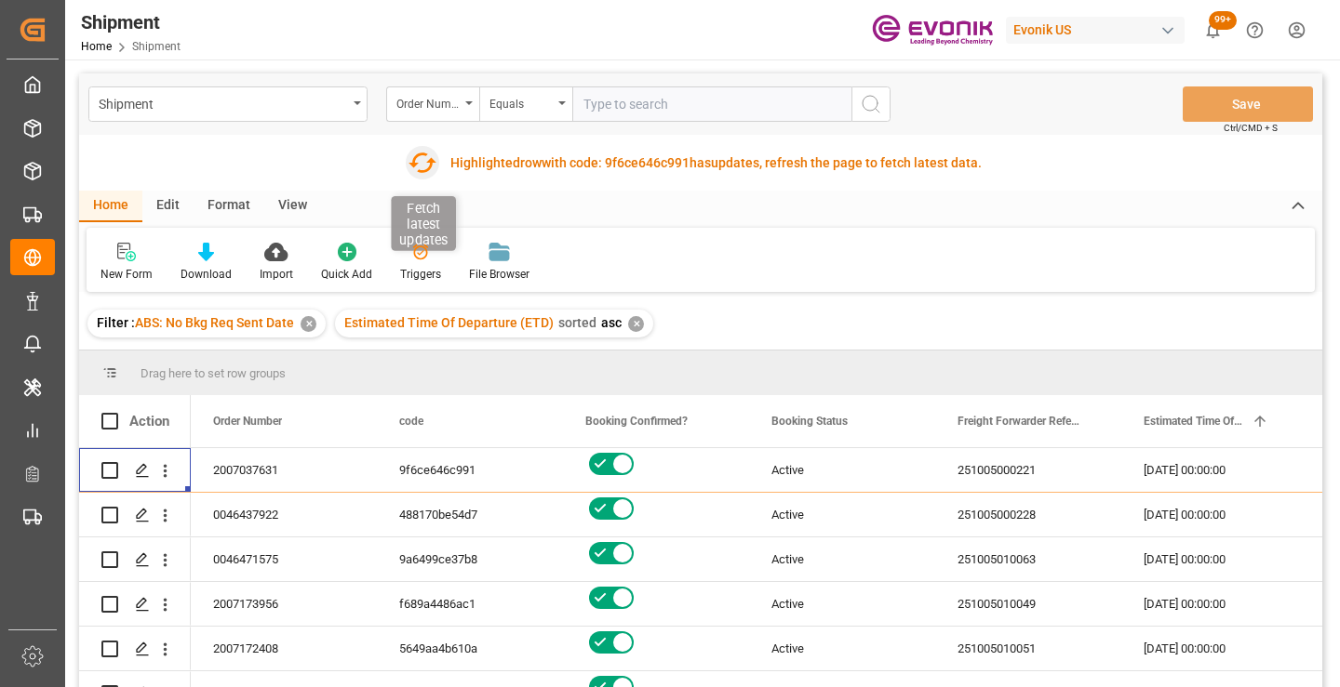
click at [410, 166] on icon "button" at bounding box center [422, 163] width 28 height 20
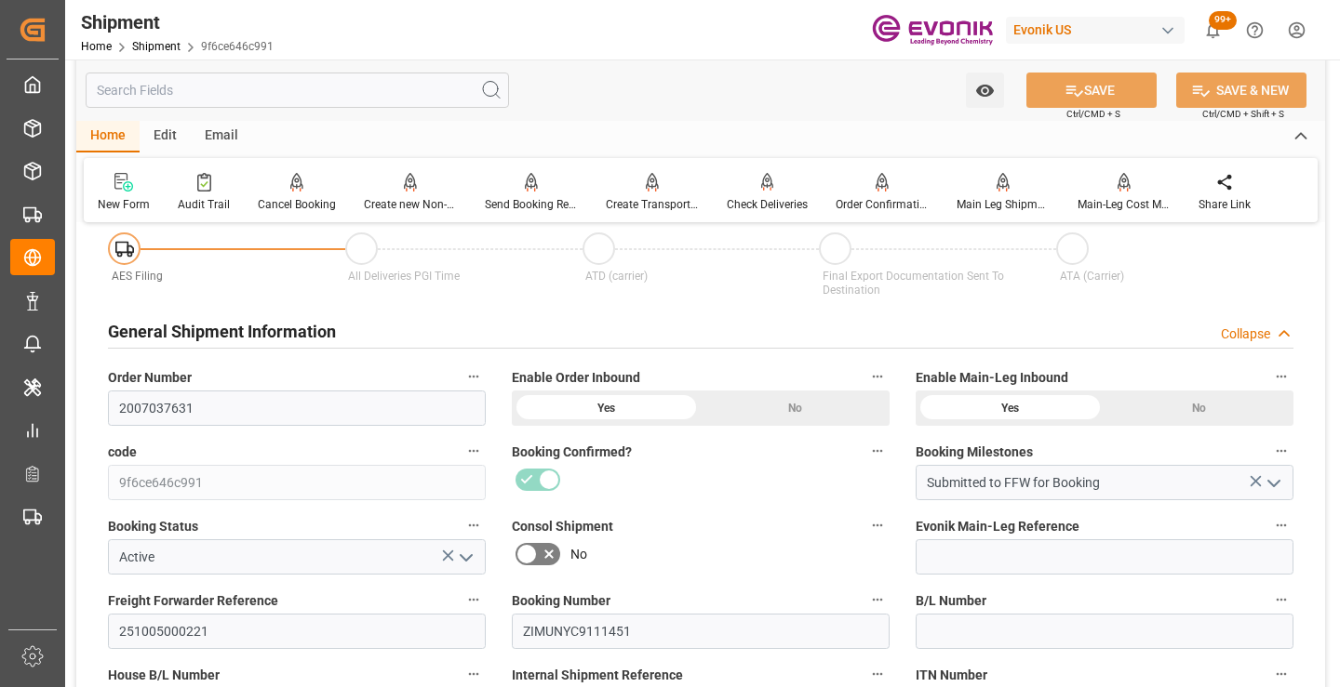
scroll to position [279, 0]
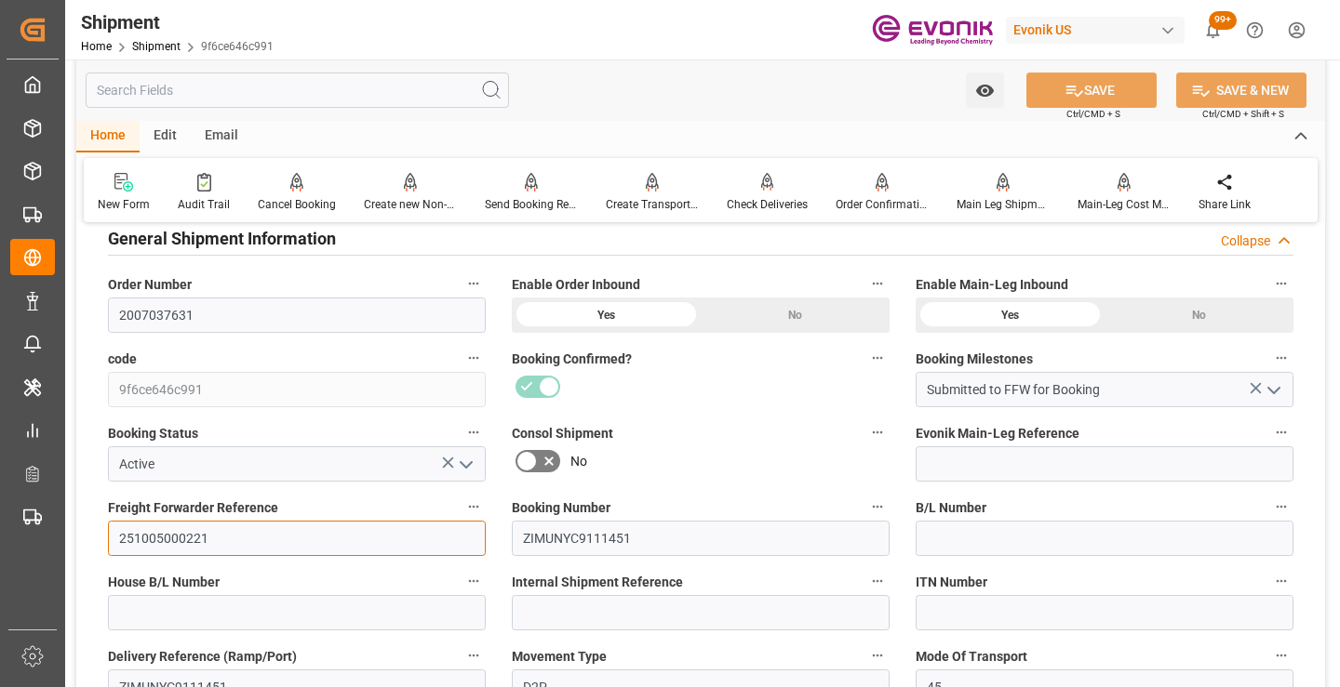
click at [179, 538] on input "251005000221" at bounding box center [297, 538] width 378 height 35
click at [350, 88] on input "text" at bounding box center [297, 90] width 423 height 35
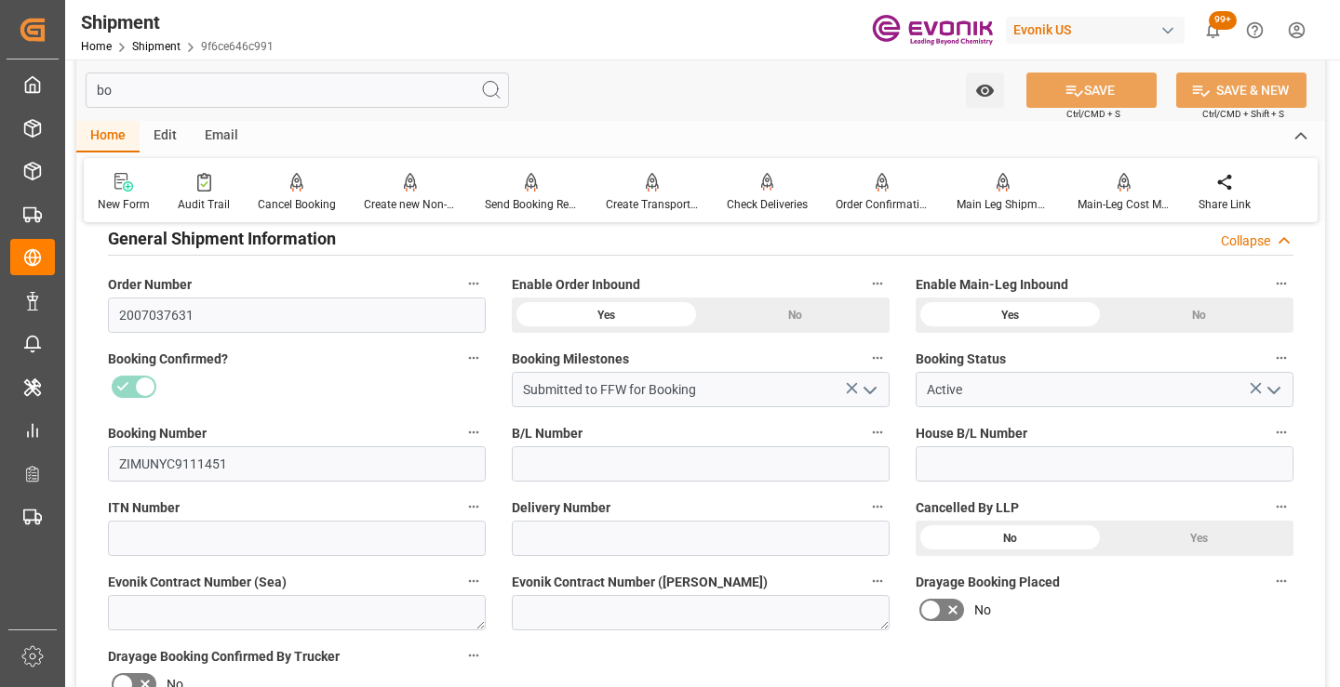
scroll to position [37, 0]
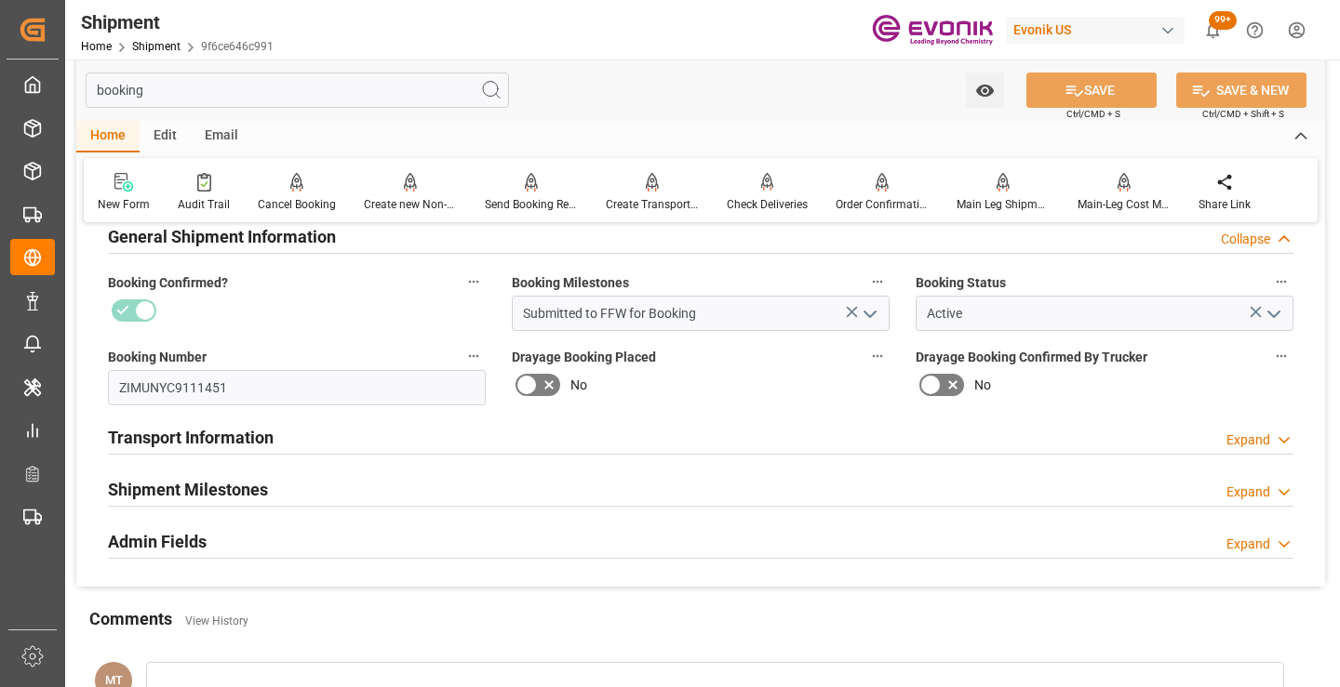
type input "booking"
click at [181, 494] on h2 "Shipment Milestones" at bounding box center [188, 489] width 160 height 25
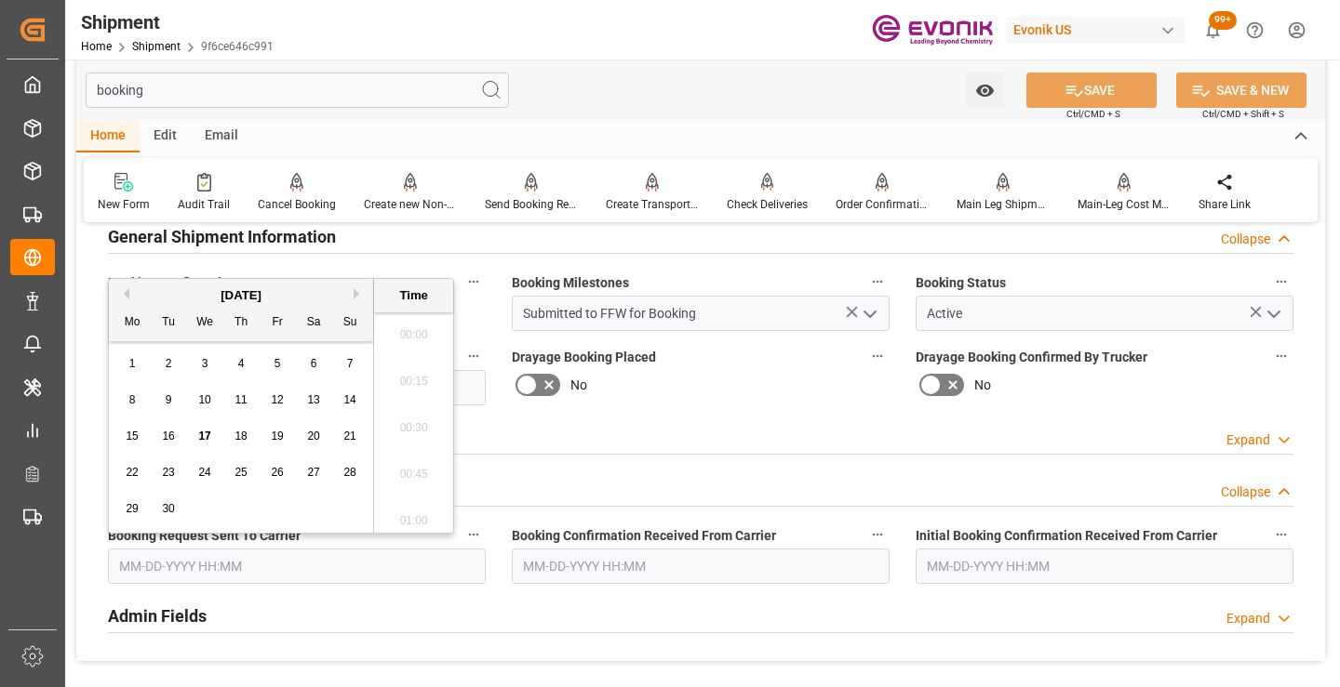
click at [287, 567] on input "text" at bounding box center [297, 566] width 378 height 35
click at [198, 433] on span "17" at bounding box center [204, 436] width 12 height 13
type input "[DATE] 00:00"
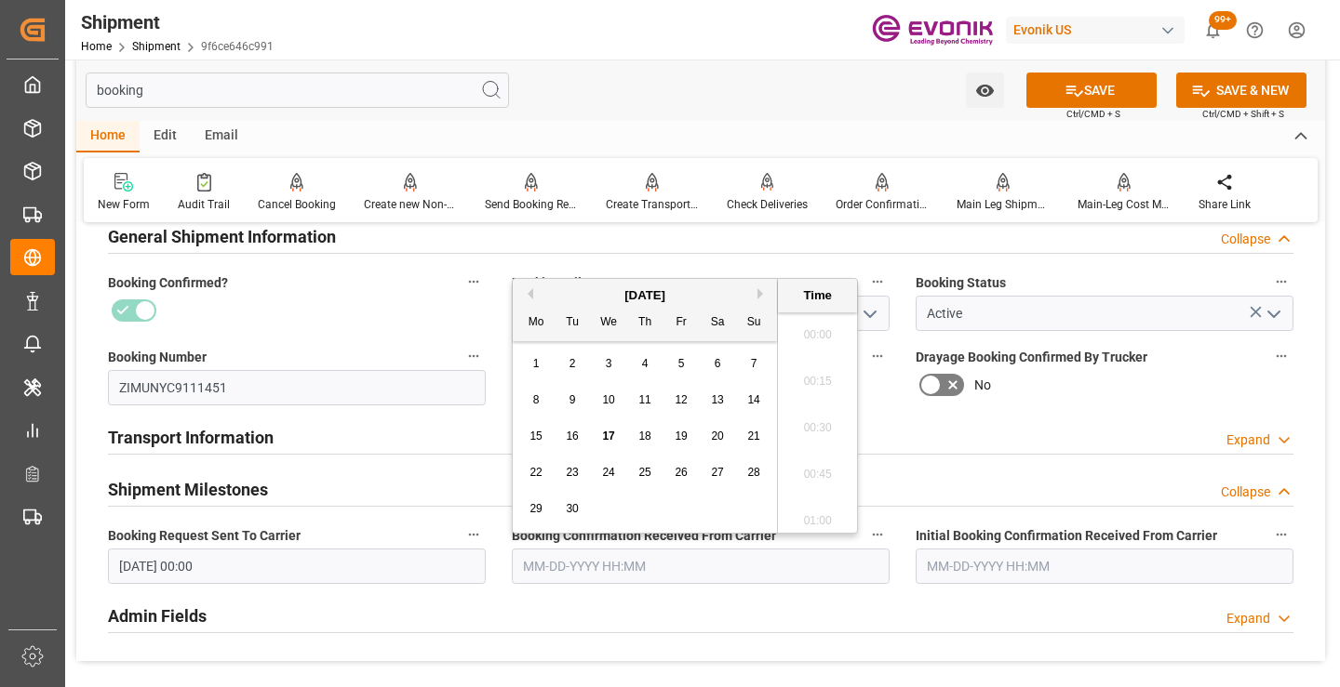
click at [587, 567] on input "text" at bounding box center [701, 566] width 378 height 35
click at [610, 428] on div "17" at bounding box center [608, 437] width 23 height 22
type input "[DATE] 00:00"
click at [1073, 99] on icon at bounding box center [1074, 91] width 20 height 20
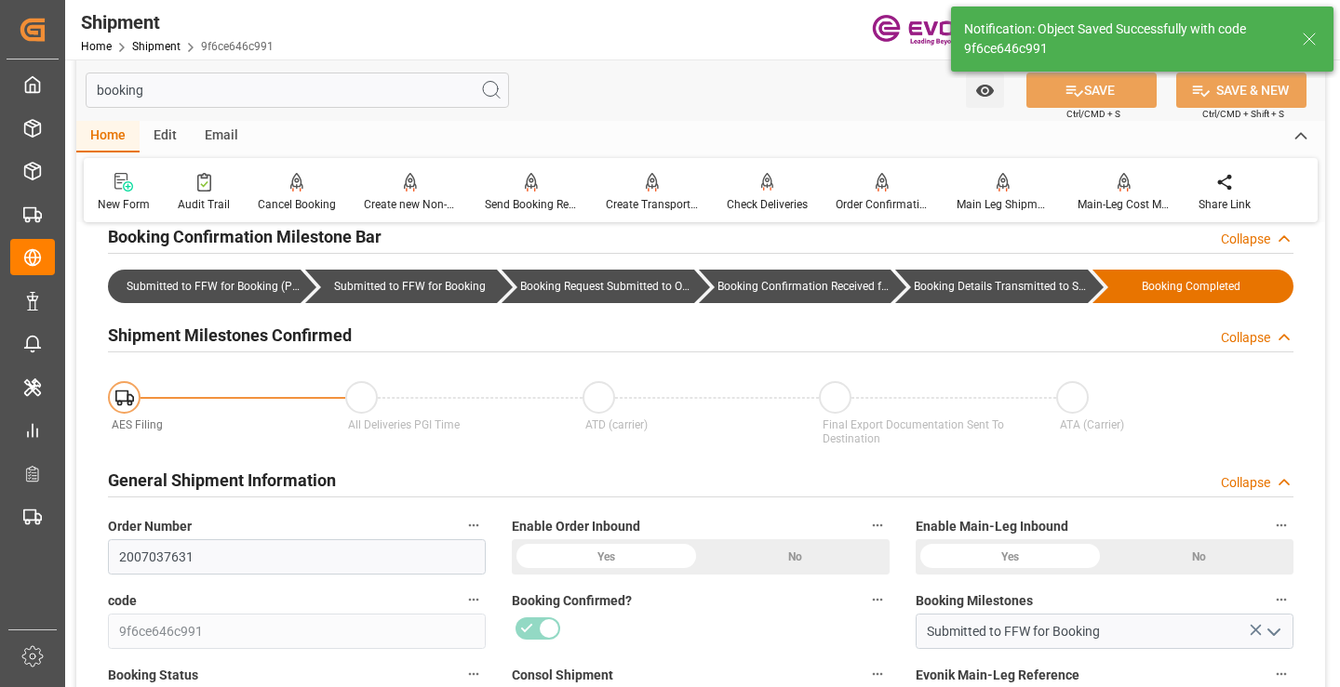
type input "Booking Details Transmitted to SAP"
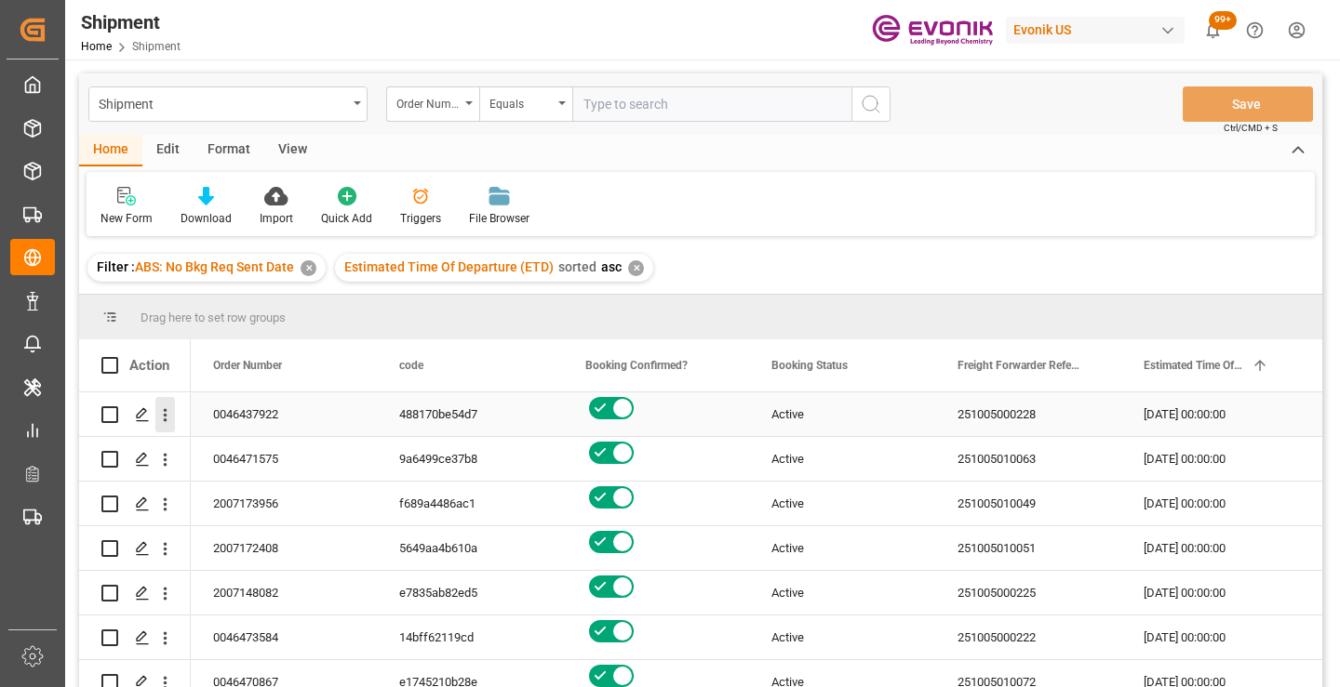
click at [164, 413] on icon "open menu" at bounding box center [165, 416] width 20 height 20
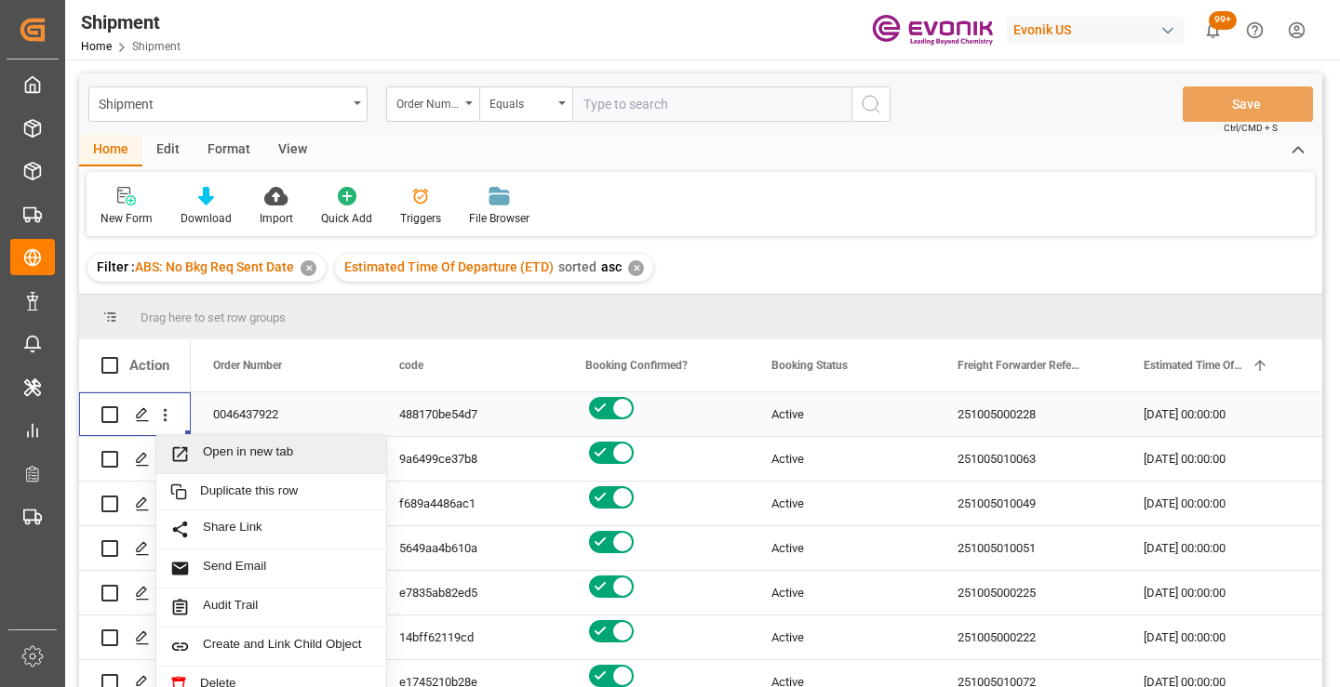
click at [225, 458] on span "Open in new tab" at bounding box center [287, 455] width 169 height 20
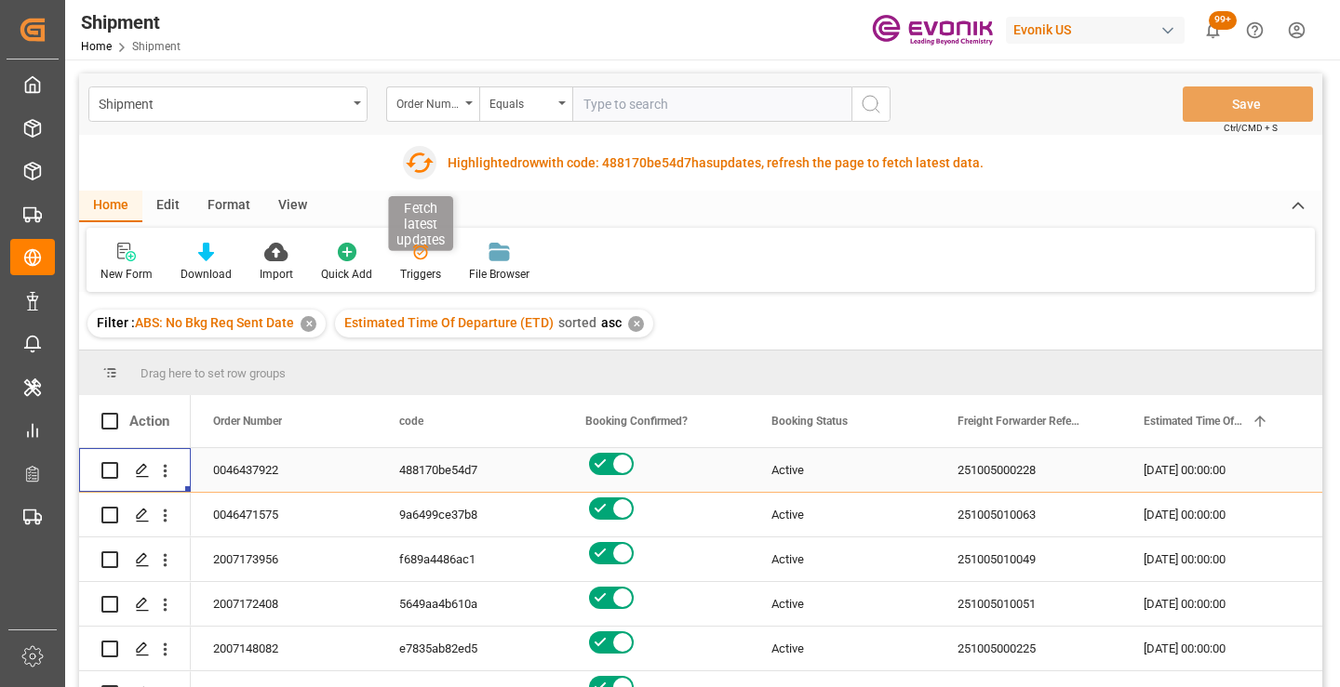
click at [420, 161] on icon "button" at bounding box center [420, 163] width 30 height 30
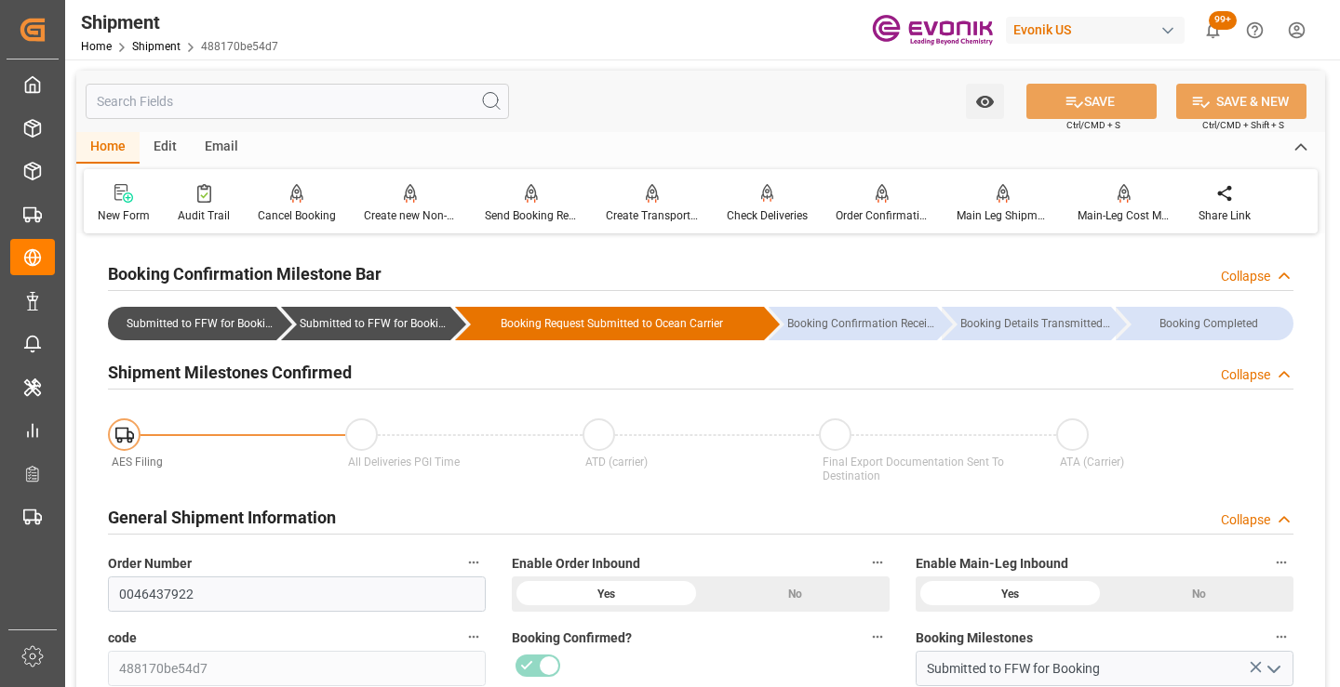
scroll to position [372, 0]
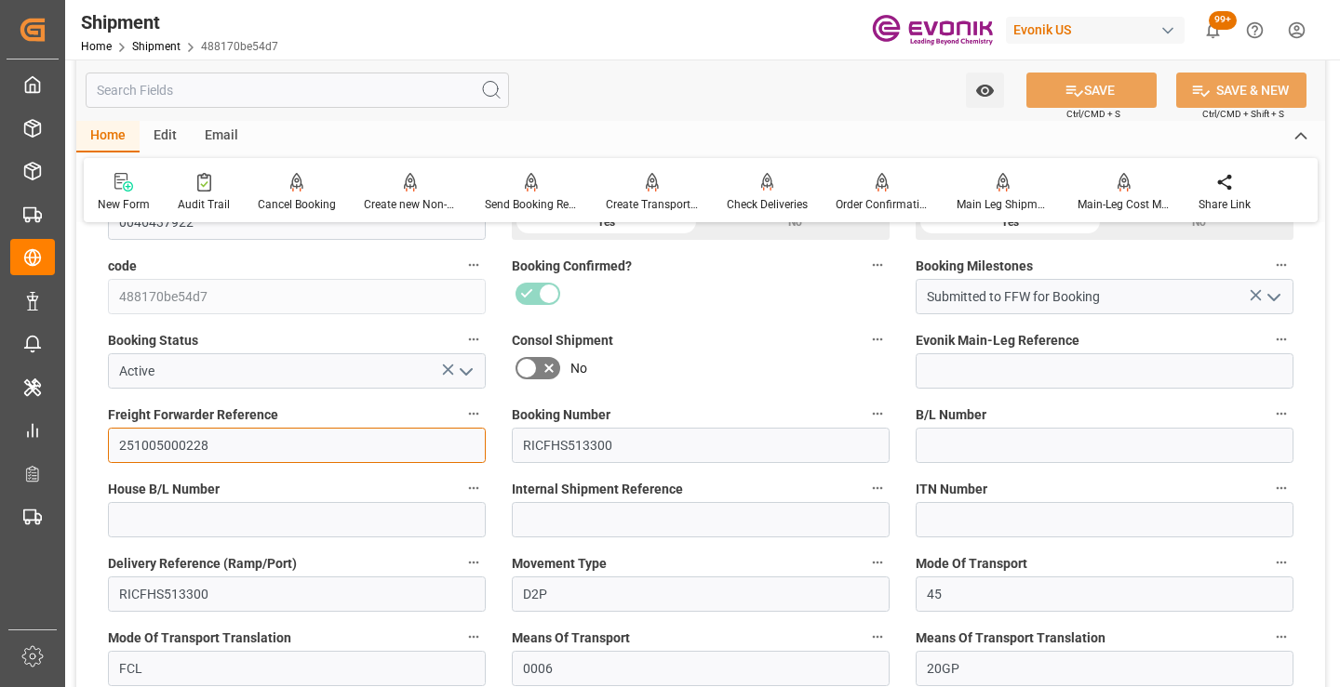
click at [180, 440] on input "251005000228" at bounding box center [297, 445] width 378 height 35
click at [319, 96] on input "text" at bounding box center [297, 90] width 423 height 35
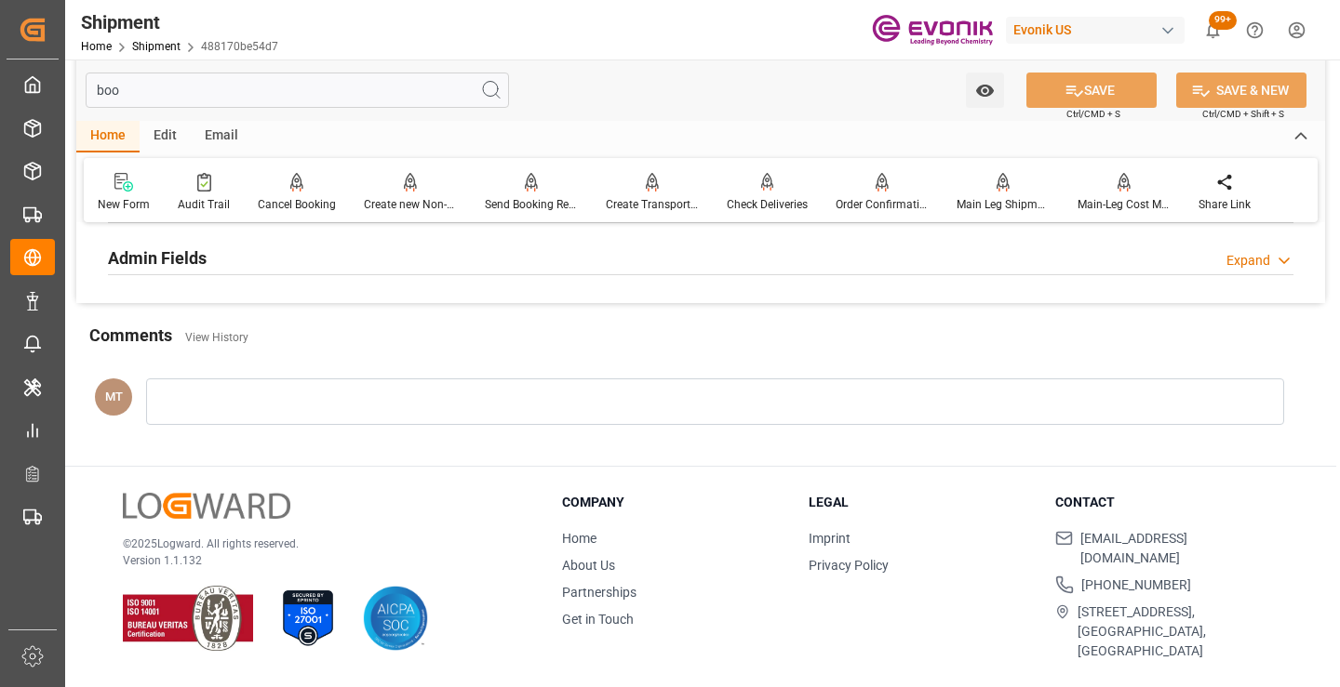
scroll to position [130, 0]
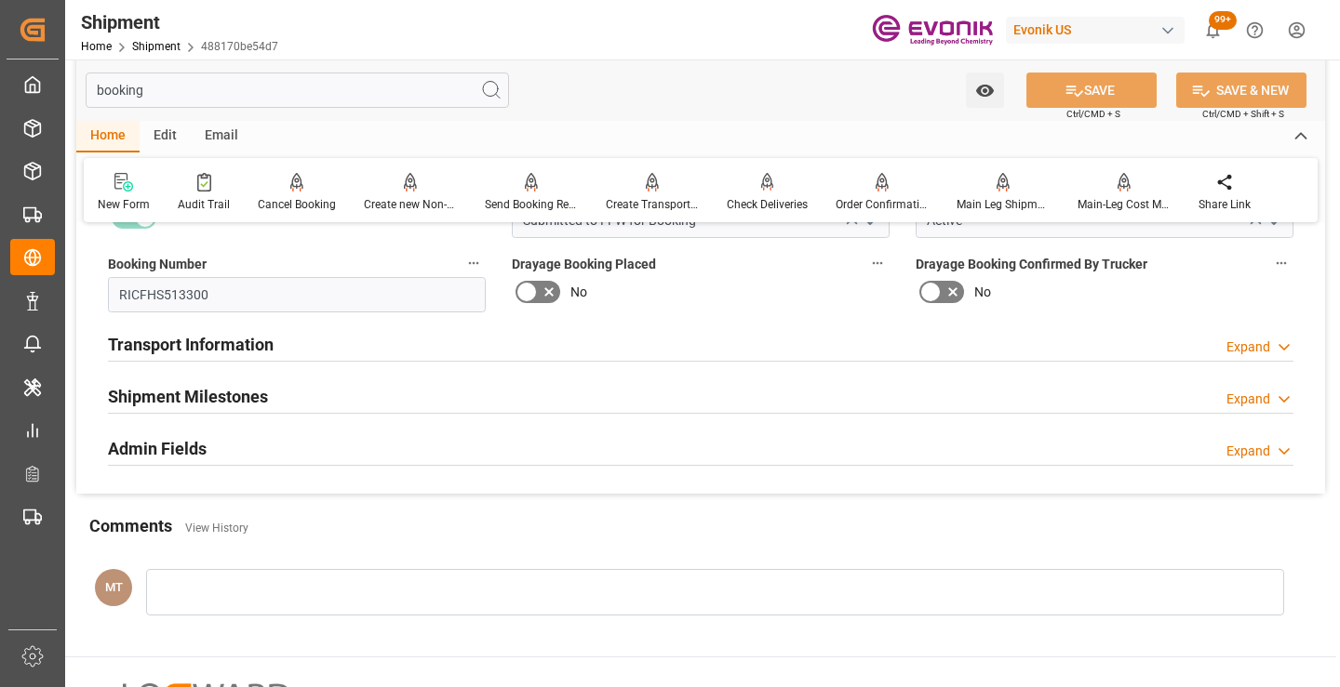
type input "booking"
click at [274, 386] on div "Shipment Milestones Expand" at bounding box center [700, 395] width 1185 height 35
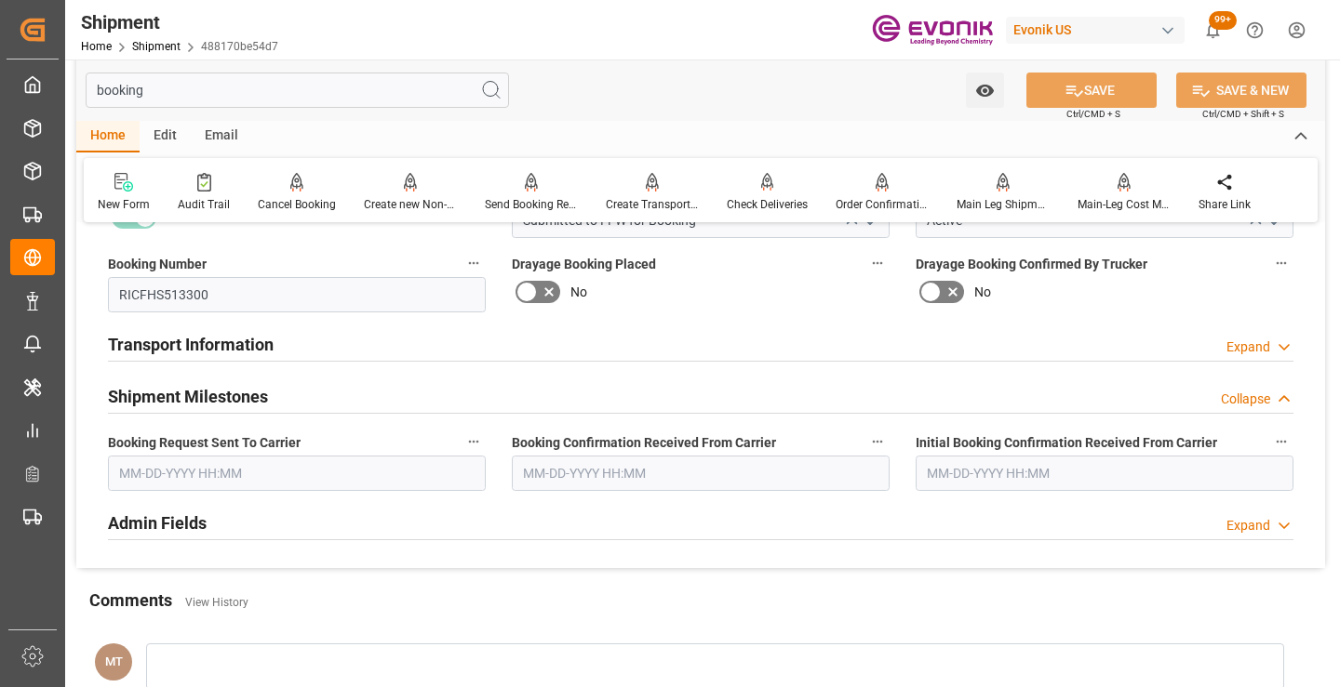
click at [252, 478] on input "text" at bounding box center [297, 473] width 378 height 35
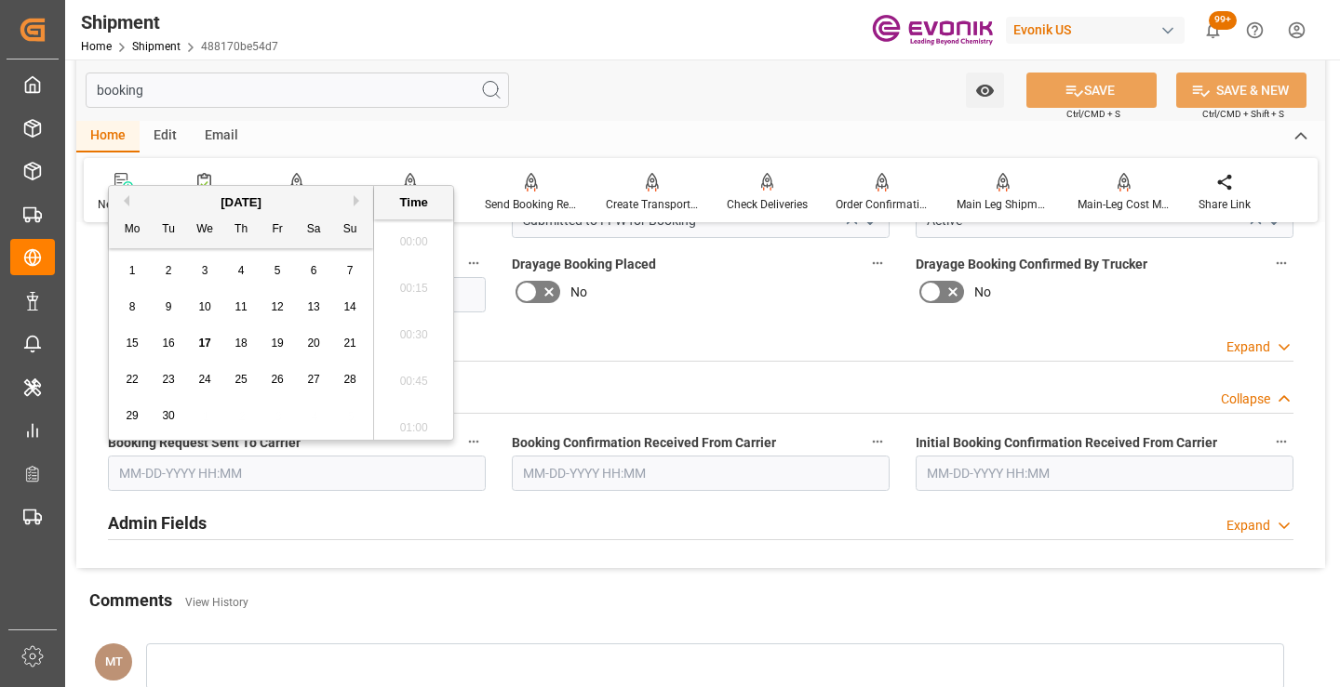
scroll to position [2983, 0]
drag, startPoint x: 202, startPoint y: 345, endPoint x: 240, endPoint y: 353, distance: 38.9
click at [202, 345] on span "17" at bounding box center [204, 343] width 12 height 13
type input "[DATE] 00:00"
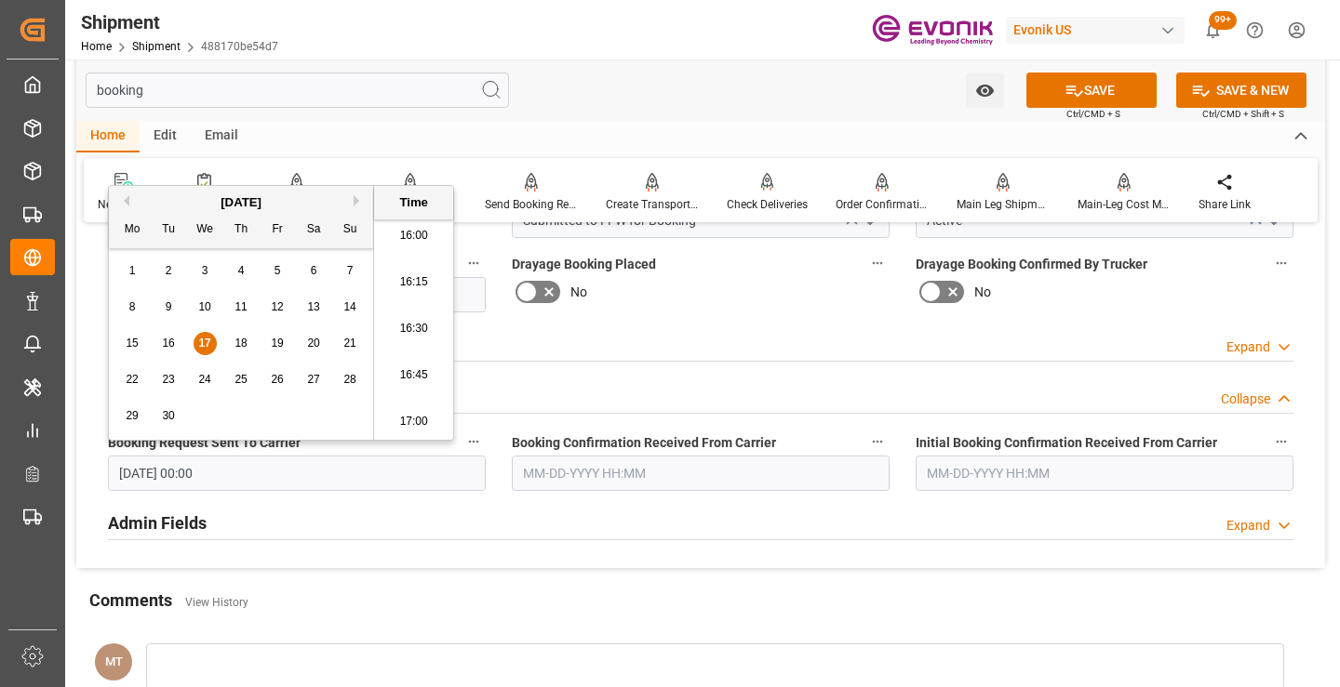
click at [648, 476] on input "text" at bounding box center [701, 473] width 378 height 35
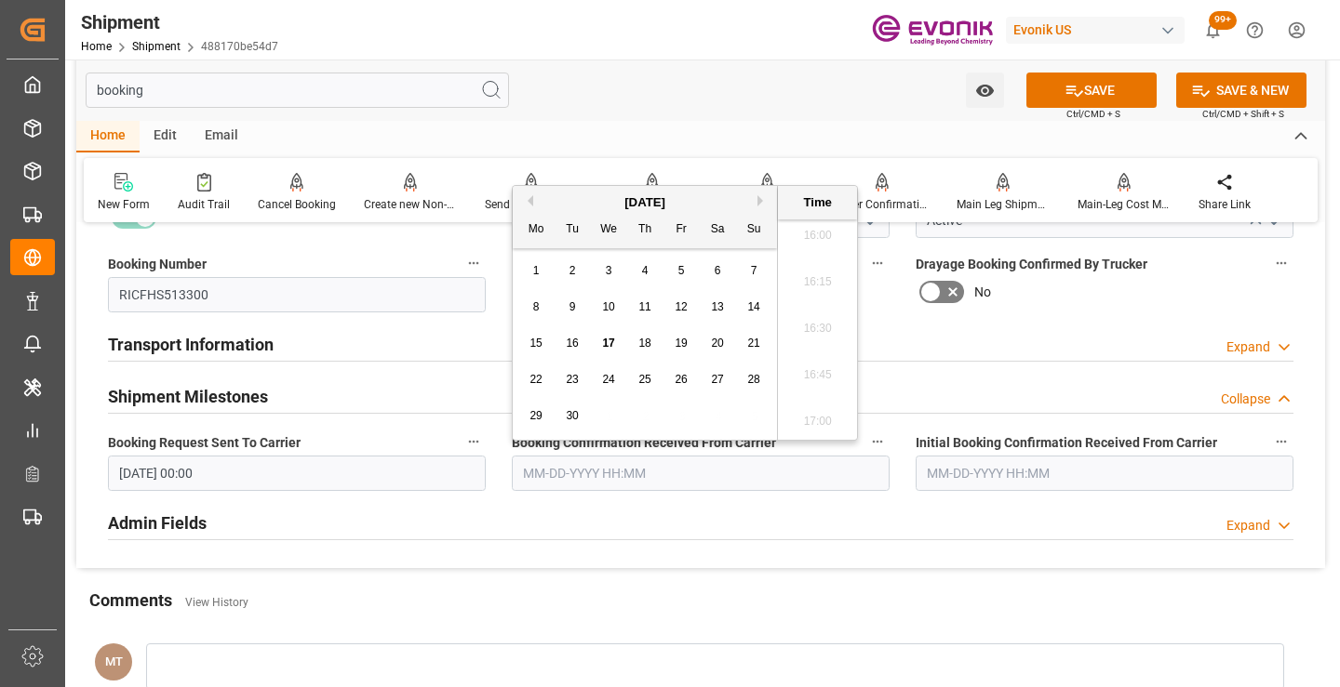
click at [607, 340] on span "17" at bounding box center [608, 343] width 12 height 13
type input "09-17-2025 00:00"
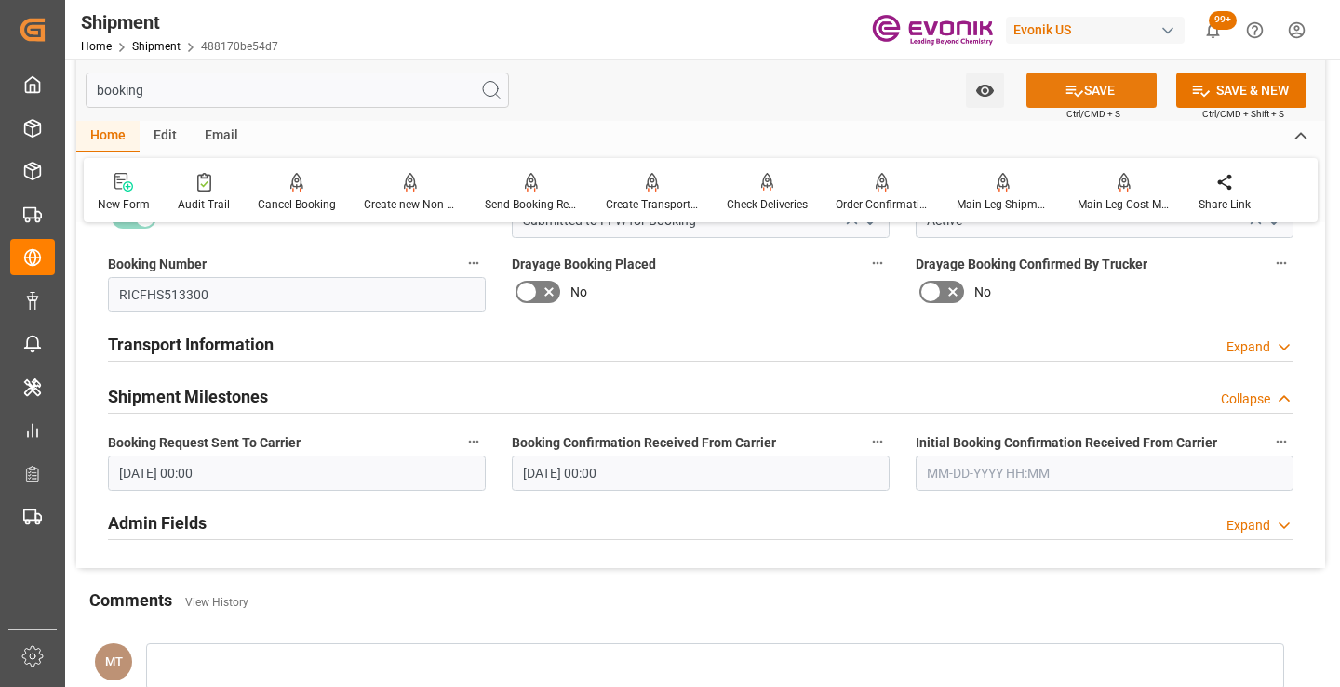
click at [1108, 103] on button "SAVE" at bounding box center [1091, 90] width 130 height 35
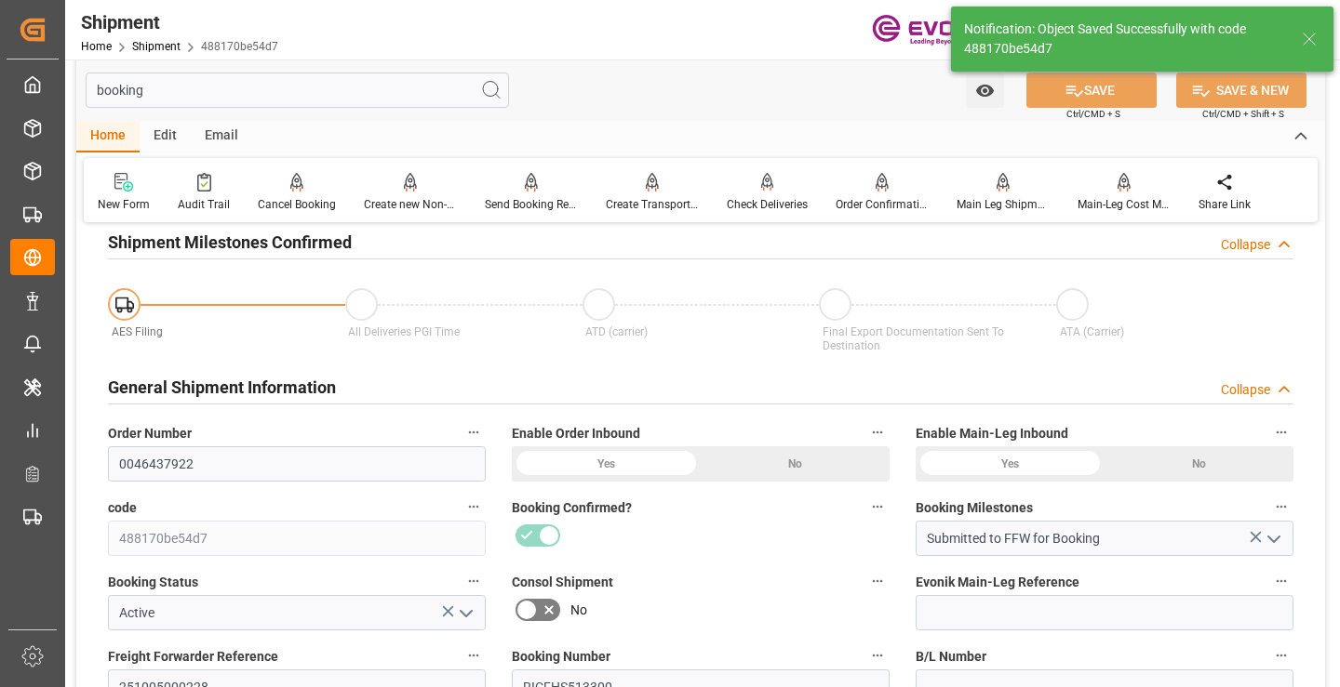
type input "Booking Details Transmitted to SAP"
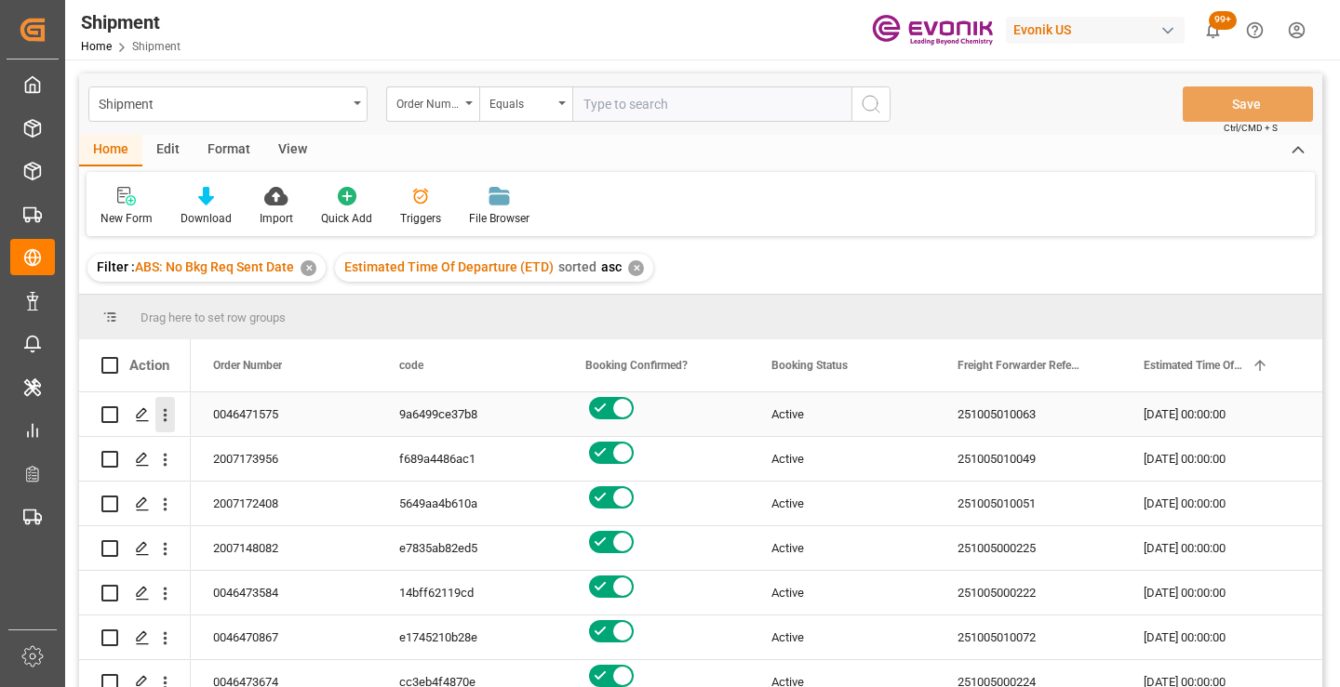
click at [167, 415] on icon "open menu" at bounding box center [166, 415] width 4 height 13
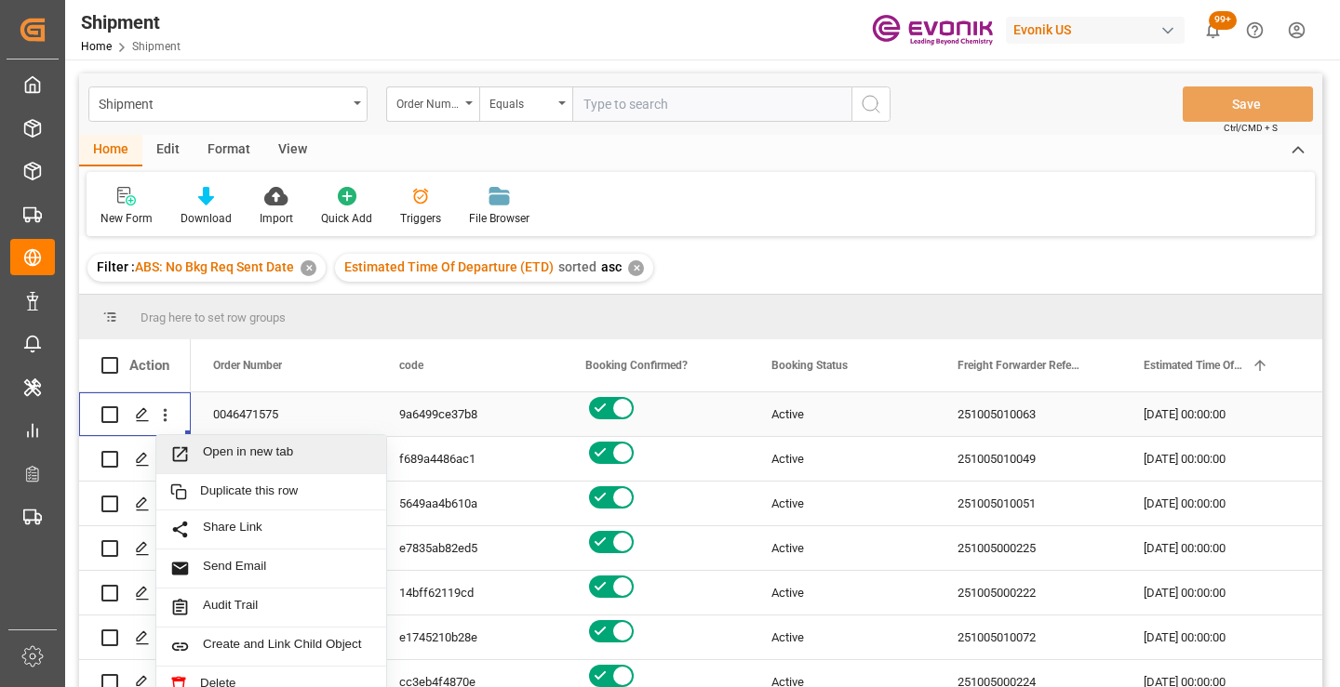
click at [239, 453] on span "Open in new tab" at bounding box center [287, 455] width 169 height 20
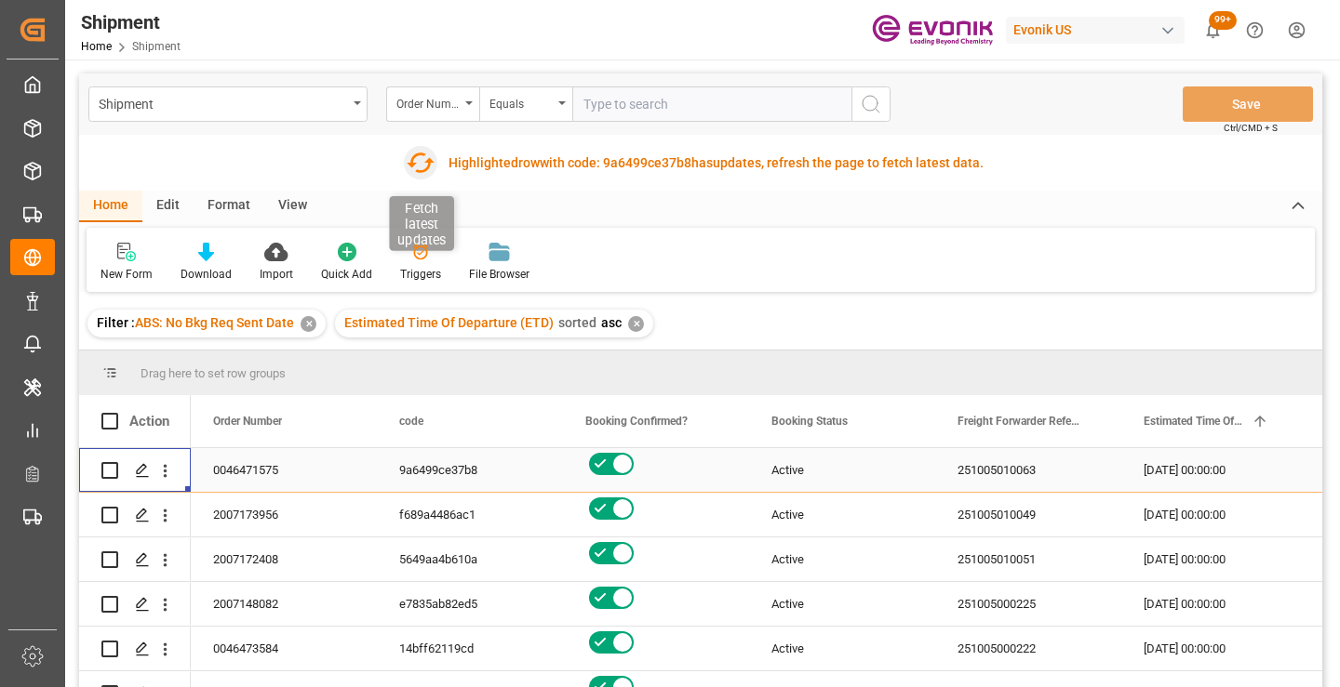
click at [415, 161] on icon "button" at bounding box center [420, 163] width 30 height 30
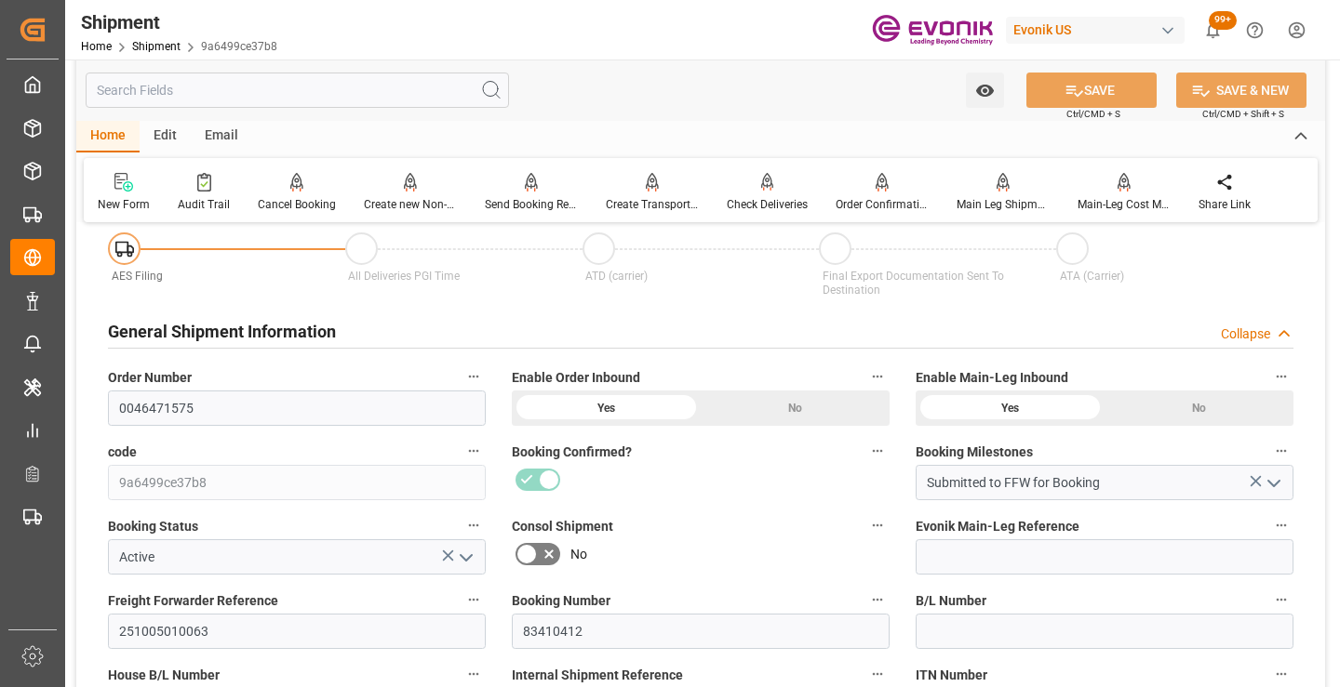
scroll to position [279, 0]
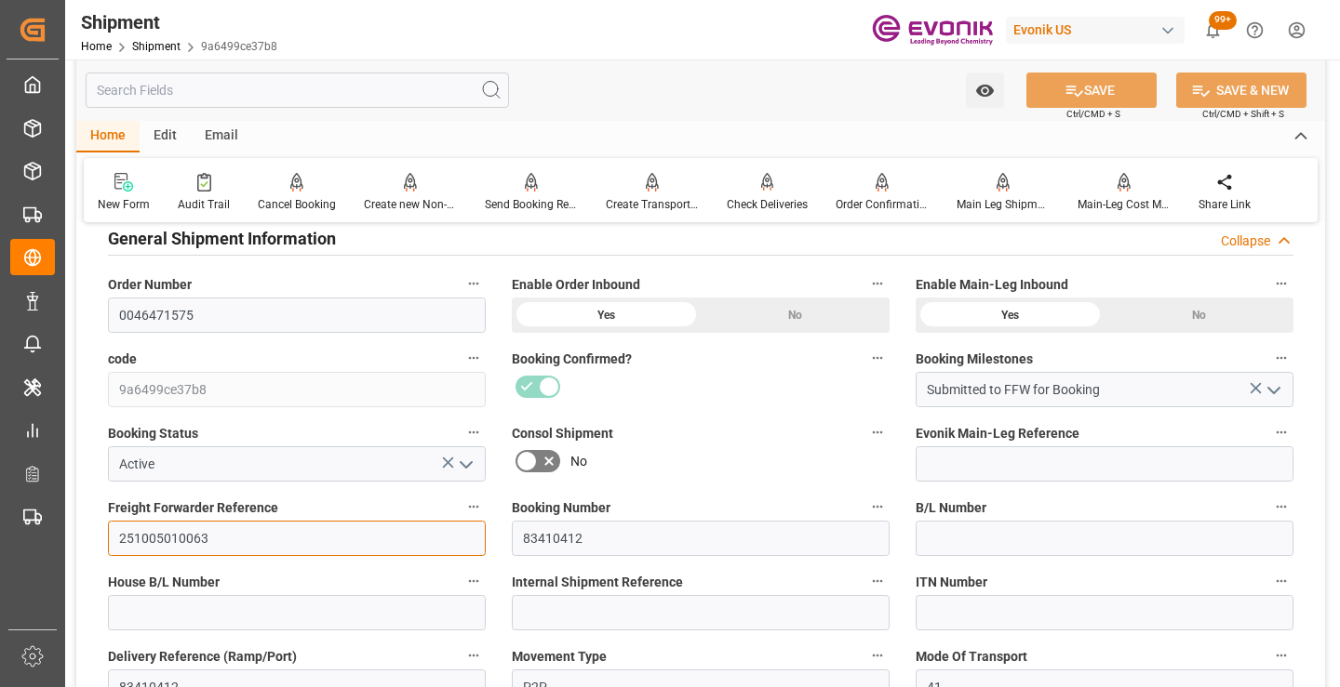
click at [185, 540] on input "251005010063" at bounding box center [297, 538] width 378 height 35
click at [380, 88] on input "text" at bounding box center [297, 90] width 423 height 35
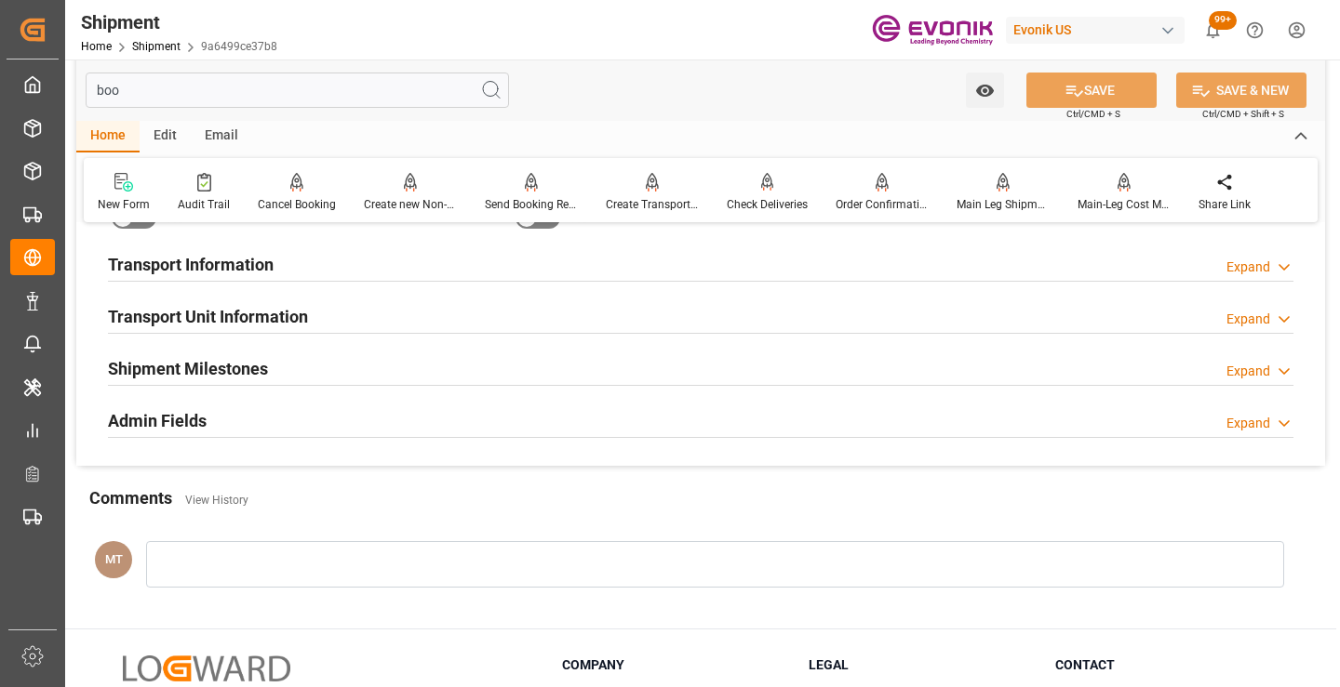
scroll to position [37, 0]
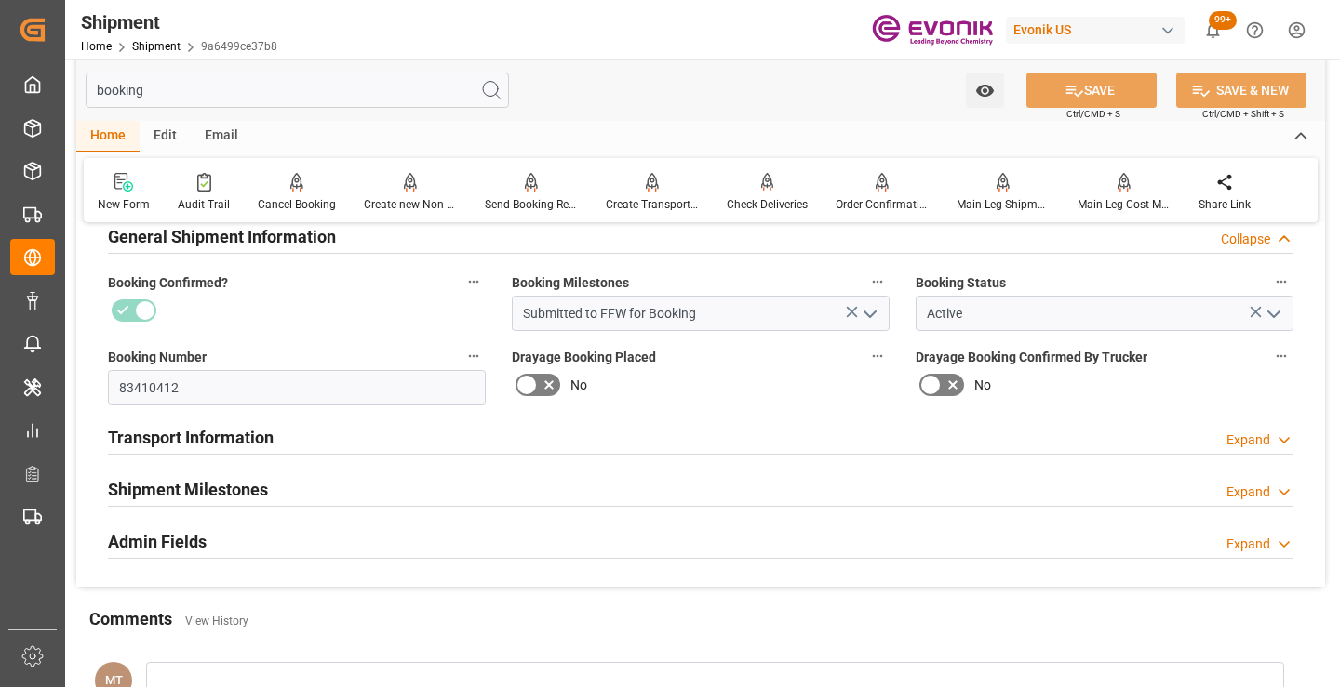
type input "booking"
click at [251, 487] on h2 "Shipment Milestones" at bounding box center [188, 489] width 160 height 25
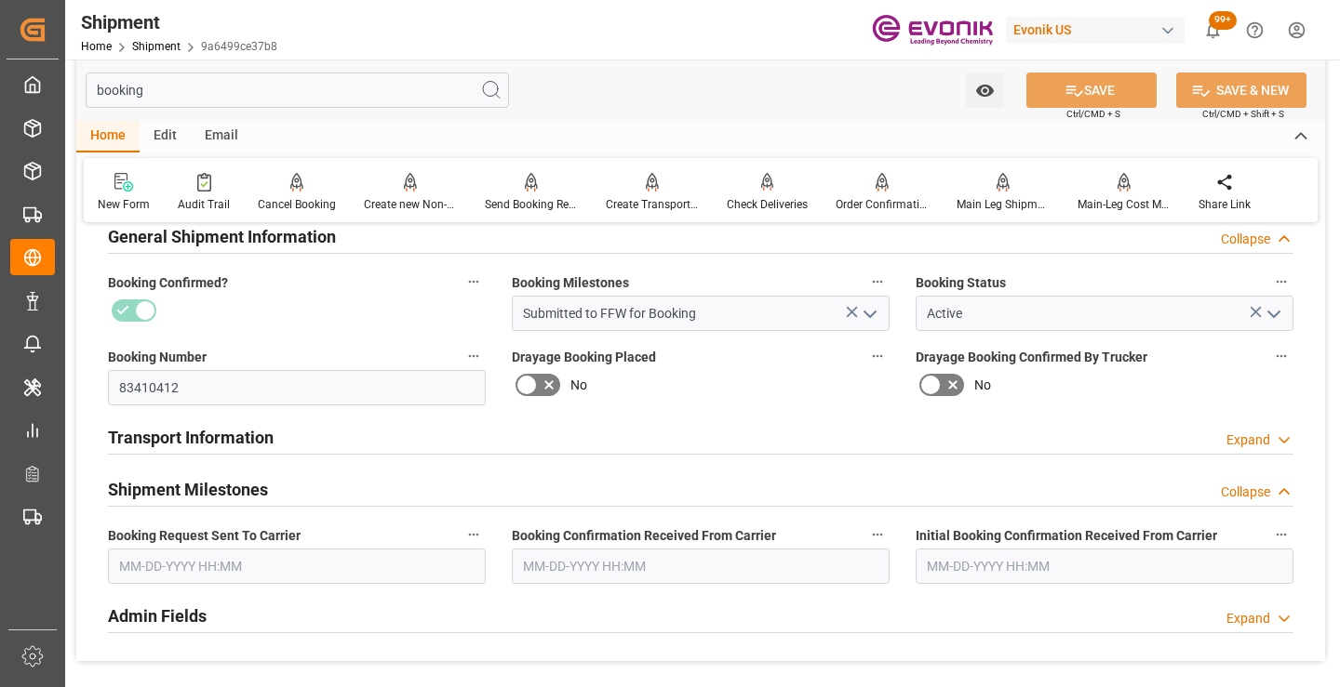
click at [257, 565] on input "text" at bounding box center [297, 566] width 378 height 35
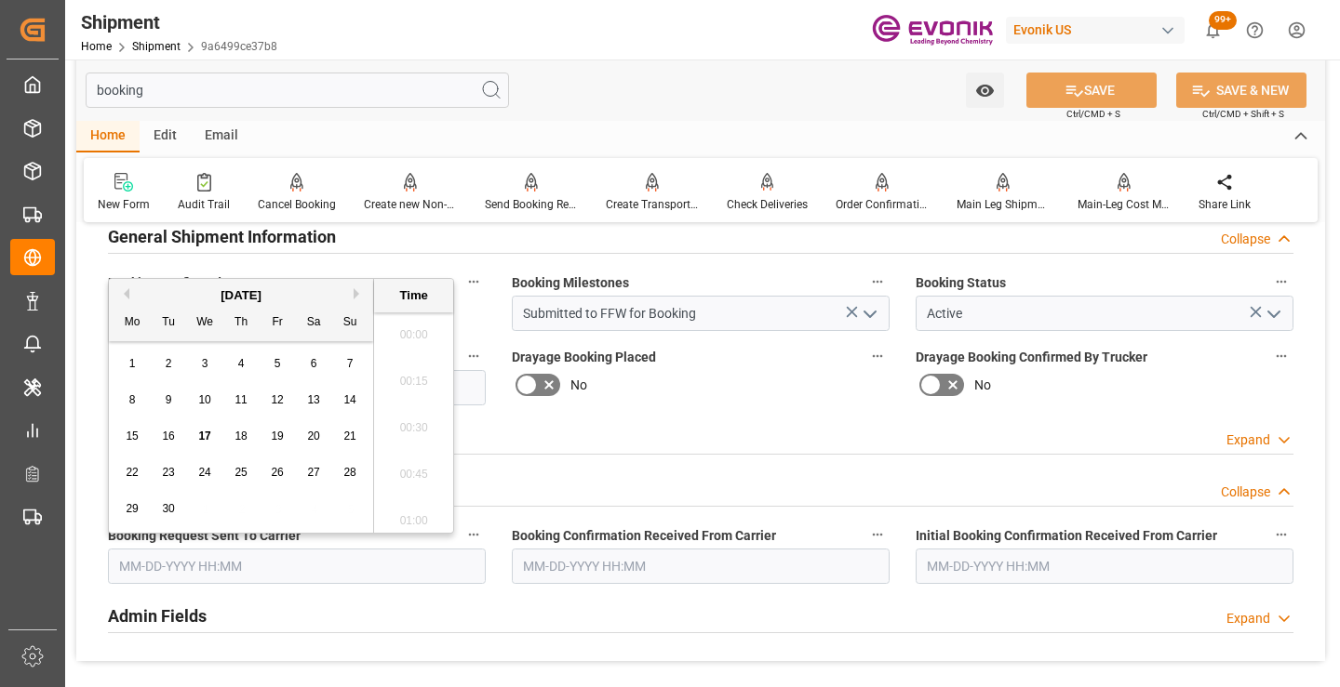
scroll to position [3030, 0]
click at [127, 434] on span "15" at bounding box center [132, 436] width 12 height 13
type input "09-15-2025 00:00"
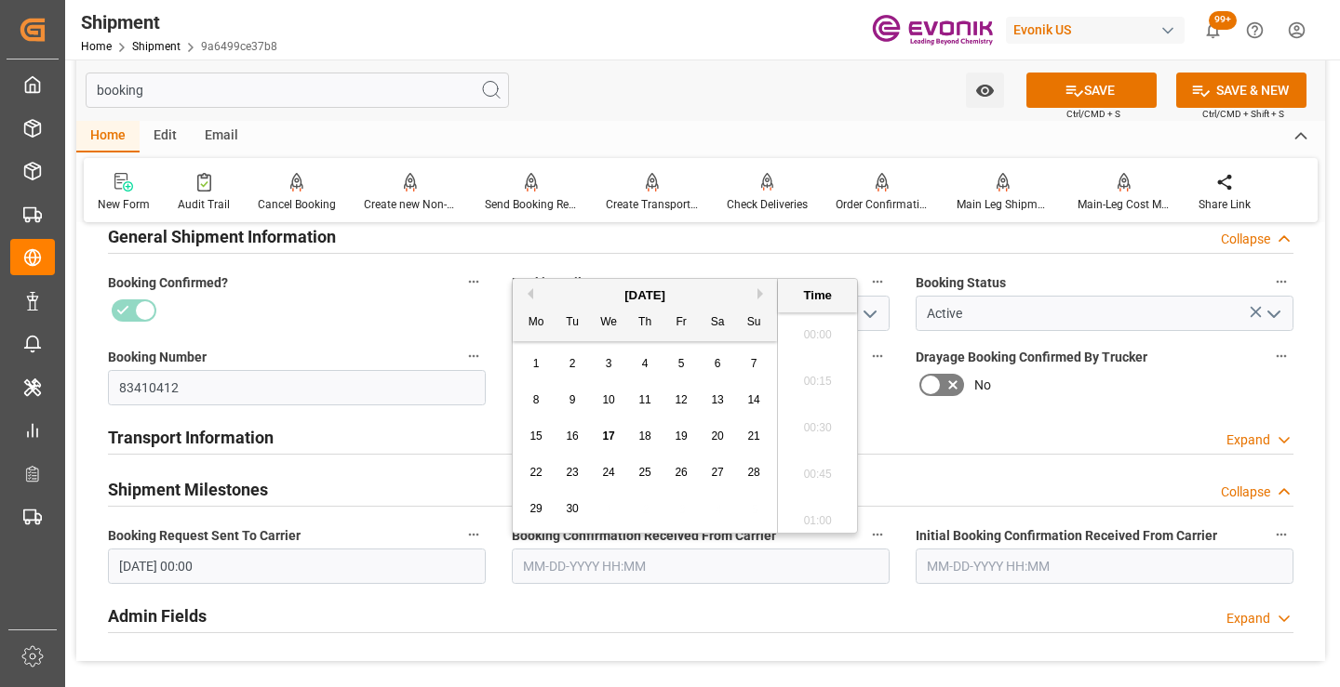
click at [641, 571] on input "text" at bounding box center [701, 566] width 378 height 35
click at [538, 435] on span "15" at bounding box center [535, 436] width 12 height 13
type input "09-15-2025 00:00"
click at [1050, 100] on button "SAVE" at bounding box center [1091, 90] width 130 height 35
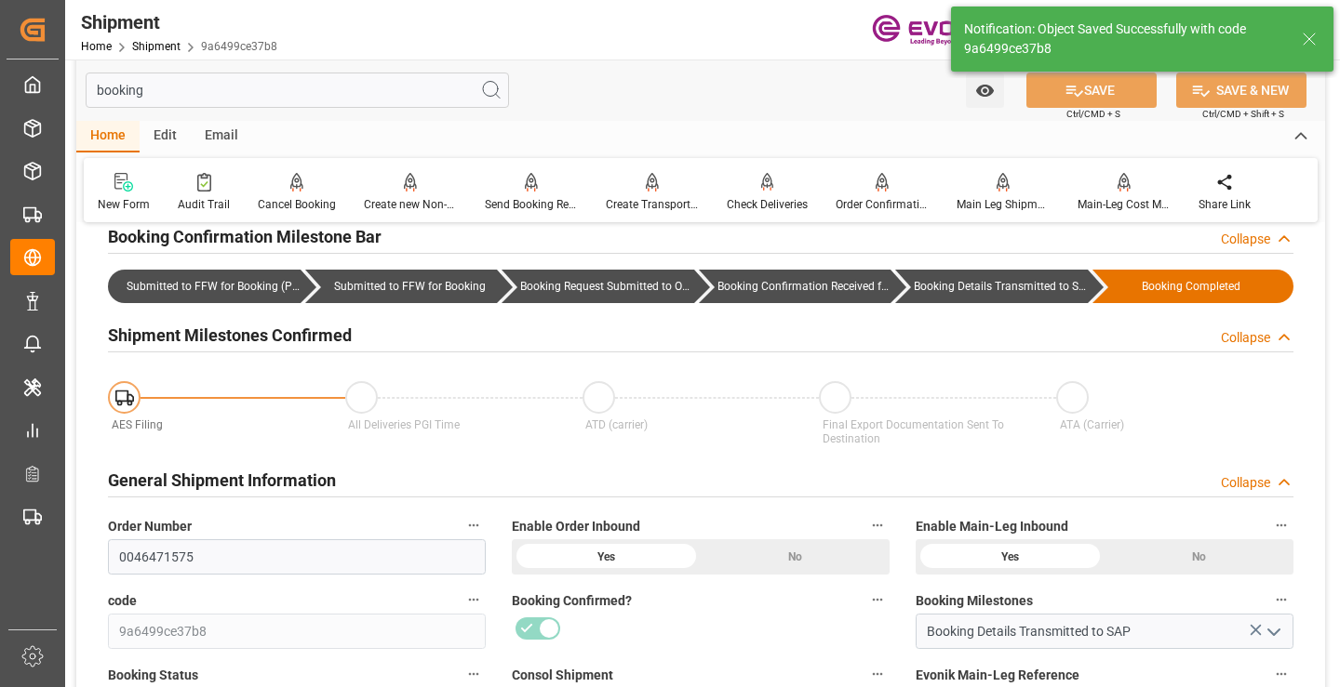
type input "Booking Details Transmitted to SAP"
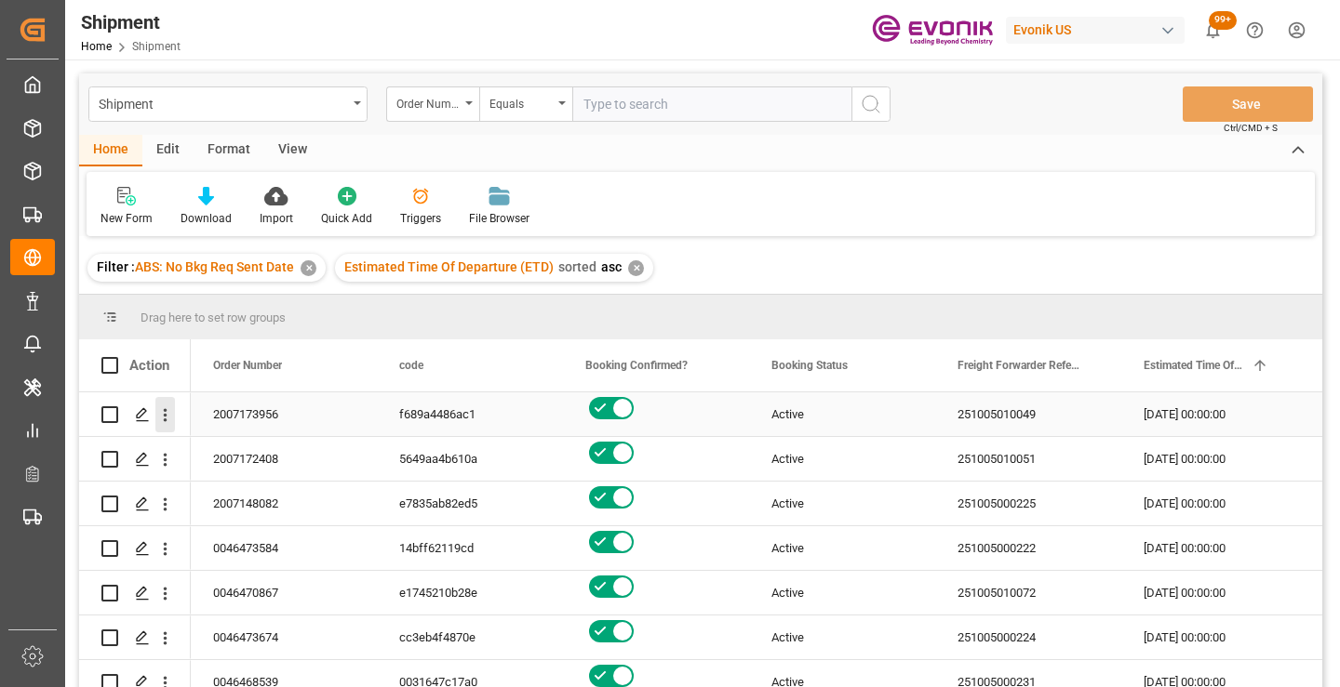
click at [165, 413] on icon "open menu" at bounding box center [165, 416] width 20 height 20
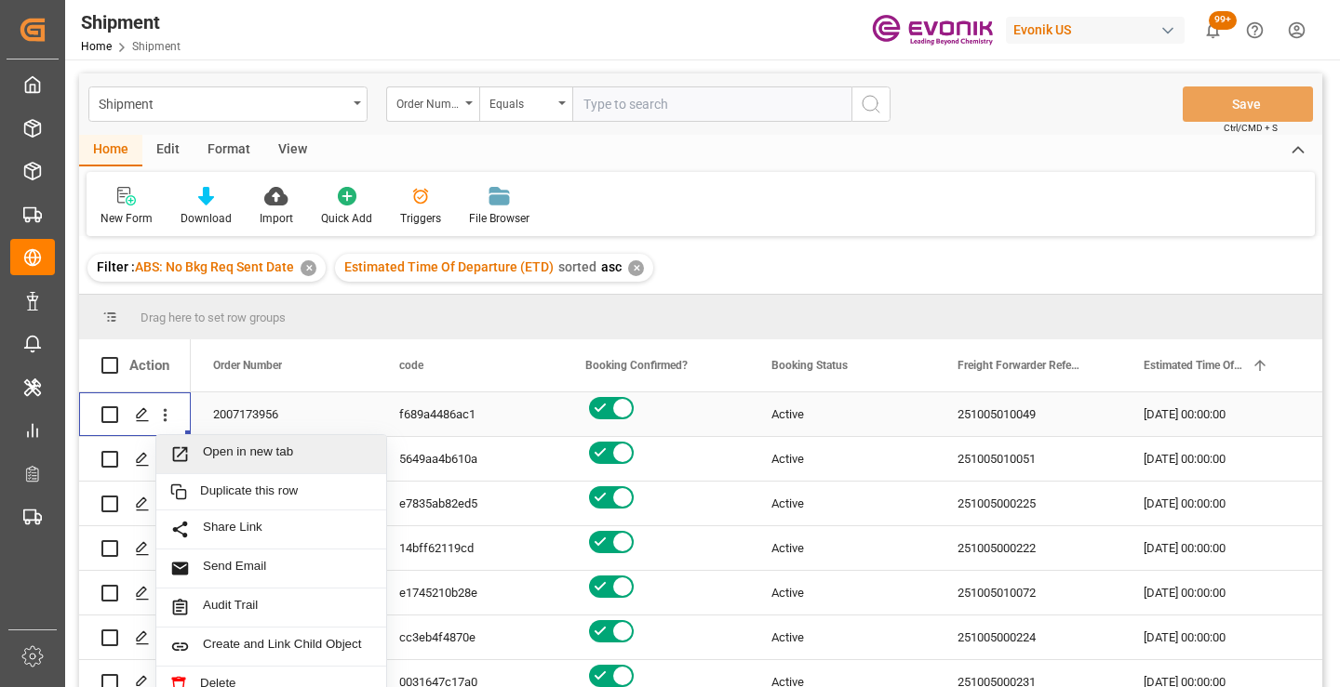
click at [231, 453] on span "Open in new tab" at bounding box center [287, 455] width 169 height 20
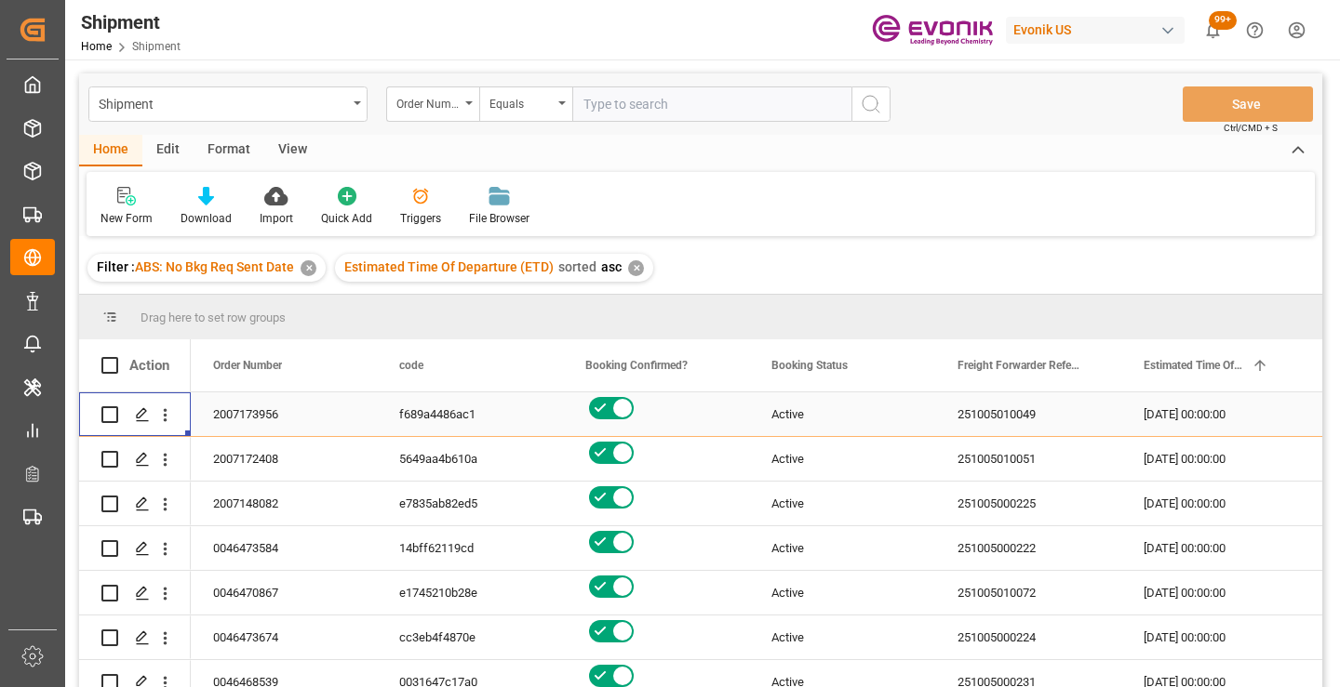
click at [420, 164] on div "Home Edit Format View" at bounding box center [700, 151] width 1243 height 32
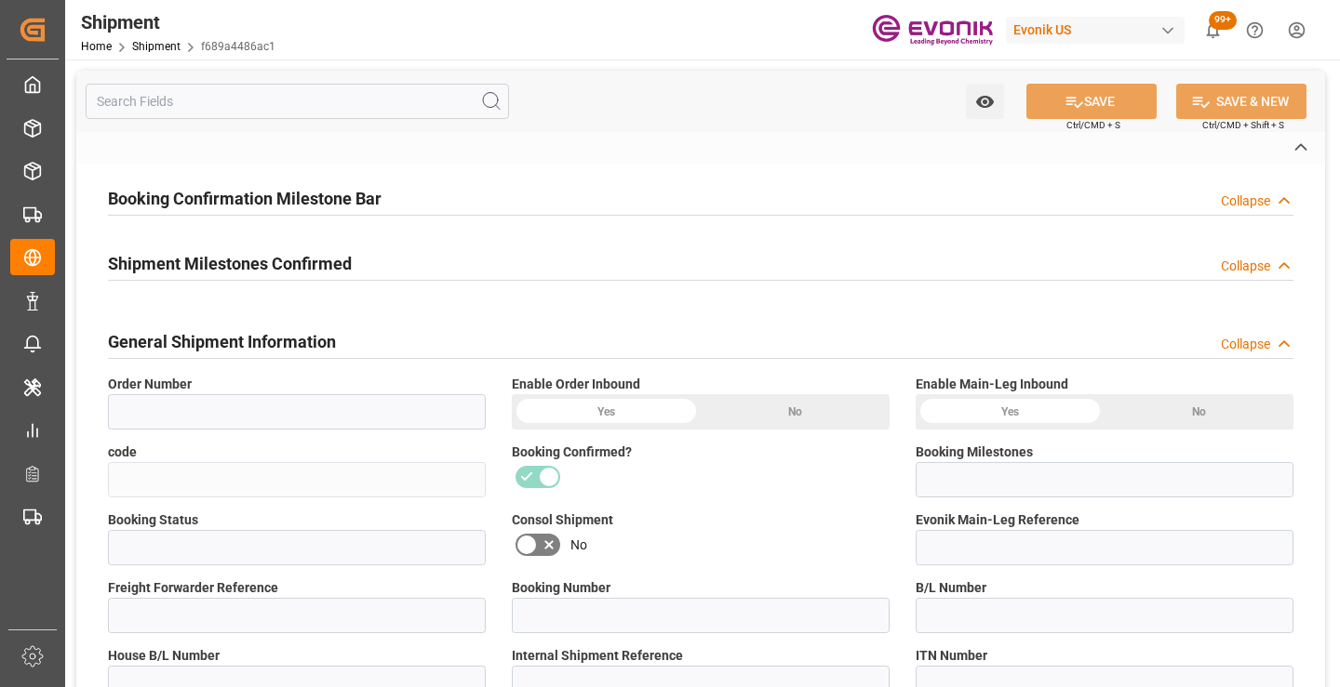
type input "2007173956"
type input "f689a4486ac1"
type input "Submitted to FFW for Booking"
type input "Active"
type input "251005010049"
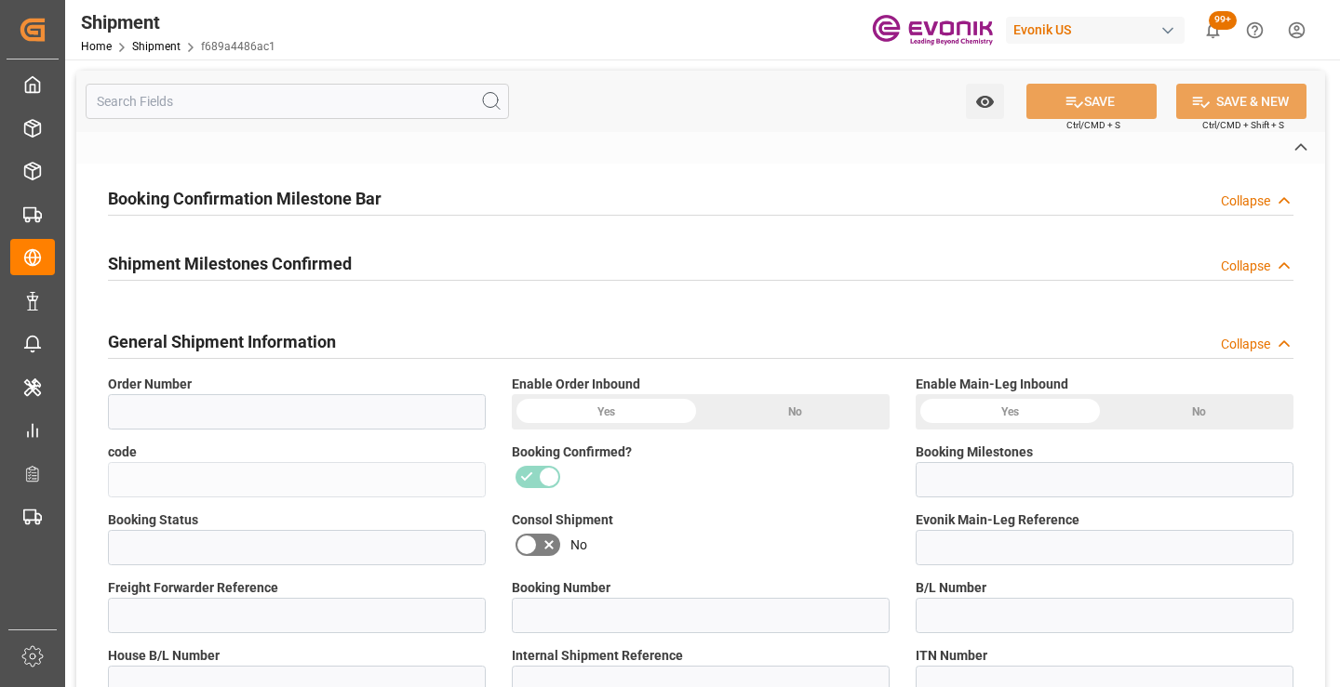
type input "83410406"
type input "P2P"
type input "41"
type input "LCL"
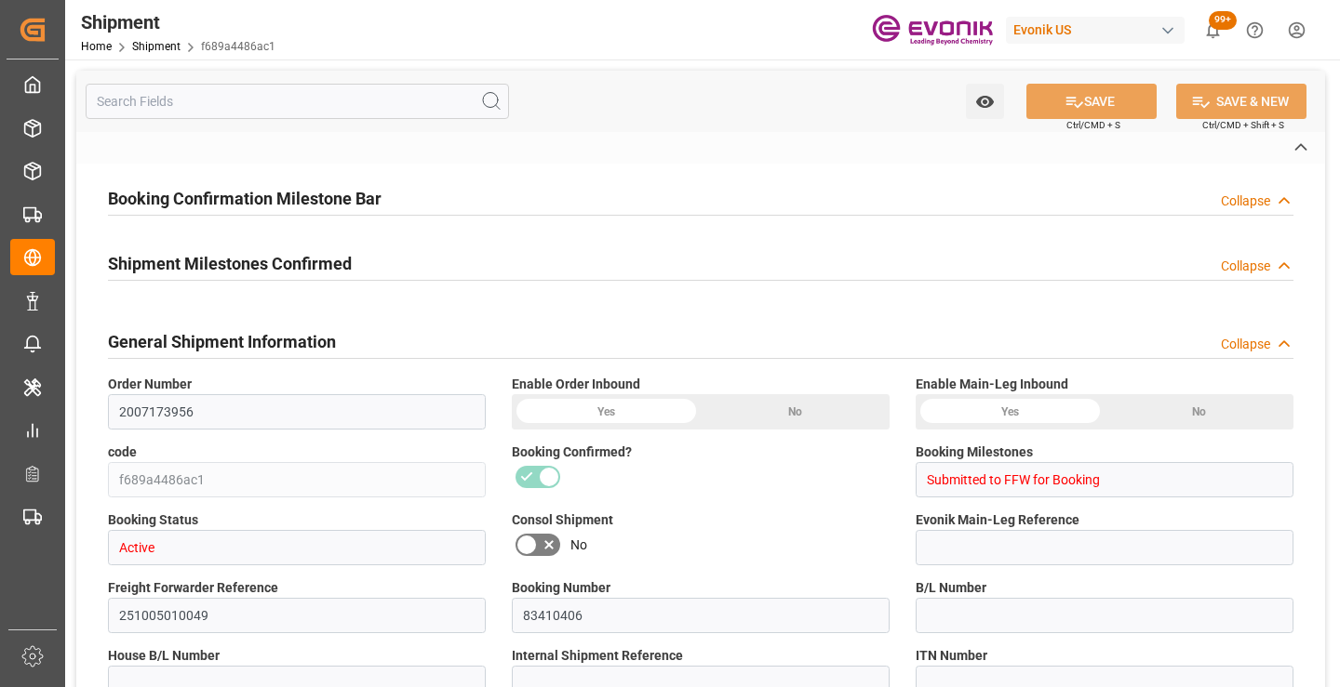
type input "0008"
type input "LCL"
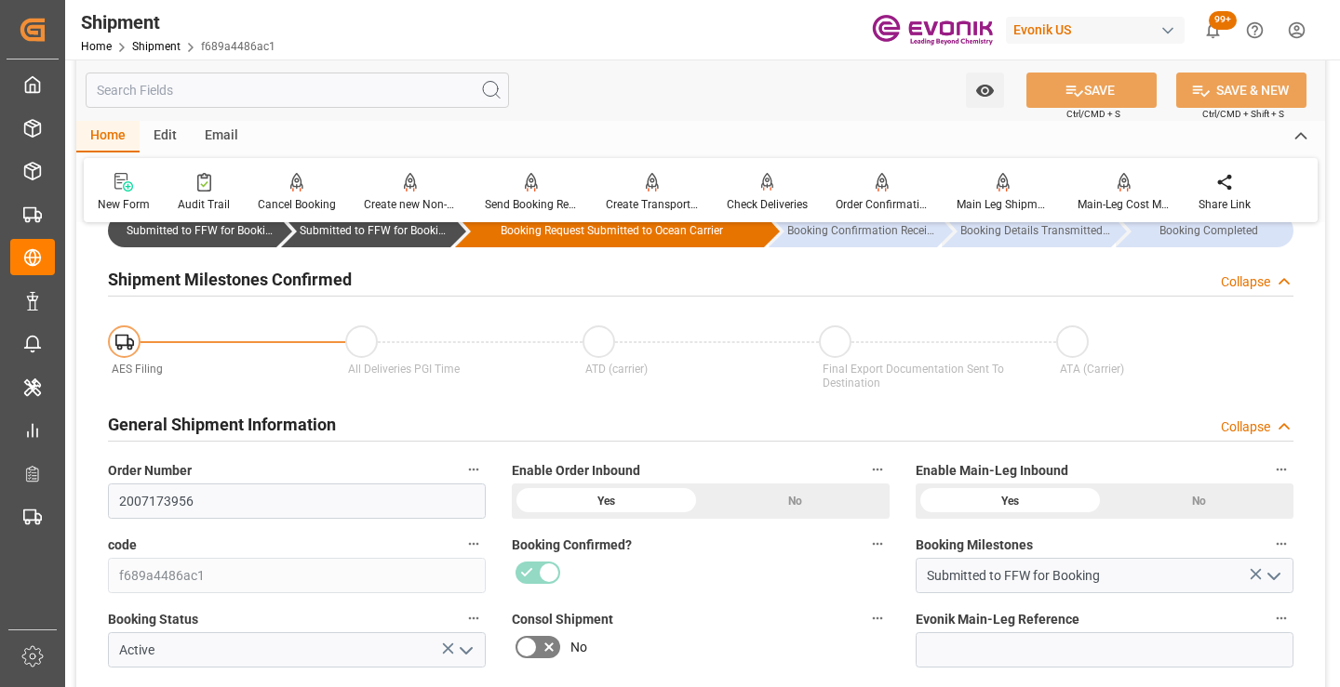
scroll to position [279, 0]
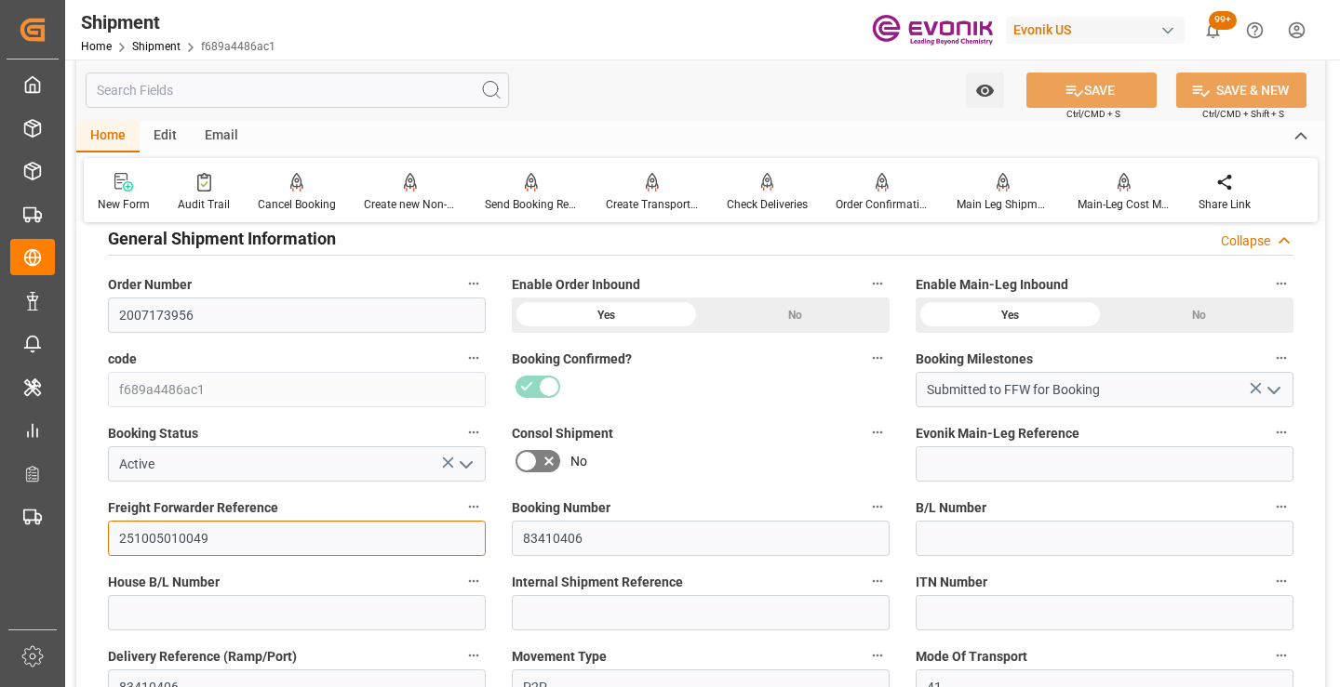
click at [178, 536] on input "251005010049" at bounding box center [297, 538] width 378 height 35
click at [315, 88] on input "text" at bounding box center [297, 90] width 423 height 35
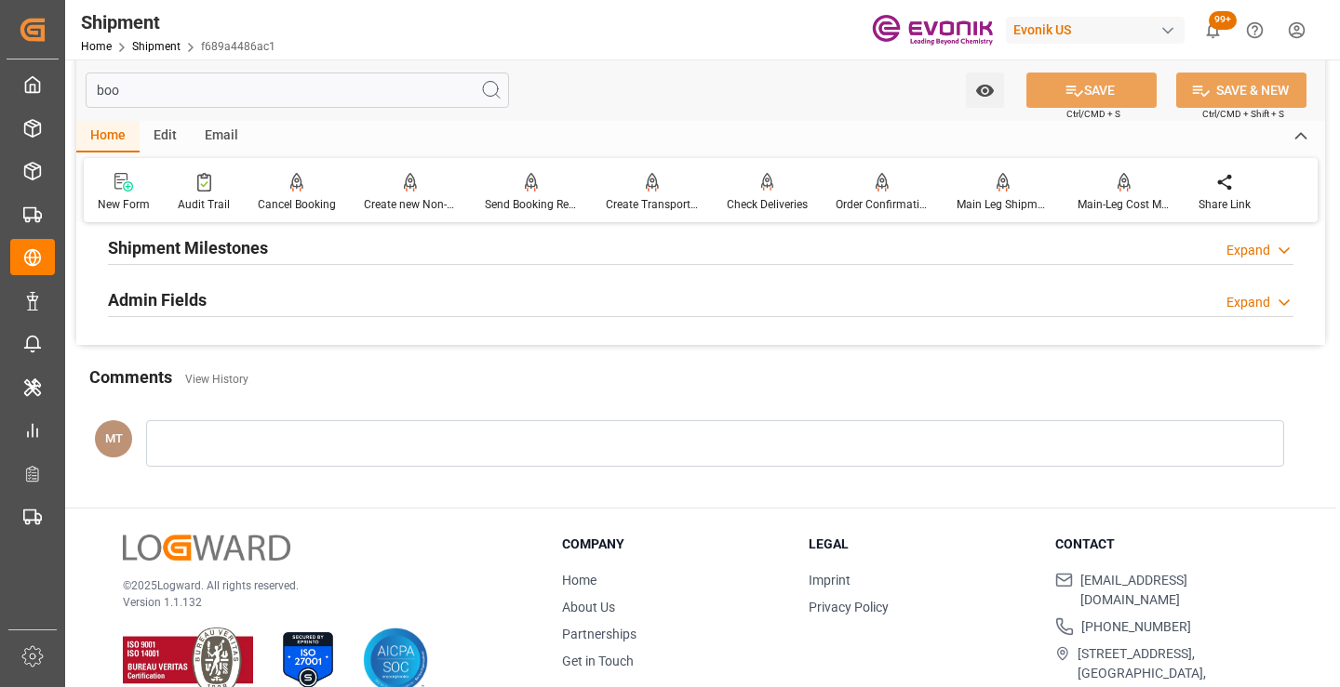
scroll to position [37, 0]
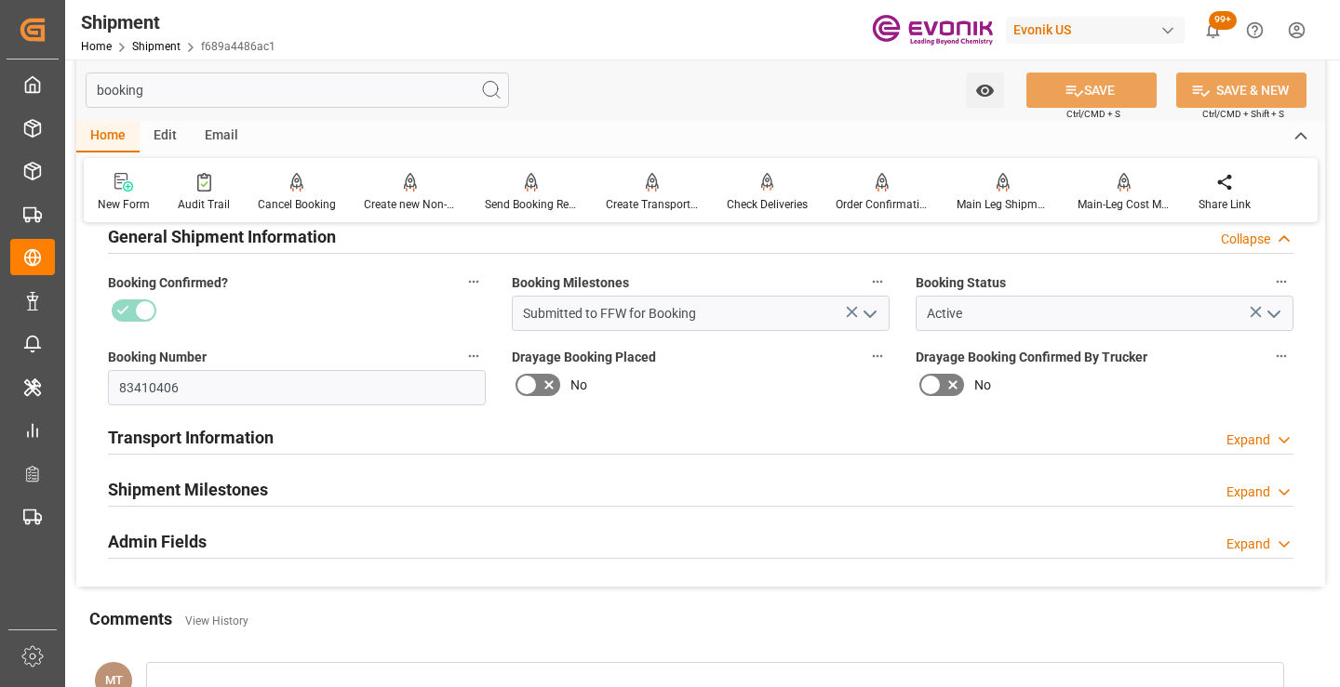
type input "booking"
click at [213, 483] on h2 "Shipment Milestones" at bounding box center [188, 489] width 160 height 25
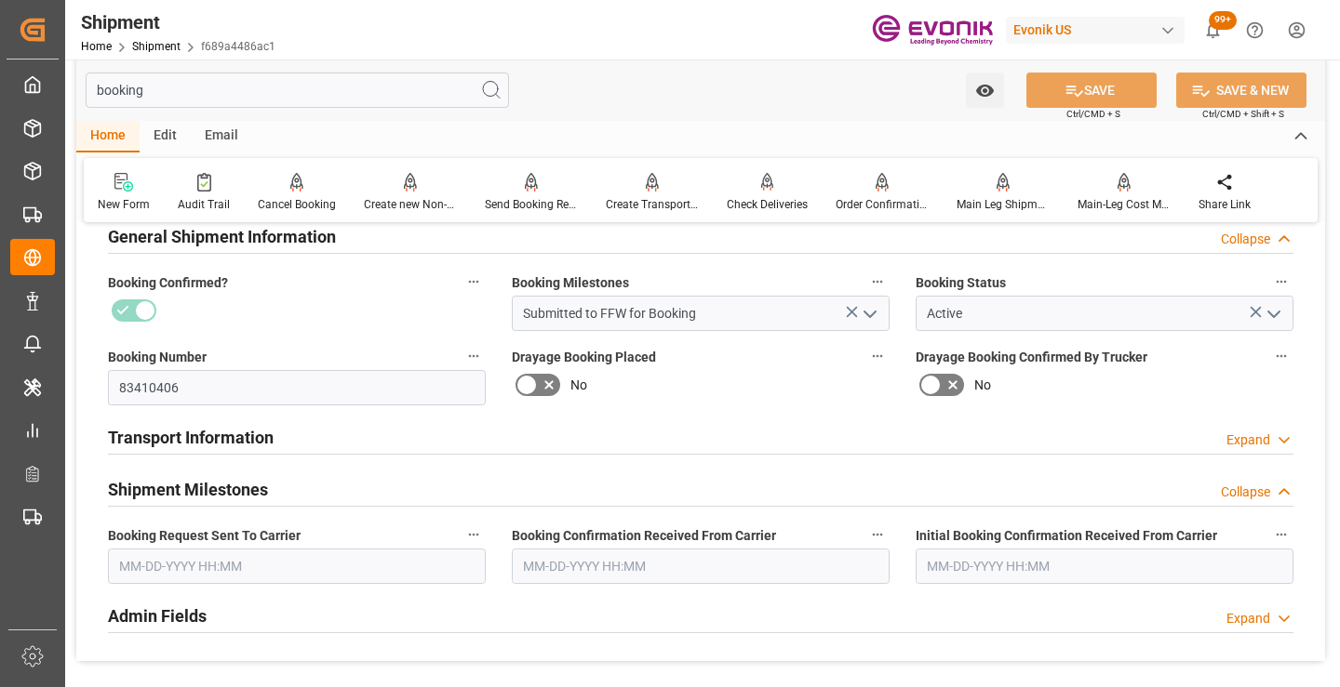
click at [271, 570] on input "text" at bounding box center [297, 566] width 378 height 35
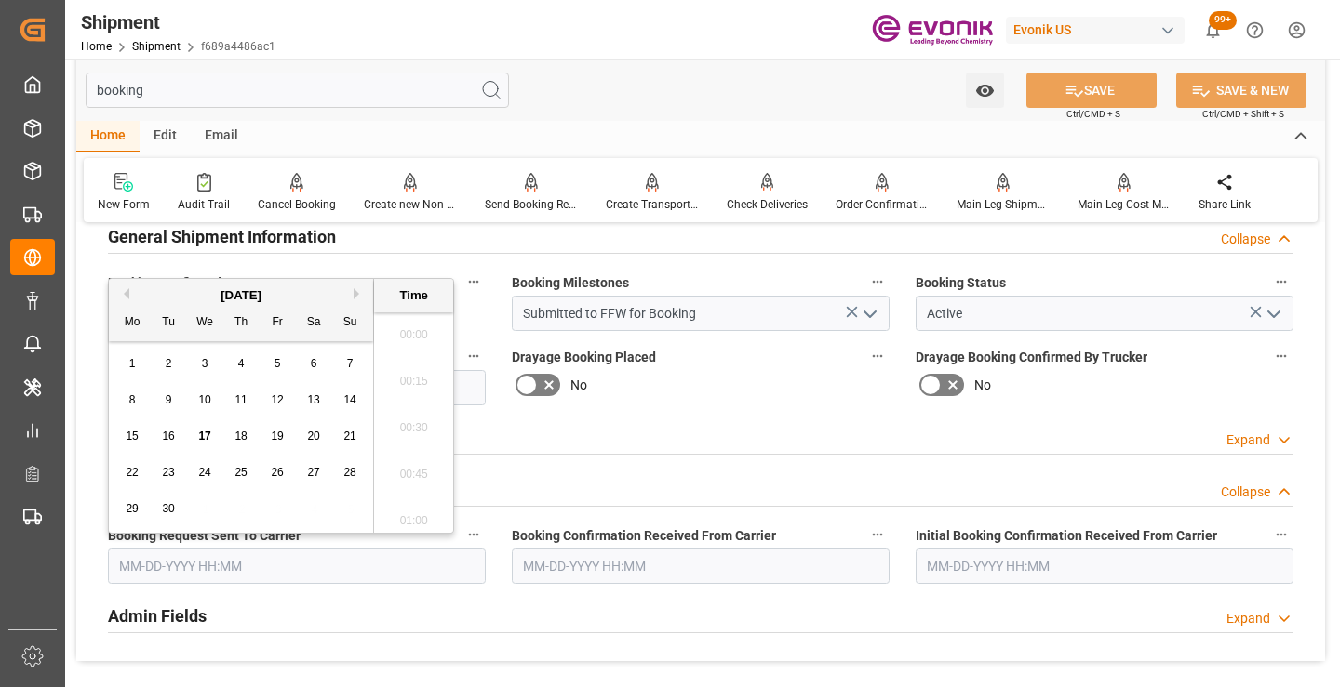
scroll to position [3030, 0]
click at [133, 435] on span "15" at bounding box center [132, 436] width 12 height 13
type input "09-15-2025 00:00"
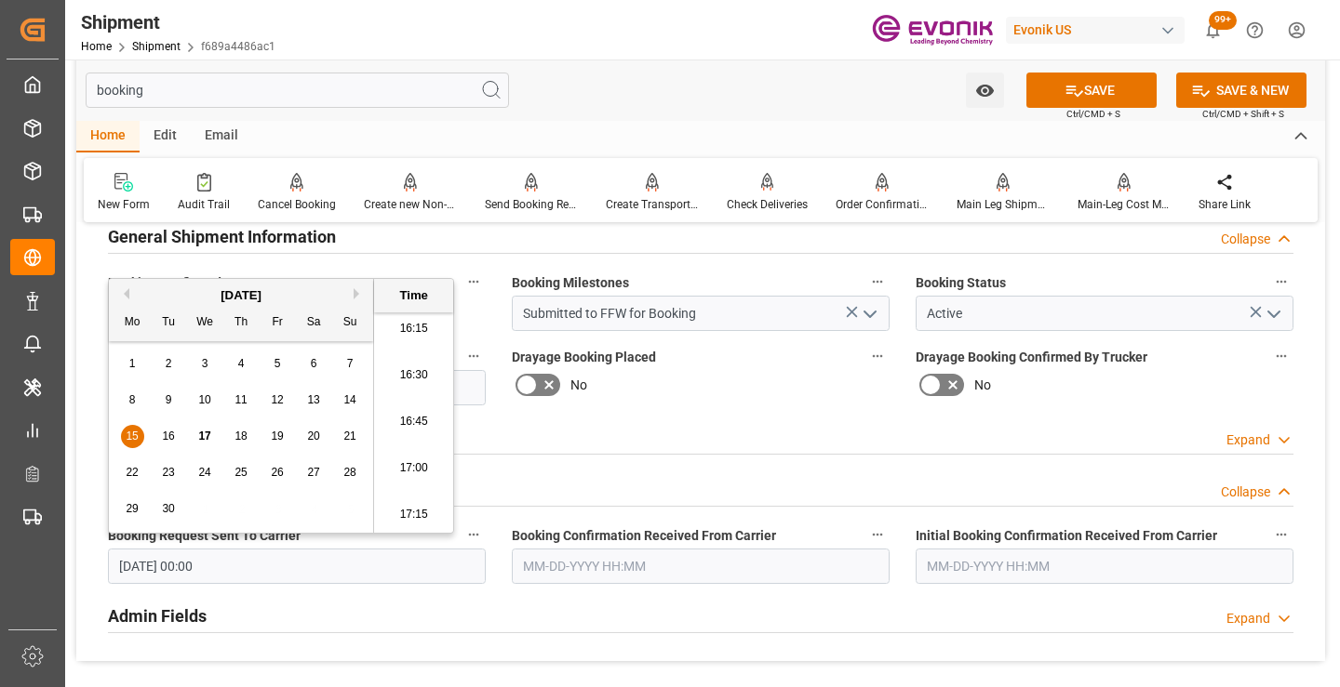
click at [554, 569] on input "text" at bounding box center [701, 566] width 378 height 35
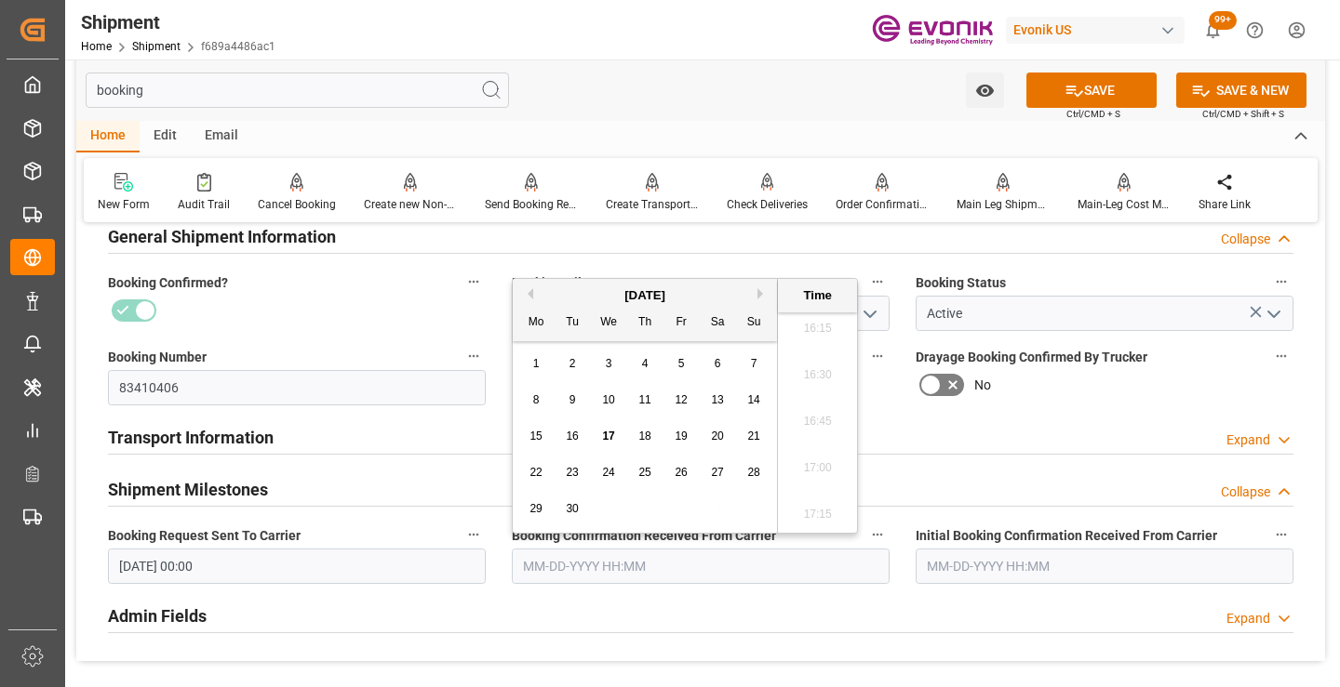
click at [533, 435] on span "15" at bounding box center [535, 436] width 12 height 13
type input "09-15-2025 00:00"
click at [1049, 90] on button "SAVE" at bounding box center [1091, 90] width 130 height 35
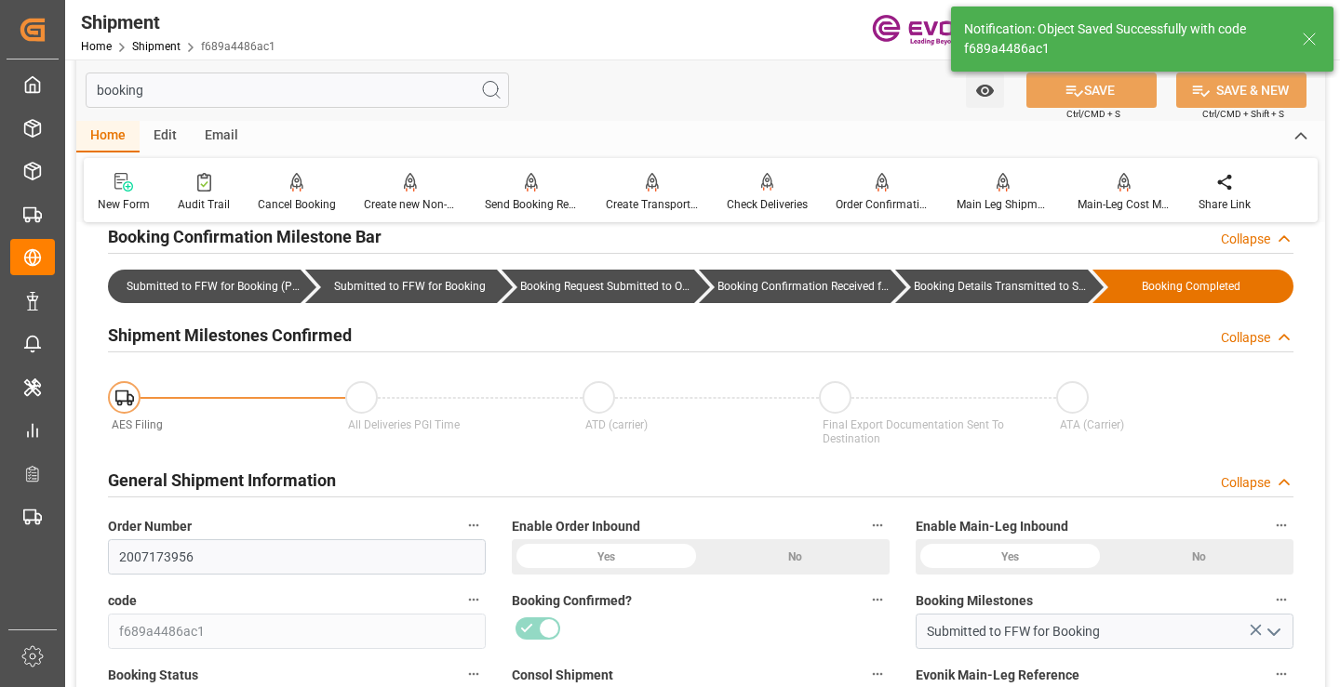
type input "Booking Details Transmitted to SAP"
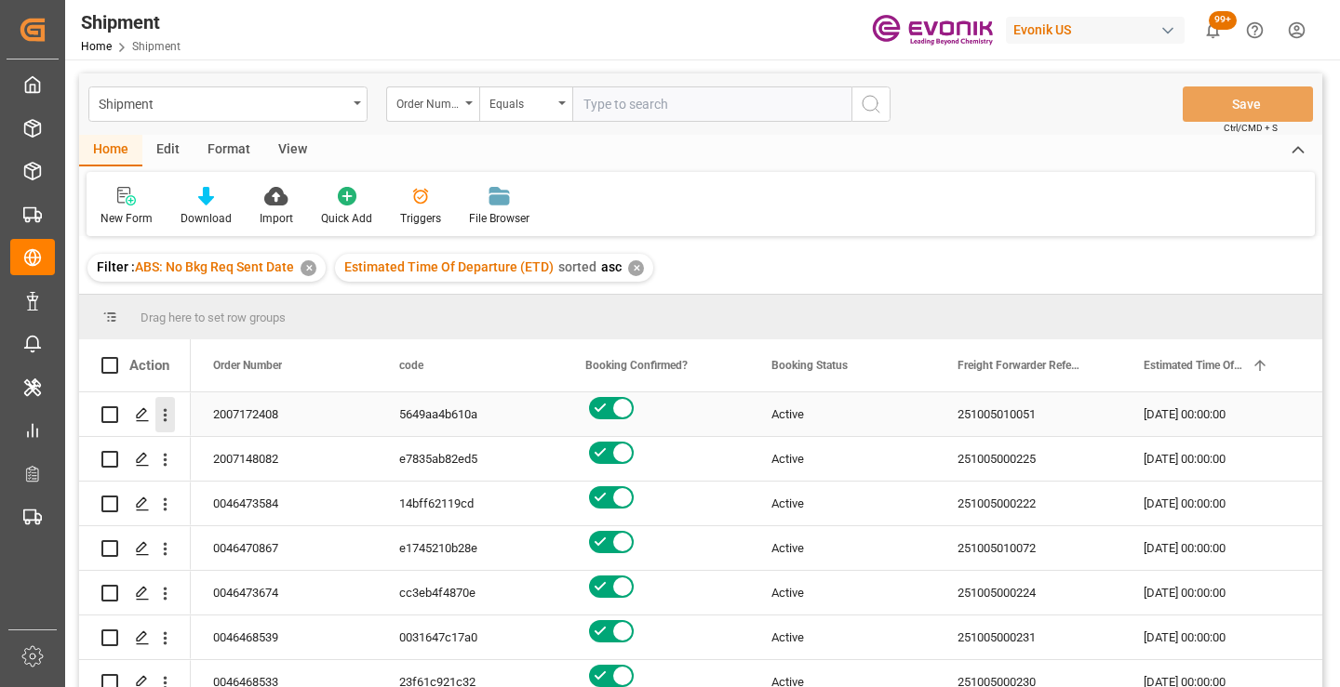
click at [160, 420] on icon "open menu" at bounding box center [165, 416] width 20 height 20
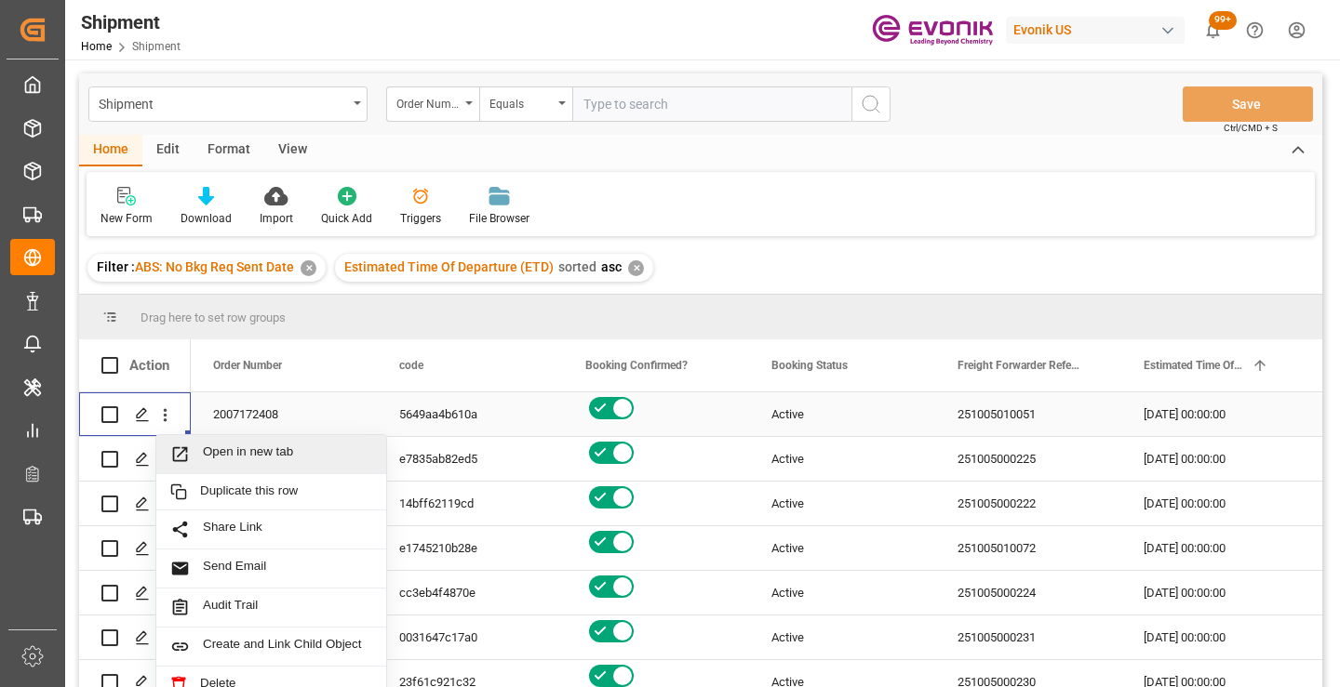
click at [249, 451] on span "Open in new tab" at bounding box center [287, 455] width 169 height 20
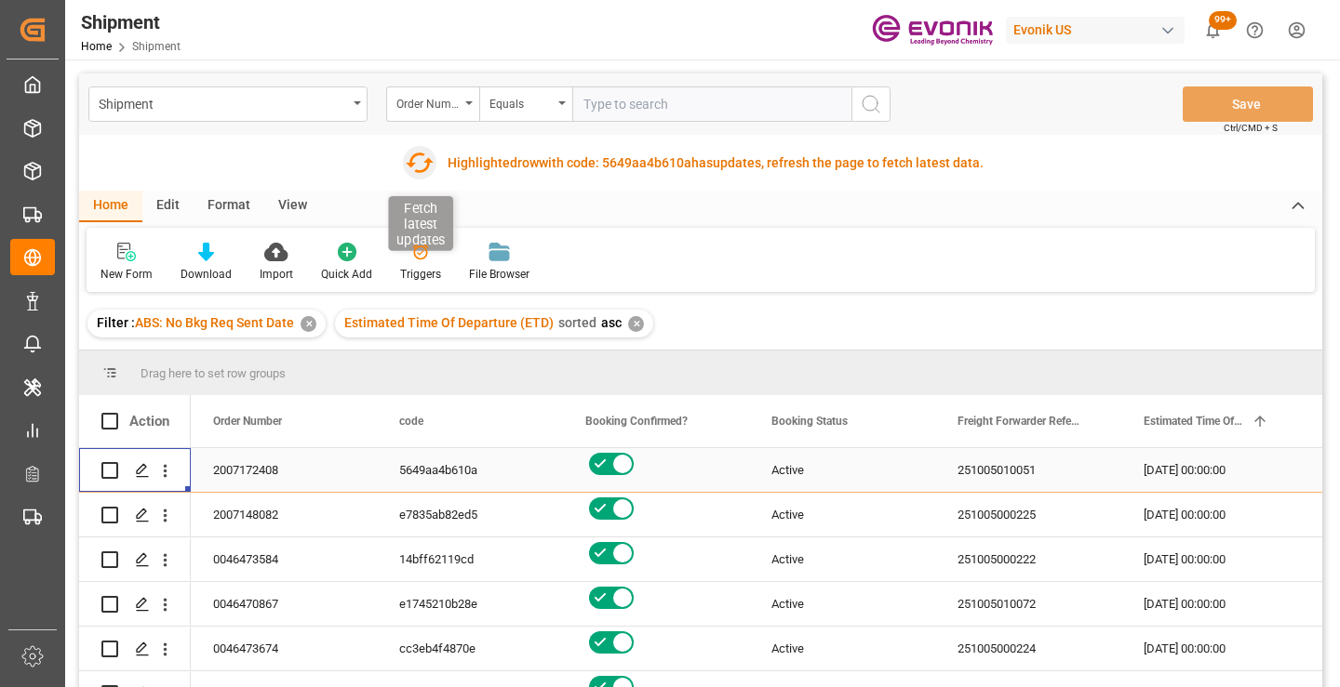
click at [418, 162] on icon "button" at bounding box center [420, 163] width 30 height 30
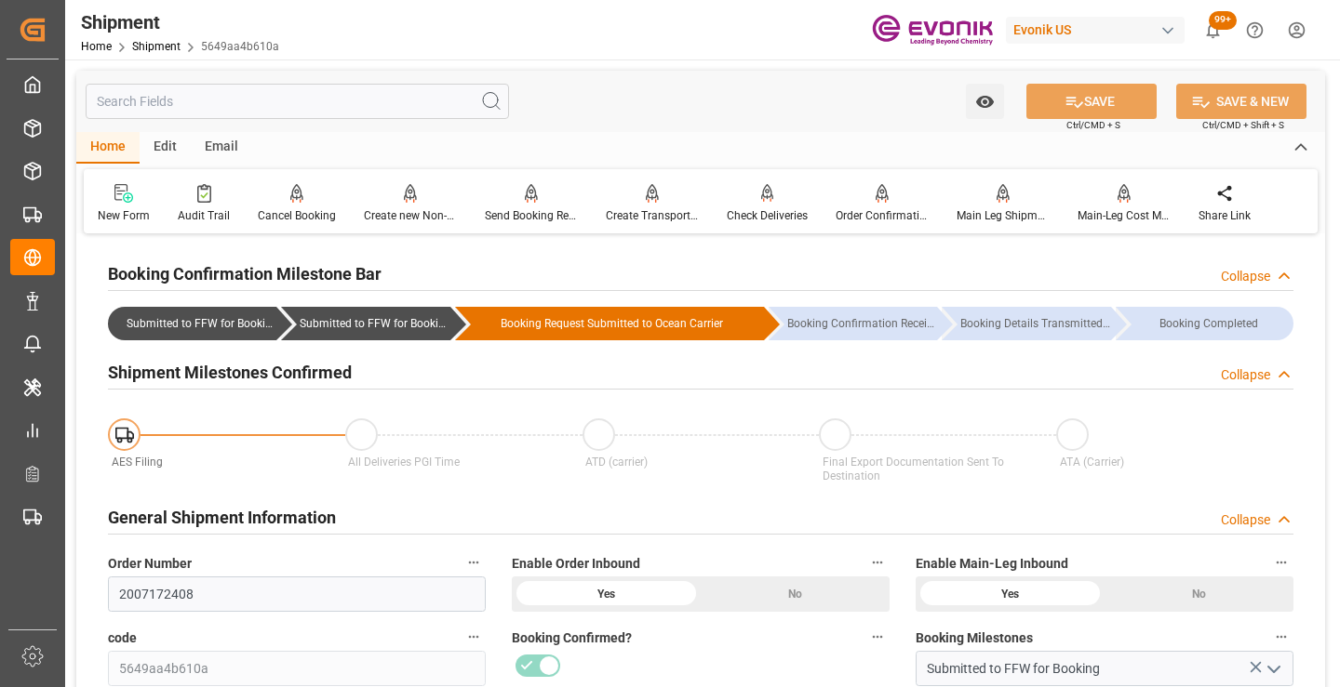
scroll to position [186, 0]
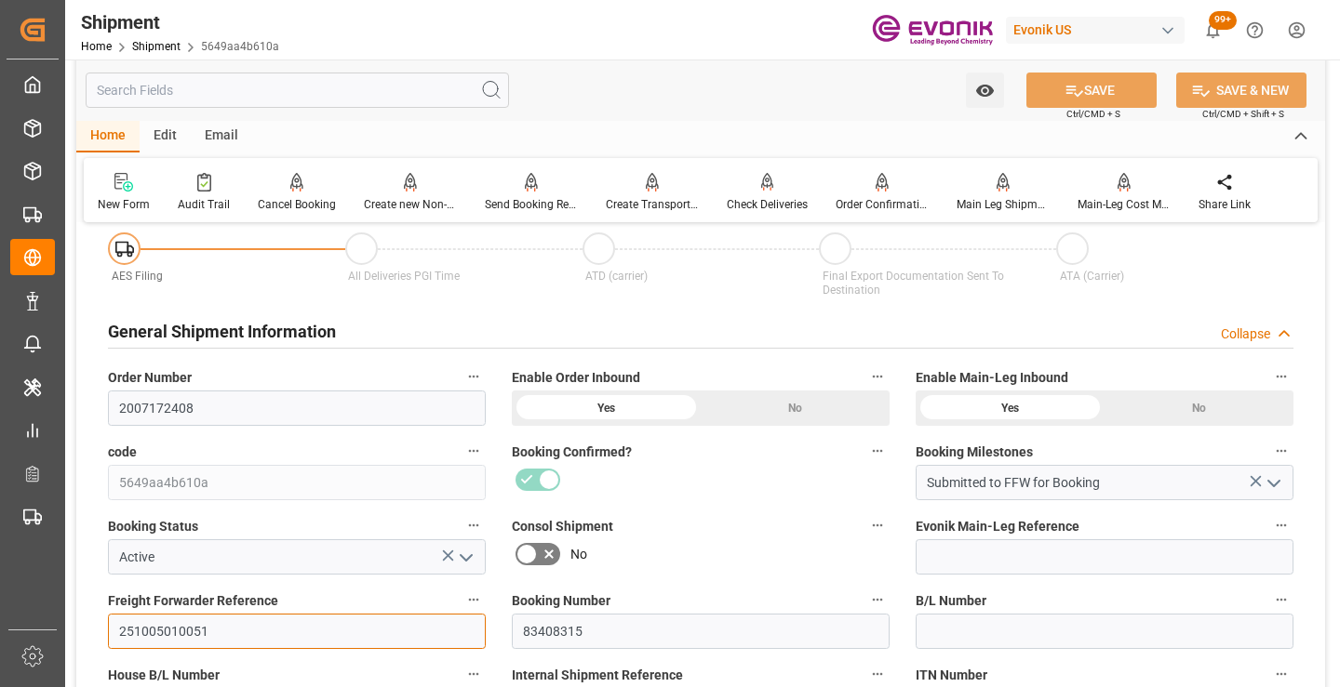
click at [172, 630] on input "251005010051" at bounding box center [297, 631] width 378 height 35
click at [321, 88] on input "text" at bounding box center [297, 90] width 423 height 35
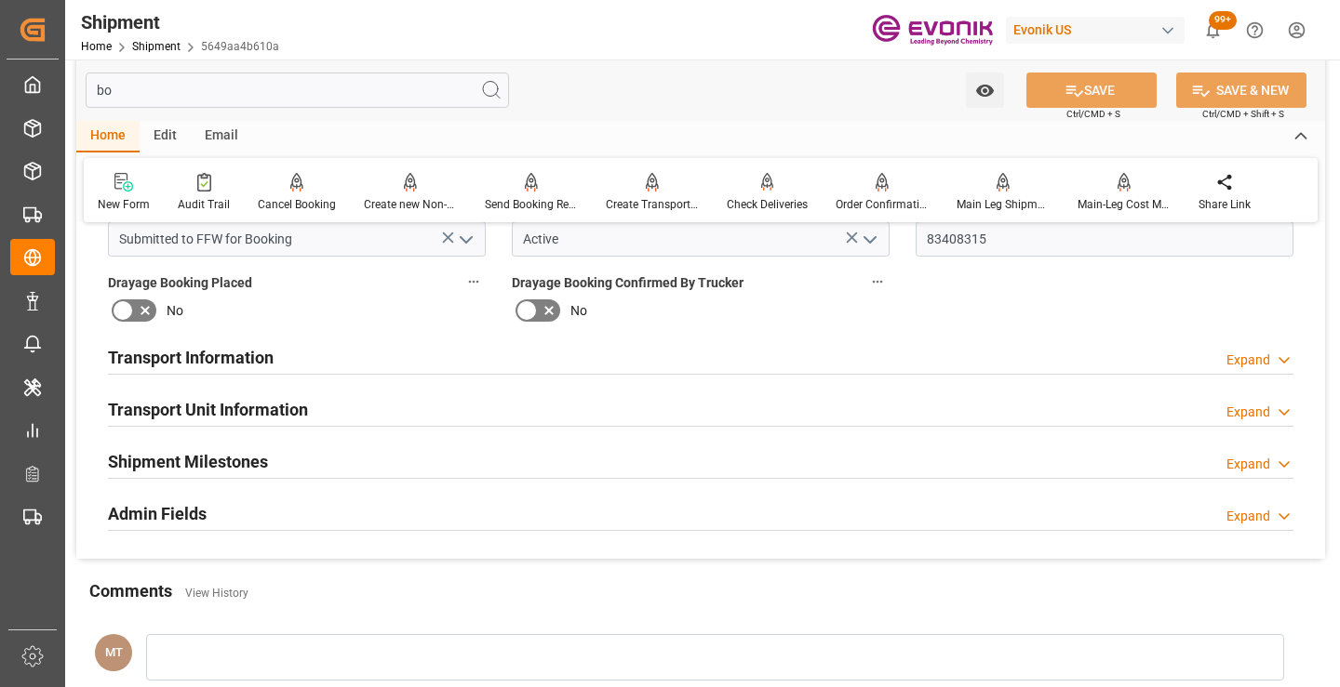
scroll to position [0, 0]
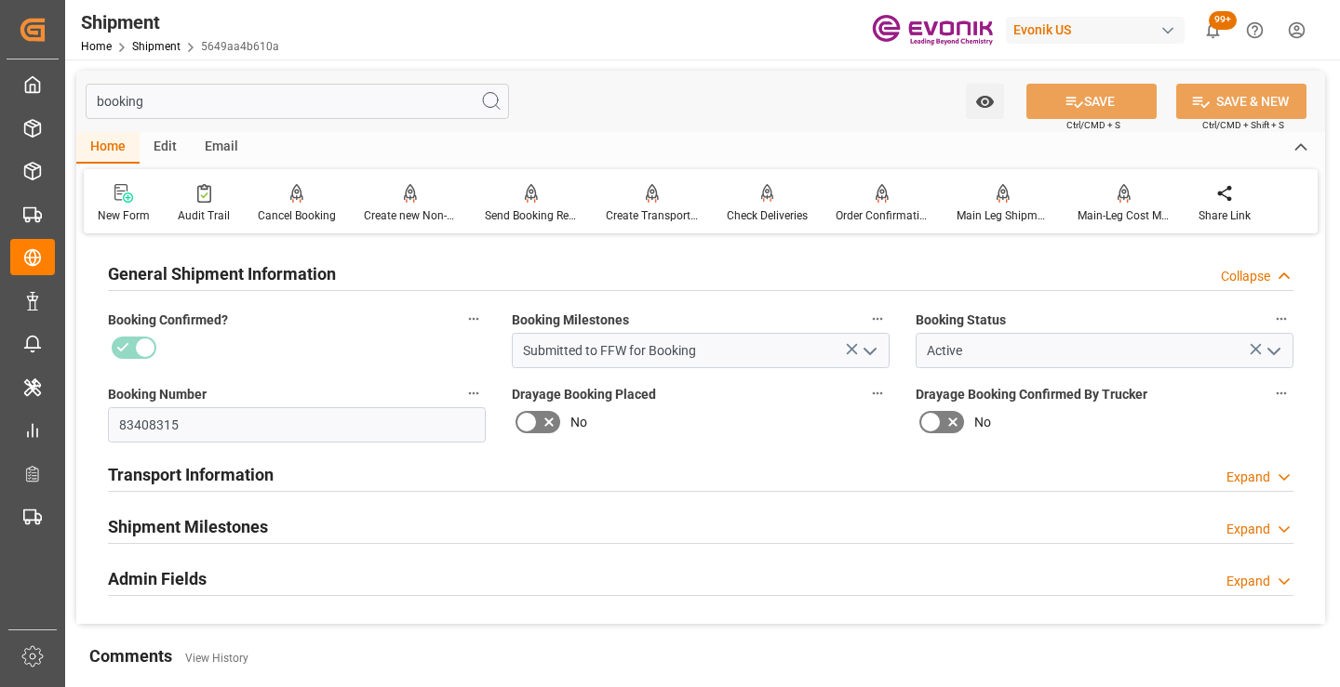
type input "booking"
click at [209, 521] on h2 "Shipment Milestones" at bounding box center [188, 526] width 160 height 25
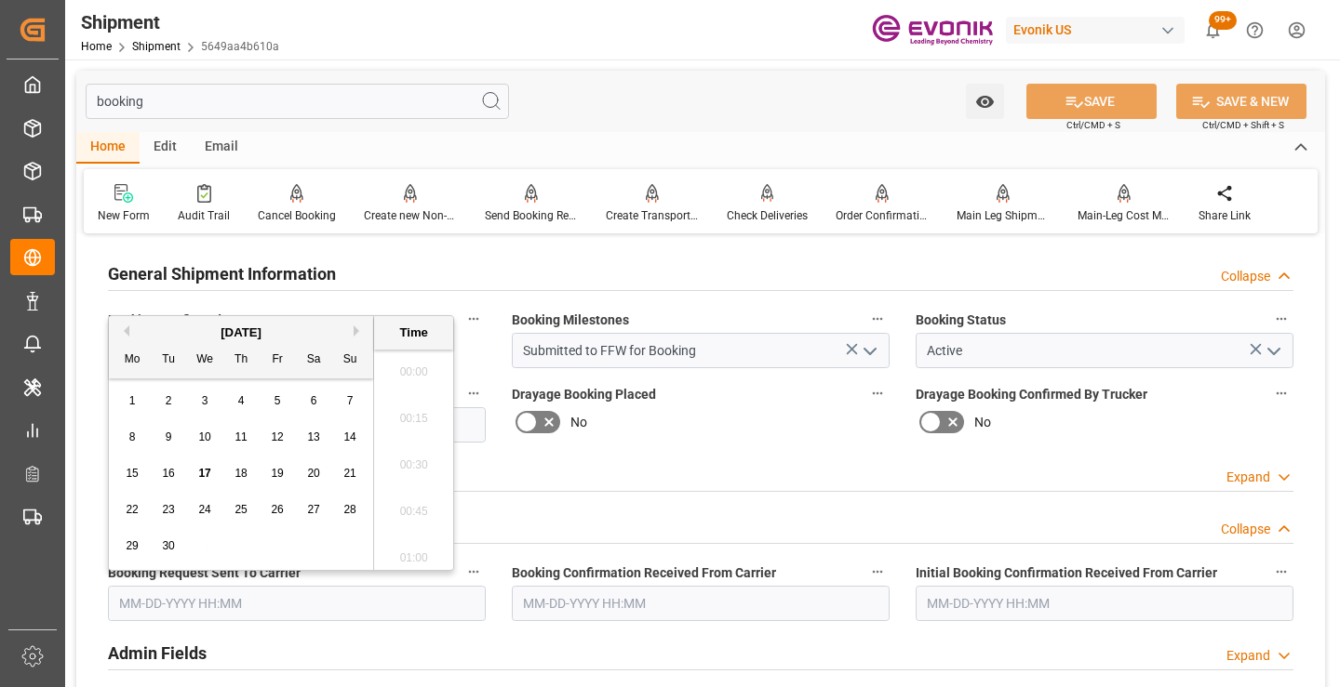
click at [278, 601] on input "text" at bounding box center [297, 603] width 378 height 35
click at [244, 445] on div "11" at bounding box center [241, 438] width 23 height 22
type input "[DATE] 00:00"
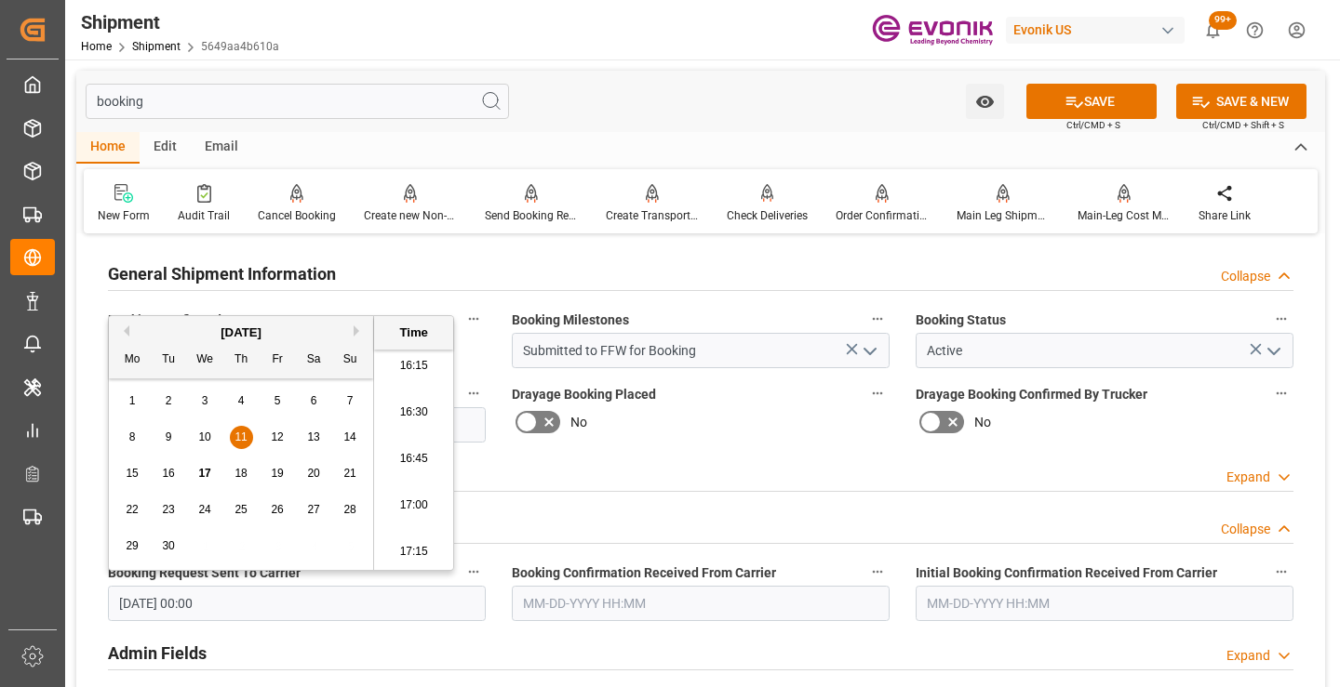
click at [628, 595] on input "text" at bounding box center [701, 603] width 378 height 35
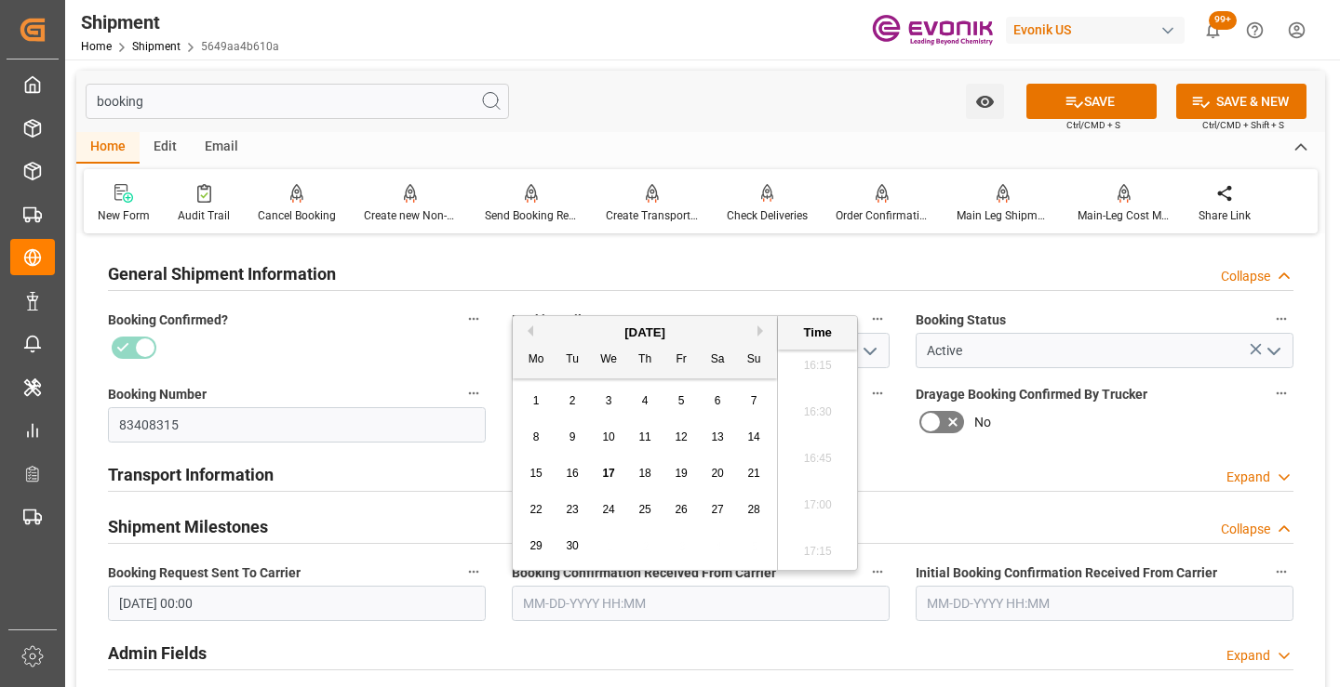
click at [685, 436] on span "12" at bounding box center [680, 437] width 12 height 13
type input "[DATE] 00:00"
click at [1073, 95] on icon at bounding box center [1074, 102] width 20 height 20
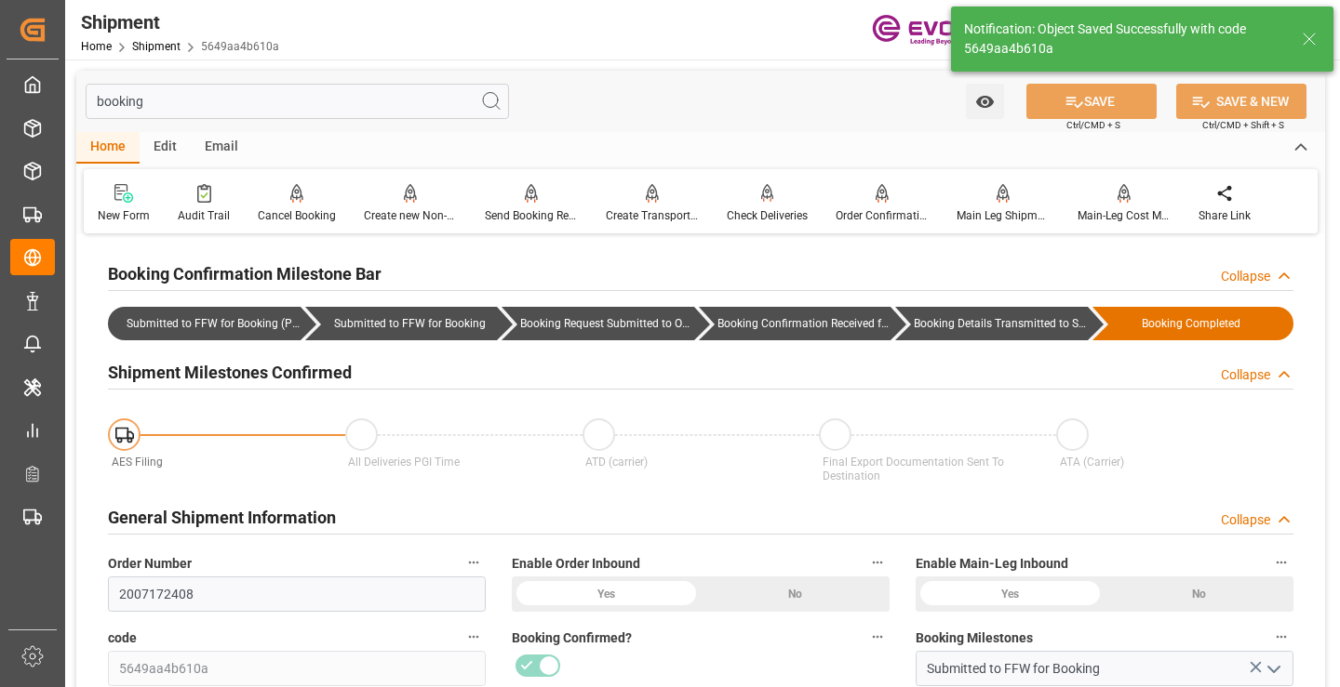
type input "Booking Details Transmitted to SAP"
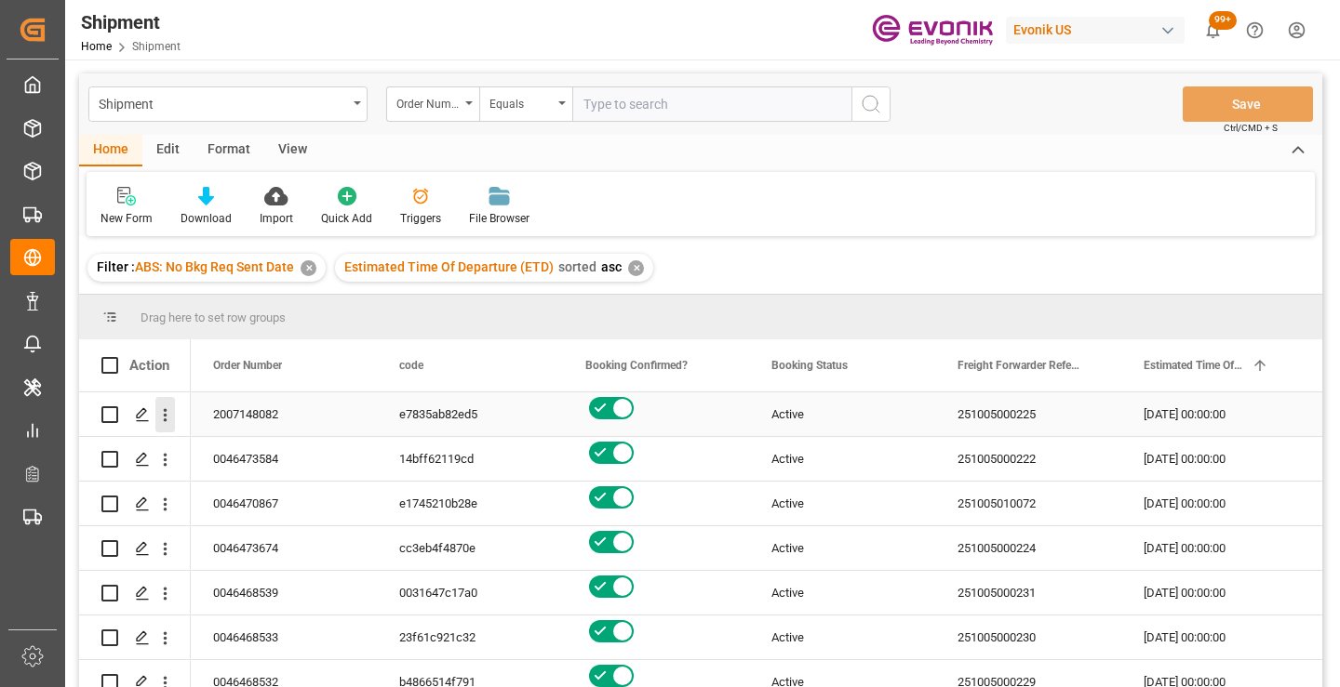
click at [161, 420] on icon "open menu" at bounding box center [165, 416] width 20 height 20
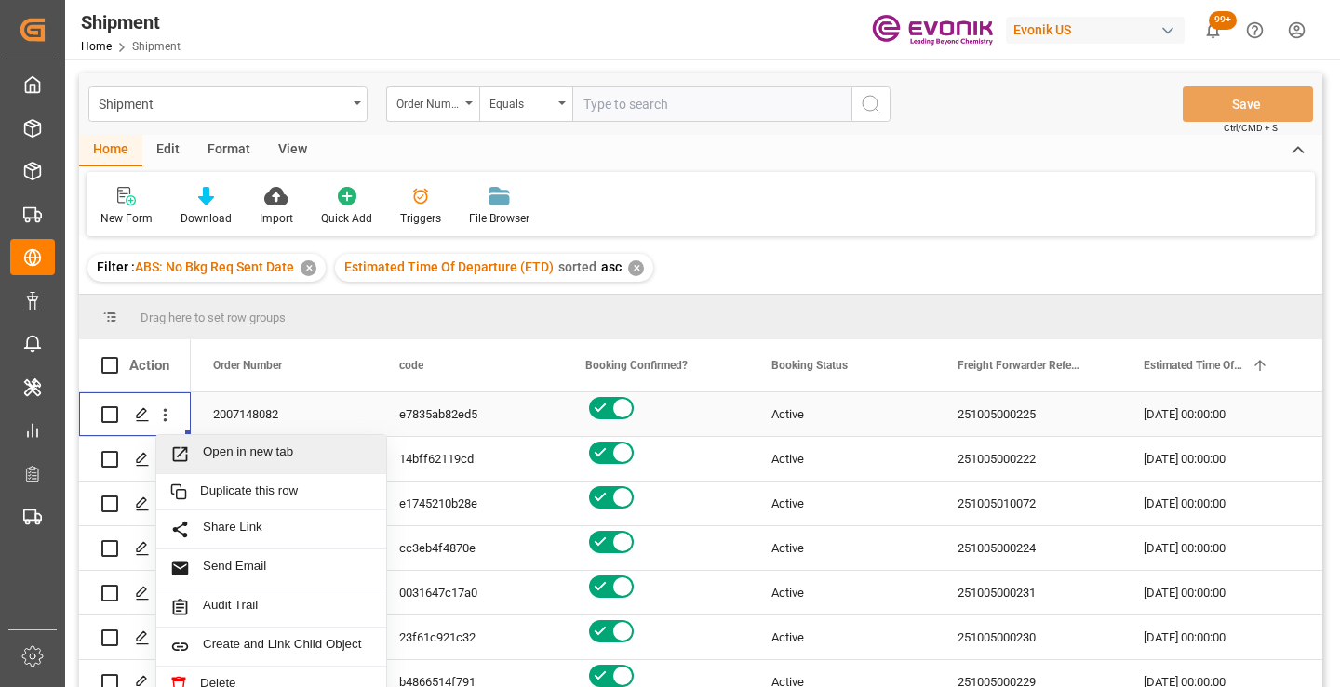
click at [267, 451] on span "Open in new tab" at bounding box center [287, 455] width 169 height 20
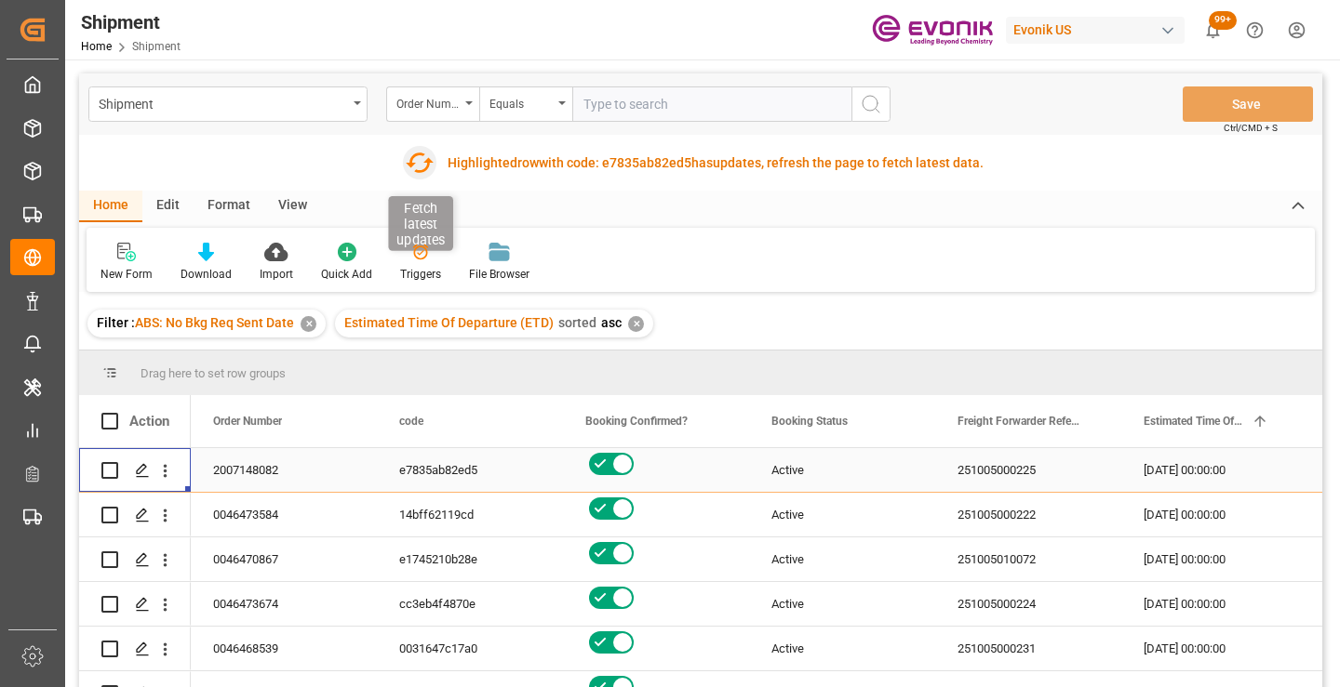
click at [421, 158] on icon "button" at bounding box center [420, 163] width 30 height 30
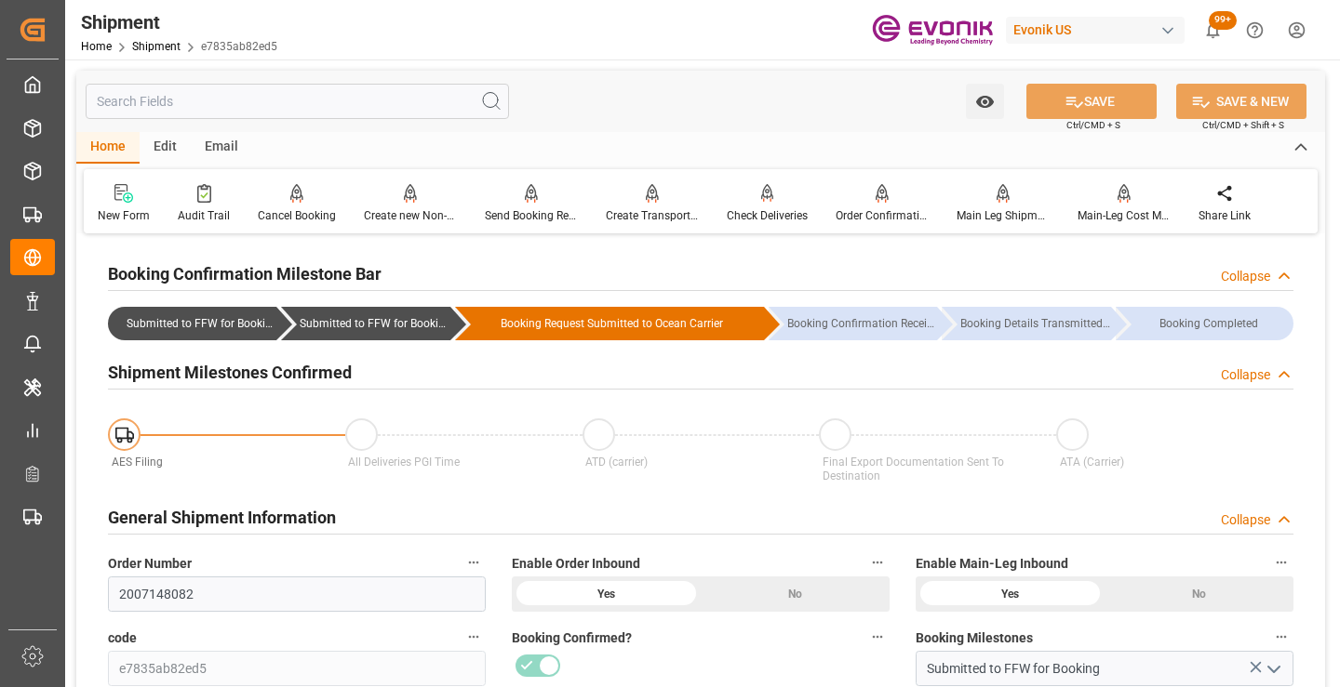
scroll to position [186, 0]
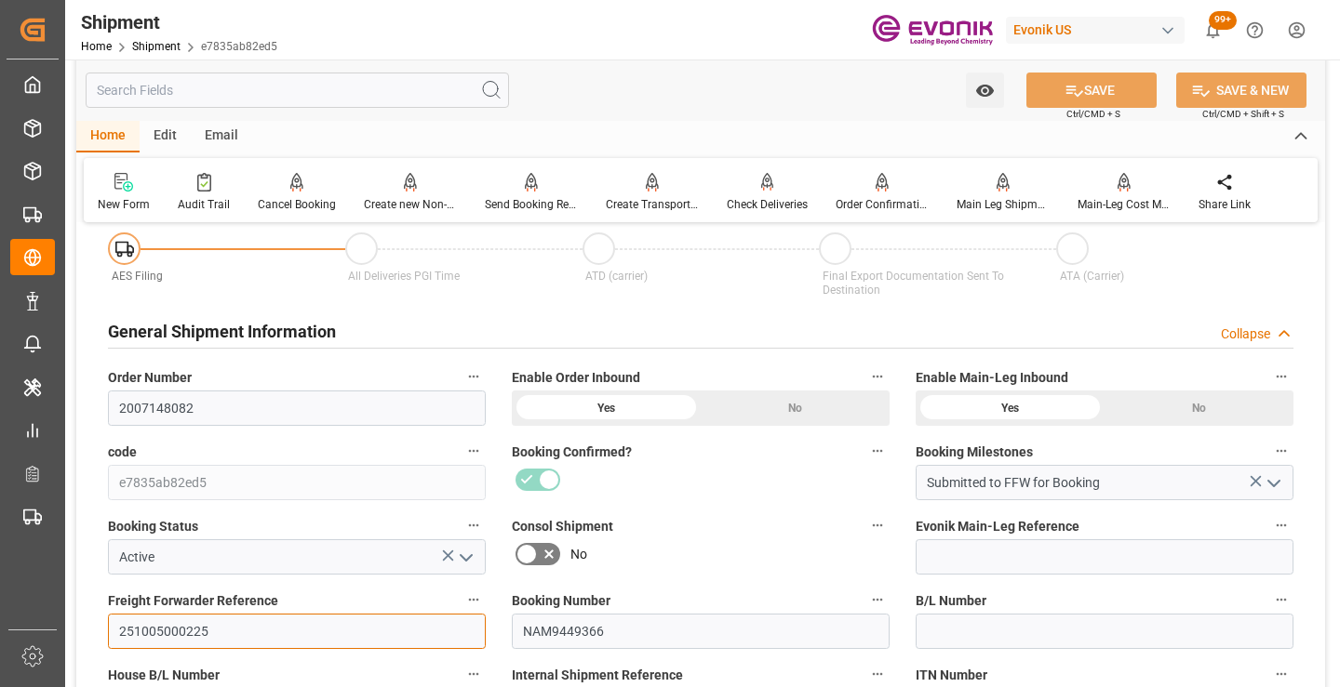
click at [180, 629] on input "251005000225" at bounding box center [297, 631] width 378 height 35
click at [334, 95] on input "text" at bounding box center [297, 90] width 423 height 35
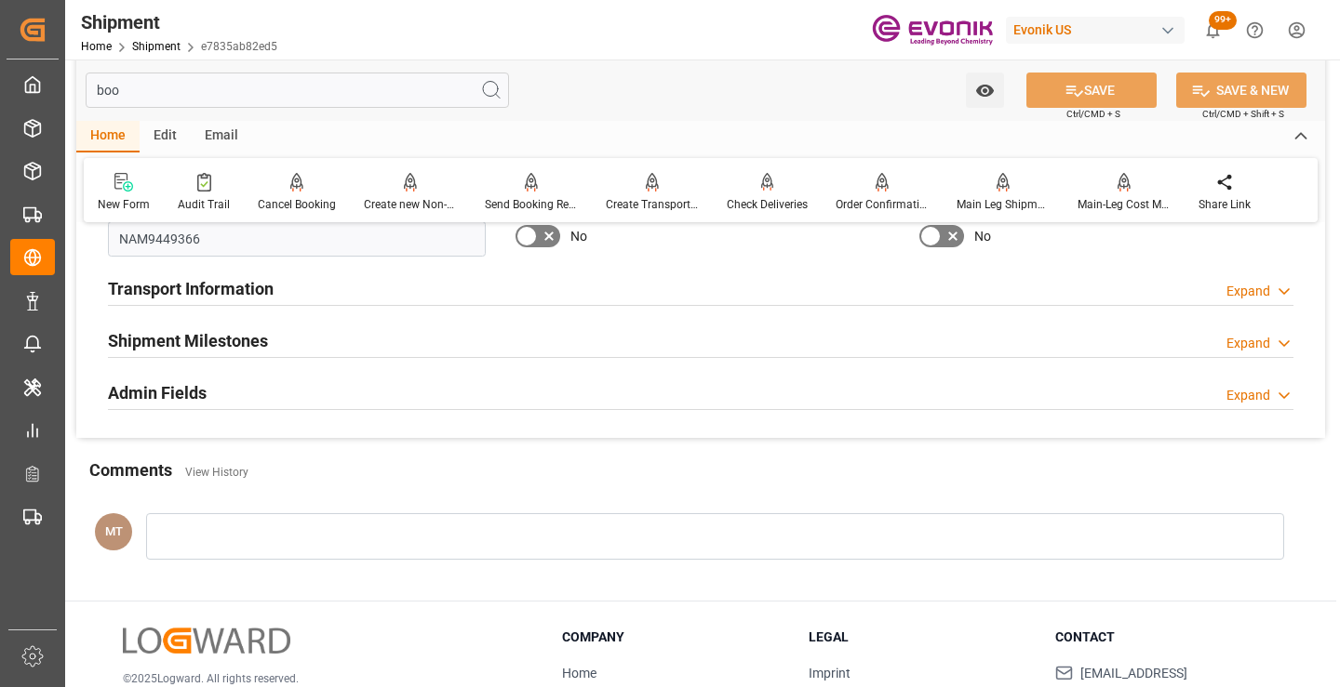
scroll to position [0, 0]
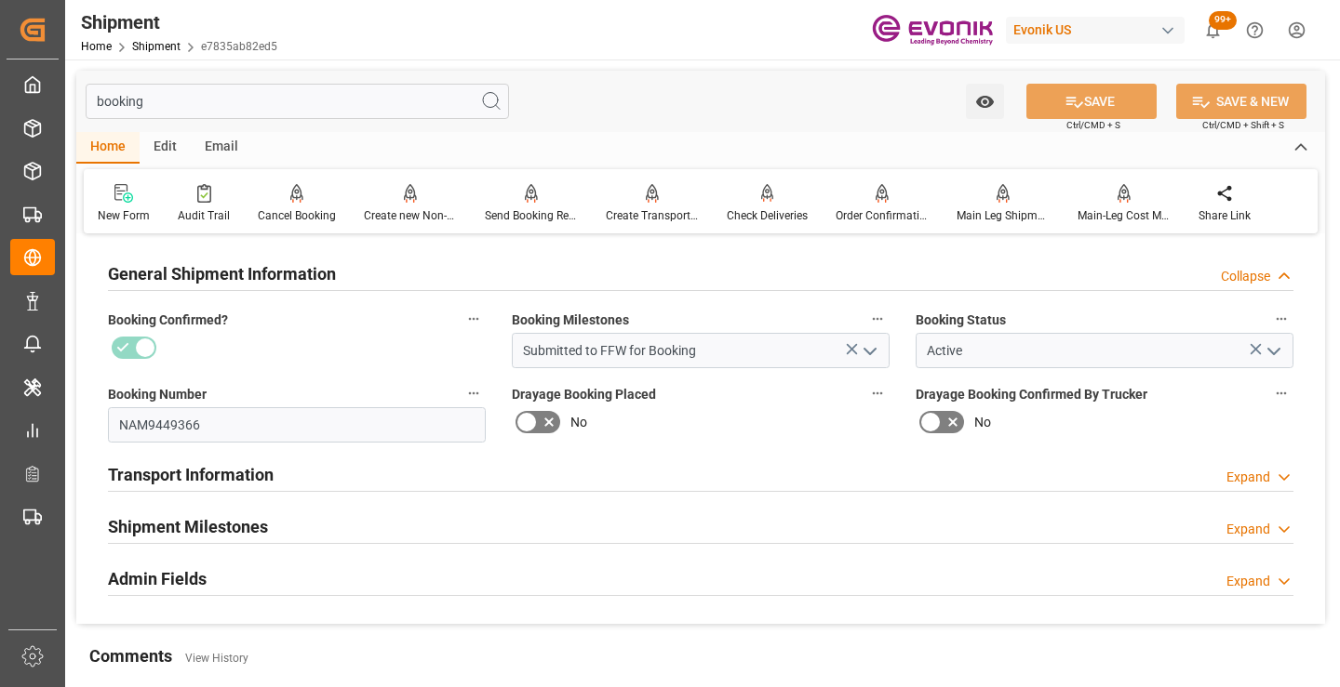
type input "booking"
click at [257, 517] on h2 "Shipment Milestones" at bounding box center [188, 526] width 160 height 25
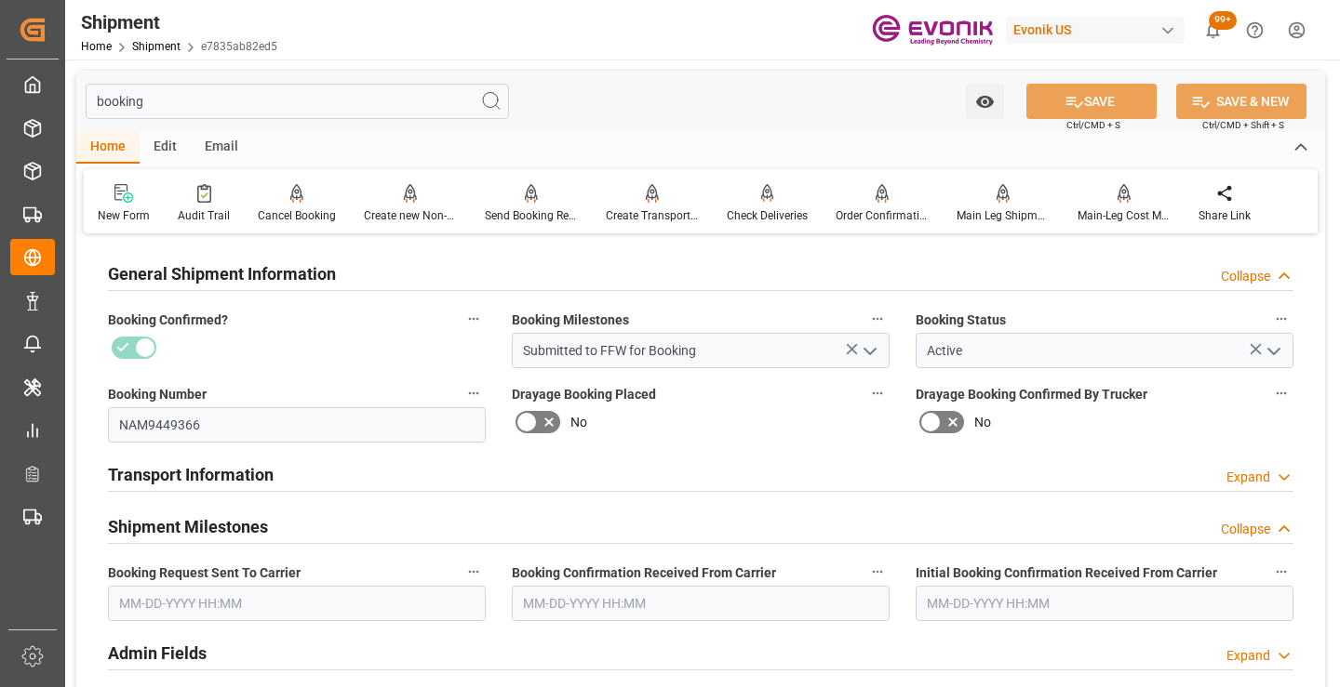
click at [289, 605] on input "text" at bounding box center [297, 603] width 378 height 35
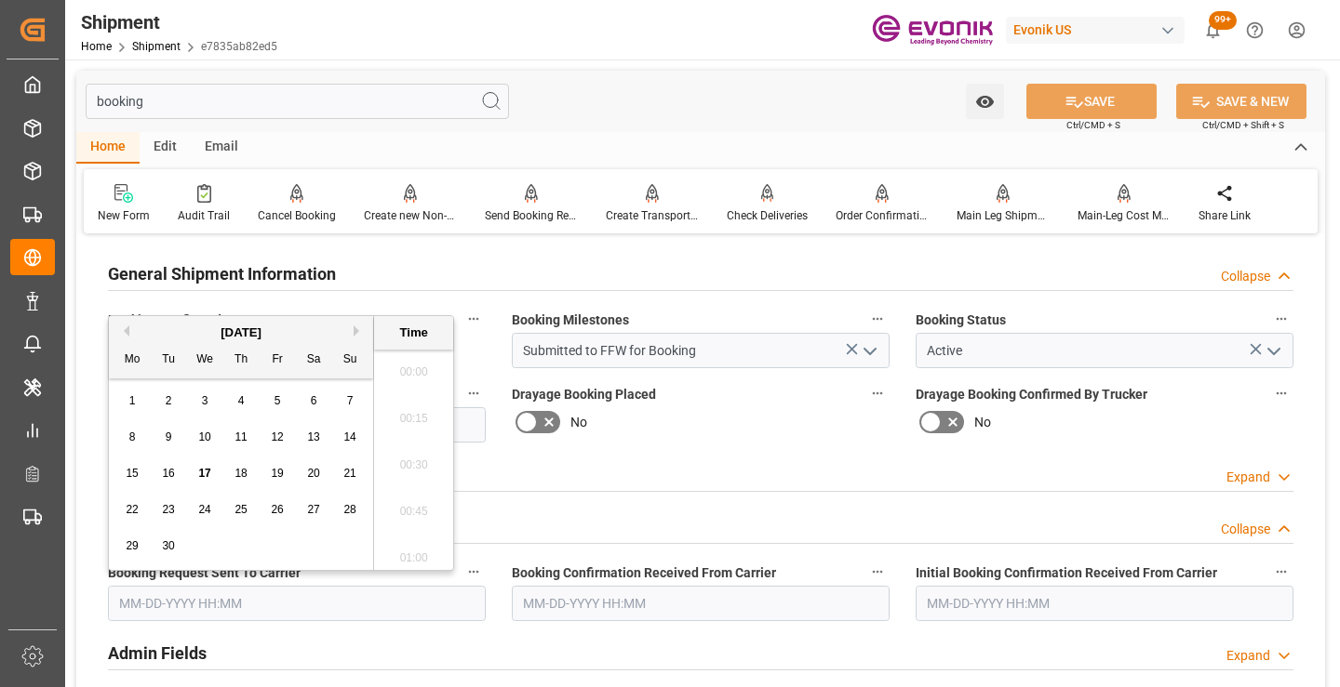
scroll to position [3030, 0]
click at [208, 473] on span "17" at bounding box center [204, 473] width 12 height 13
type input "[DATE] 00:00"
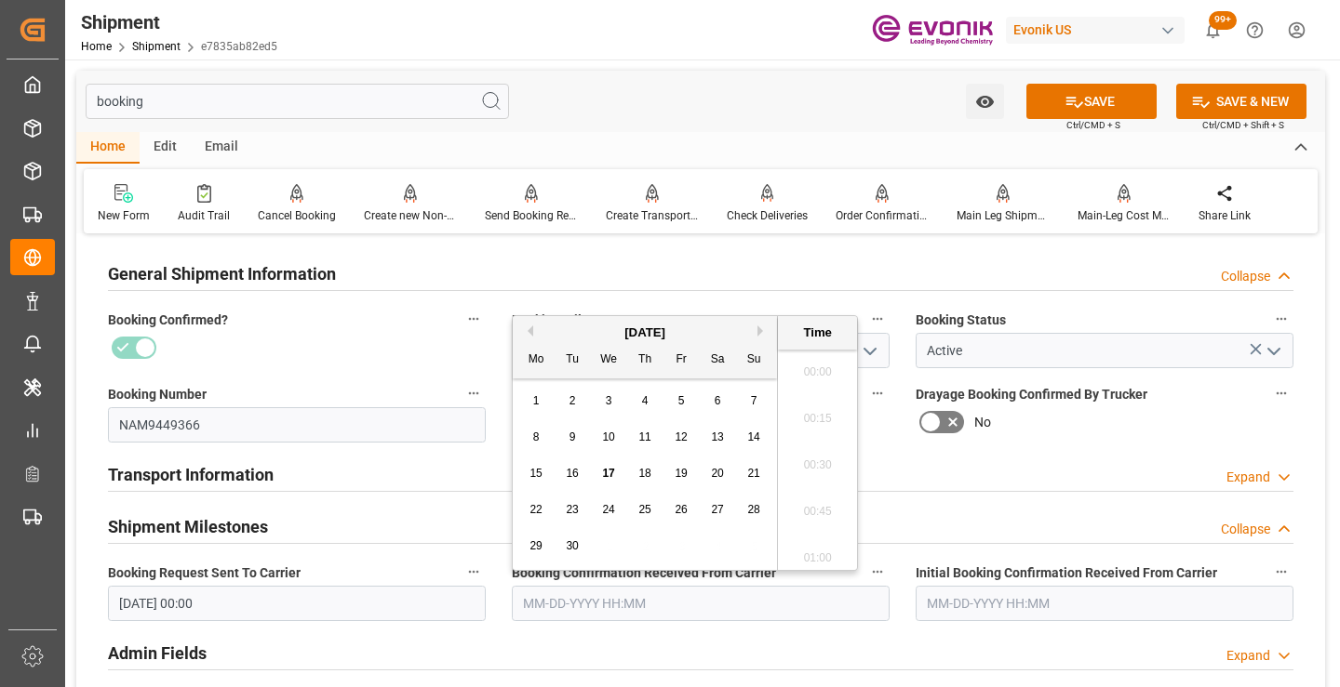
click at [660, 605] on input "text" at bounding box center [701, 603] width 378 height 35
click at [607, 469] on span "17" at bounding box center [608, 473] width 12 height 13
type input "[DATE] 00:00"
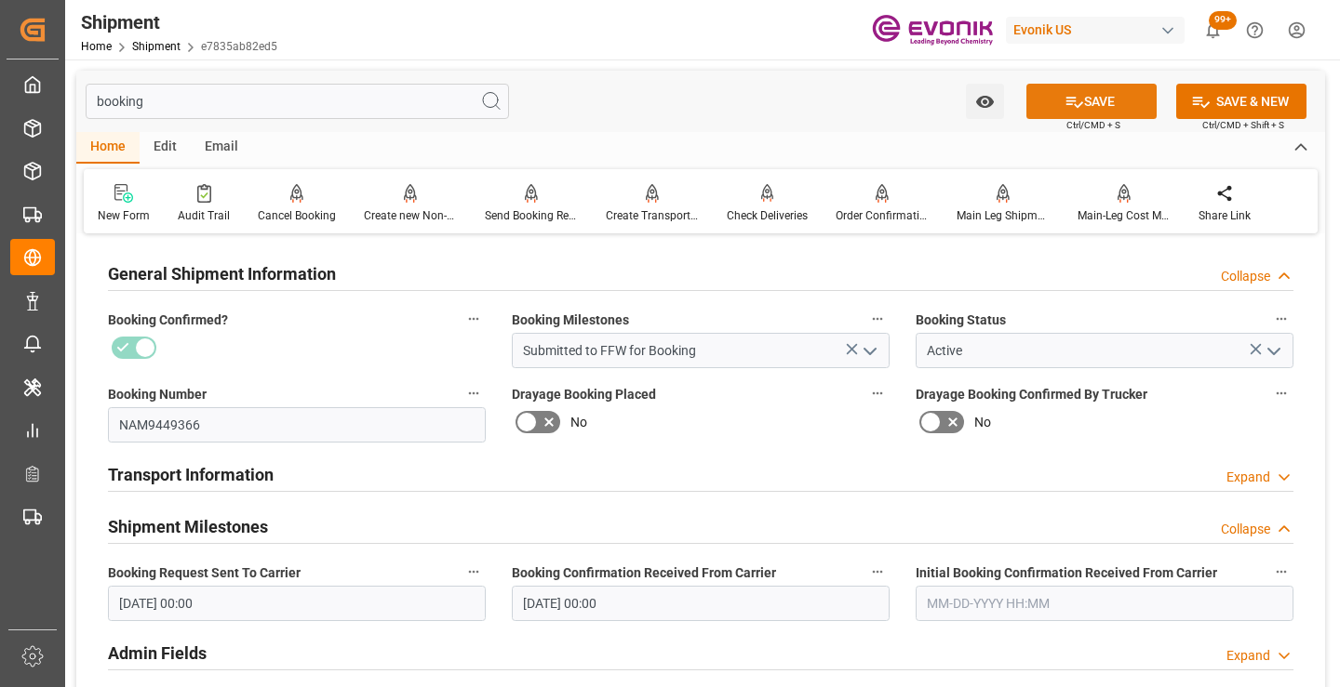
click at [1060, 97] on button "SAVE" at bounding box center [1091, 101] width 130 height 35
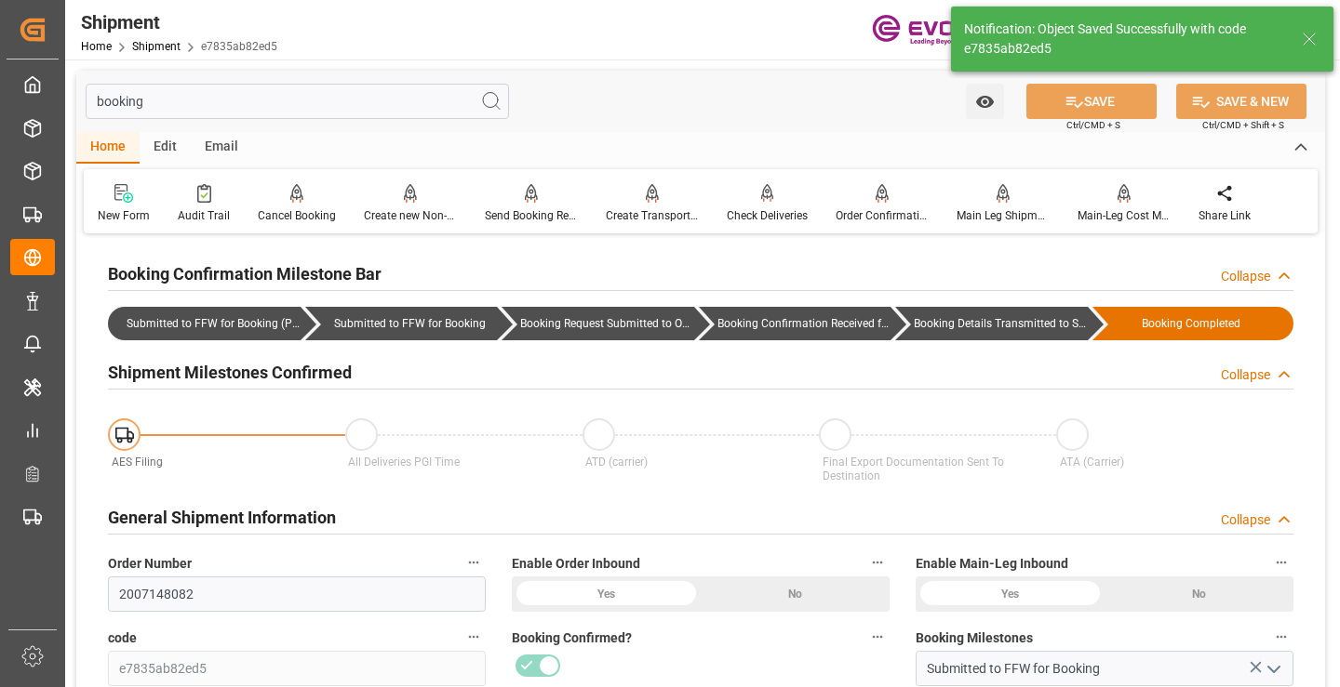
type input "Booking Details Transmitted to SAP"
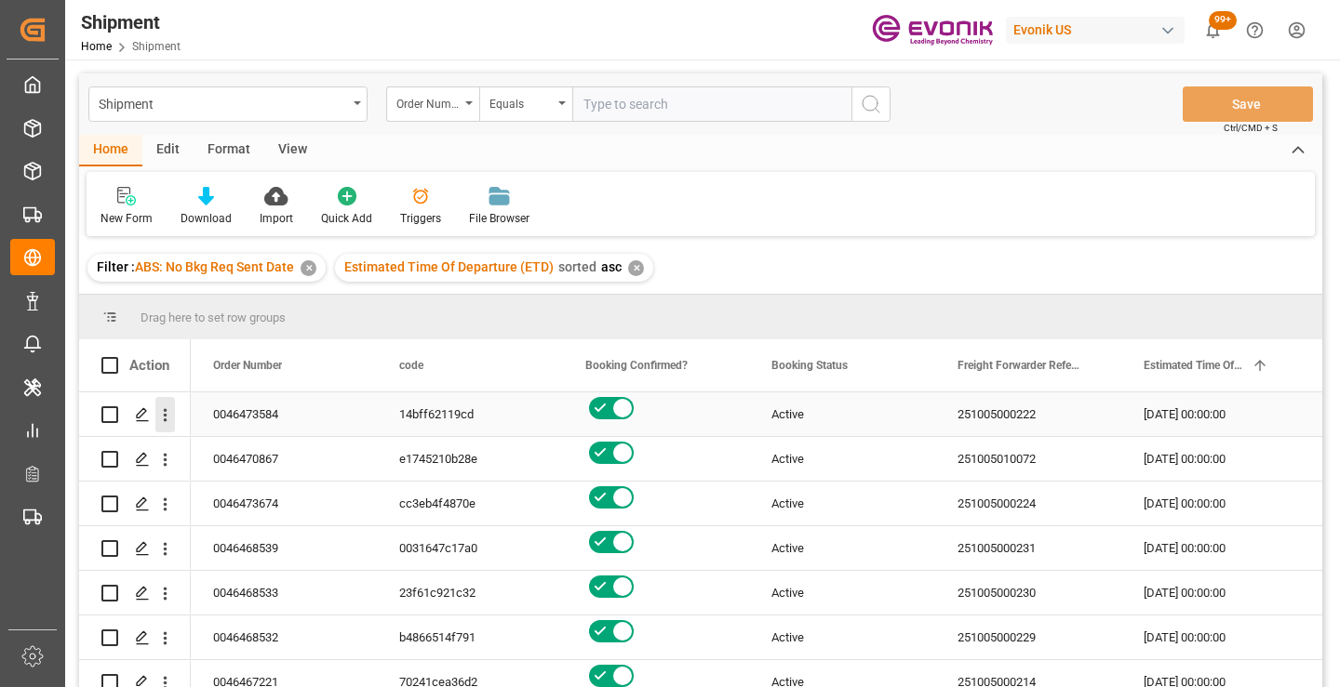
click at [165, 412] on icon "open menu" at bounding box center [166, 415] width 4 height 13
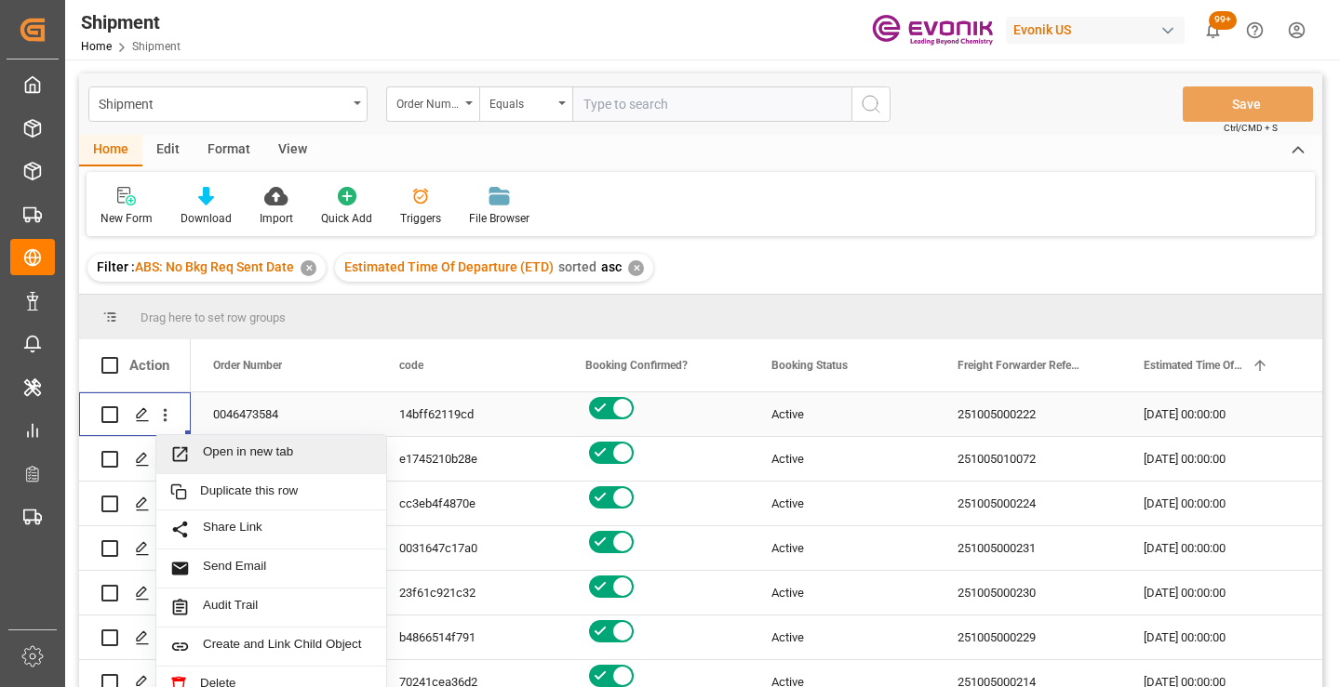
click at [266, 451] on span "Open in new tab" at bounding box center [287, 455] width 169 height 20
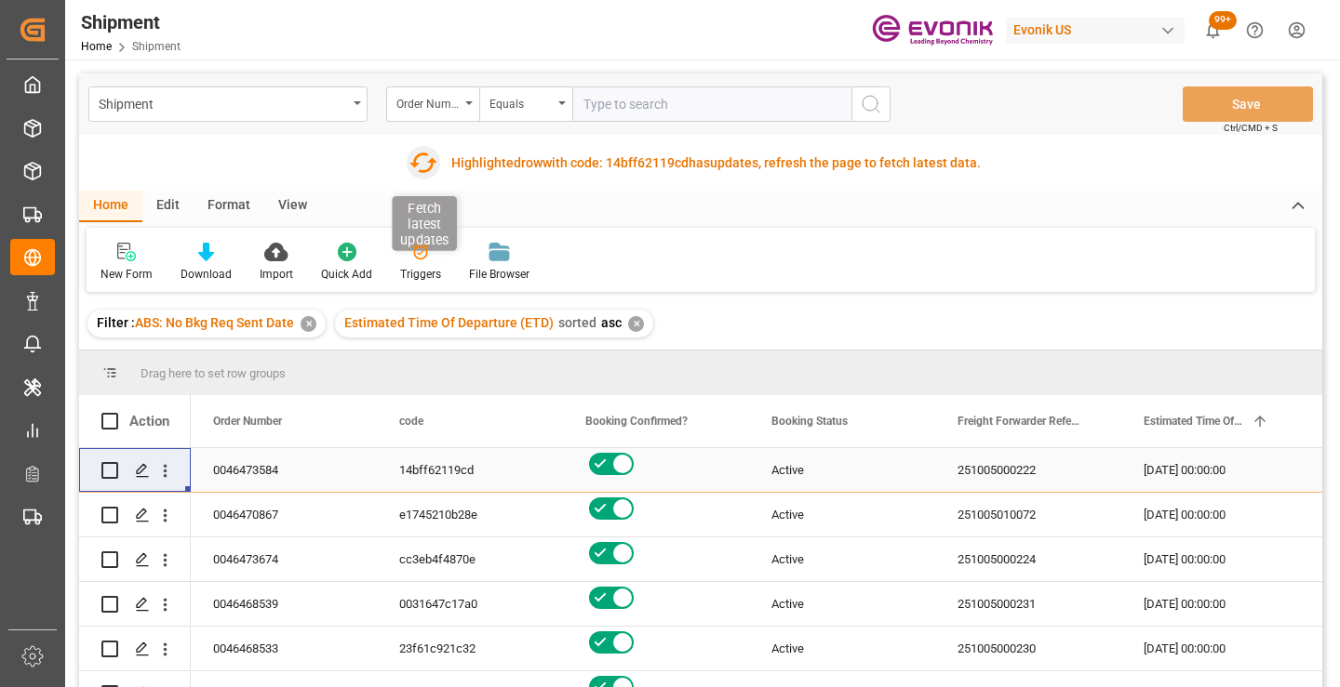
click at [417, 169] on icon "button" at bounding box center [422, 163] width 30 height 30
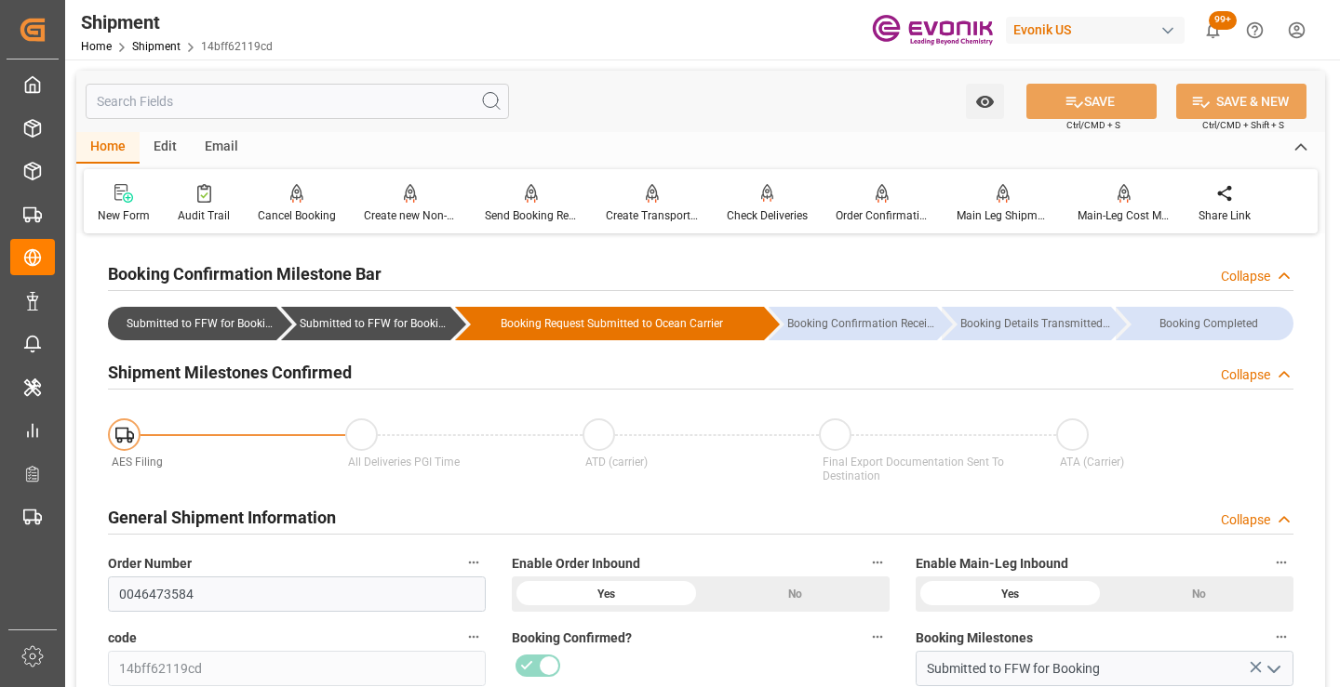
scroll to position [186, 0]
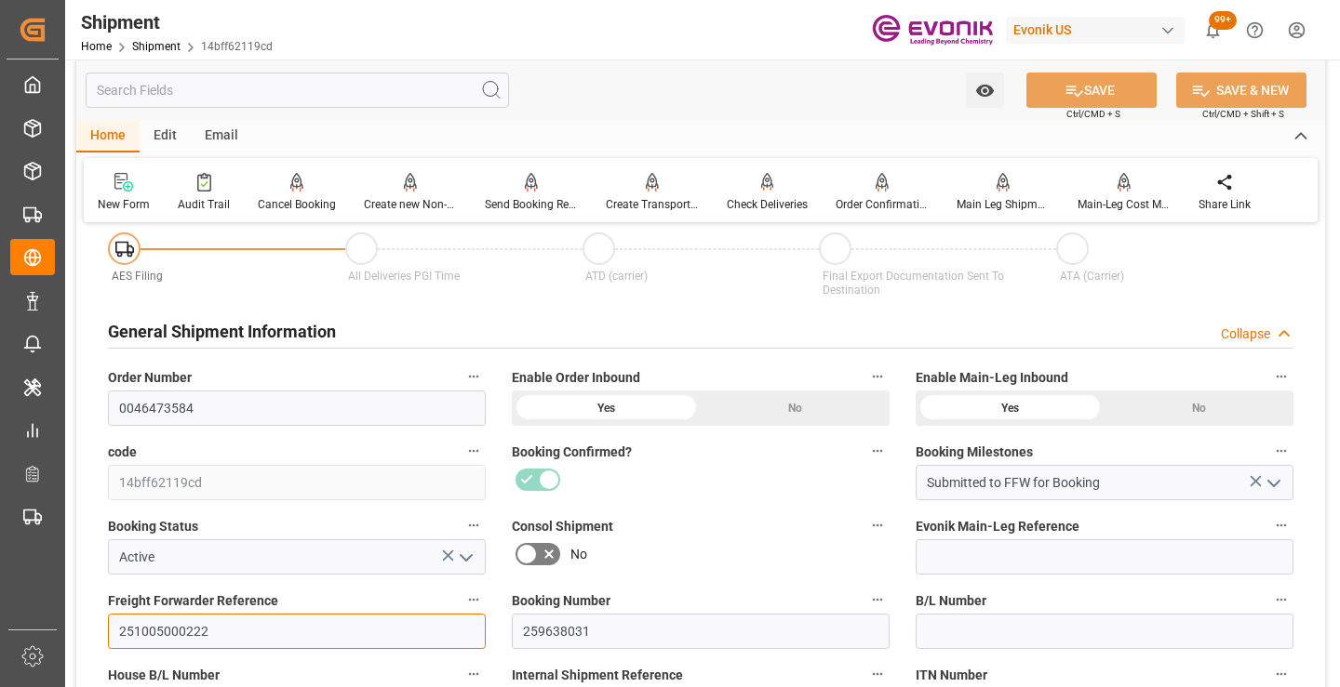
click at [168, 626] on input "251005000222" at bounding box center [297, 631] width 378 height 35
click at [287, 91] on input "text" at bounding box center [297, 90] width 423 height 35
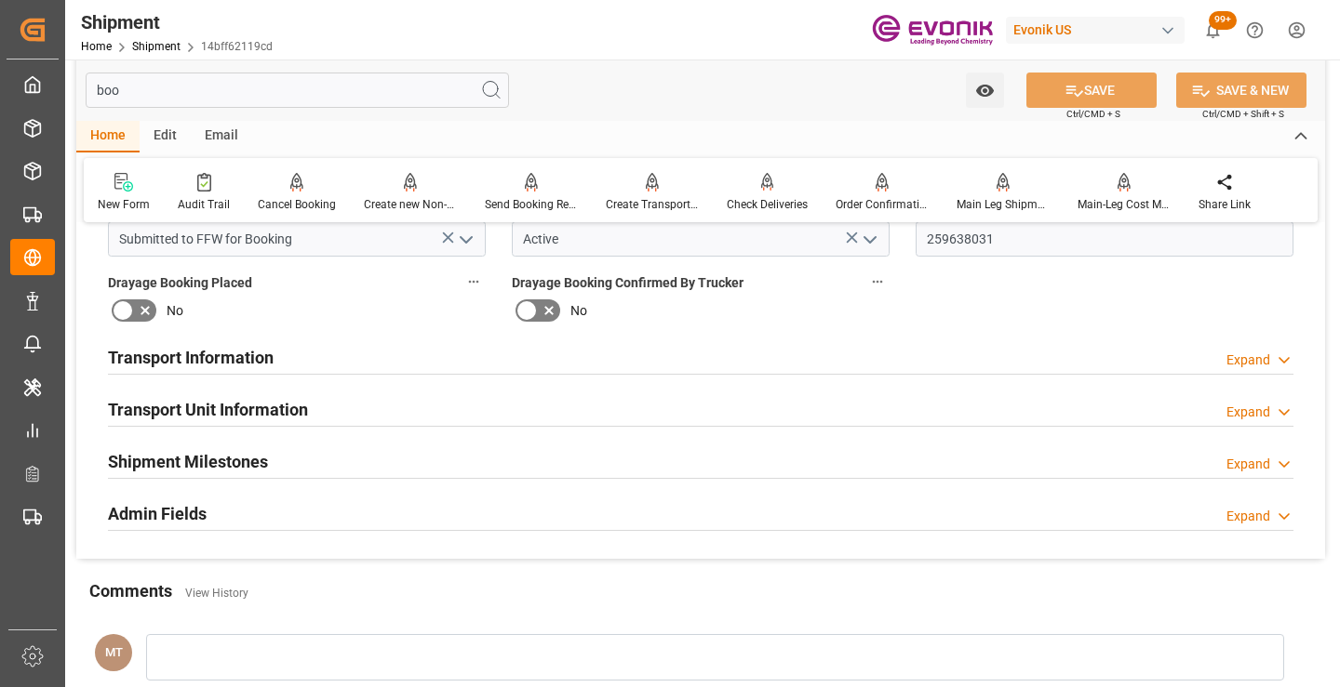
scroll to position [0, 0]
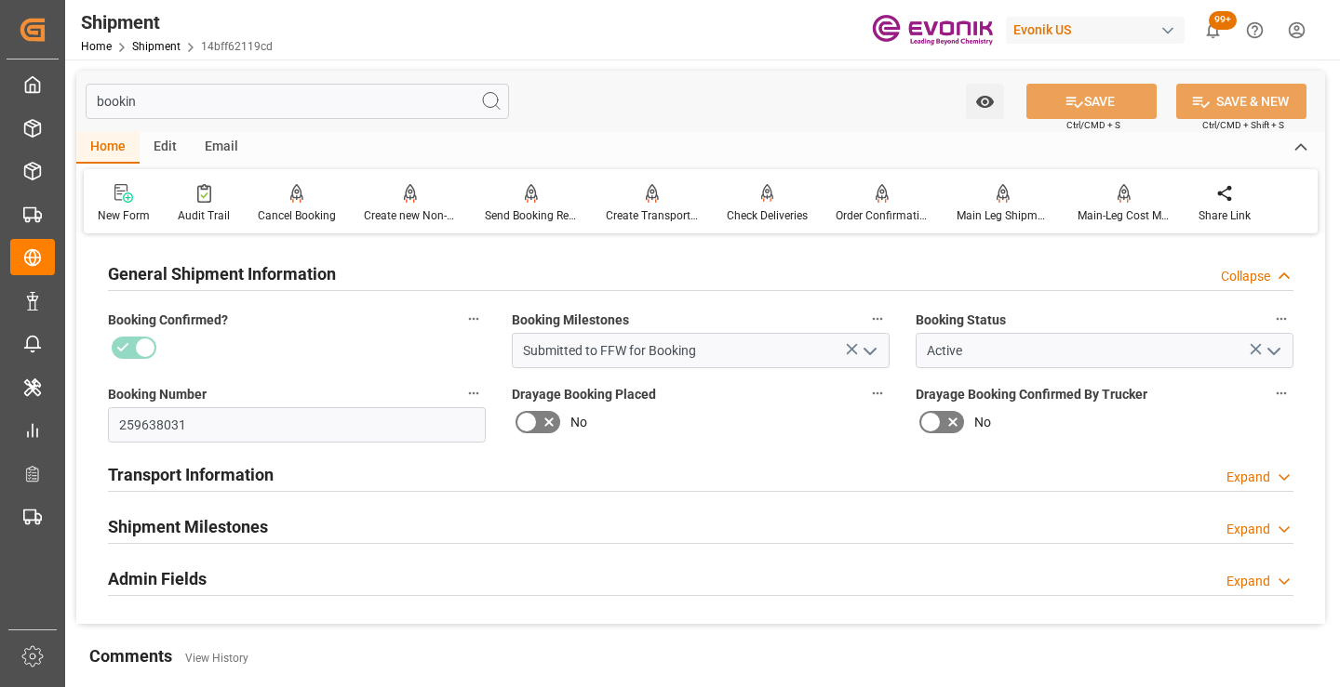
type input "bookin"
click at [244, 520] on h2 "Shipment Milestones" at bounding box center [188, 526] width 160 height 25
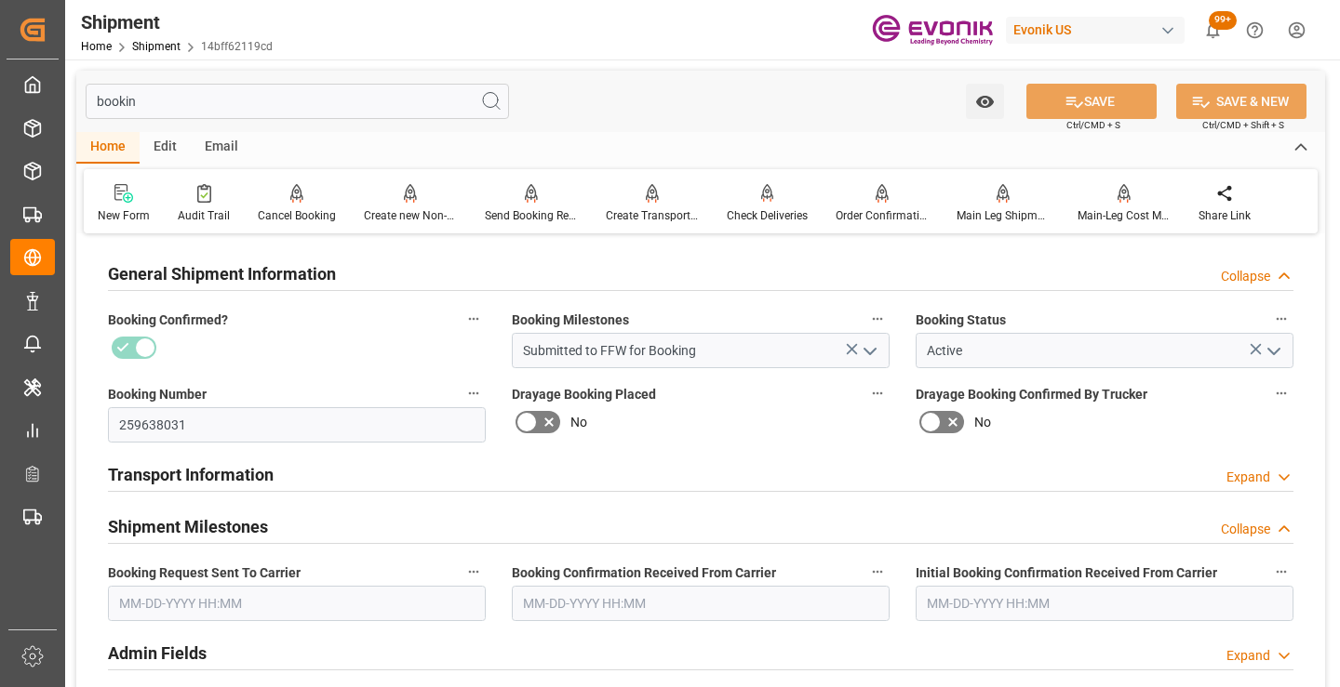
click at [327, 600] on input "text" at bounding box center [297, 603] width 378 height 35
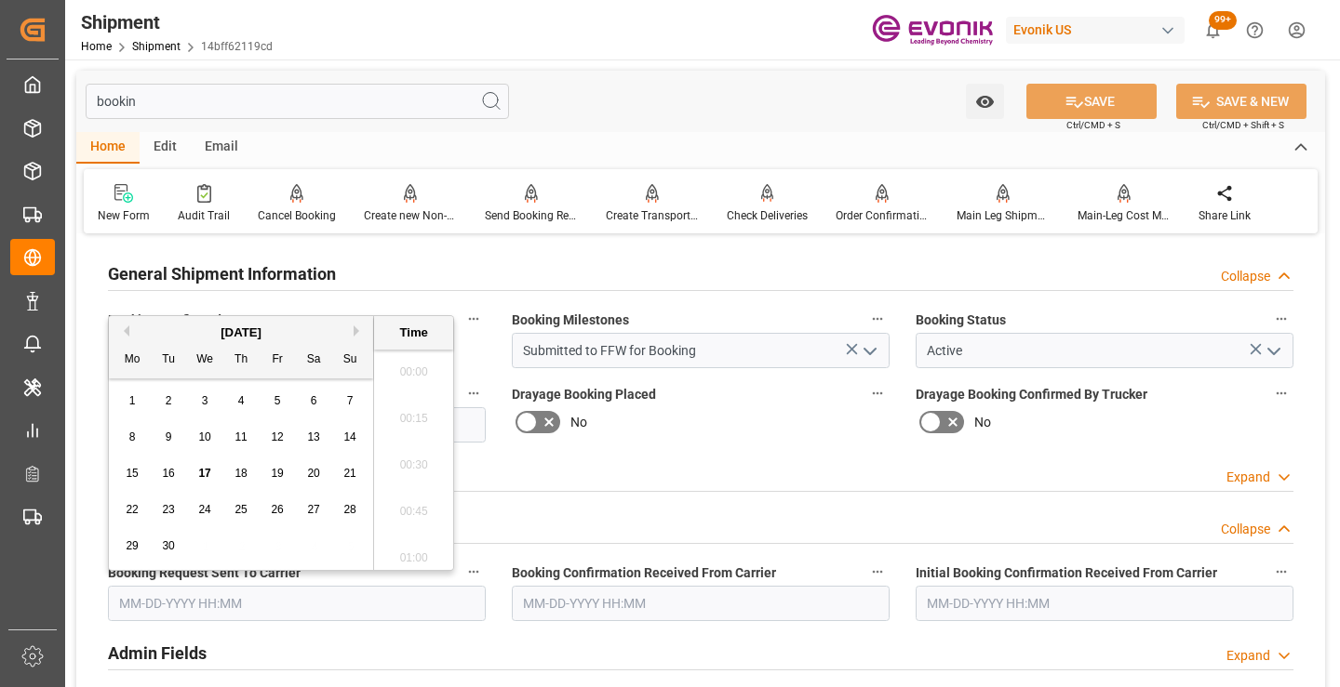
scroll to position [3030, 0]
click at [199, 468] on span "17" at bounding box center [204, 473] width 12 height 13
type input "[DATE] 00:00"
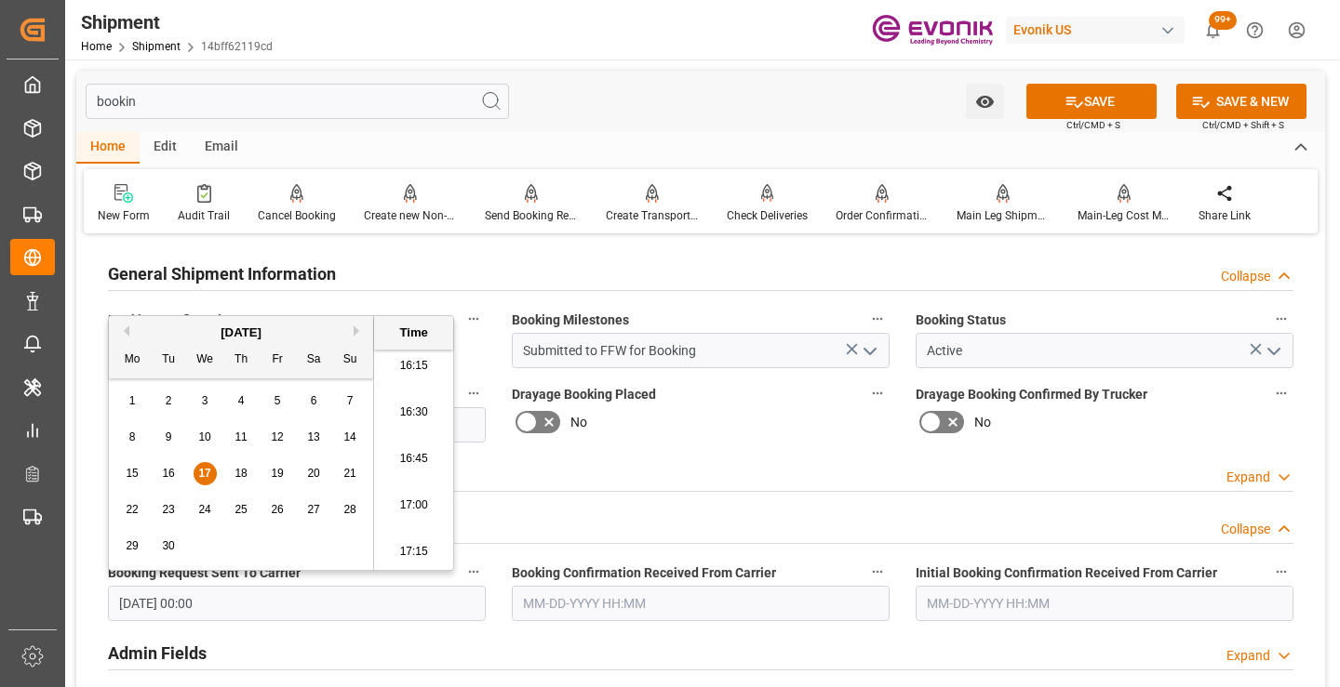
click at [669, 606] on input "text" at bounding box center [701, 603] width 378 height 35
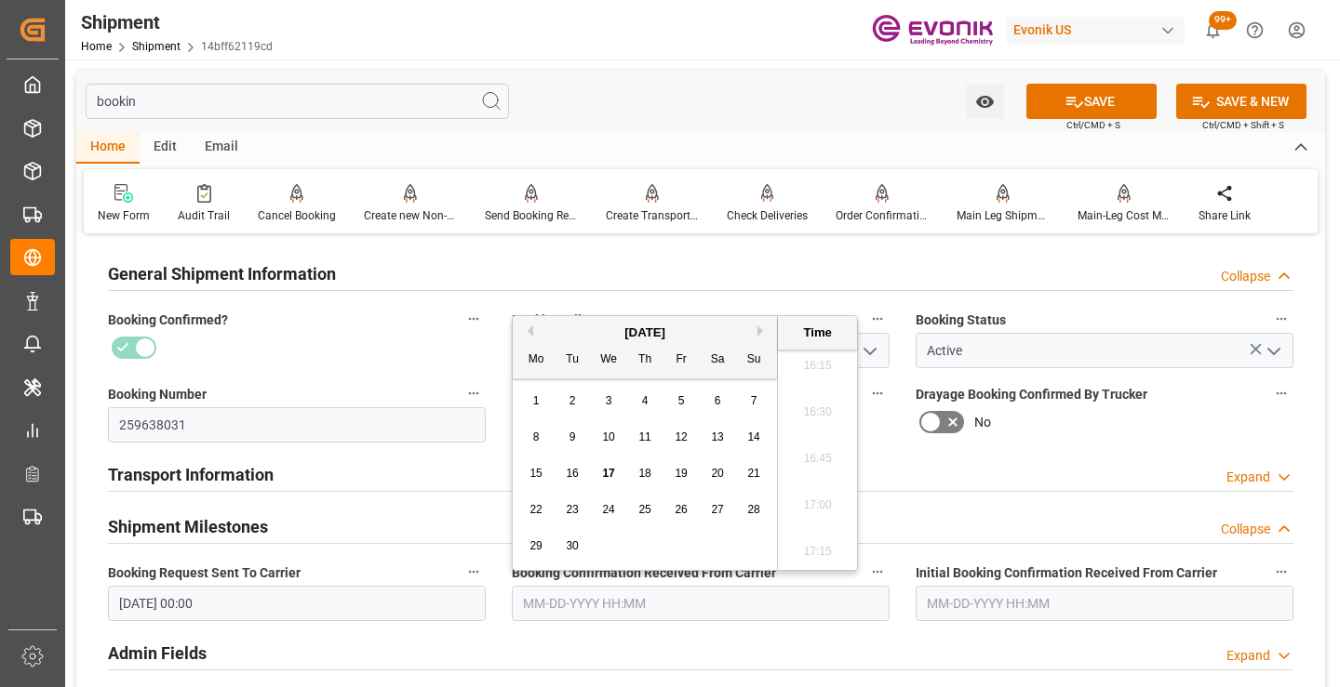
click at [608, 473] on span "17" at bounding box center [608, 473] width 12 height 13
type input "[DATE] 00:00"
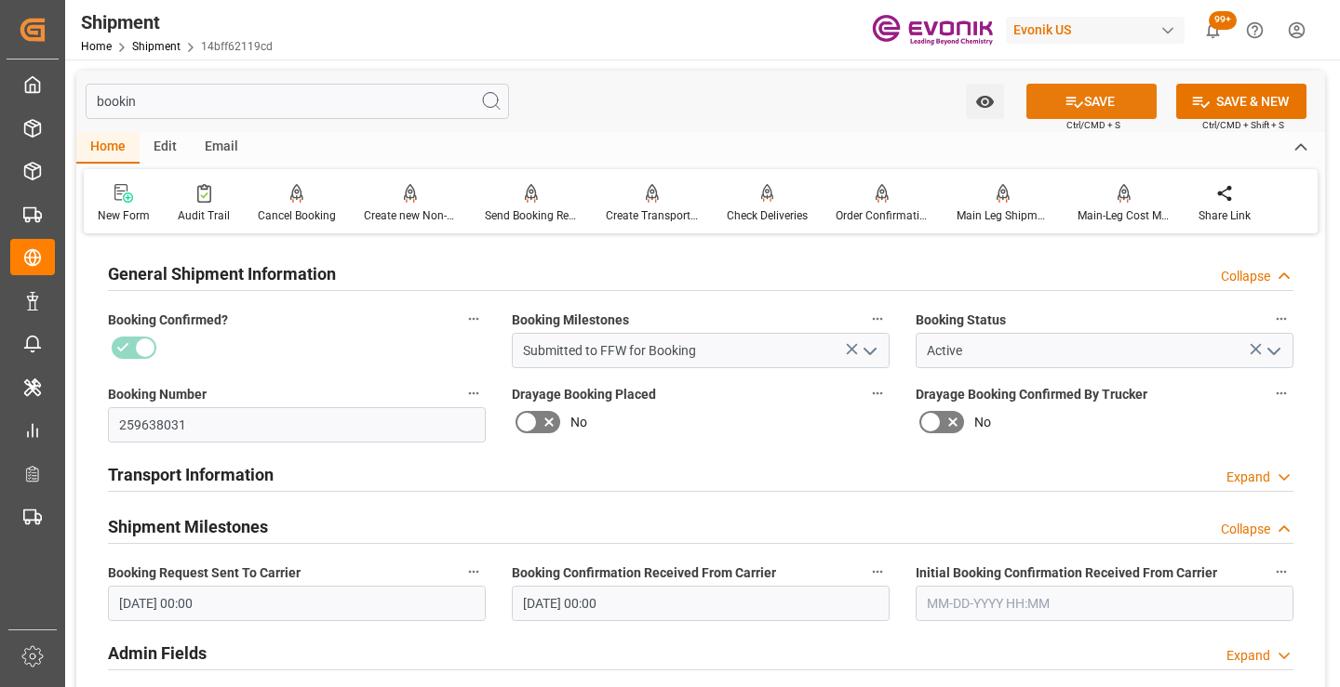
click at [1040, 116] on button "SAVE" at bounding box center [1091, 101] width 130 height 35
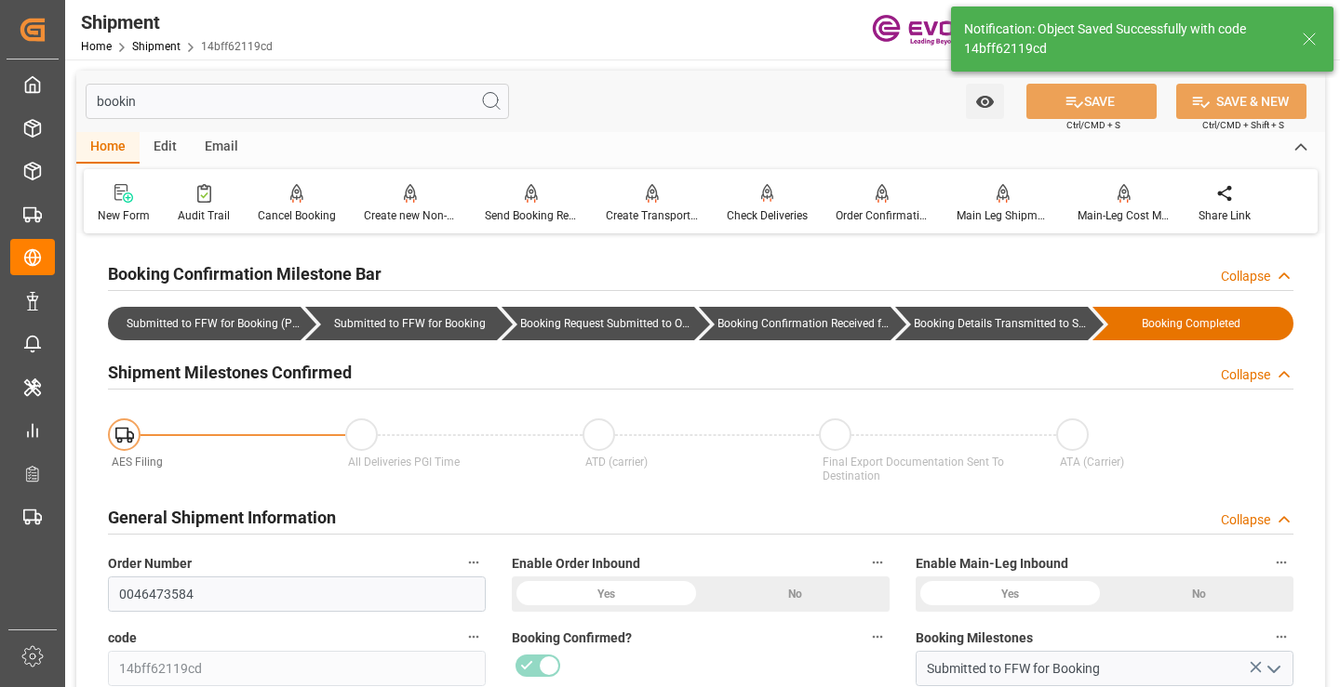
type input "Booking Details Transmitted to SAP"
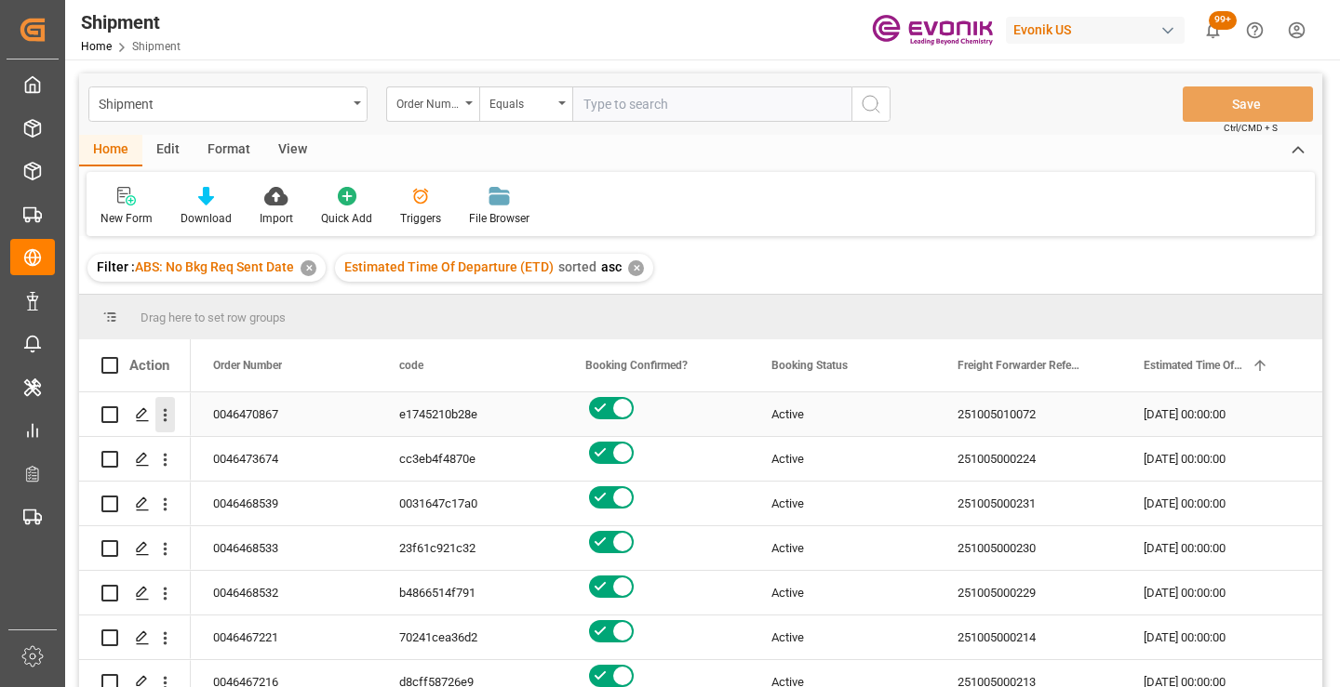
click at [166, 414] on icon "open menu" at bounding box center [165, 416] width 20 height 20
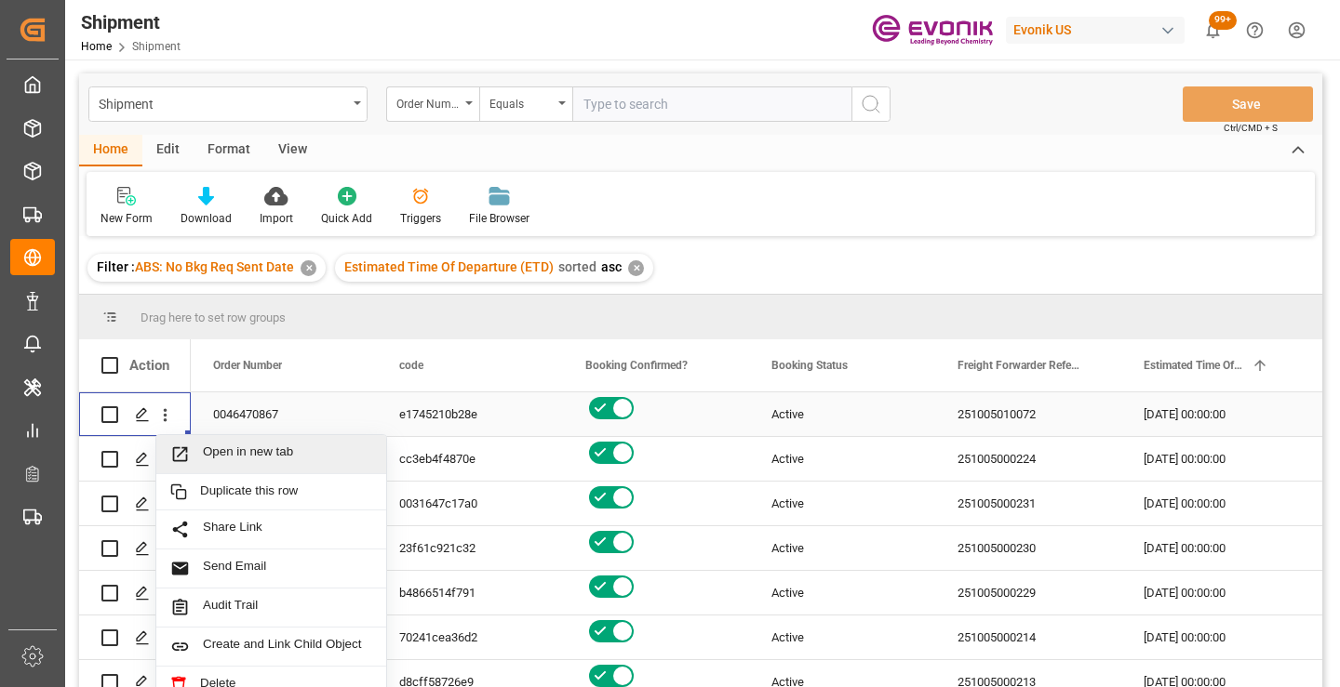
click at [242, 450] on span "Open in new tab" at bounding box center [287, 455] width 169 height 20
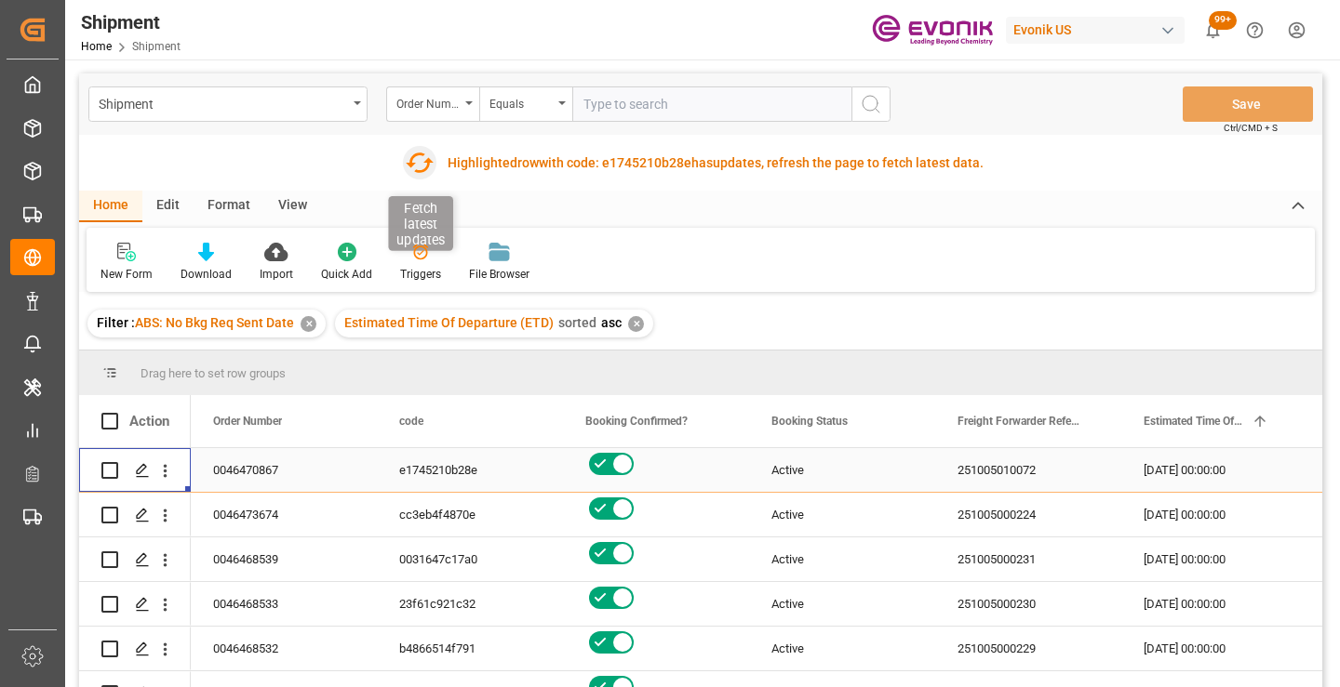
click at [420, 156] on icon "button" at bounding box center [420, 163] width 30 height 30
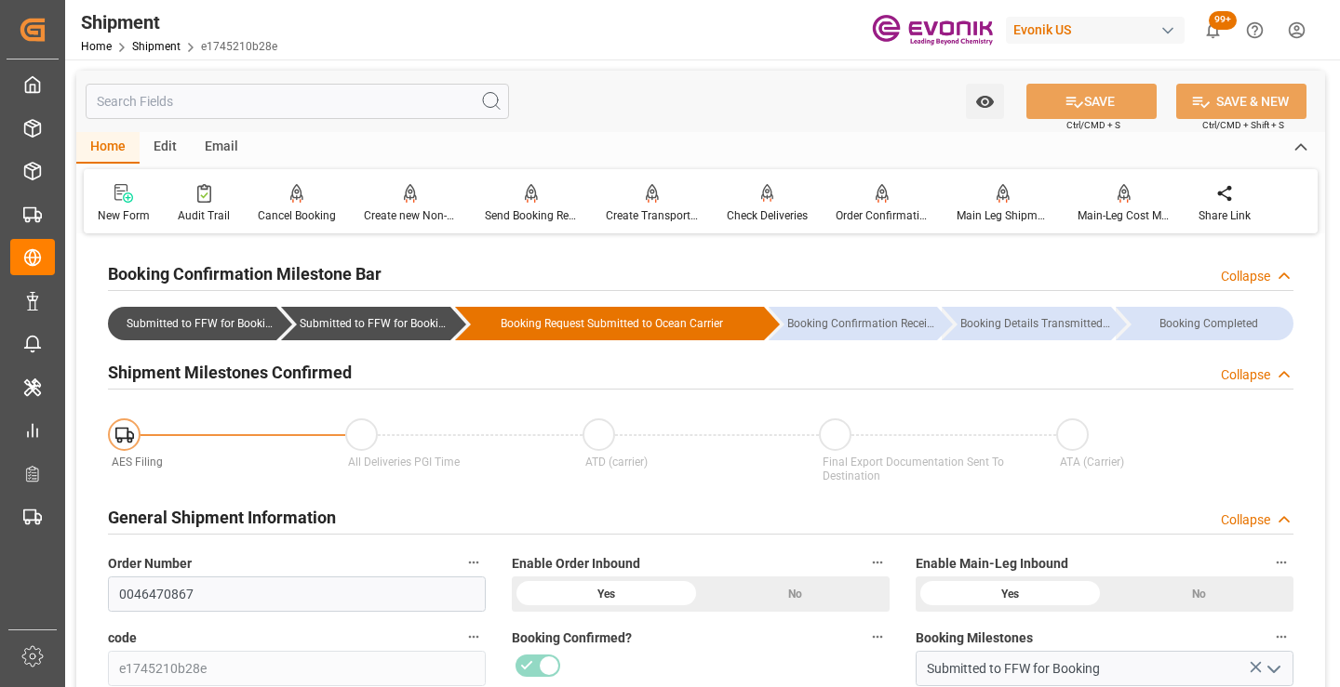
scroll to position [186, 0]
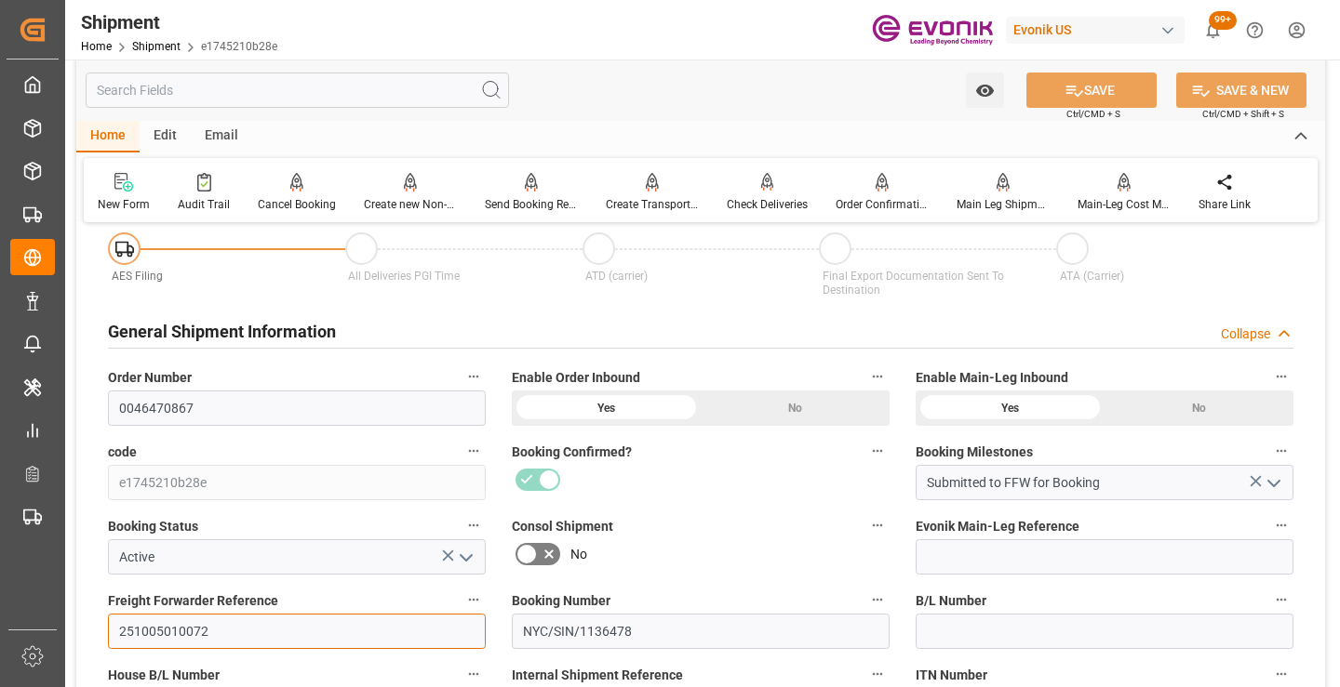
click at [176, 624] on input "251005010072" at bounding box center [297, 631] width 378 height 35
click at [365, 89] on input "text" at bounding box center [297, 90] width 423 height 35
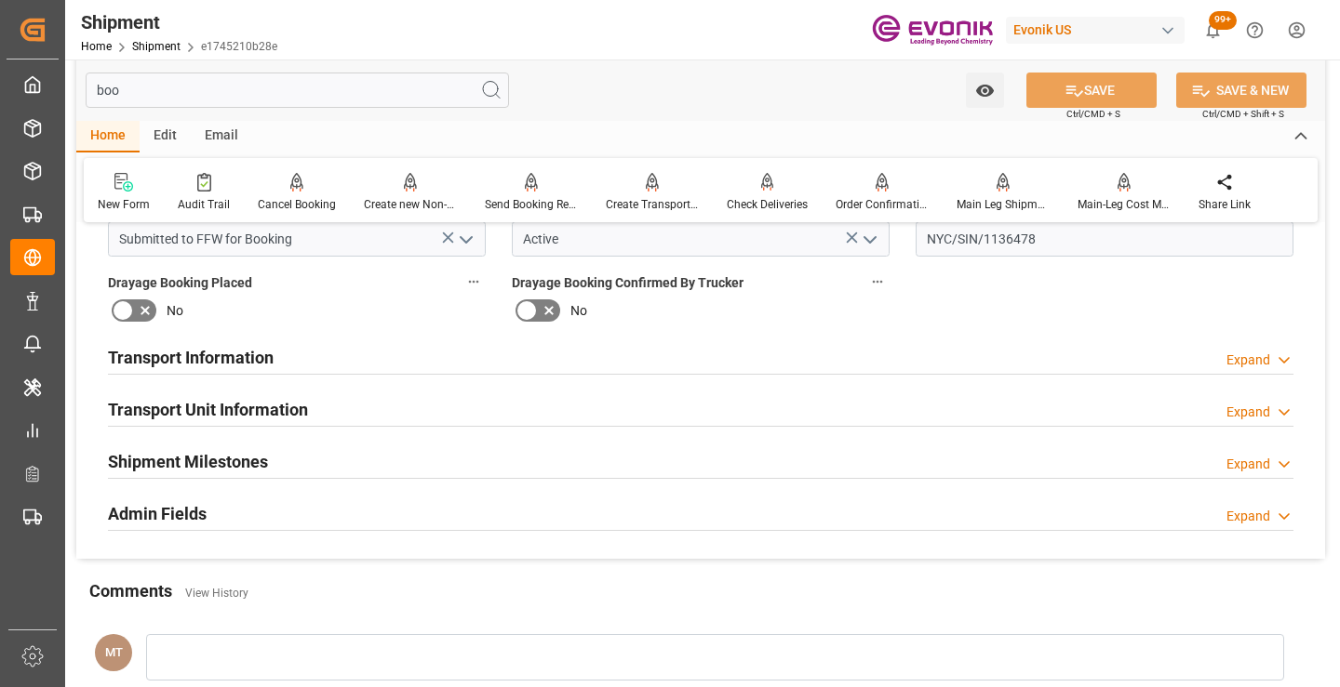
scroll to position [0, 0]
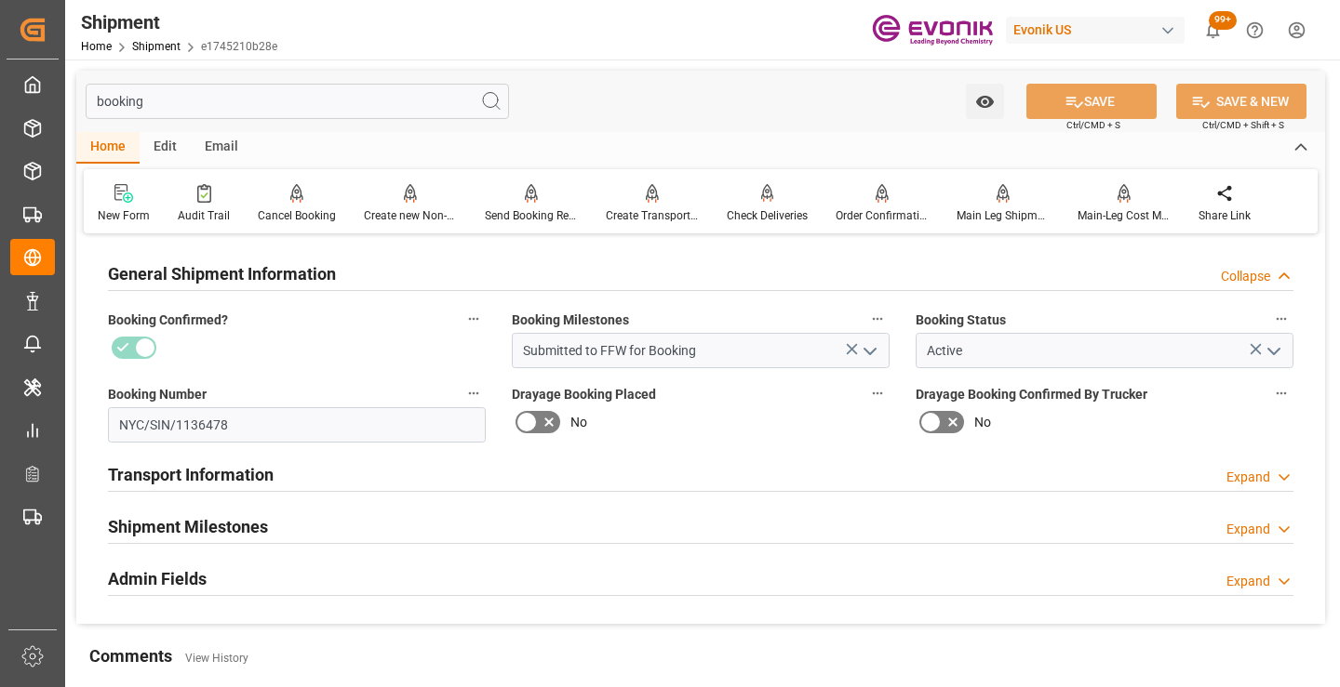
type input "booking"
click at [281, 512] on div "Shipment Milestones Expand" at bounding box center [700, 525] width 1185 height 35
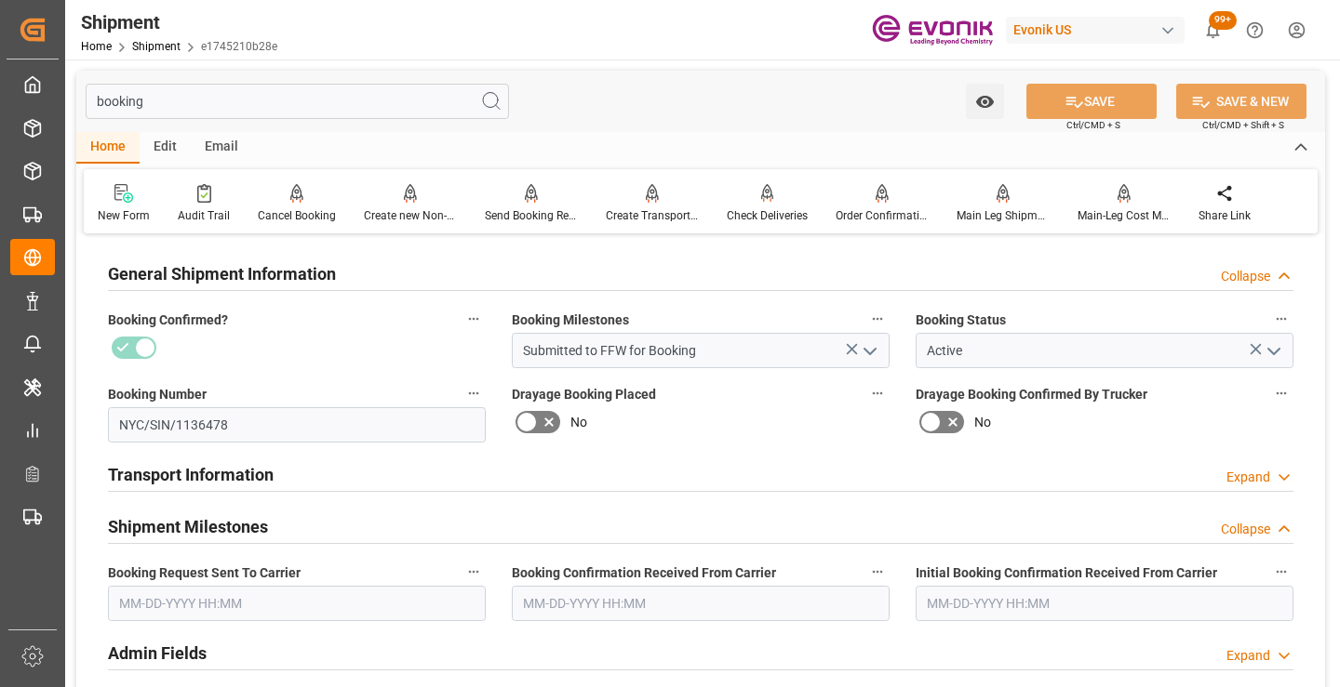
click at [290, 601] on input "text" at bounding box center [297, 603] width 378 height 35
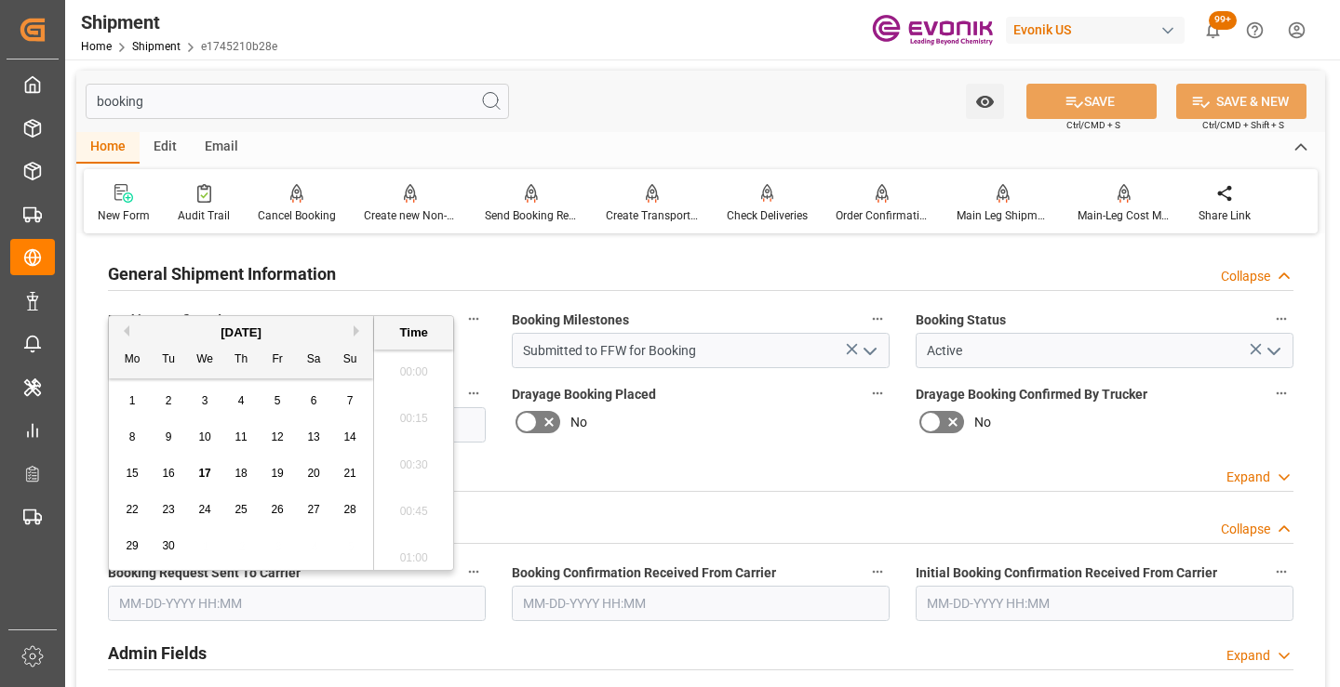
scroll to position [3030, 0]
click at [203, 473] on span "17" at bounding box center [204, 473] width 12 height 13
type input "[DATE] 00:00"
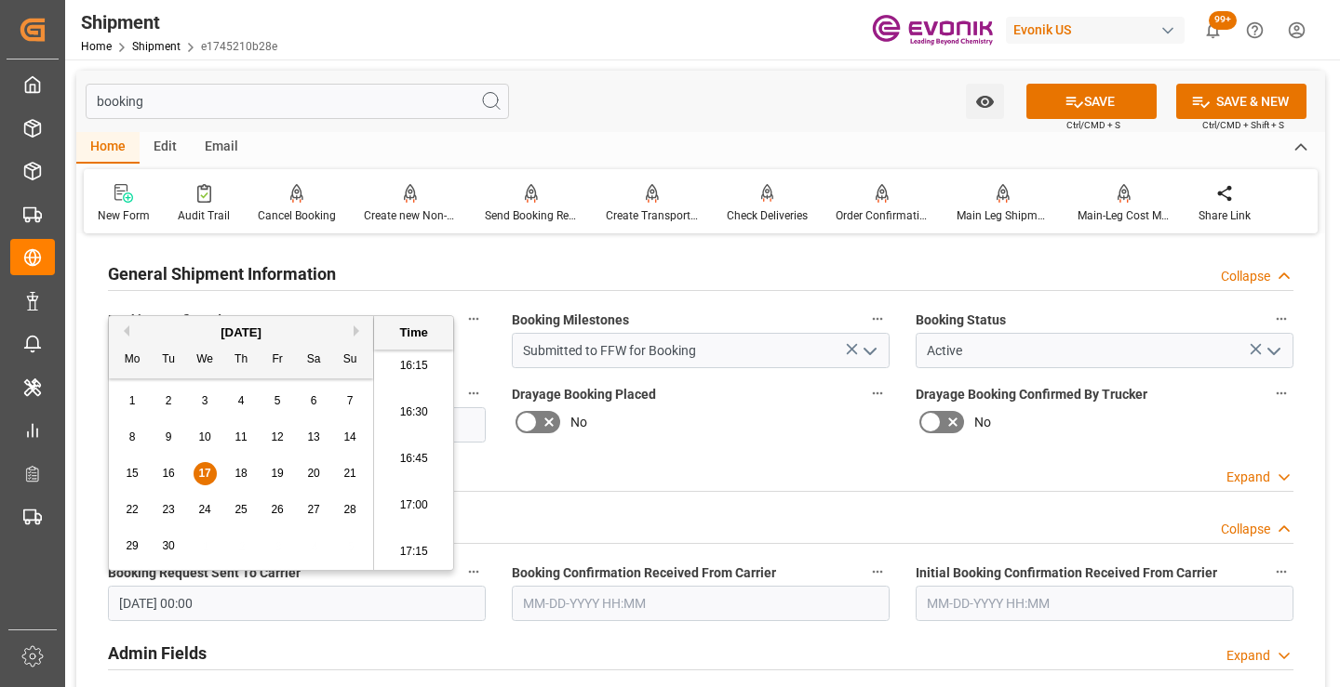
click at [583, 611] on input "text" at bounding box center [701, 603] width 378 height 35
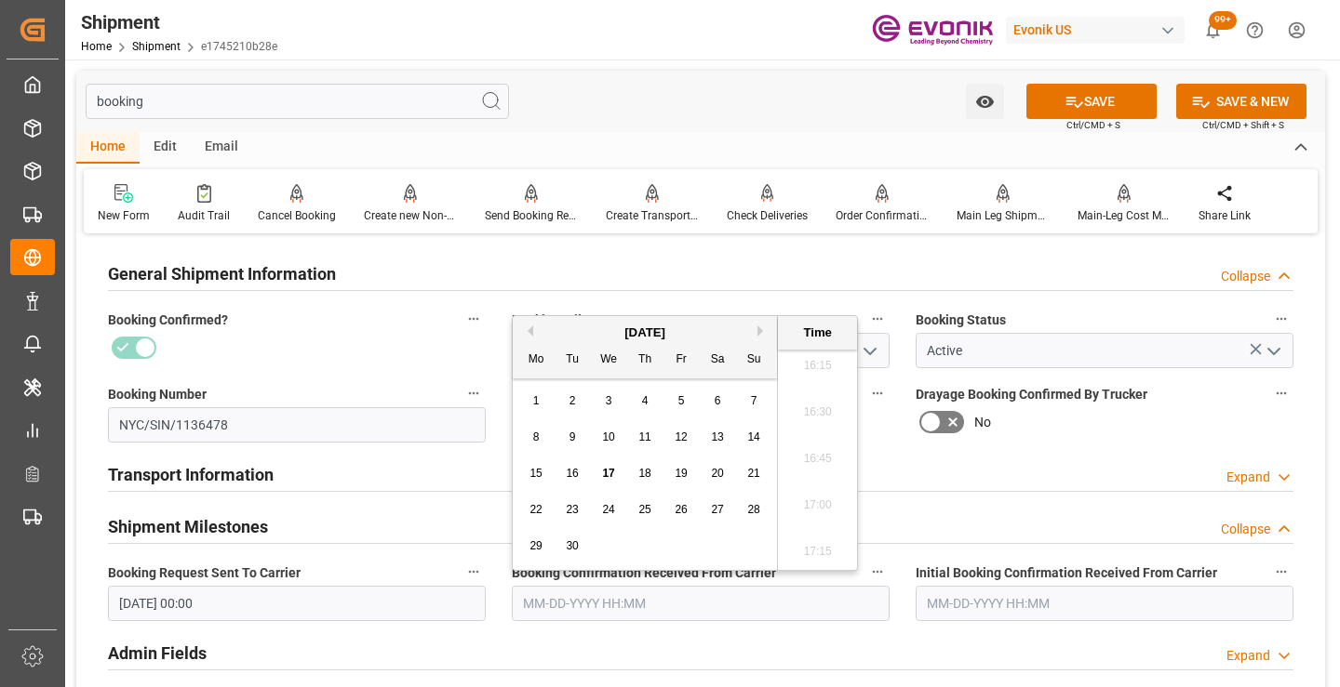
click at [607, 472] on span "17" at bounding box center [608, 473] width 12 height 13
type input "[DATE] 00:00"
click at [1048, 101] on button "SAVE" at bounding box center [1091, 101] width 130 height 35
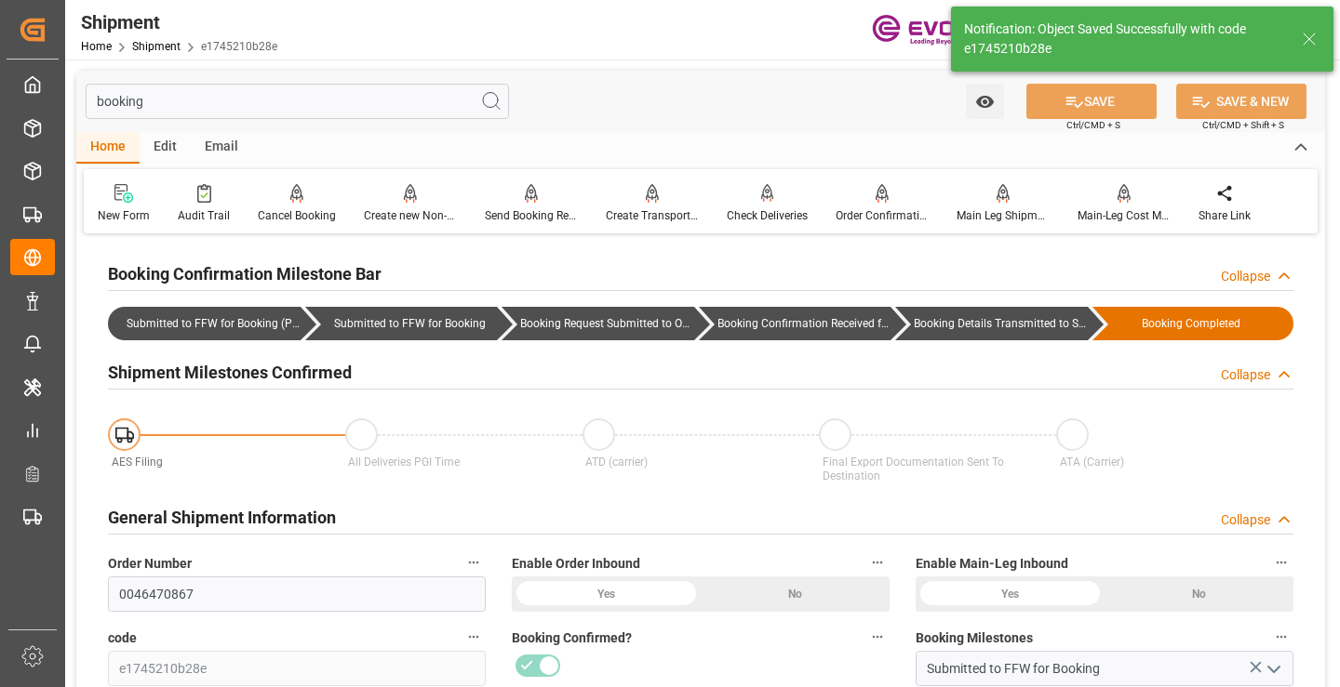
type input "Booking Details Transmitted to SAP"
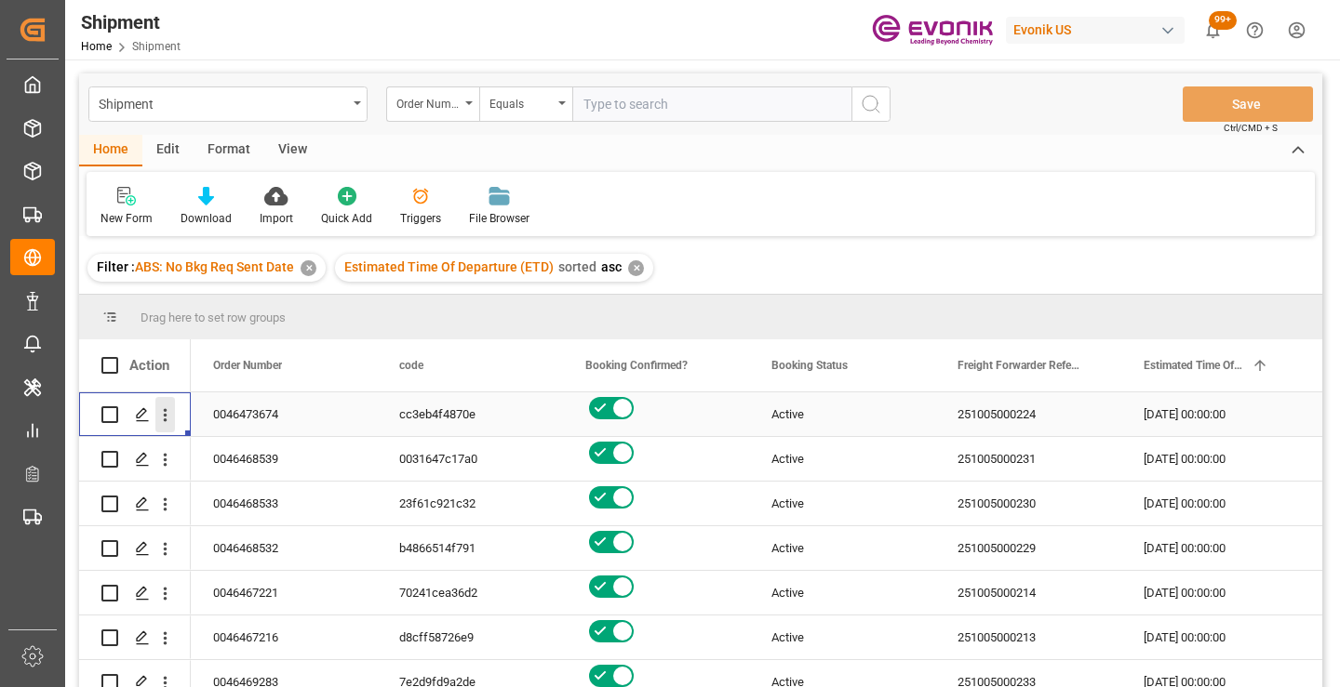
click at [163, 413] on icon "open menu" at bounding box center [165, 416] width 20 height 20
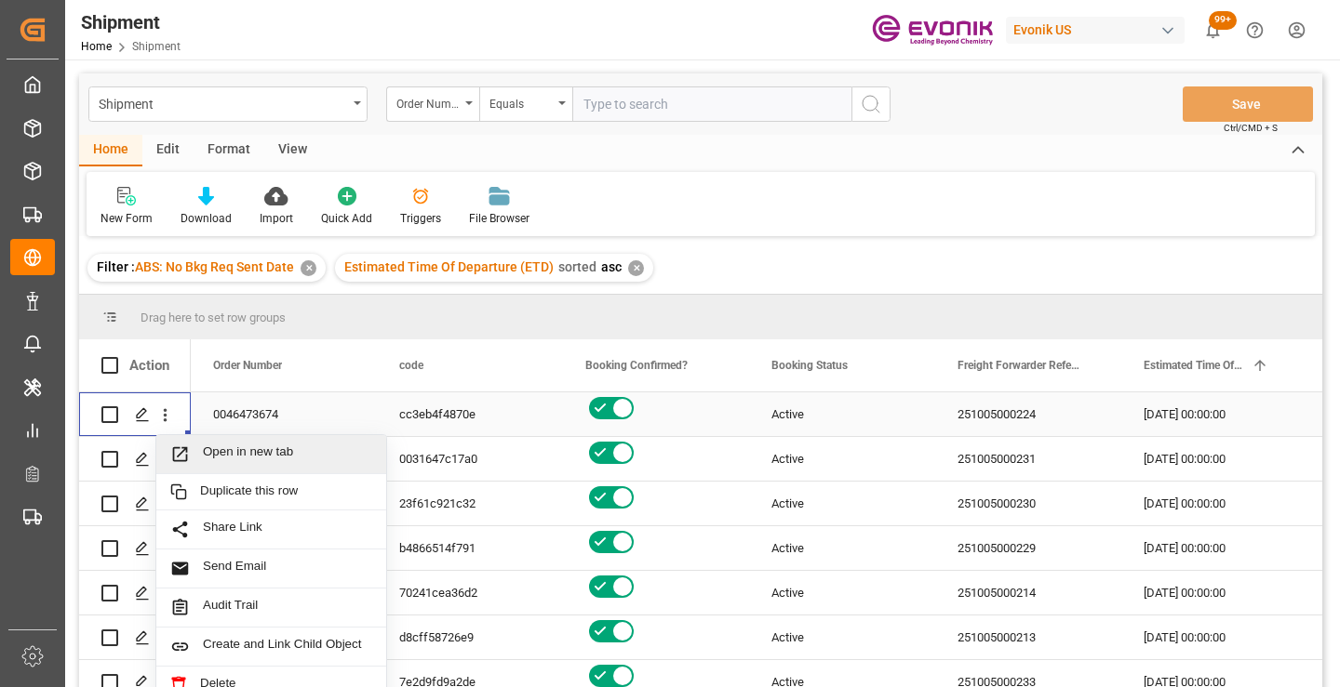
click at [261, 457] on span "Open in new tab" at bounding box center [287, 455] width 169 height 20
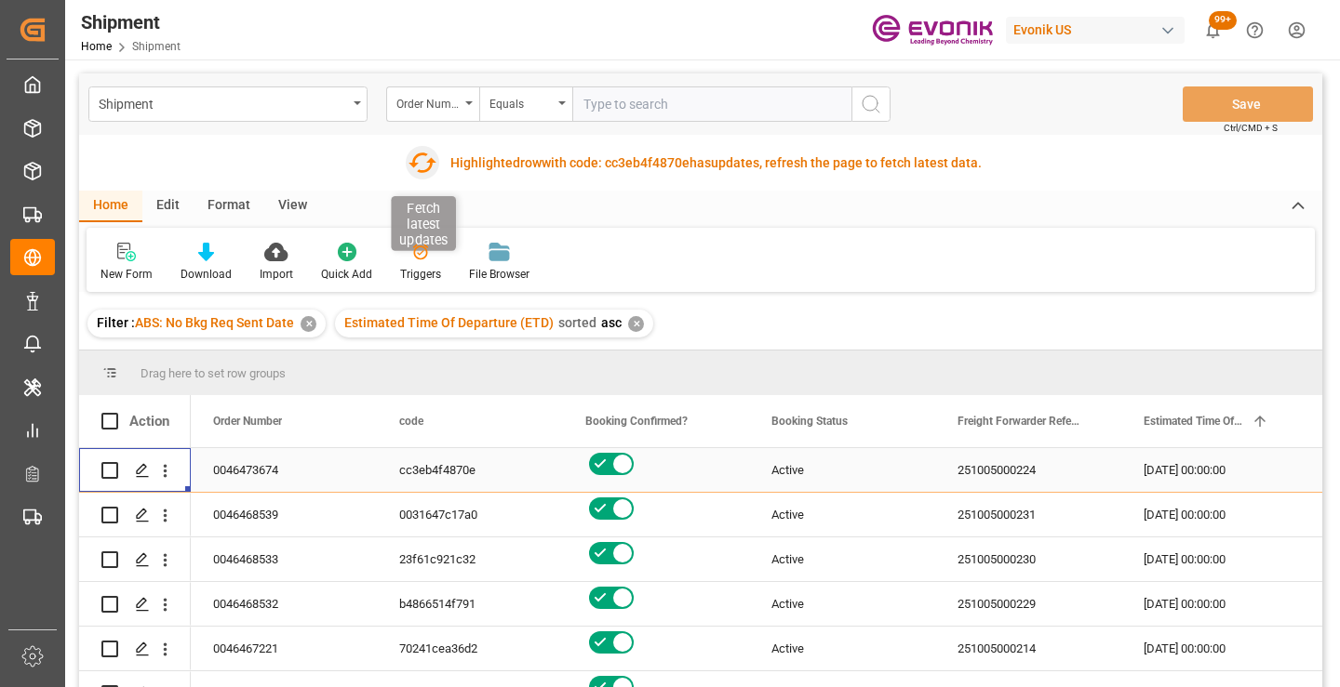
click at [417, 160] on icon "button" at bounding box center [422, 163] width 30 height 30
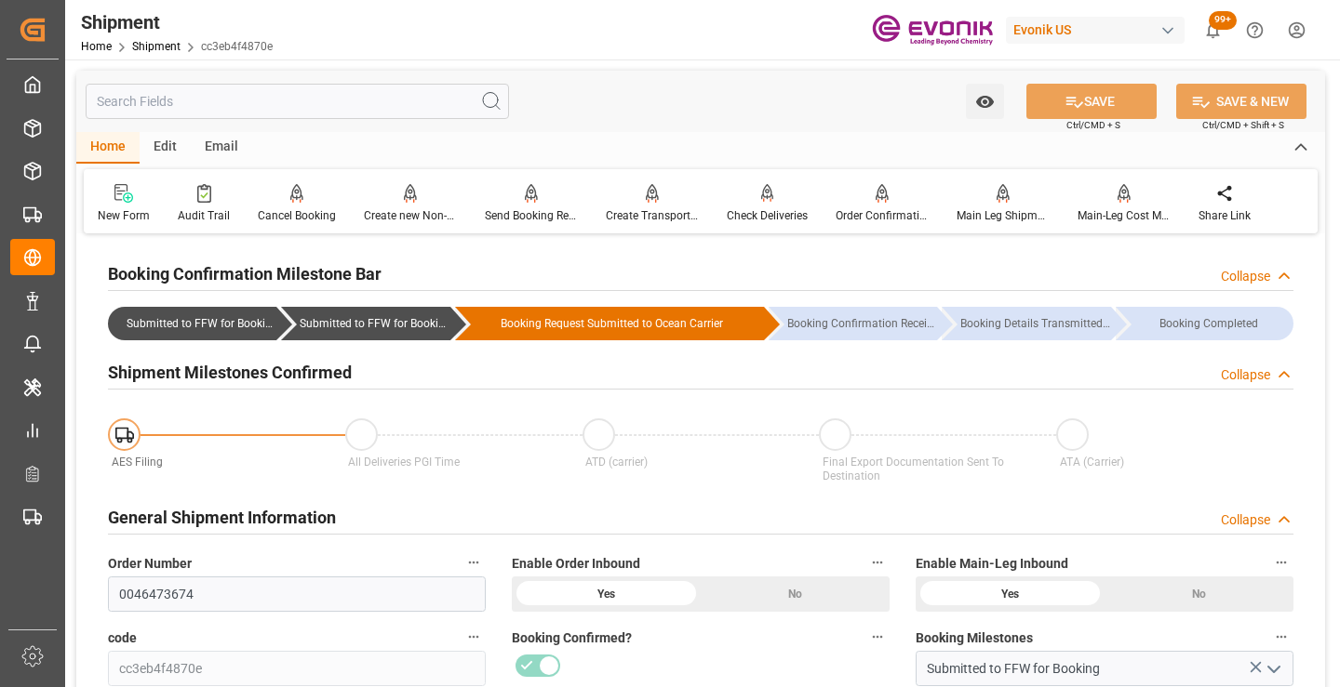
scroll to position [372, 0]
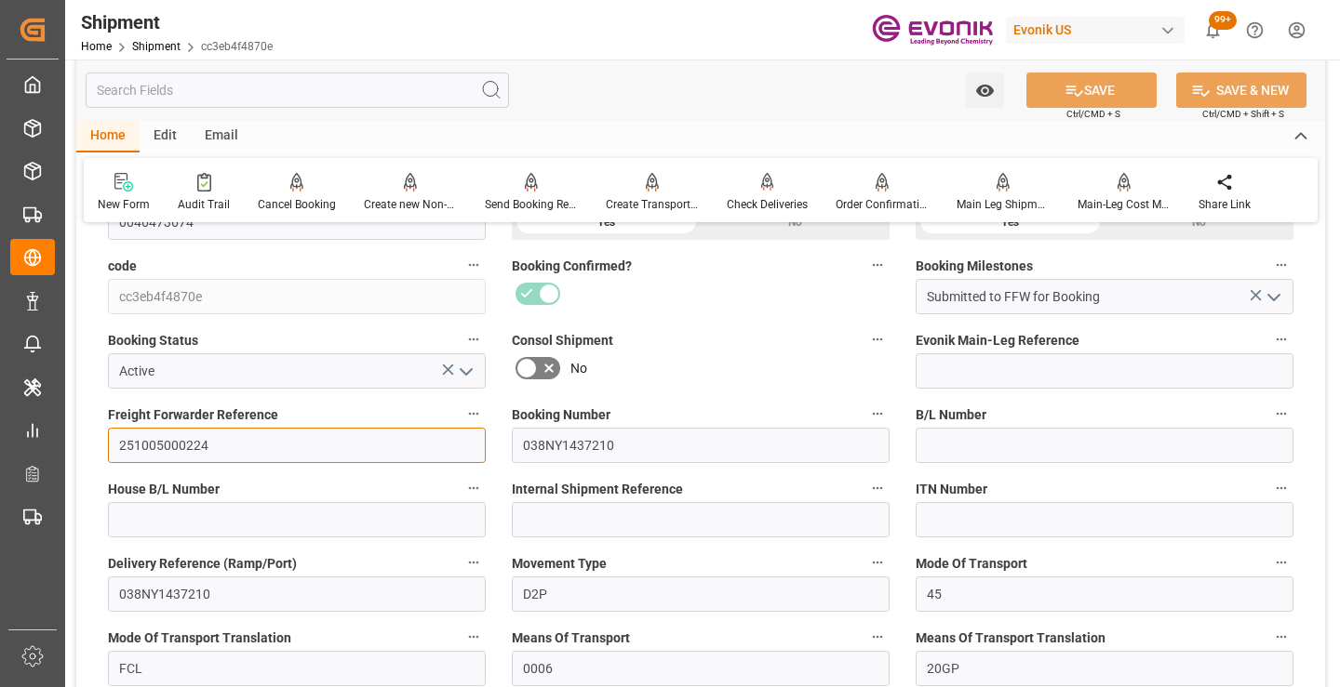
click at [168, 438] on input "251005000224" at bounding box center [297, 445] width 378 height 35
click at [367, 87] on input "text" at bounding box center [297, 90] width 423 height 35
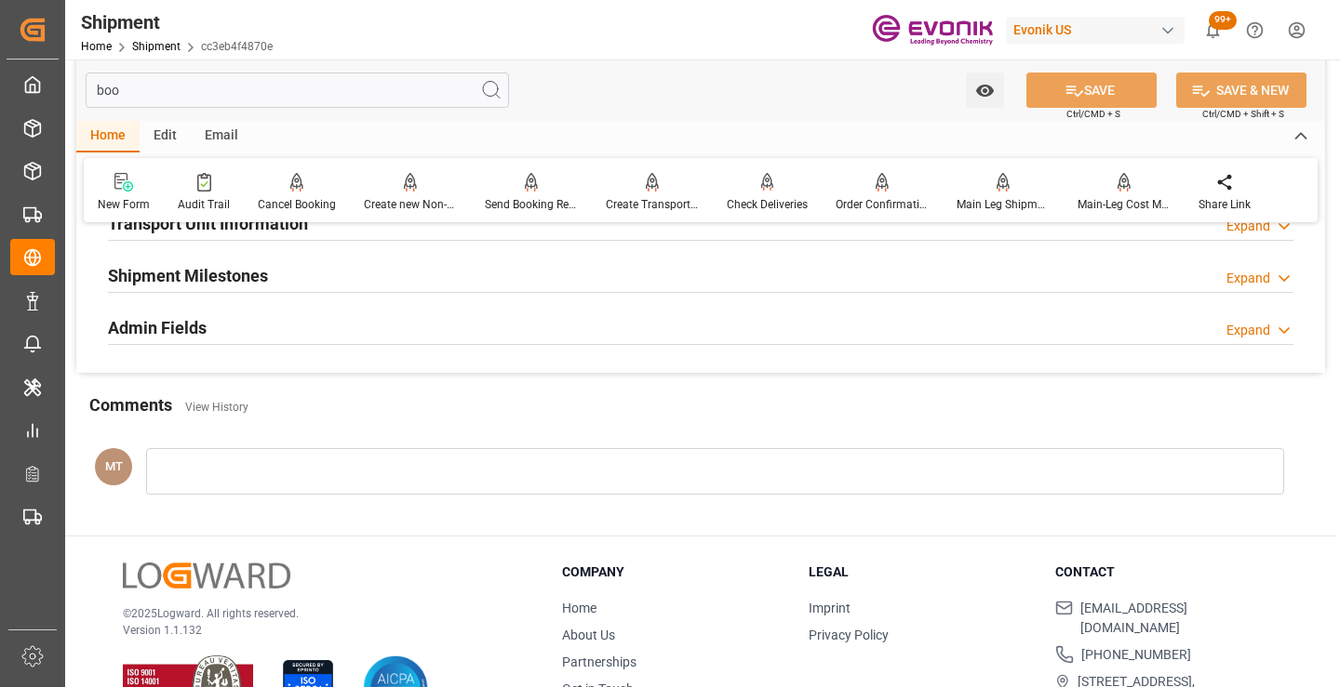
scroll to position [130, 0]
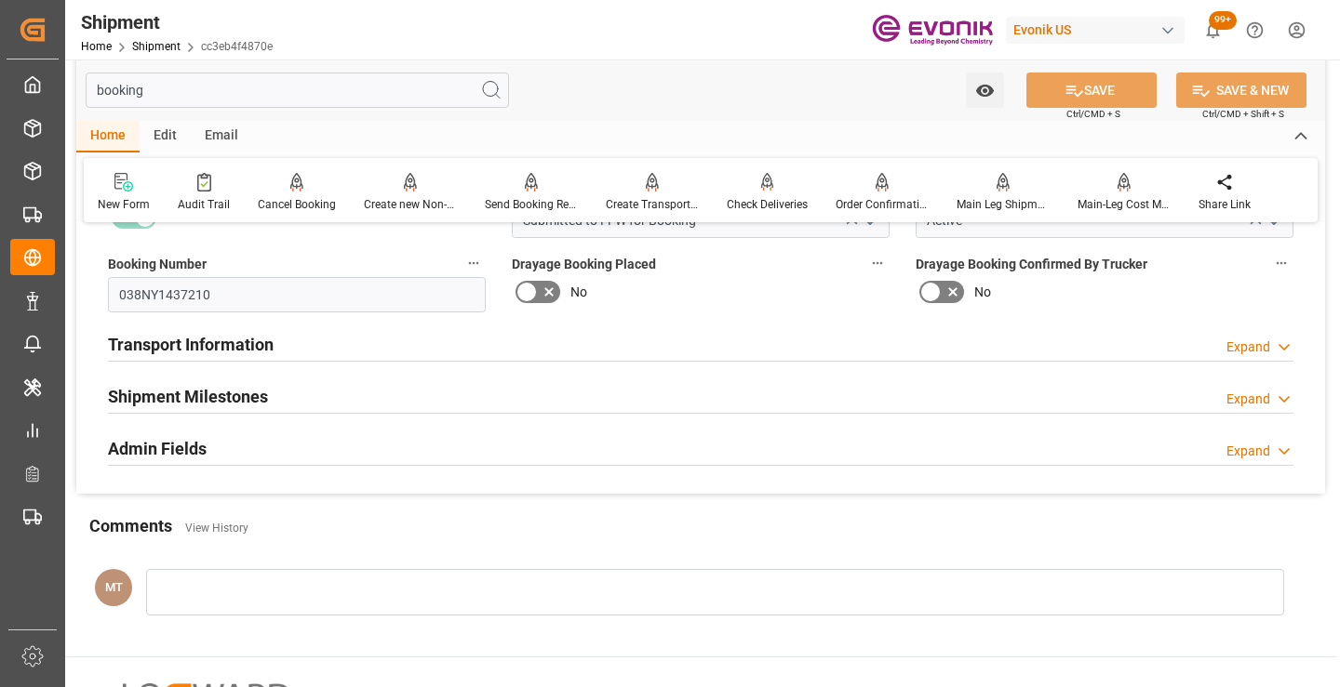
type input "booking"
click at [277, 382] on div "Shipment Milestones Expand" at bounding box center [700, 395] width 1185 height 35
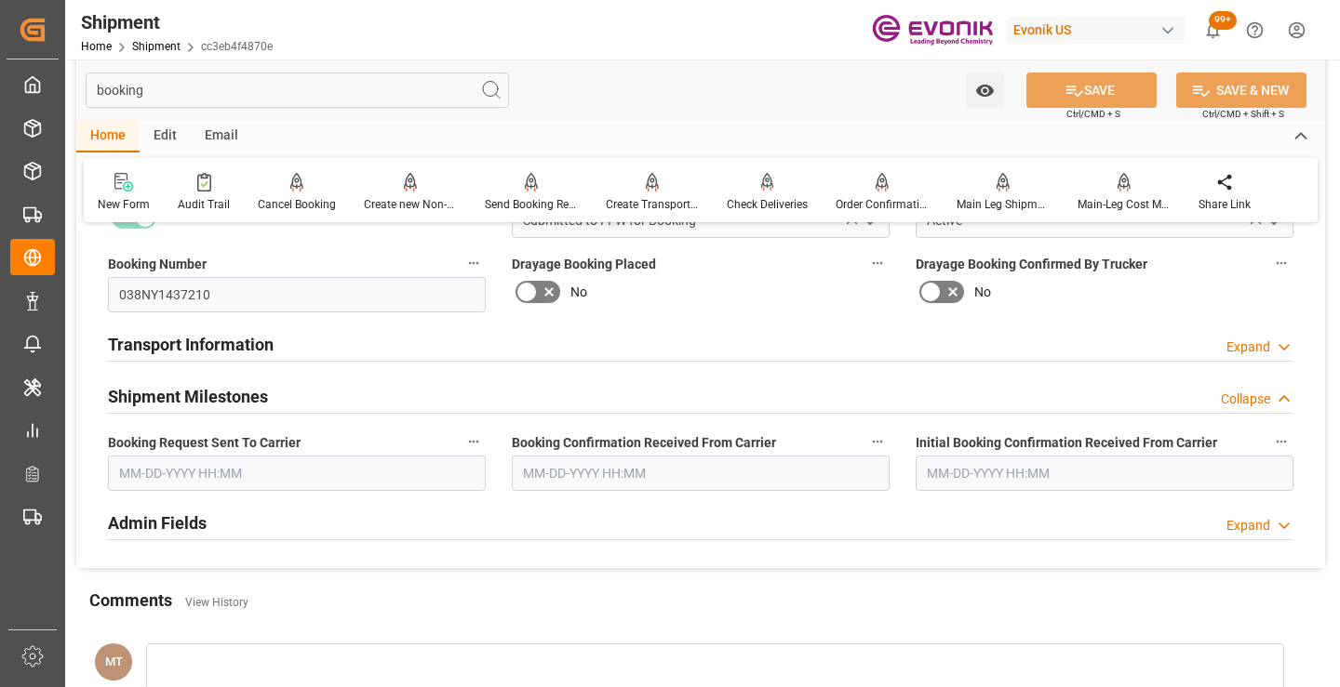
click at [200, 469] on input "text" at bounding box center [297, 473] width 378 height 35
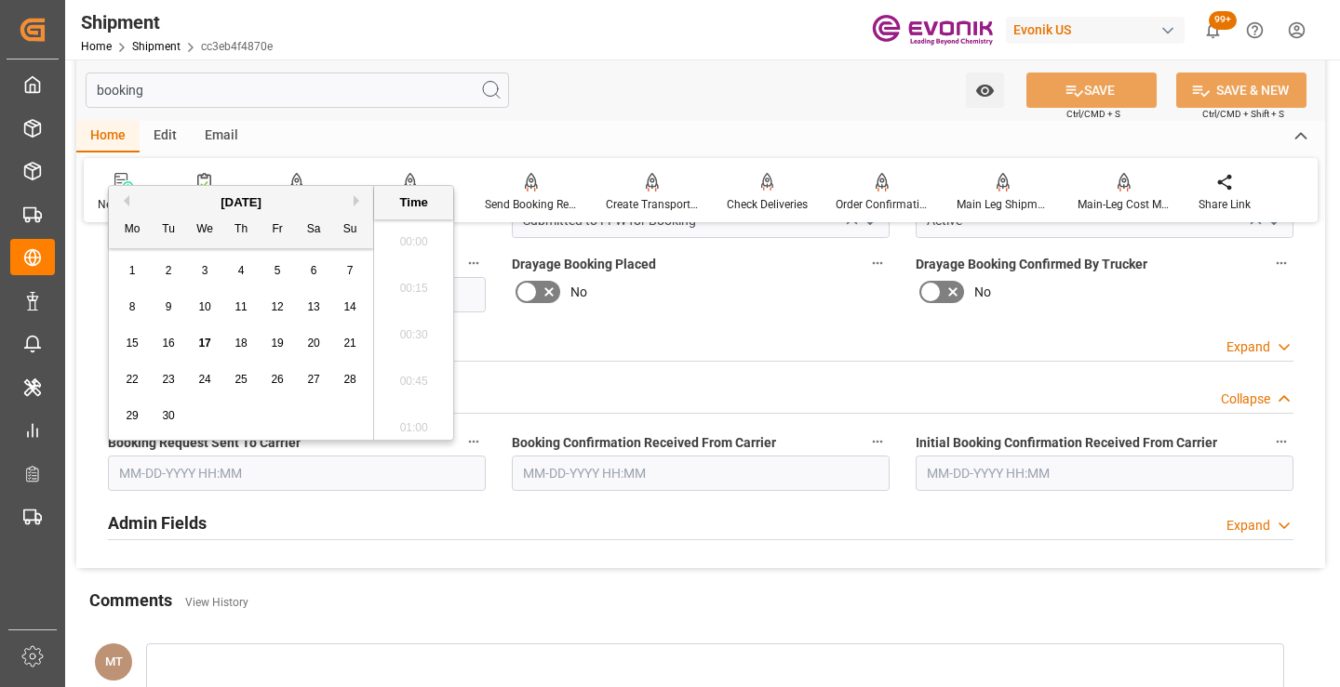
scroll to position [3030, 0]
click at [202, 343] on span "17" at bounding box center [204, 343] width 12 height 13
type input "[DATE] 00:00"
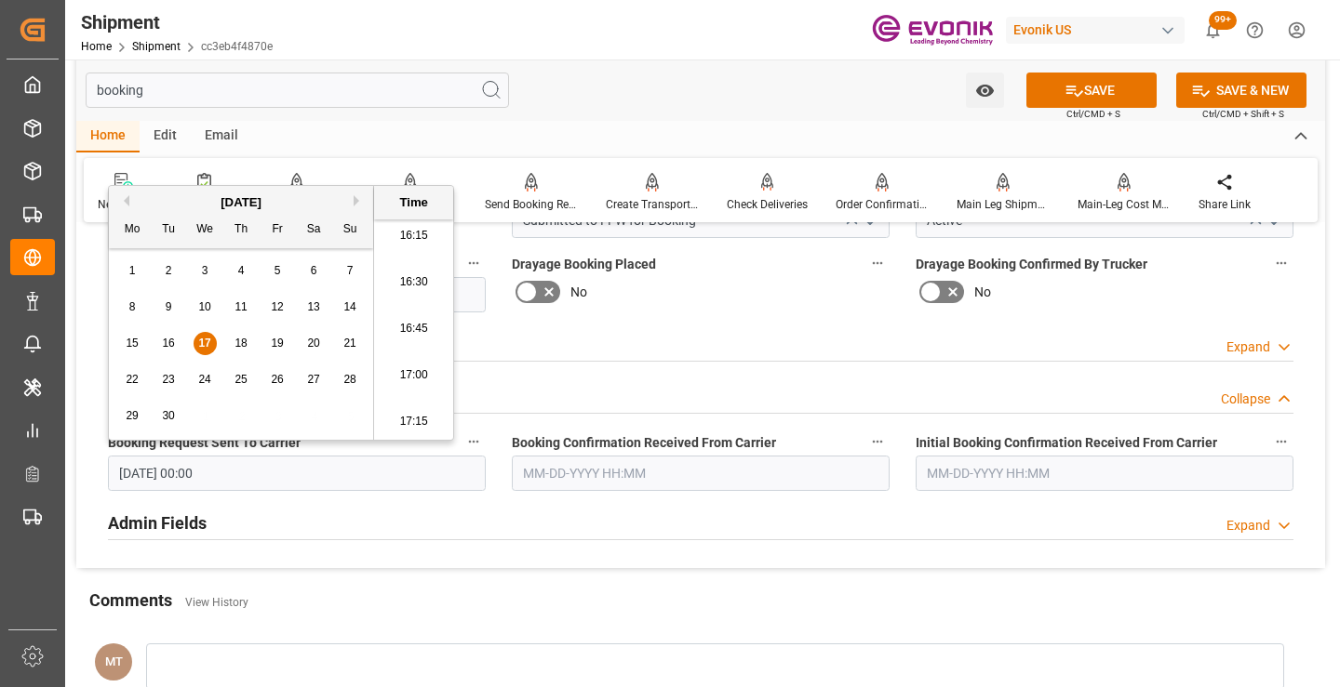
click at [604, 474] on input "text" at bounding box center [701, 473] width 378 height 35
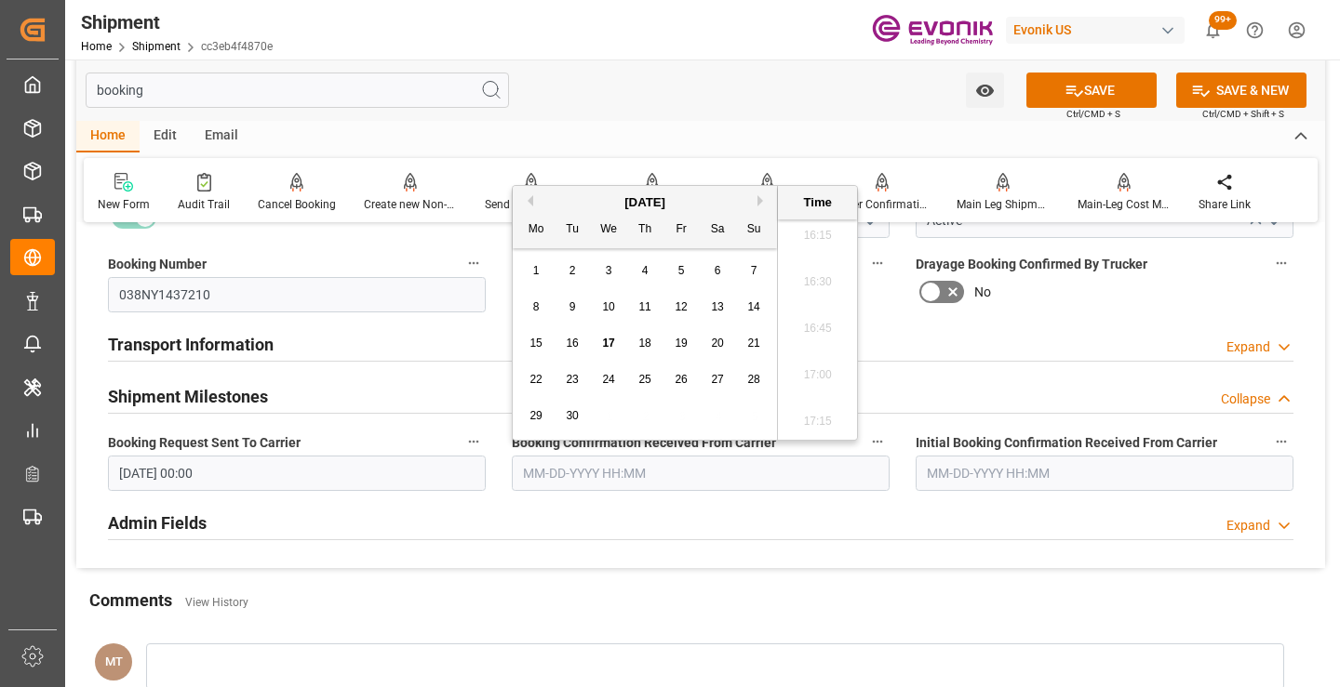
click at [607, 334] on div "17" at bounding box center [608, 344] width 23 height 22
type input "[DATE] 00:00"
click at [1073, 87] on icon at bounding box center [1074, 91] width 20 height 20
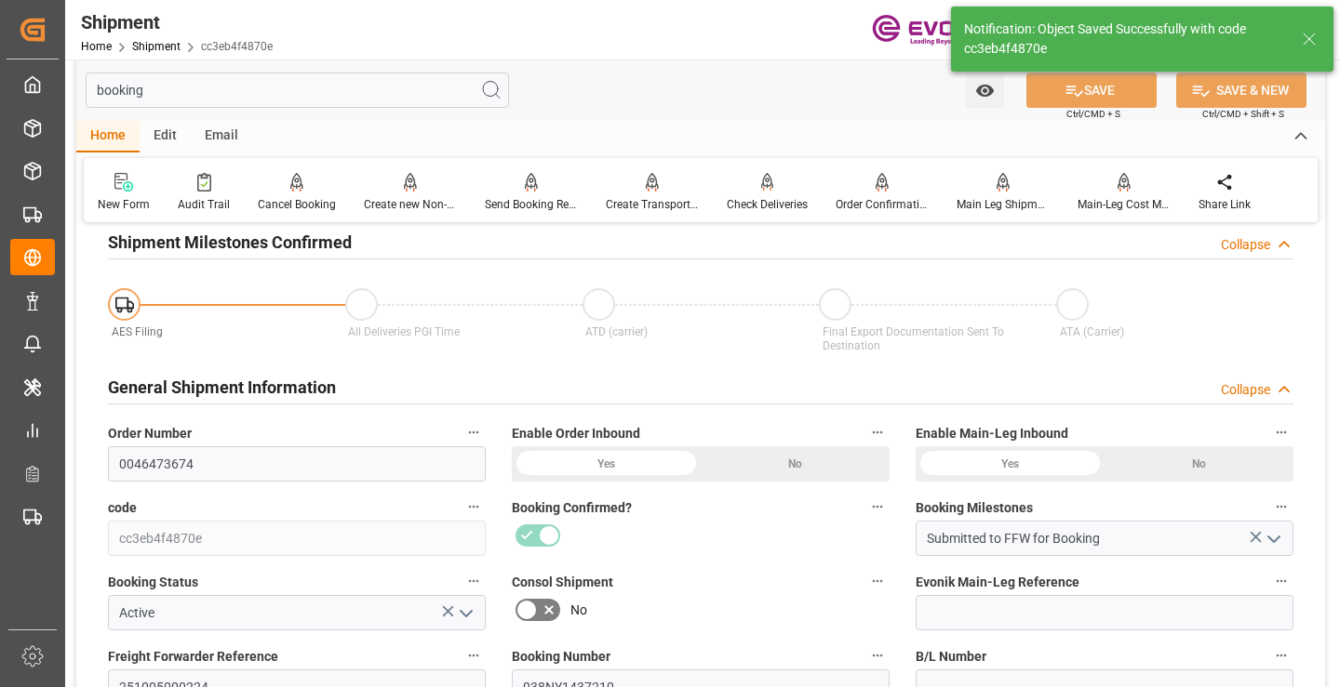
type input "Booking Details Transmitted to SAP"
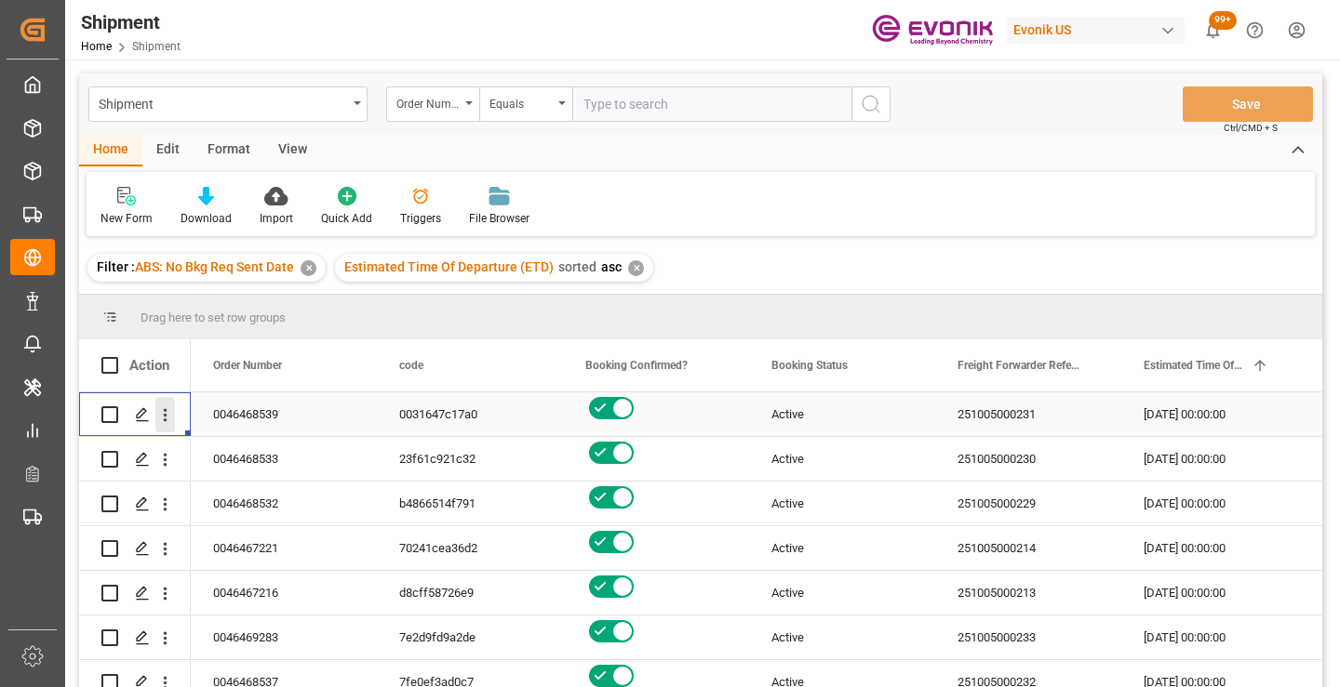
click at [165, 412] on icon "open menu" at bounding box center [166, 415] width 4 height 13
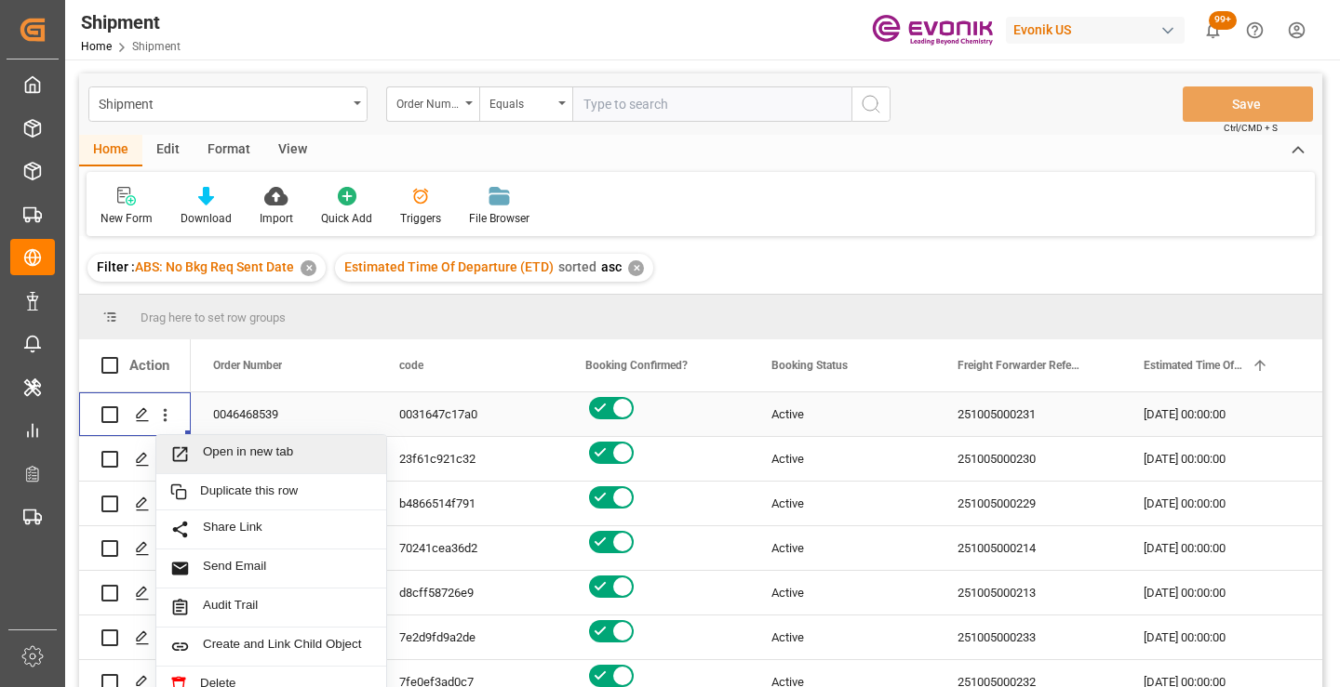
click at [298, 457] on span "Open in new tab" at bounding box center [287, 455] width 169 height 20
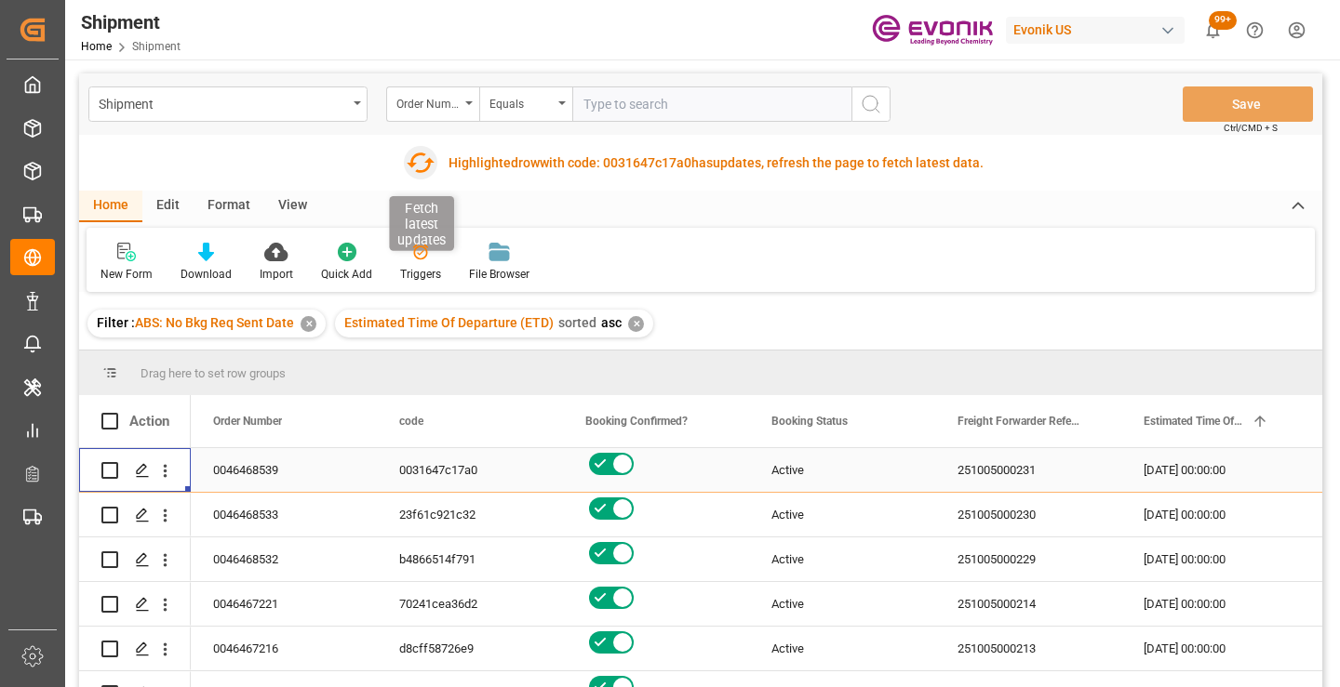
click at [419, 163] on icon "button" at bounding box center [420, 163] width 30 height 30
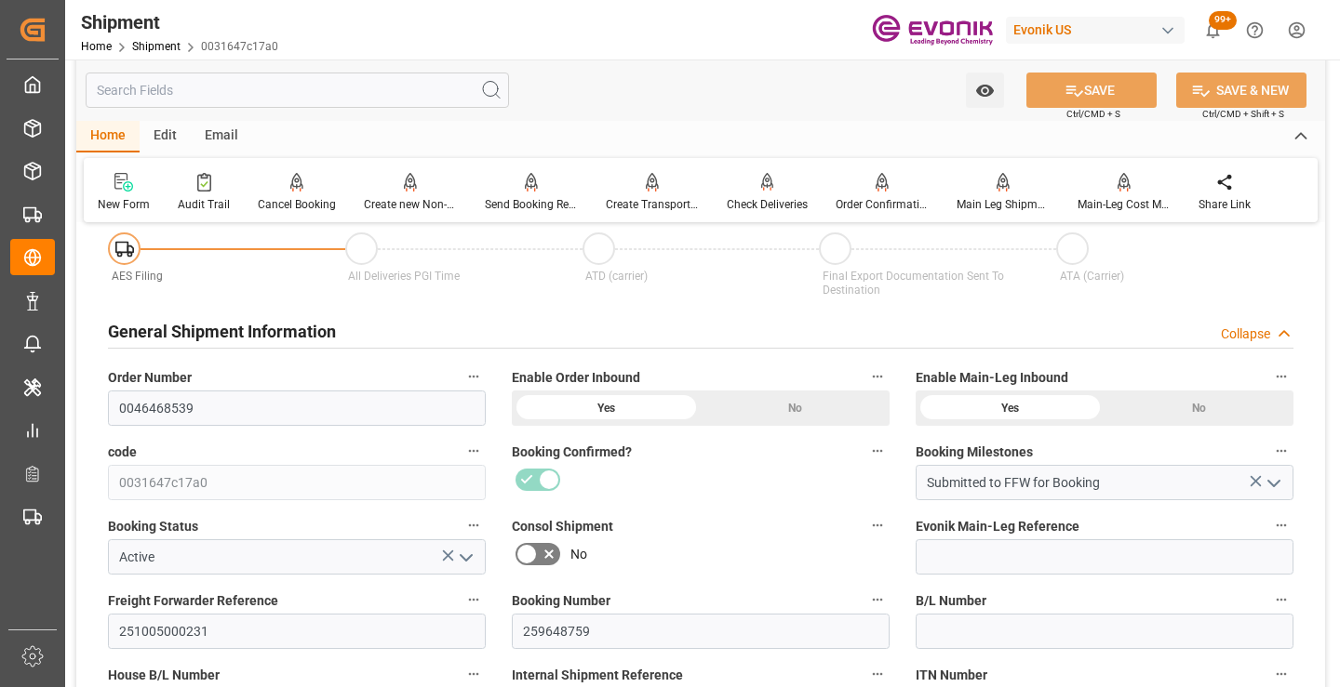
scroll to position [279, 0]
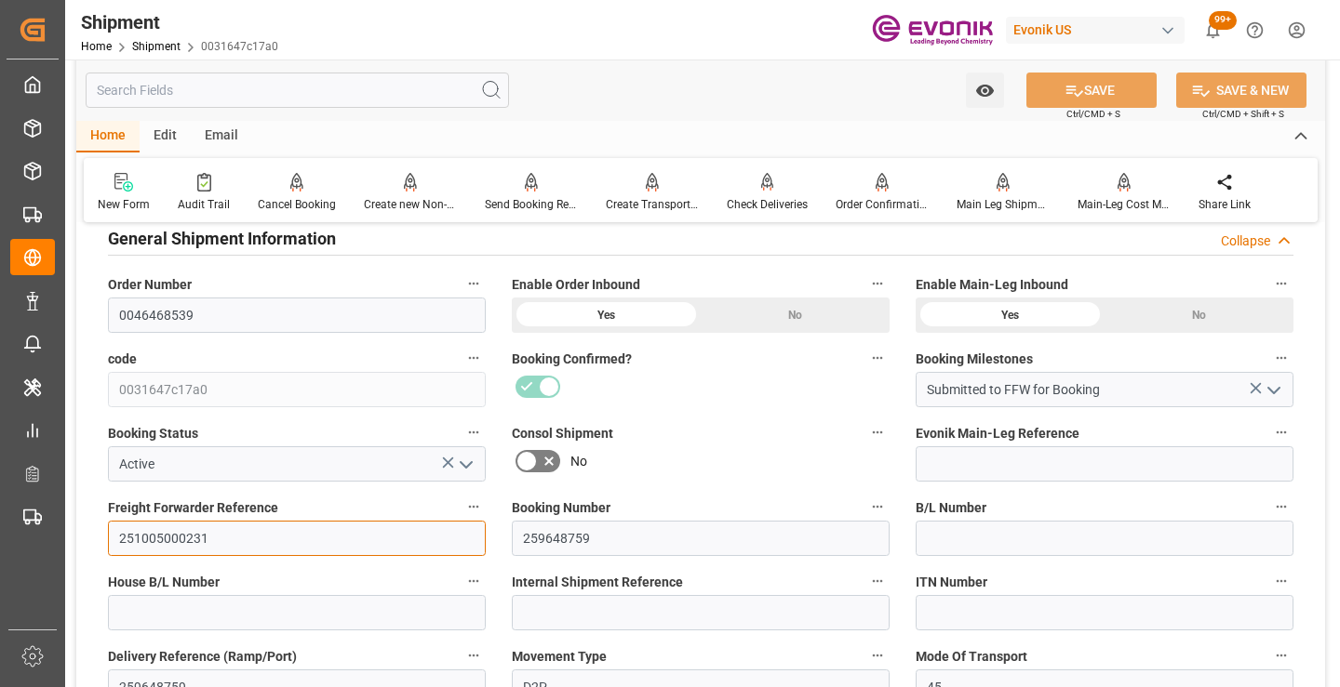
click at [162, 541] on input "251005000231" at bounding box center [297, 538] width 378 height 35
click at [378, 89] on input "text" at bounding box center [297, 90] width 423 height 35
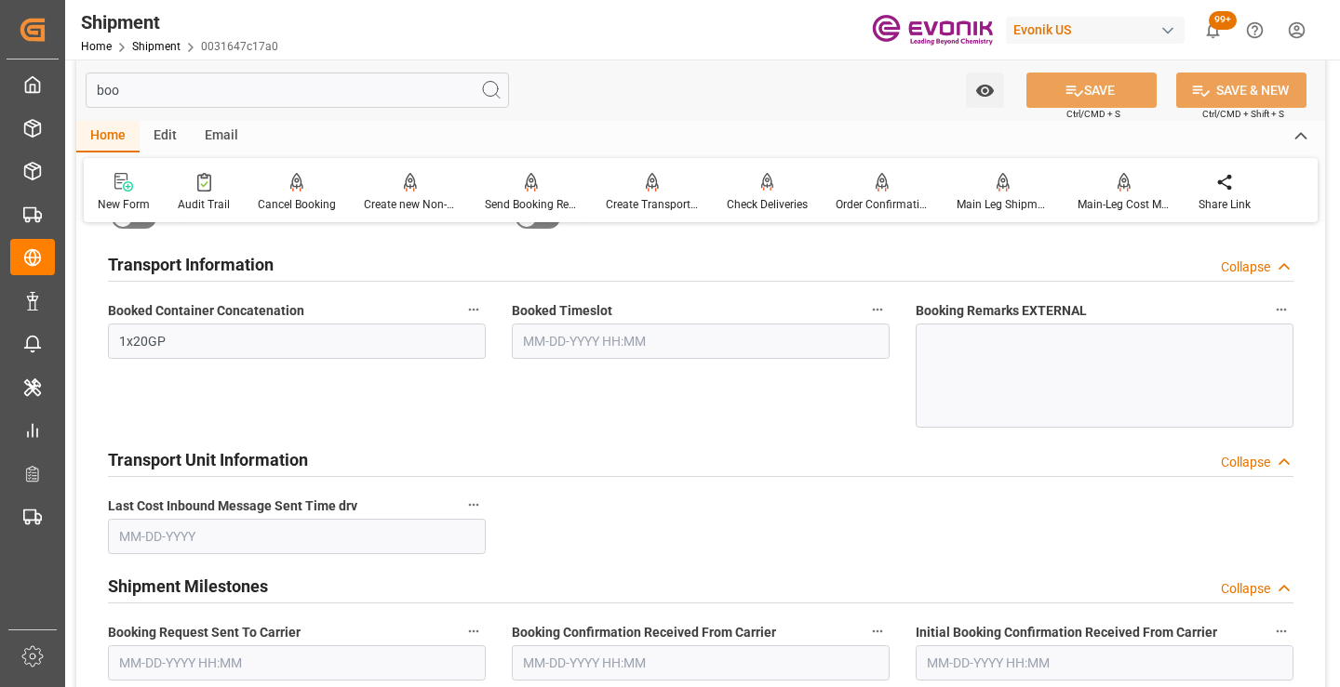
scroll to position [37, 0]
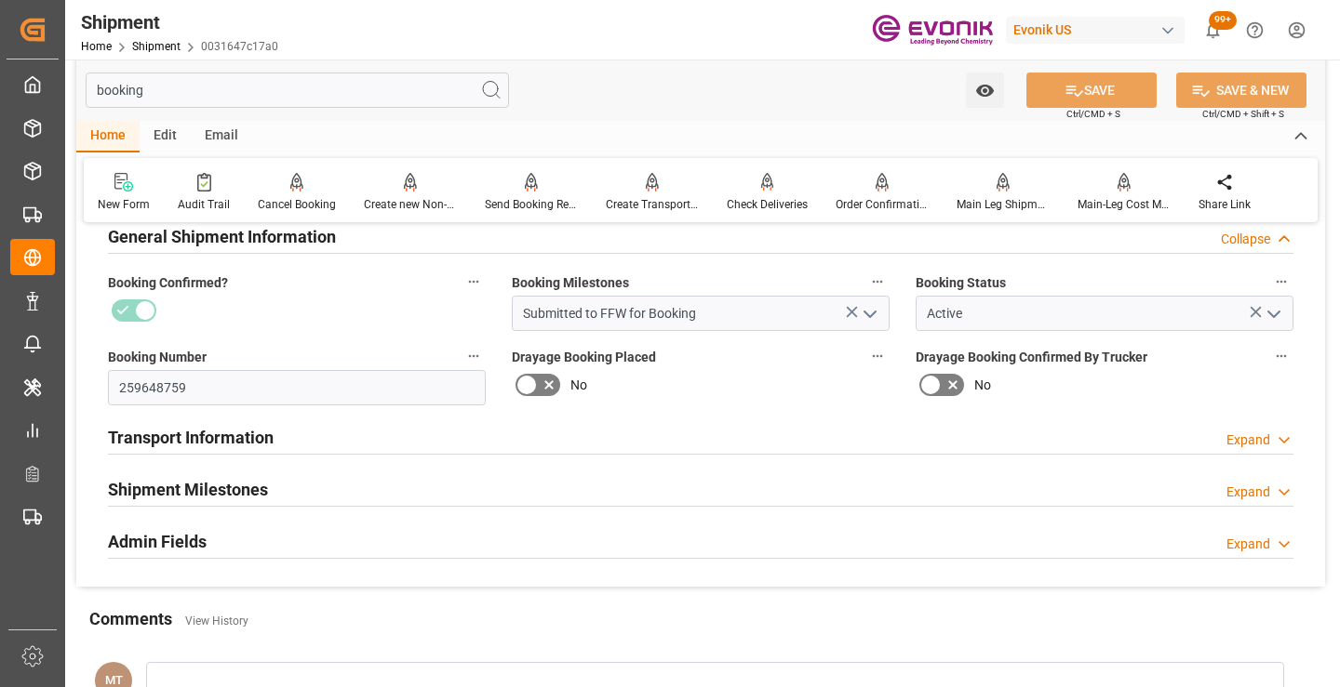
type input "booking"
click at [288, 479] on div "Shipment Milestones Expand" at bounding box center [700, 488] width 1185 height 35
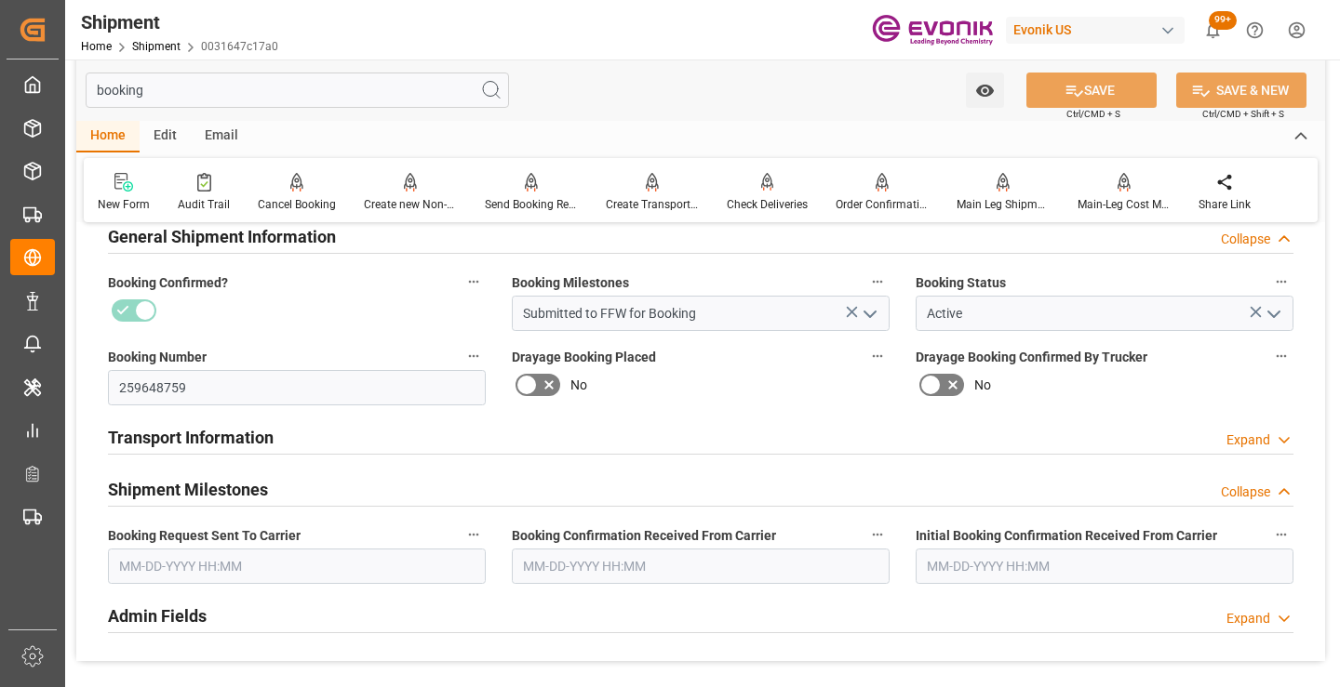
click at [282, 557] on input "text" at bounding box center [297, 566] width 378 height 35
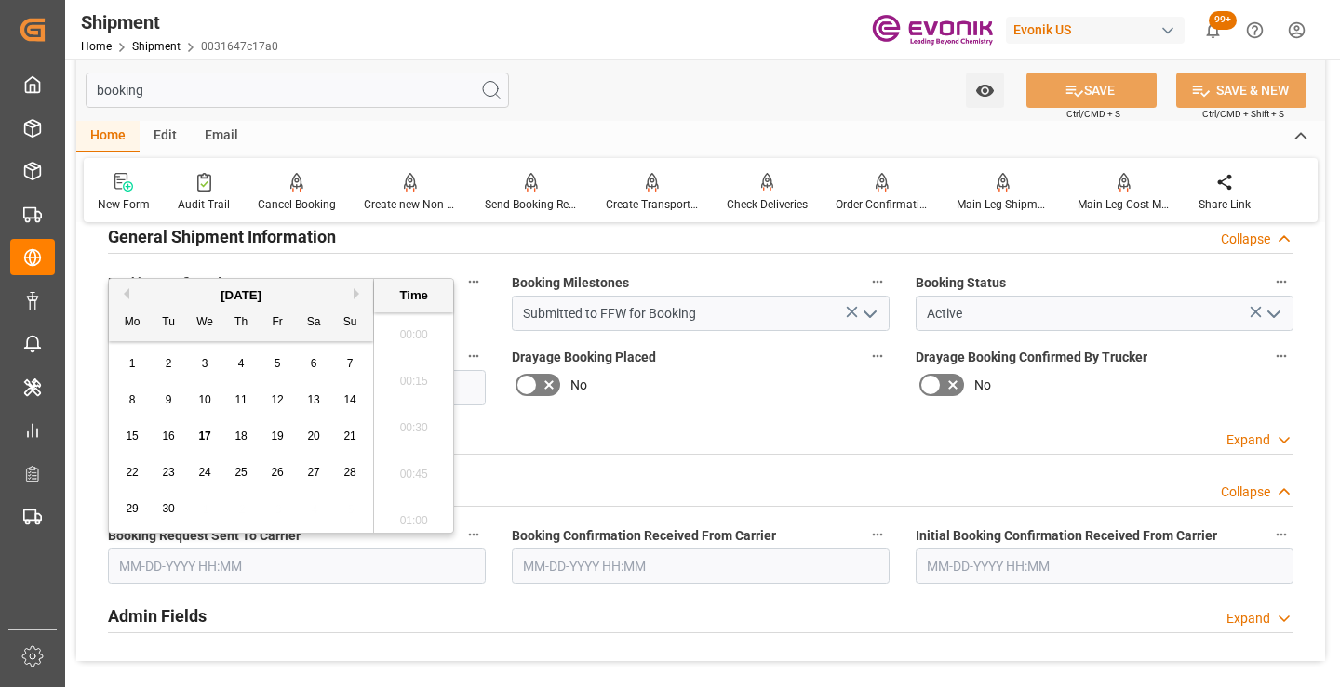
scroll to position [3030, 0]
click at [204, 431] on span "17" at bounding box center [204, 436] width 12 height 13
type input "[DATE] 00:00"
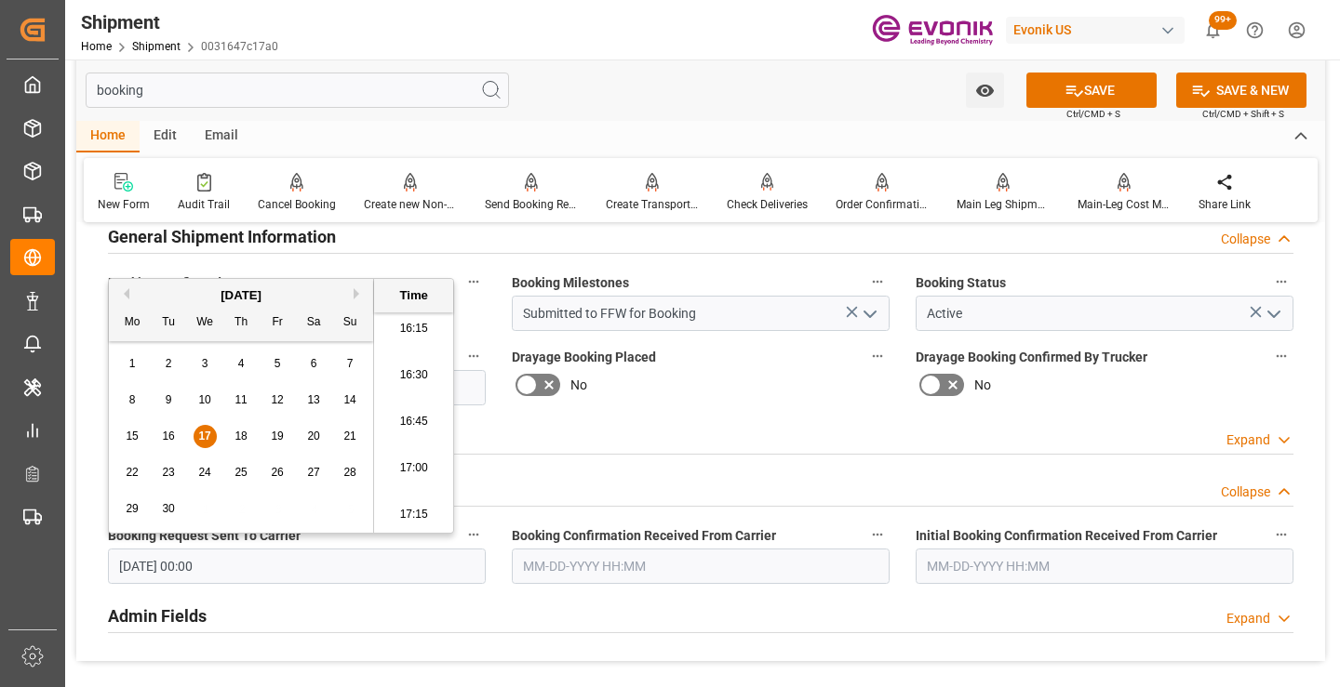
click at [613, 572] on input "text" at bounding box center [701, 566] width 378 height 35
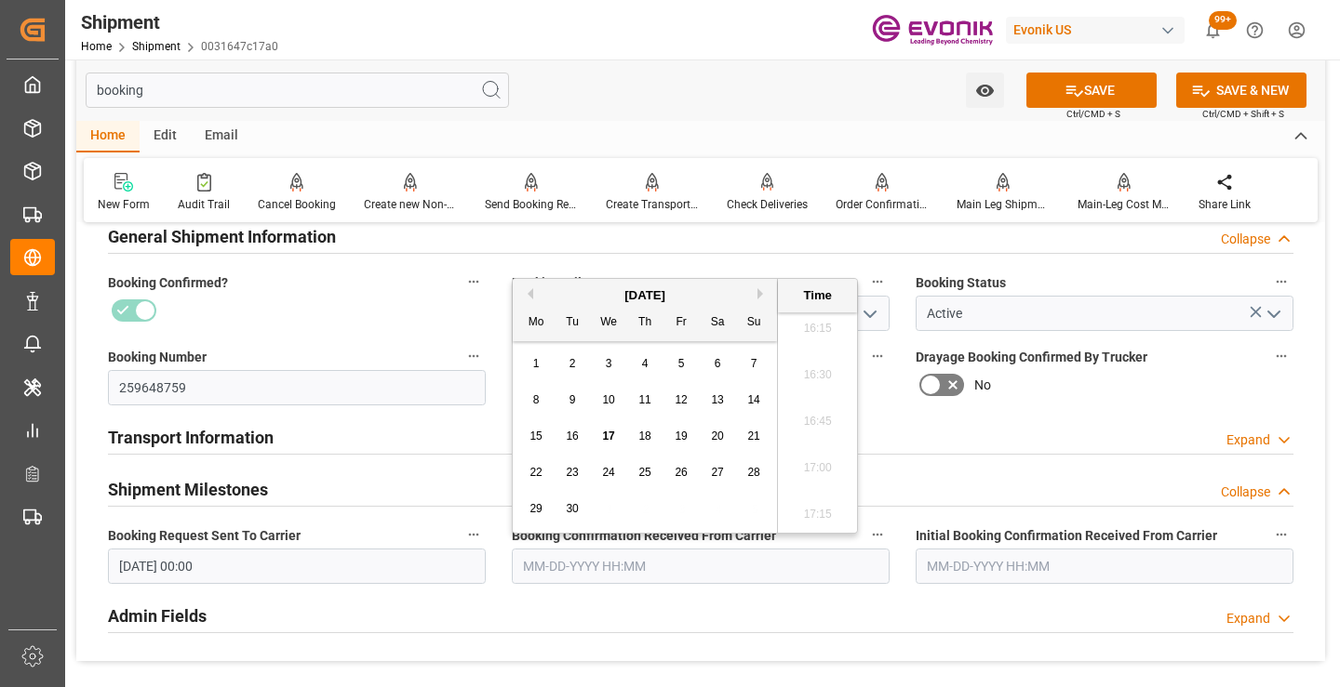
click at [604, 432] on span "17" at bounding box center [608, 436] width 12 height 13
type input "09-17-2025 00:00"
click at [1066, 92] on icon at bounding box center [1074, 91] width 17 height 11
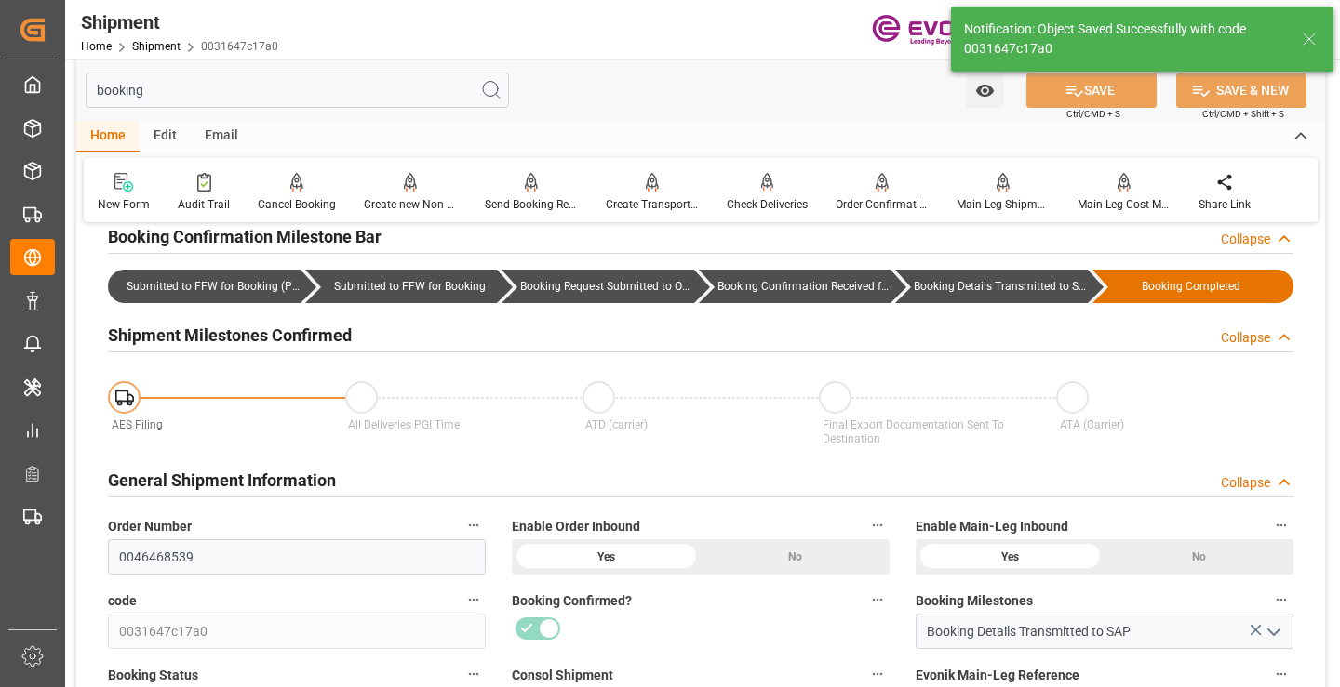
type input "Booking Details Transmitted to SAP"
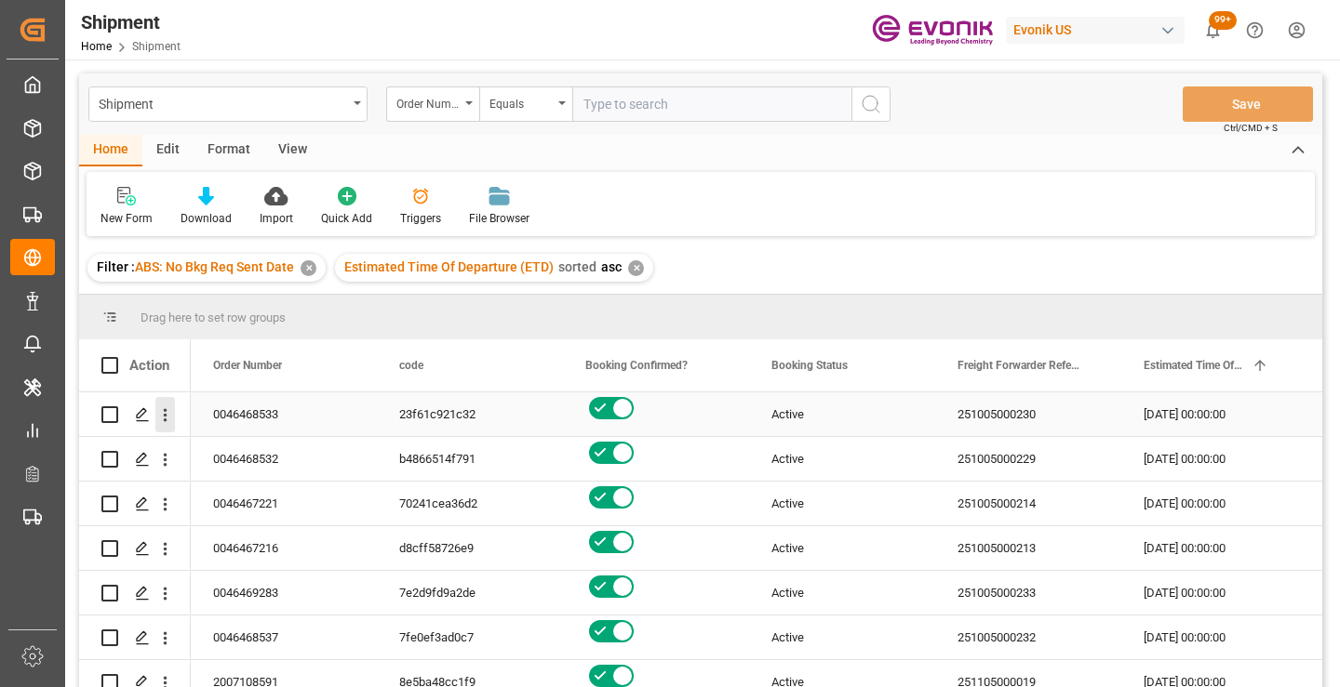
click at [165, 418] on icon "open menu" at bounding box center [165, 416] width 20 height 20
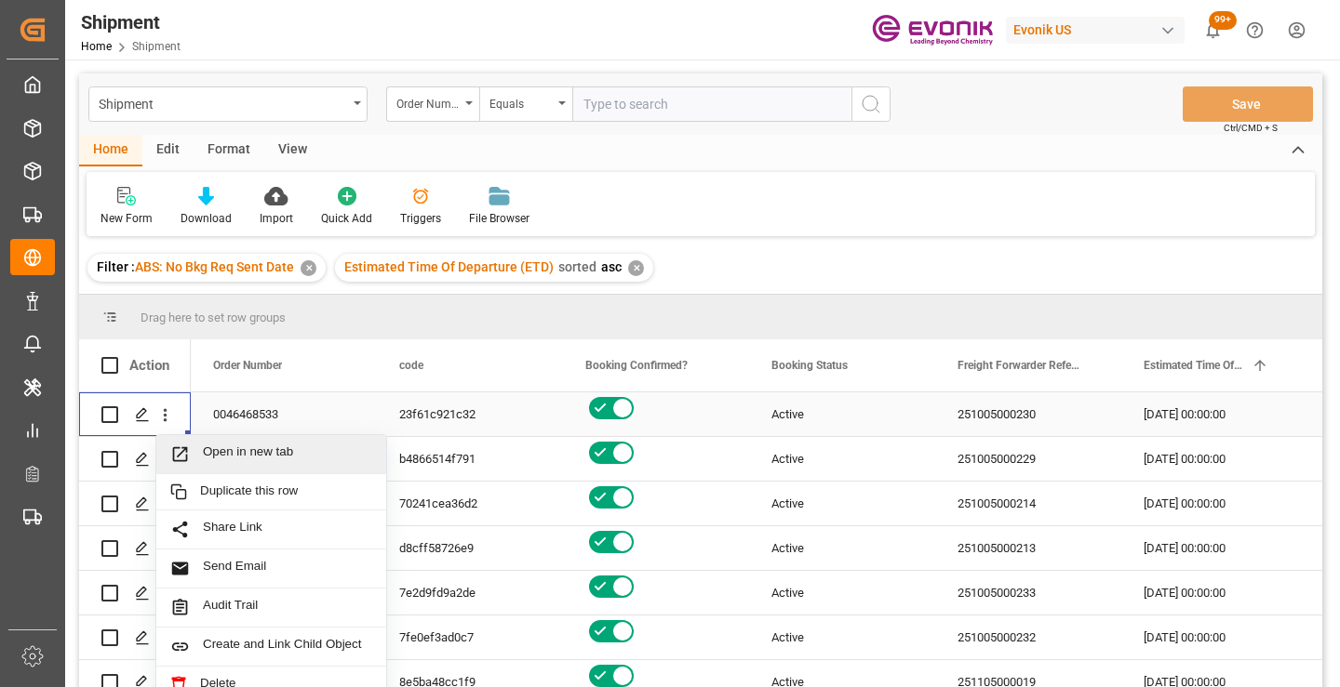
click at [249, 447] on span "Open in new tab" at bounding box center [287, 455] width 169 height 20
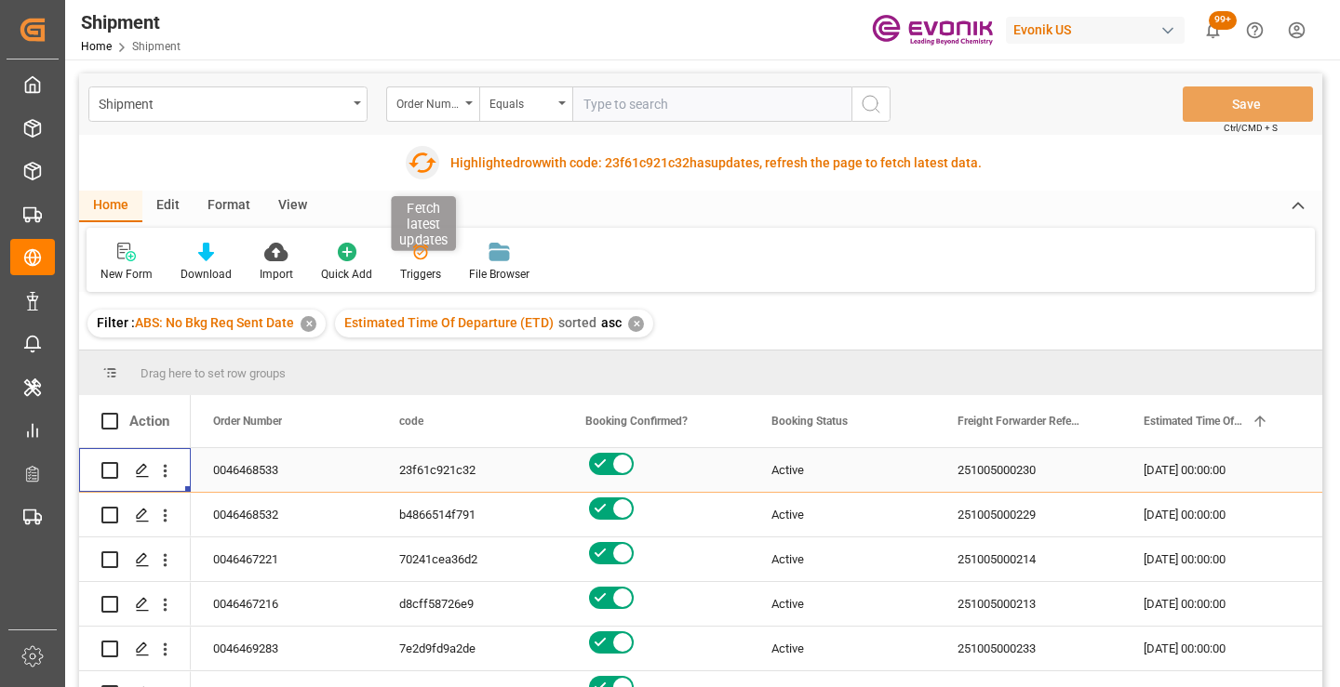
click at [418, 162] on icon "button" at bounding box center [422, 163] width 30 height 30
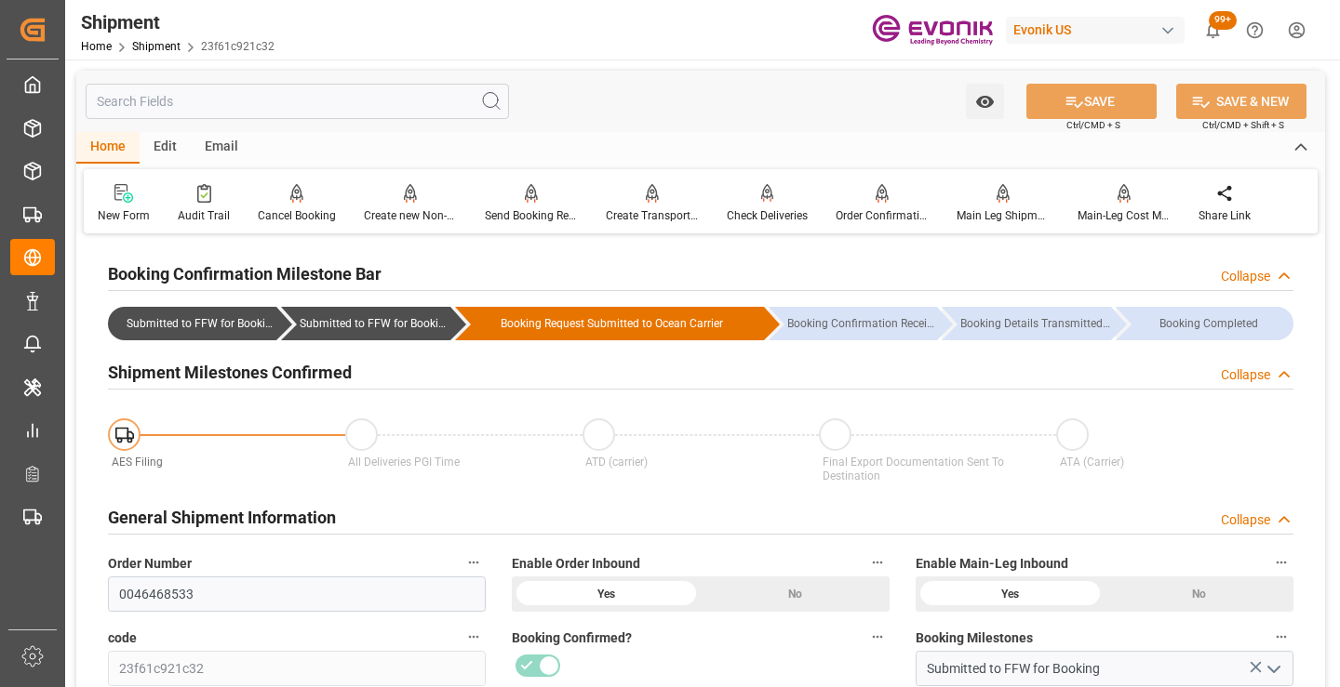
scroll to position [279, 0]
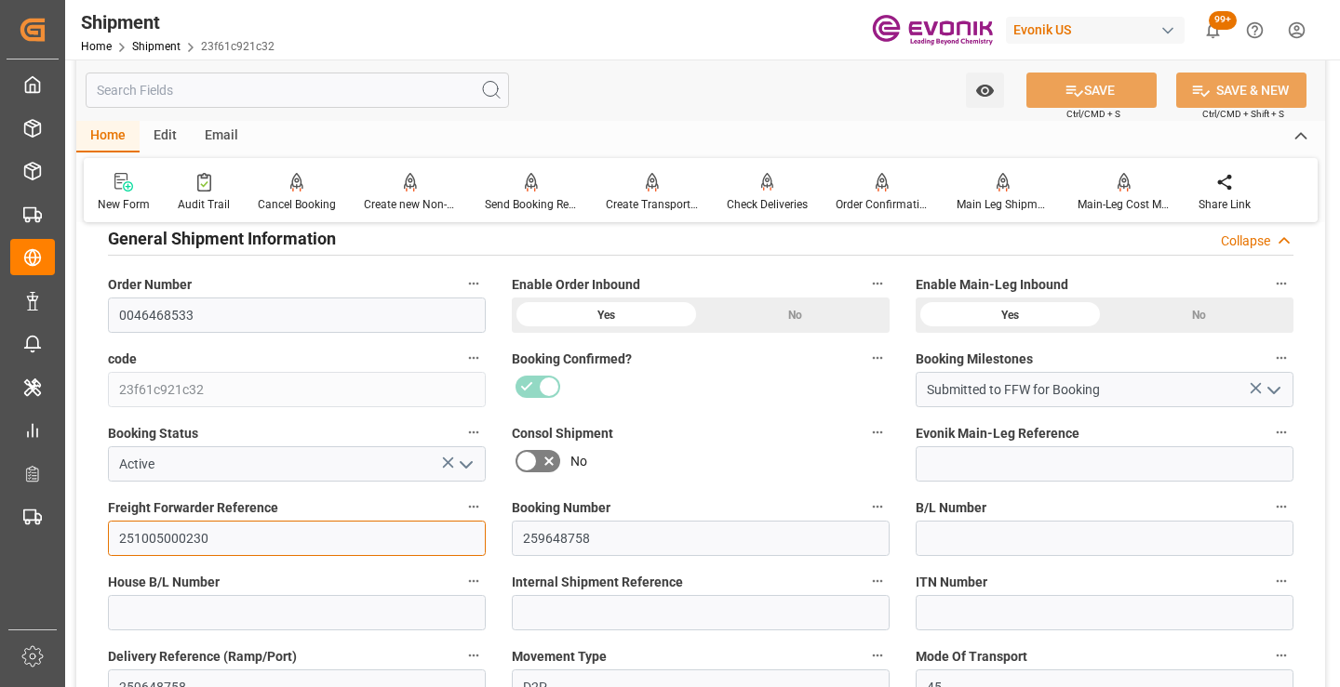
click at [170, 533] on input "251005000230" at bounding box center [297, 538] width 378 height 35
click at [348, 93] on input "text" at bounding box center [297, 90] width 423 height 35
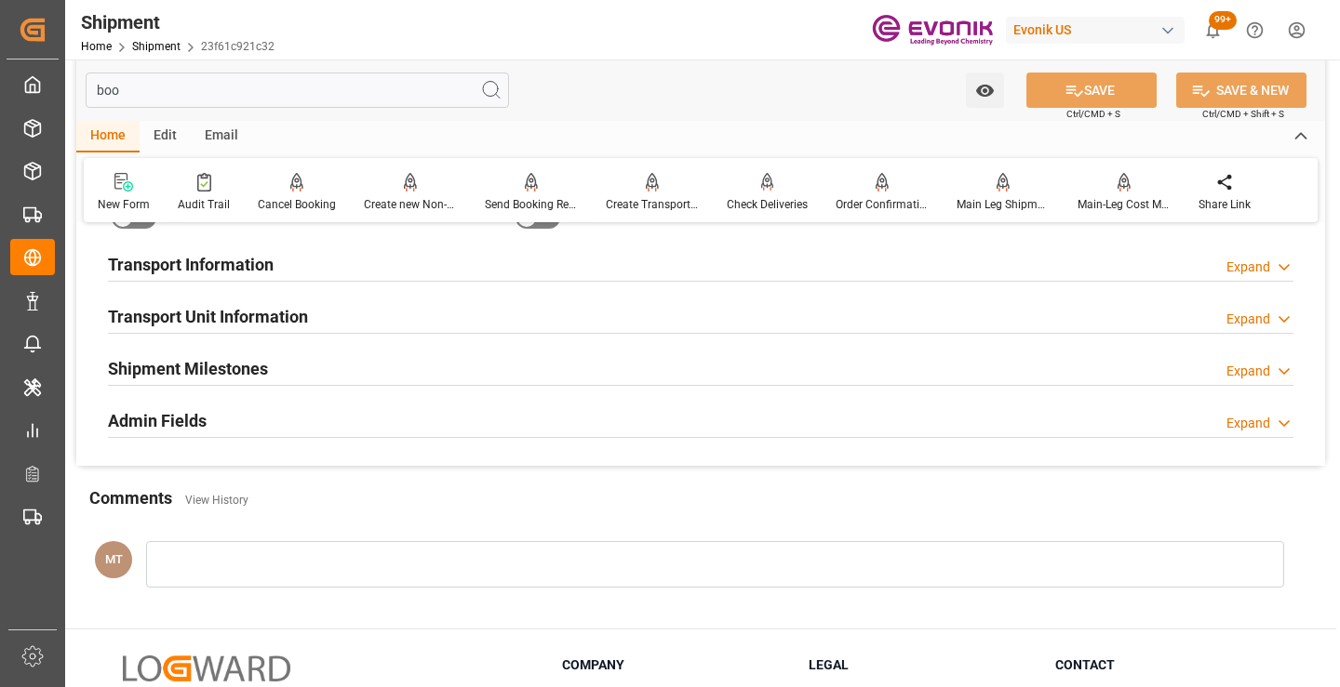
scroll to position [37, 0]
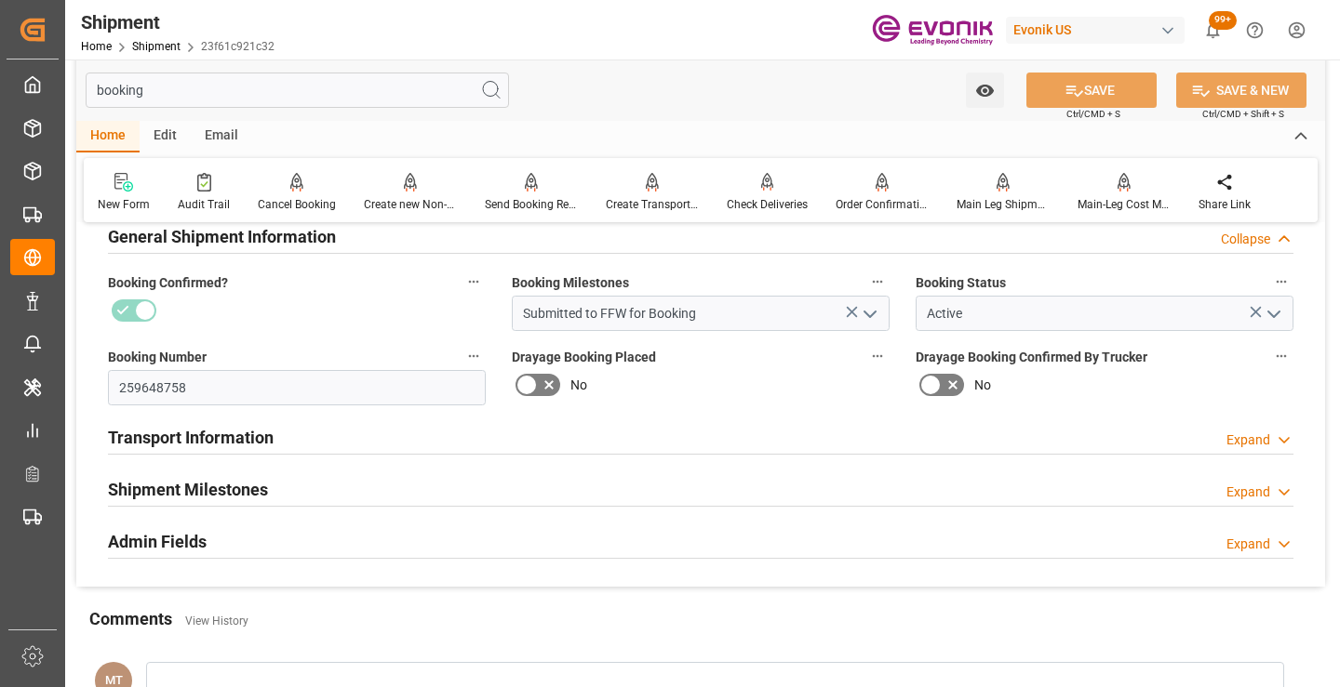
type input "booking"
click at [266, 486] on h2 "Shipment Milestones" at bounding box center [188, 489] width 160 height 25
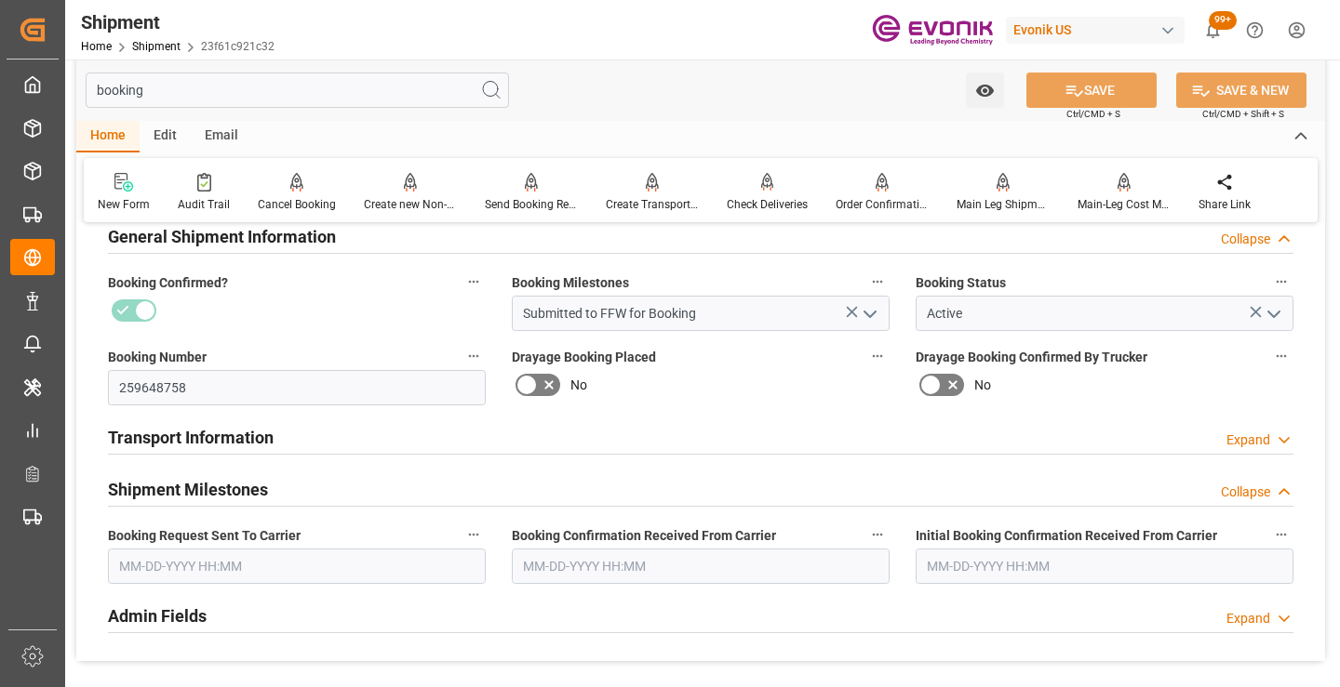
click at [265, 573] on input "text" at bounding box center [297, 566] width 378 height 35
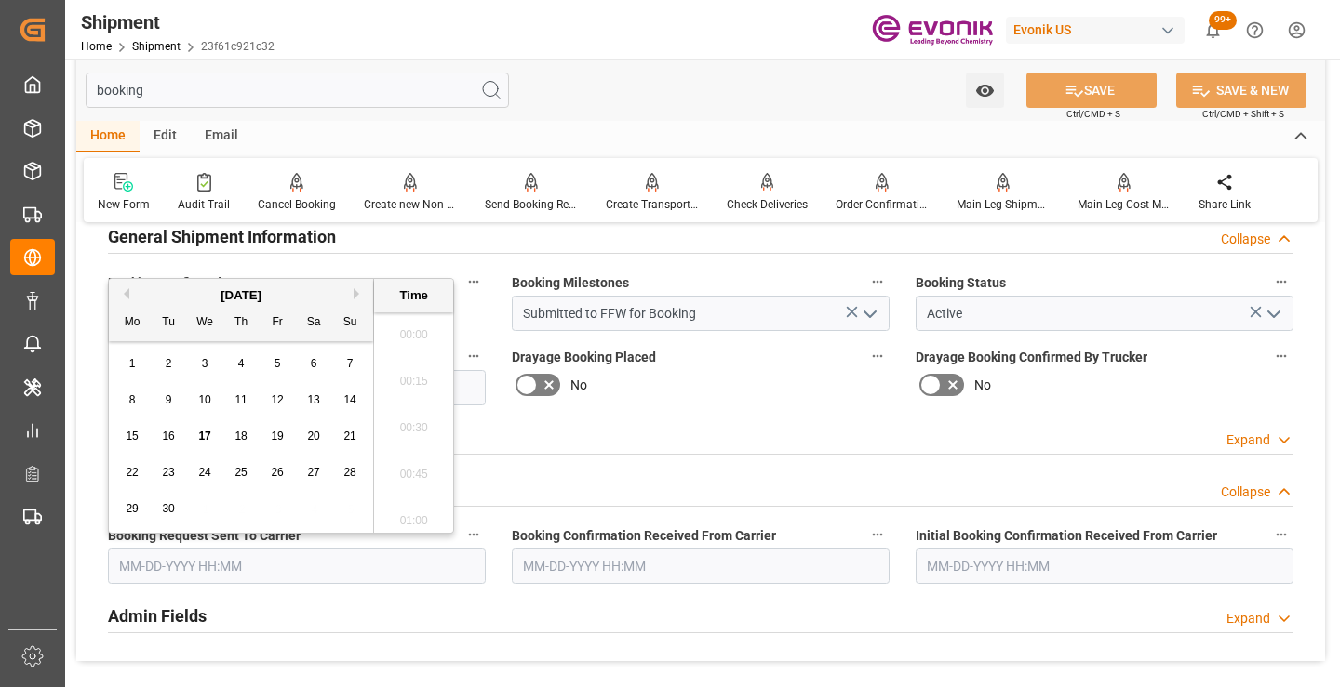
scroll to position [3030, 0]
click at [203, 430] on span "17" at bounding box center [204, 436] width 12 height 13
type input "[DATE] 00:00"
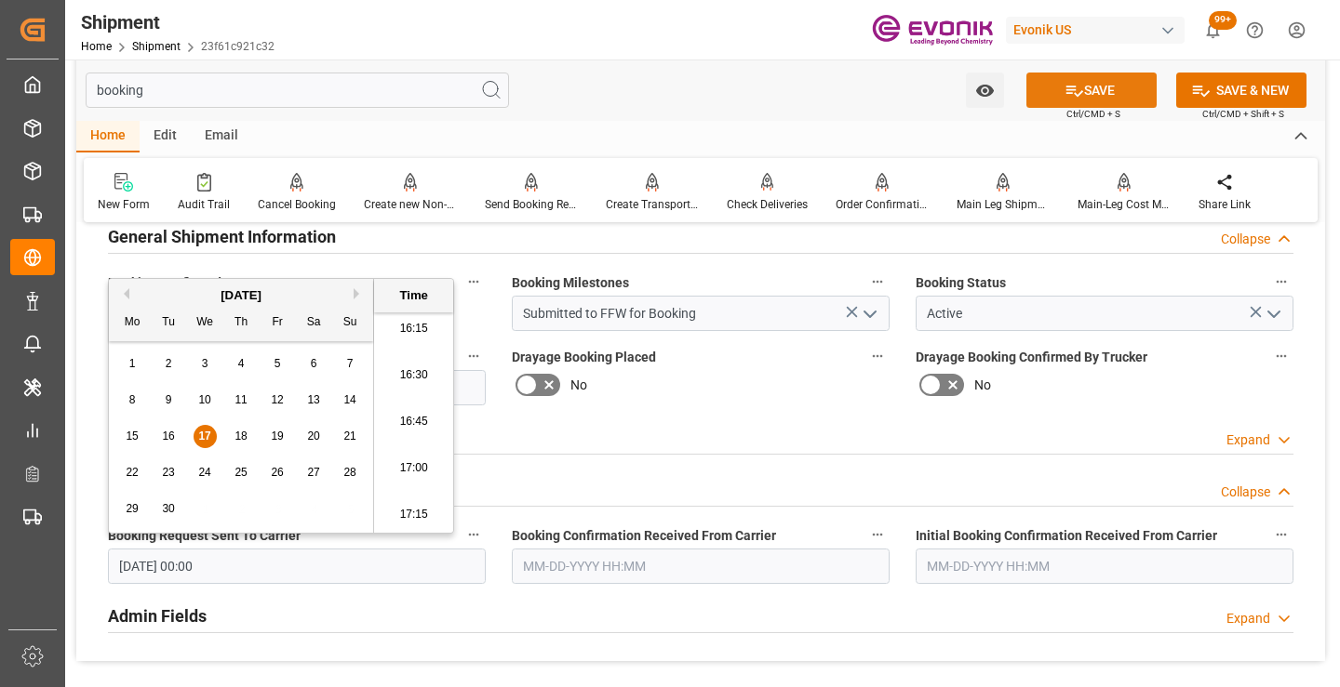
click at [1068, 87] on icon at bounding box center [1074, 91] width 20 height 20
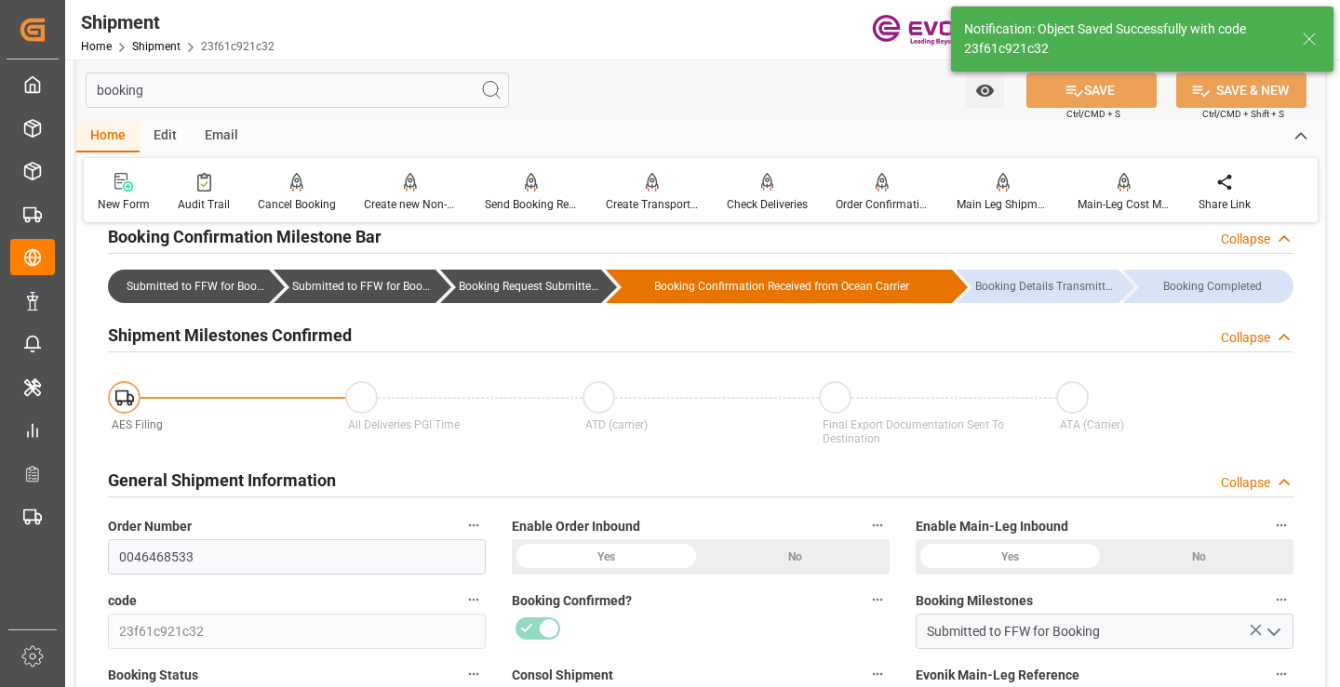
type input "Booking Request Submitted to Ocean Carrier"
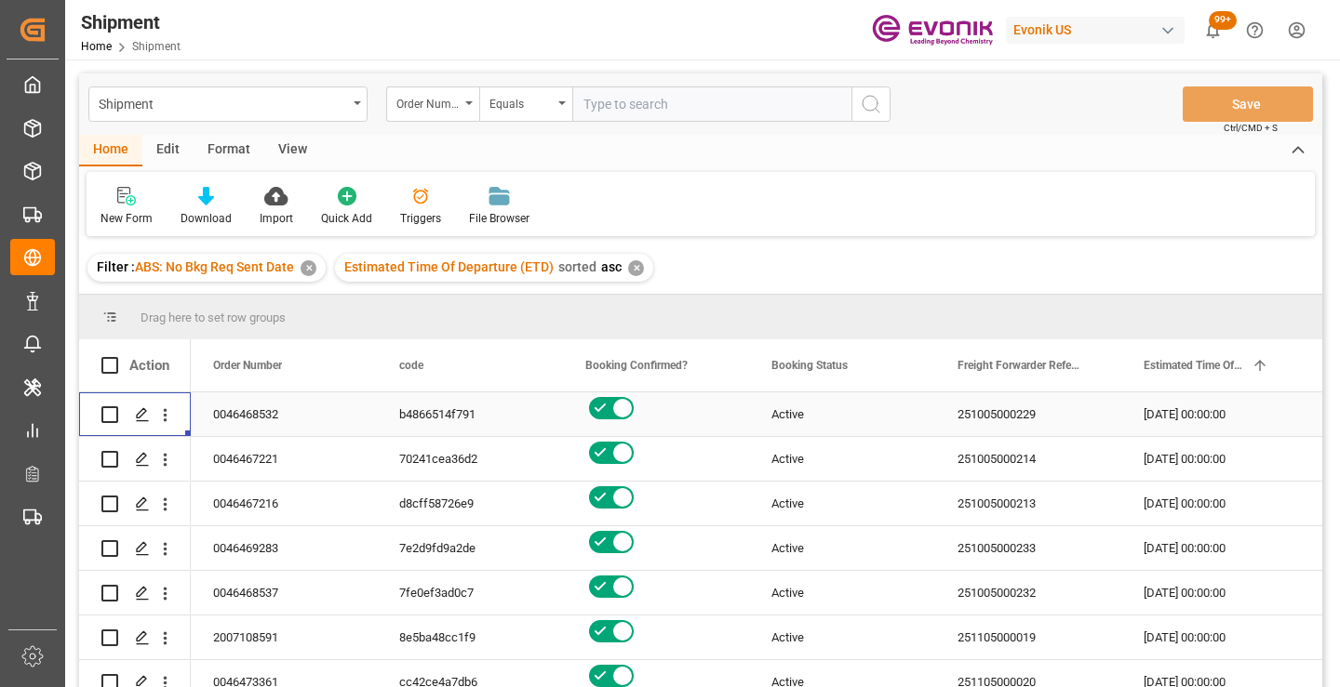
click at [167, 413] on icon "open menu" at bounding box center [165, 416] width 20 height 20
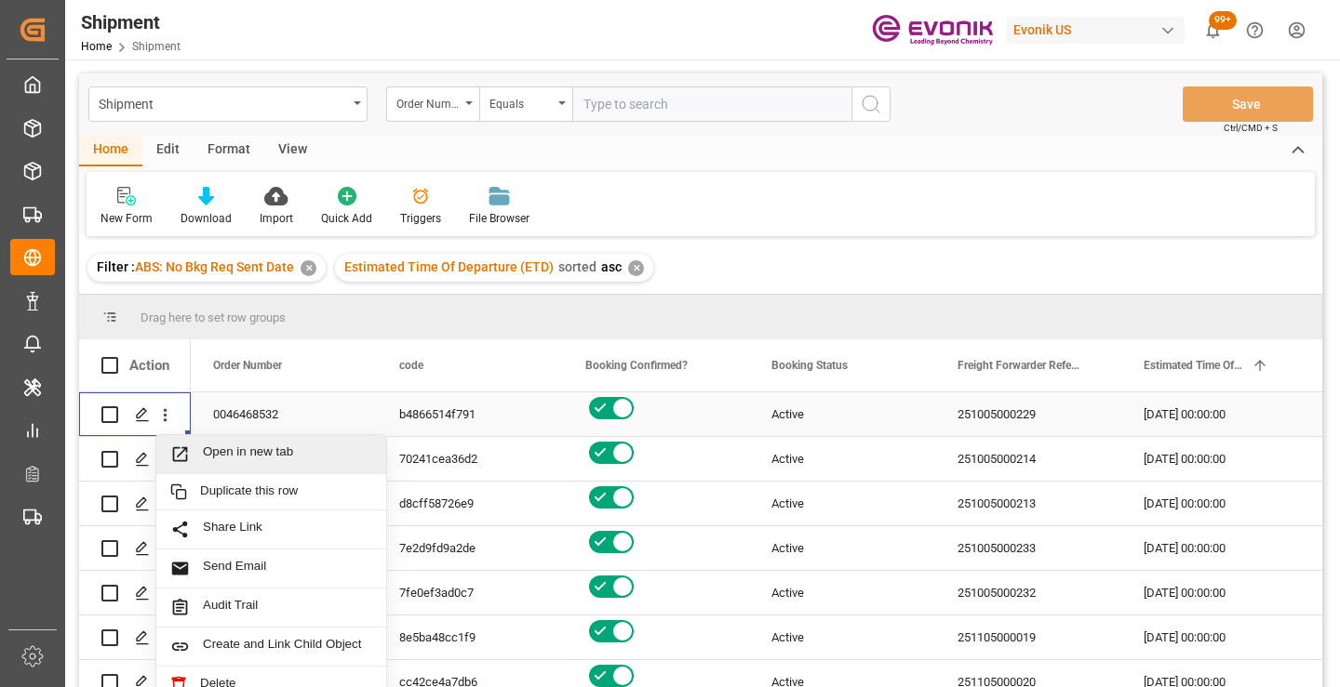
click at [254, 460] on span "Open in new tab" at bounding box center [287, 455] width 169 height 20
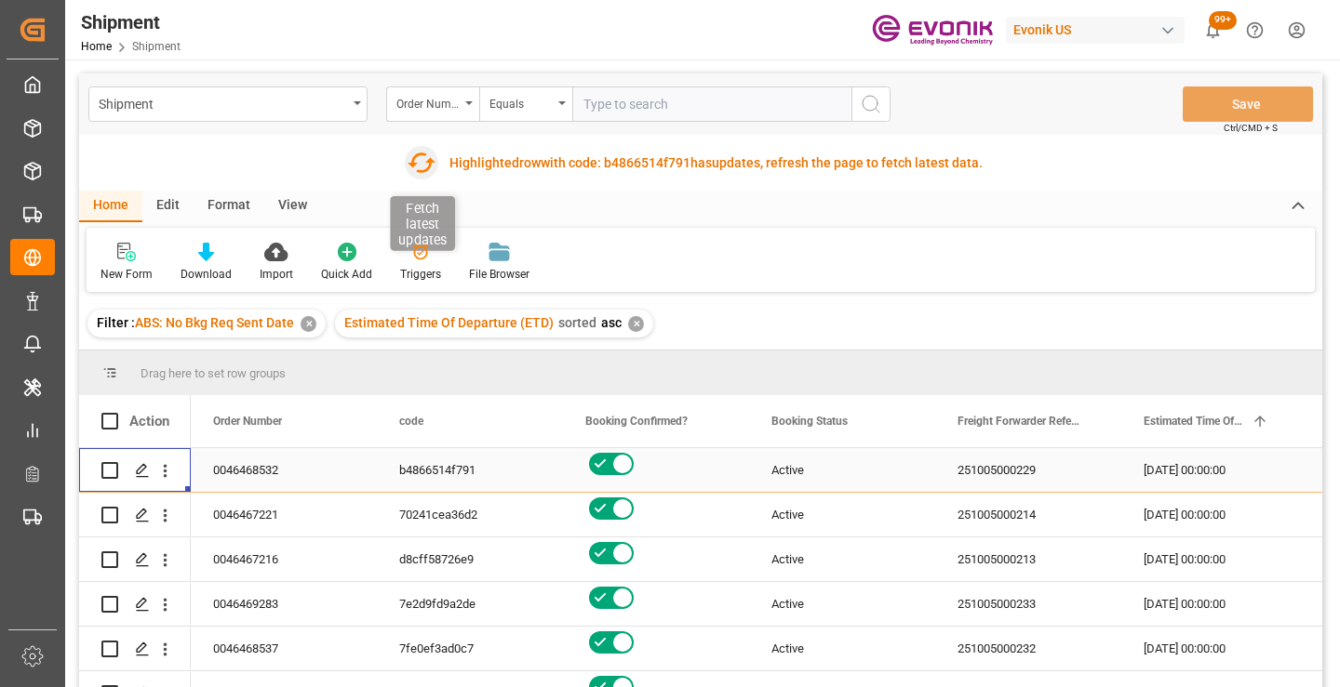
click at [420, 161] on icon "button" at bounding box center [421, 163] width 30 height 30
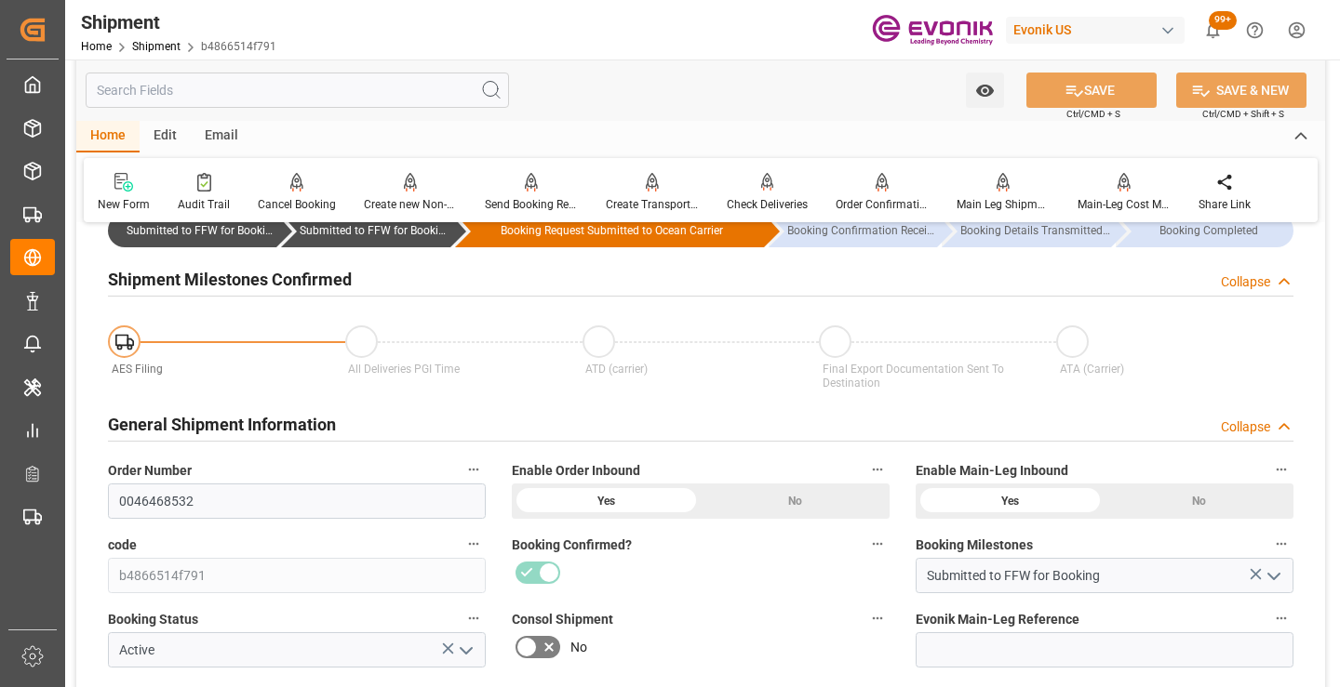
scroll to position [372, 0]
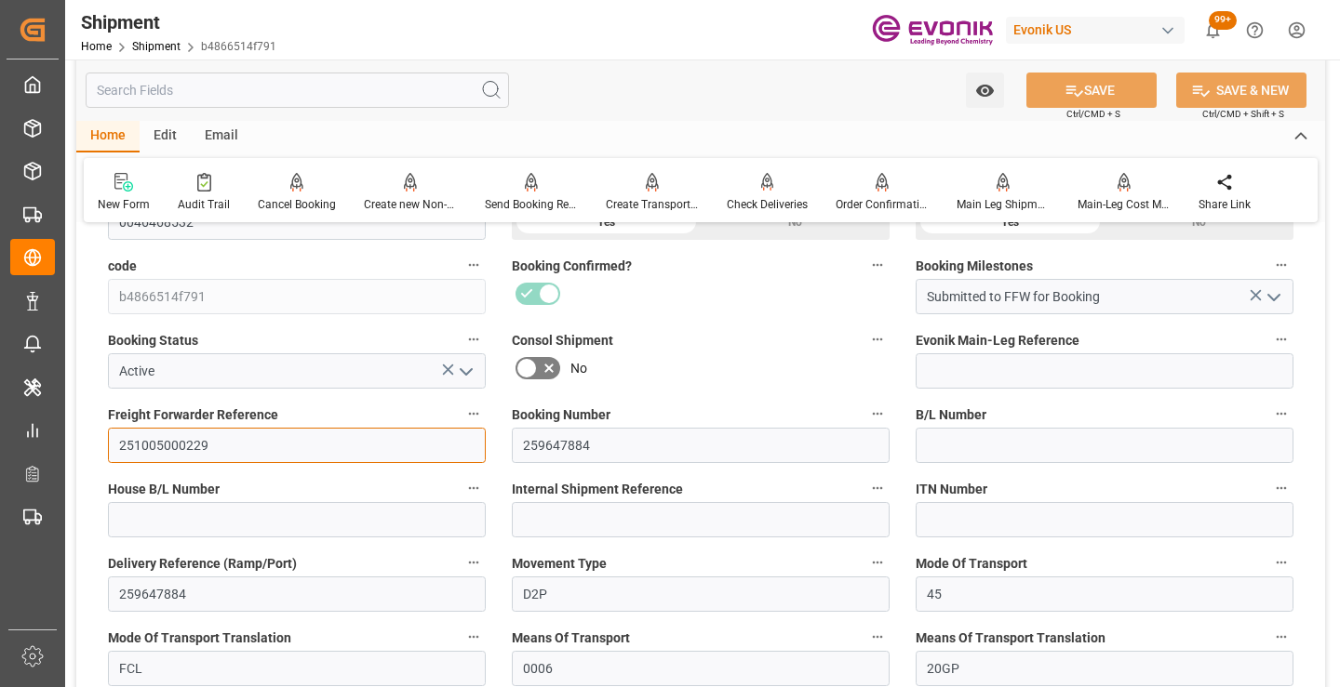
click at [158, 440] on input "251005000229" at bounding box center [297, 445] width 378 height 35
click at [384, 88] on input "text" at bounding box center [297, 90] width 423 height 35
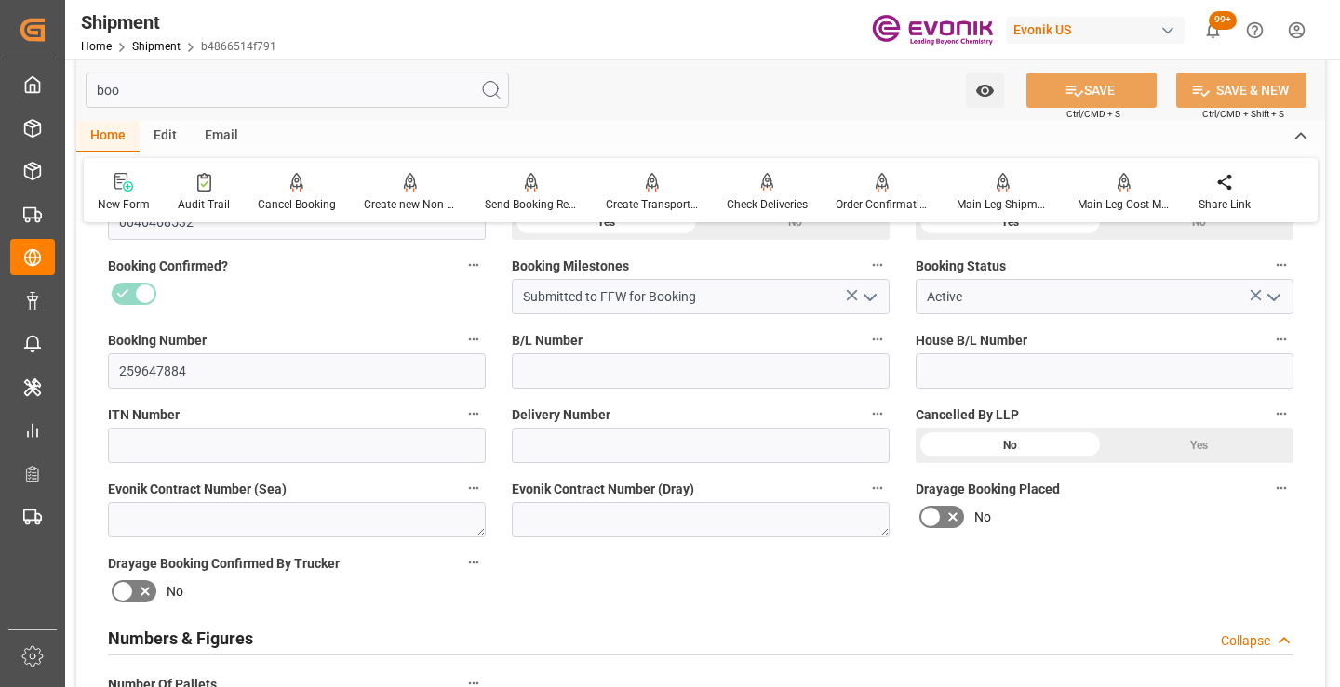
scroll to position [130, 0]
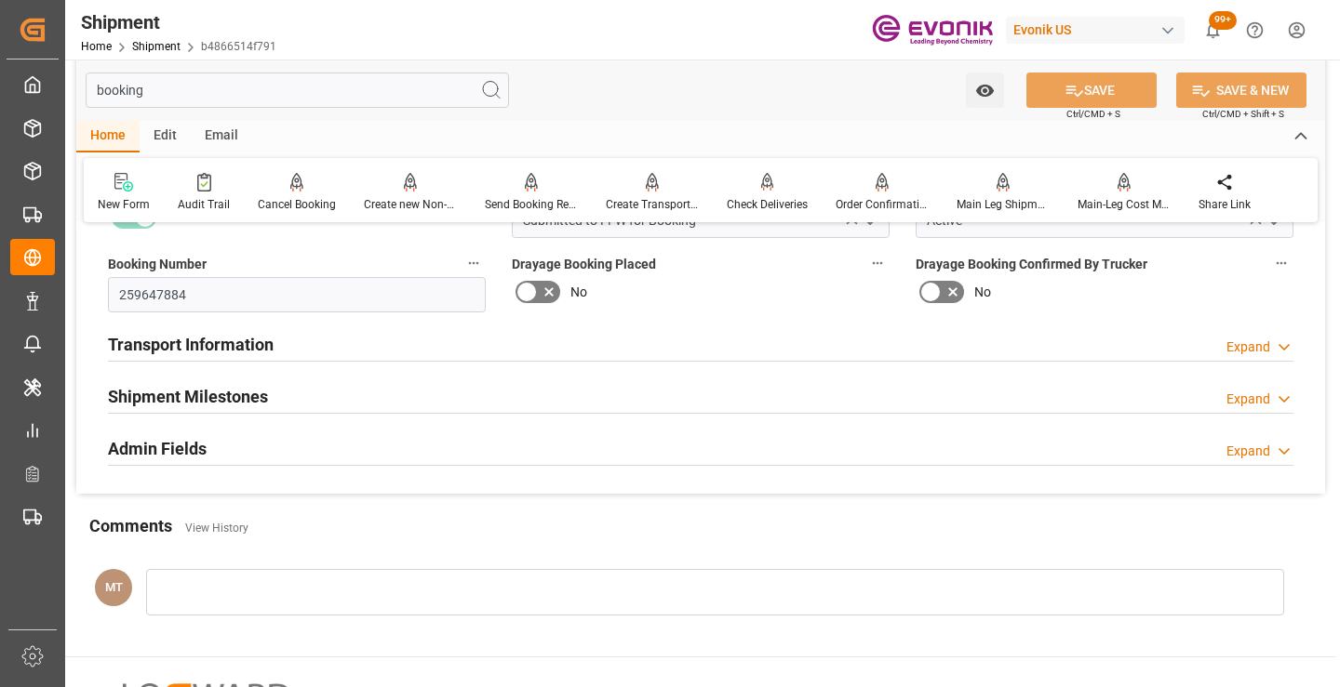
type input "booking"
click at [244, 385] on h2 "Shipment Milestones" at bounding box center [188, 396] width 160 height 25
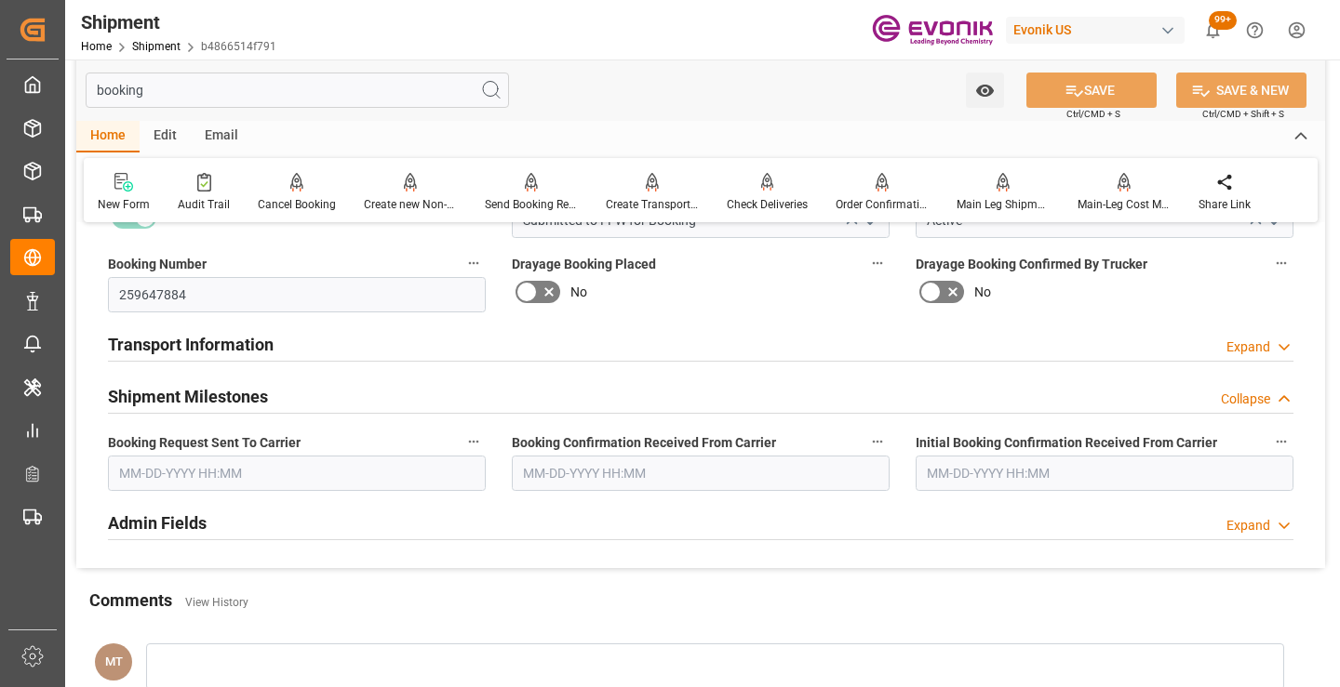
click at [218, 476] on input "text" at bounding box center [297, 473] width 378 height 35
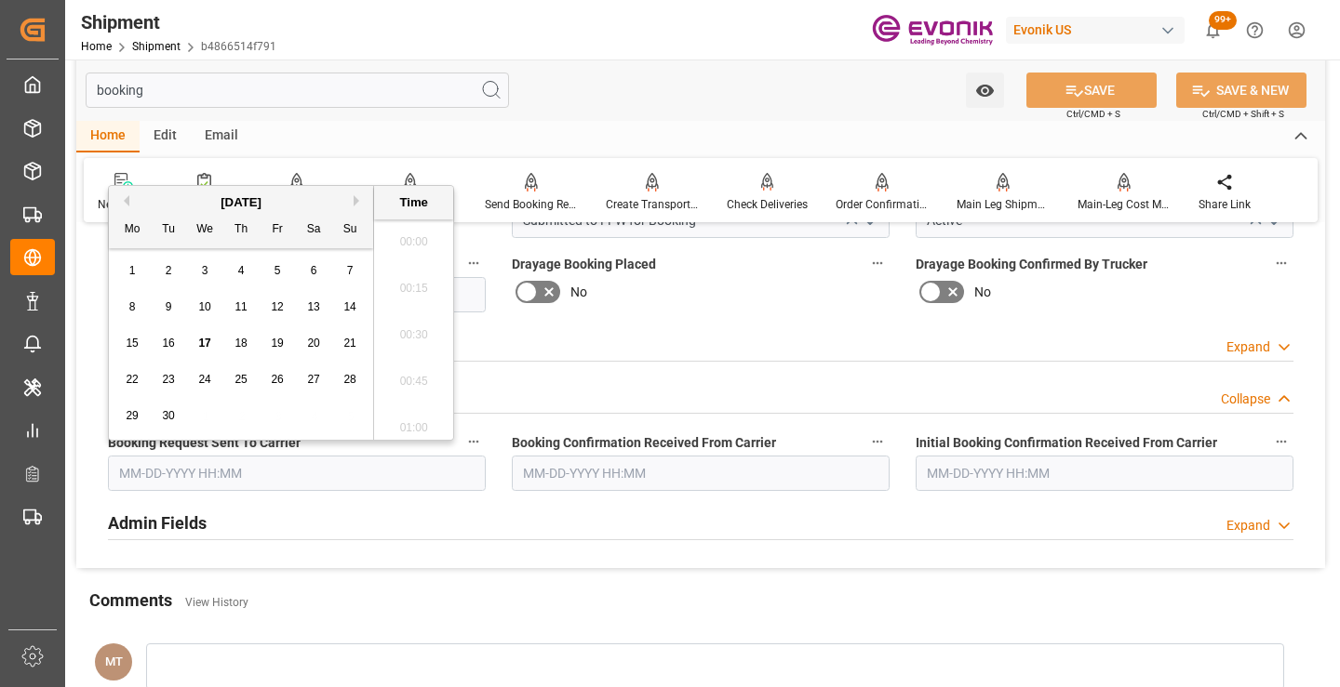
scroll to position [3030, 0]
click at [204, 344] on span "17" at bounding box center [204, 343] width 12 height 13
type input "09-17-2025 00:00"
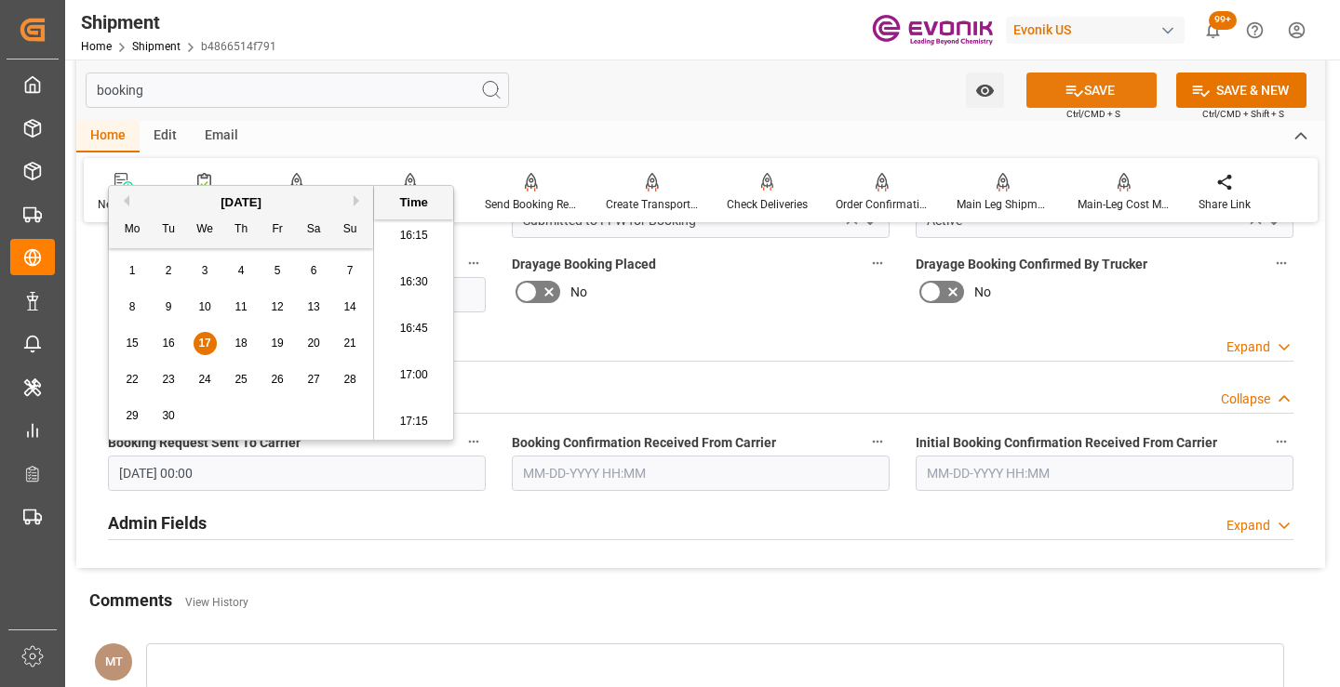
click at [1108, 89] on button "SAVE" at bounding box center [1091, 90] width 130 height 35
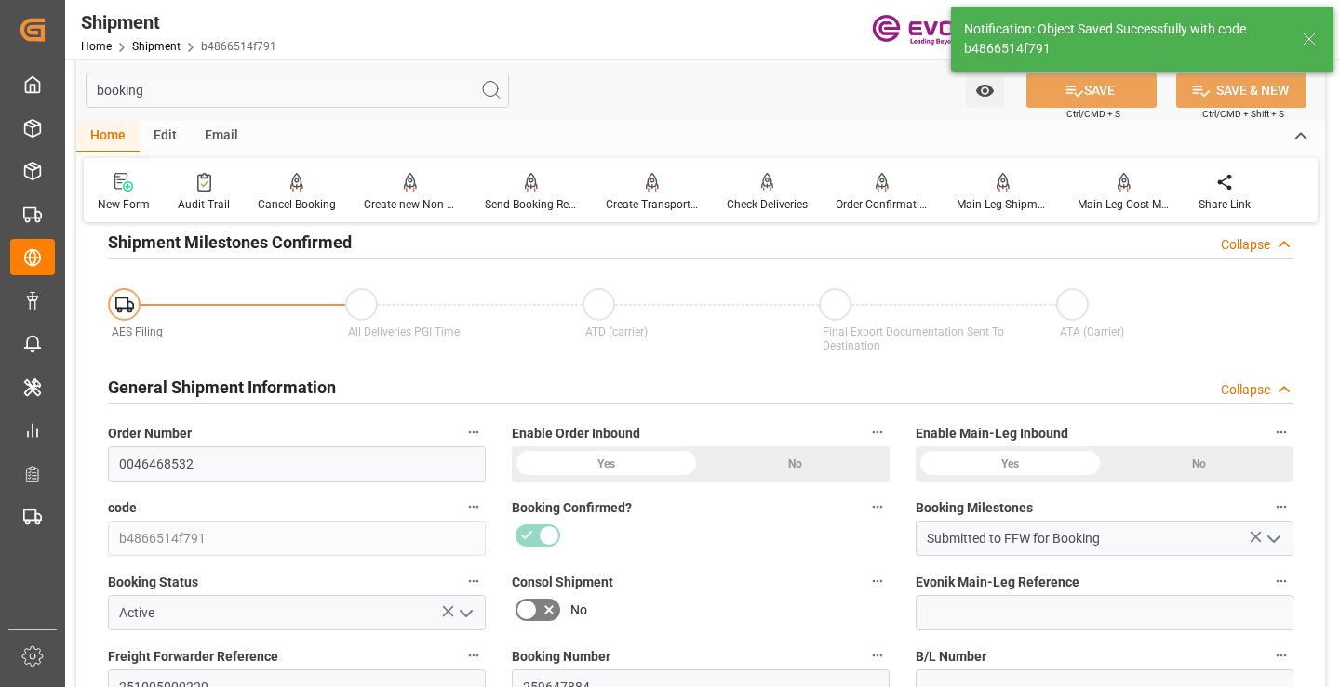
type input "Booking Request Submitted to Ocean Carrier"
